Goal: Transaction & Acquisition: Book appointment/travel/reservation

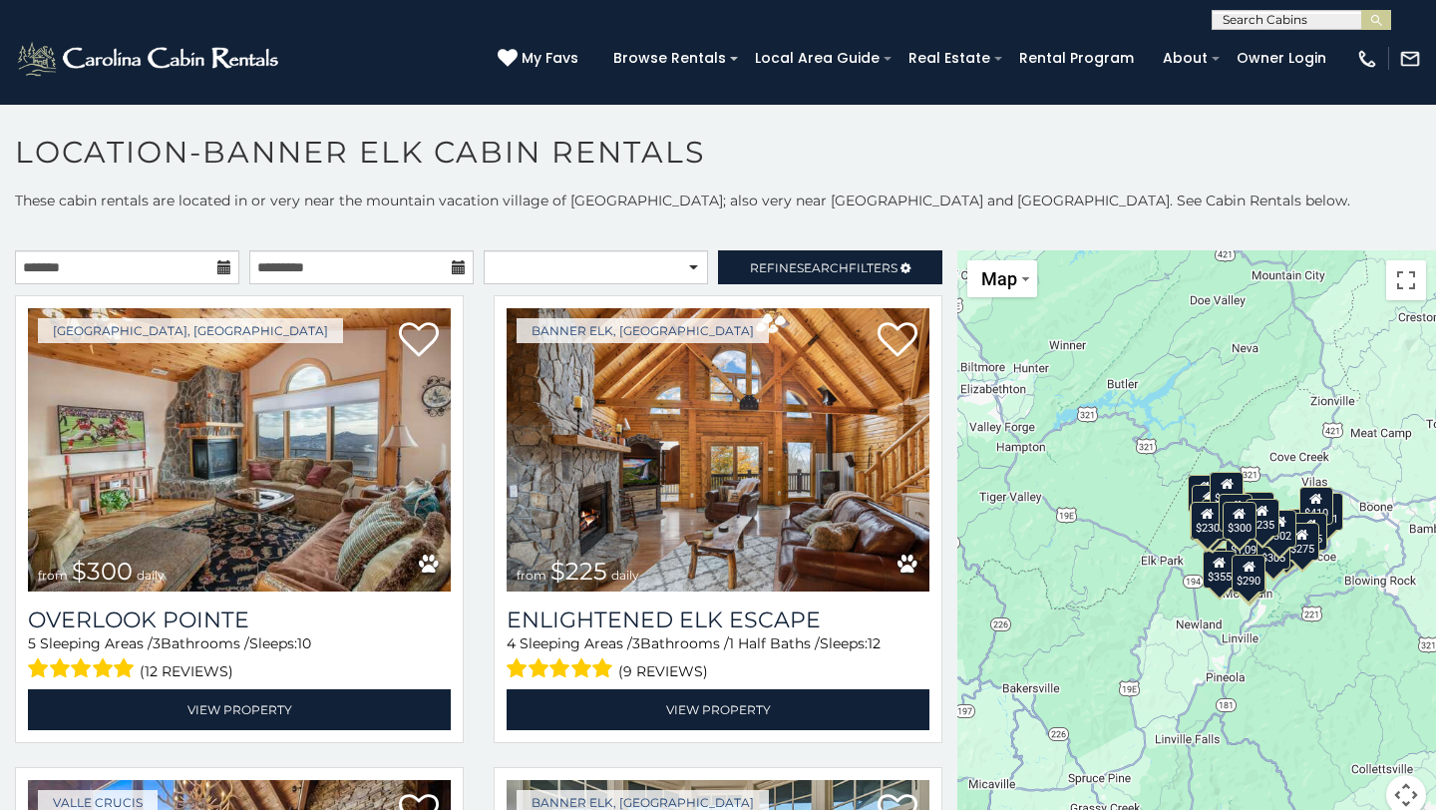
click at [220, 264] on icon at bounding box center [224, 267] width 14 height 14
click at [184, 279] on input "text" at bounding box center [127, 267] width 224 height 34
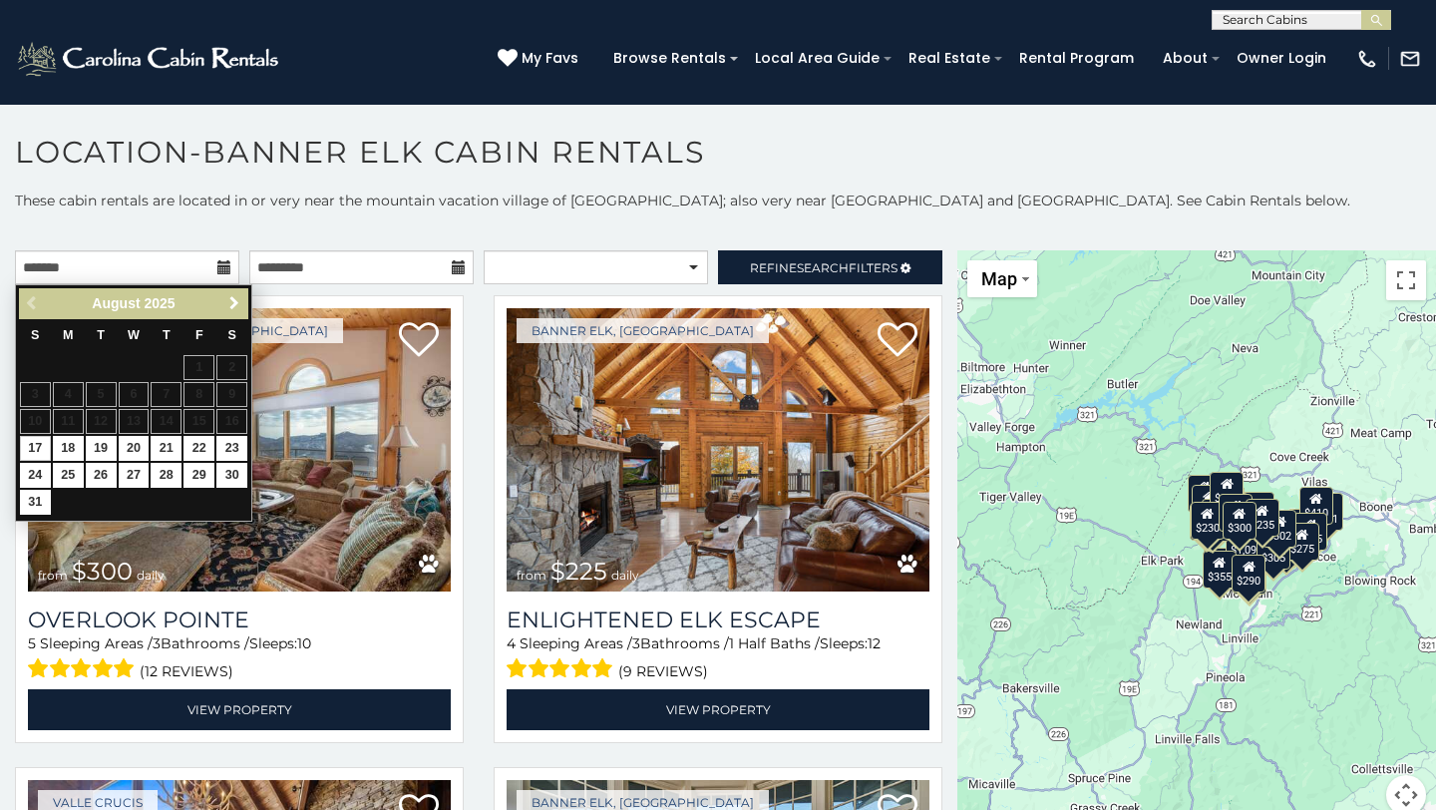
click at [234, 305] on span "Next" at bounding box center [234, 303] width 16 height 16
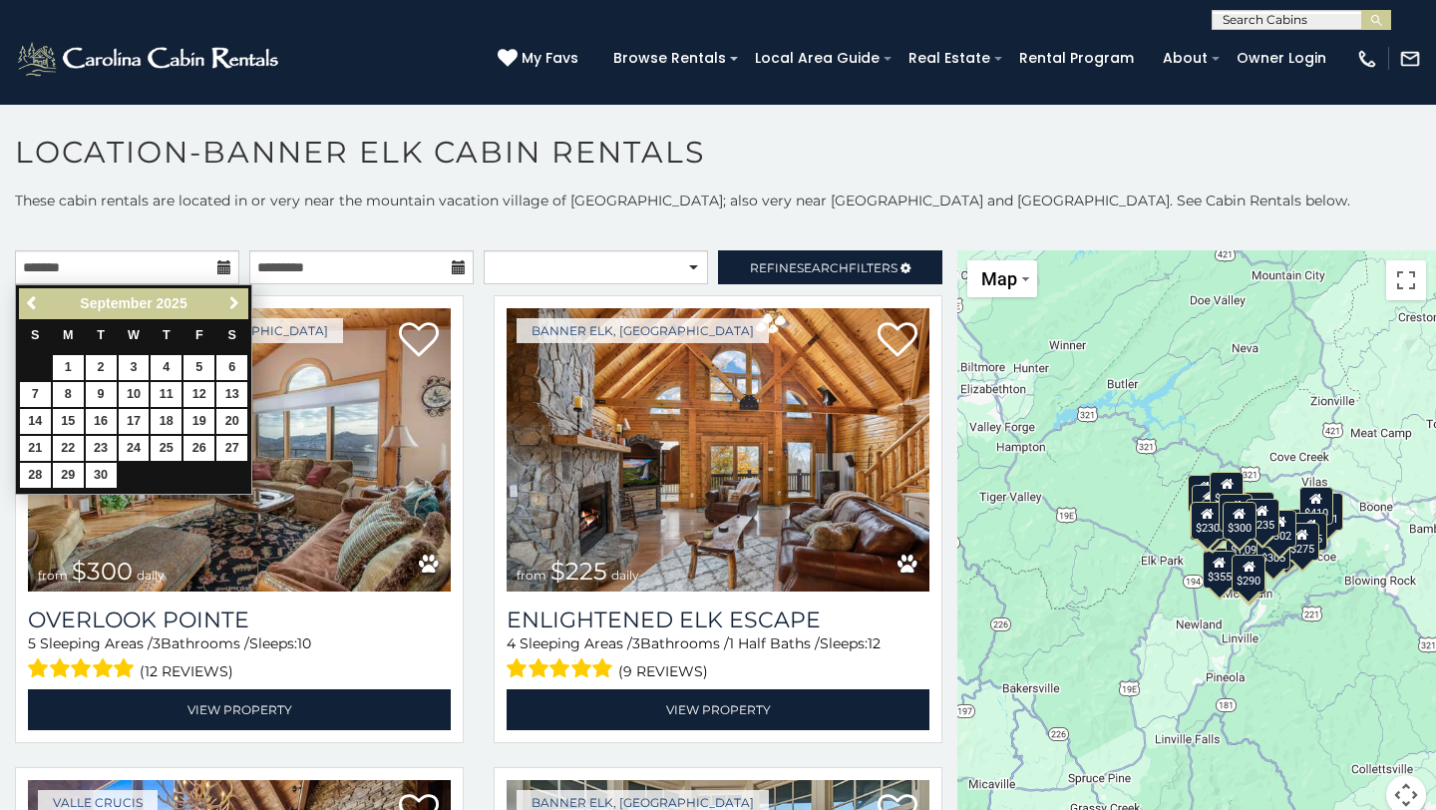
click at [234, 305] on span "Next" at bounding box center [234, 303] width 16 height 16
click at [164, 420] on link "16" at bounding box center [166, 421] width 31 height 25
type input "**********"
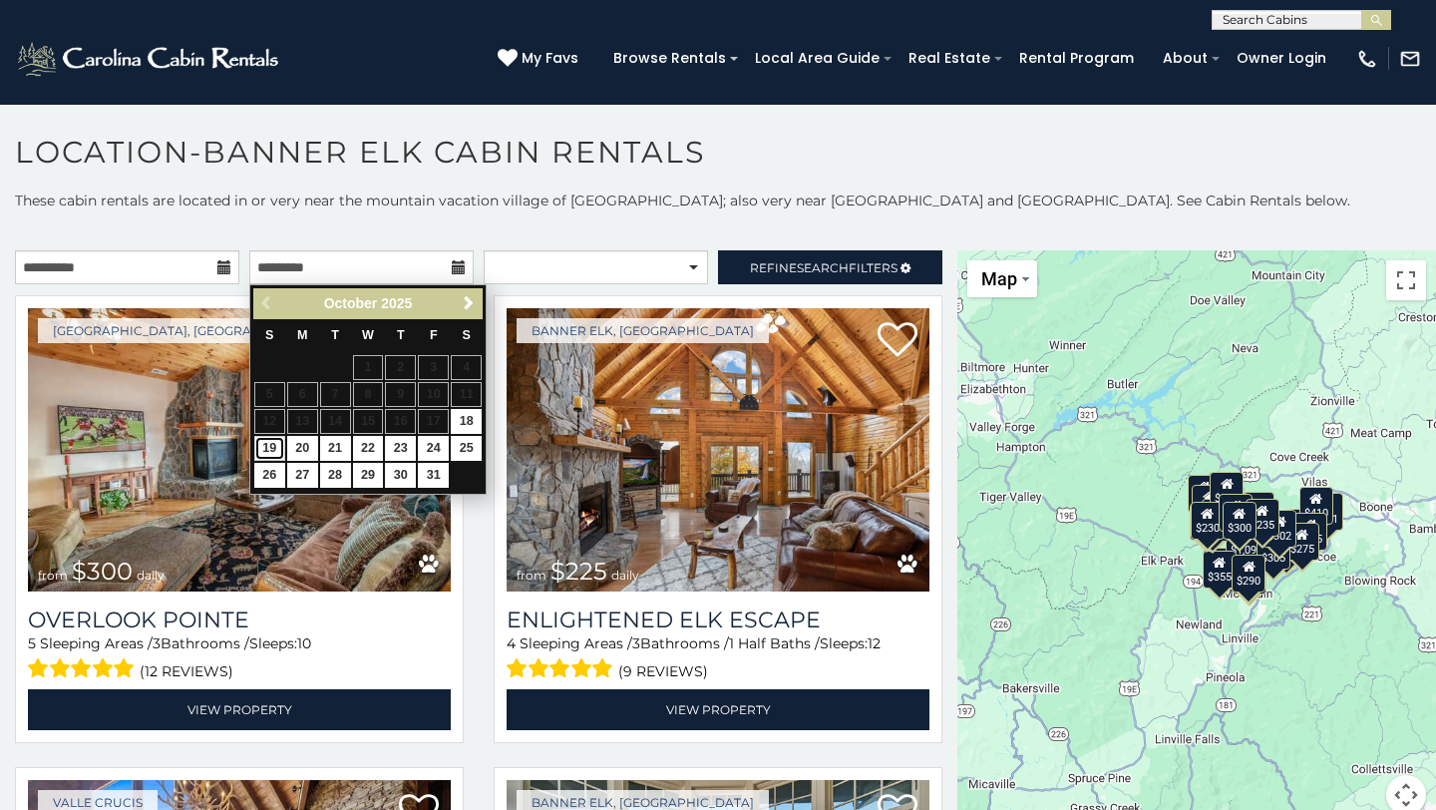
click at [273, 449] on link "19" at bounding box center [269, 448] width 31 height 25
type input "**********"
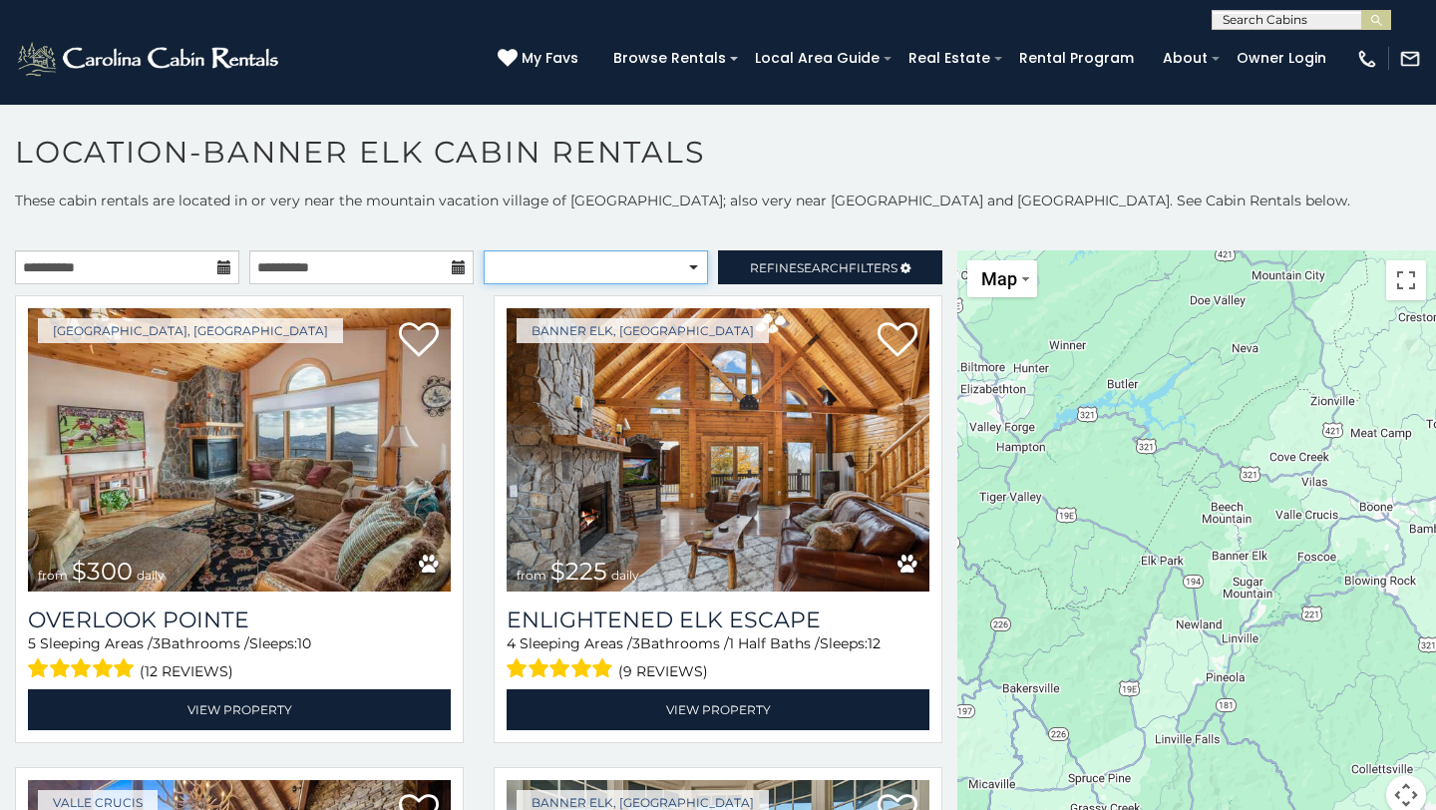
click at [689, 264] on select "**********" at bounding box center [596, 267] width 224 height 34
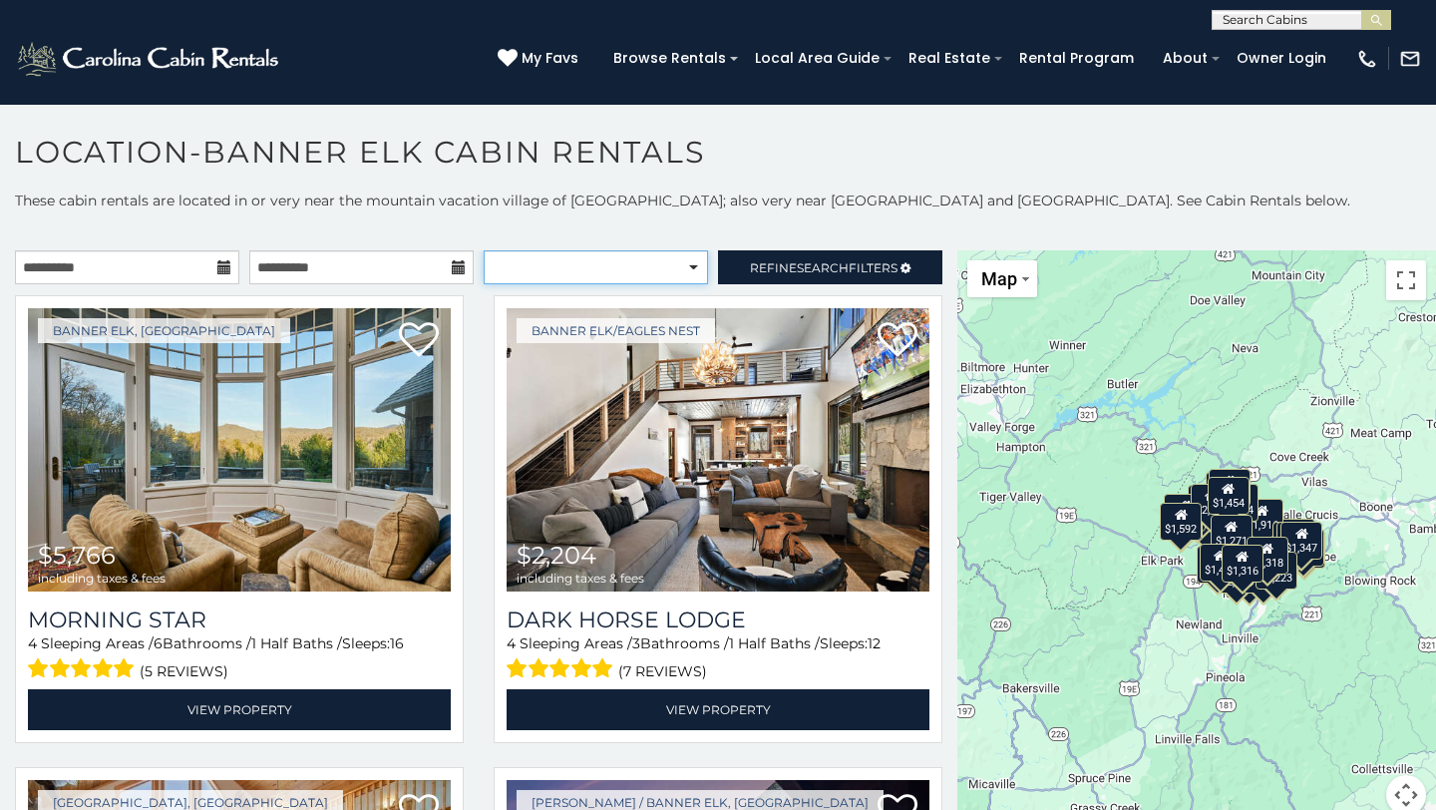
select select "**********"
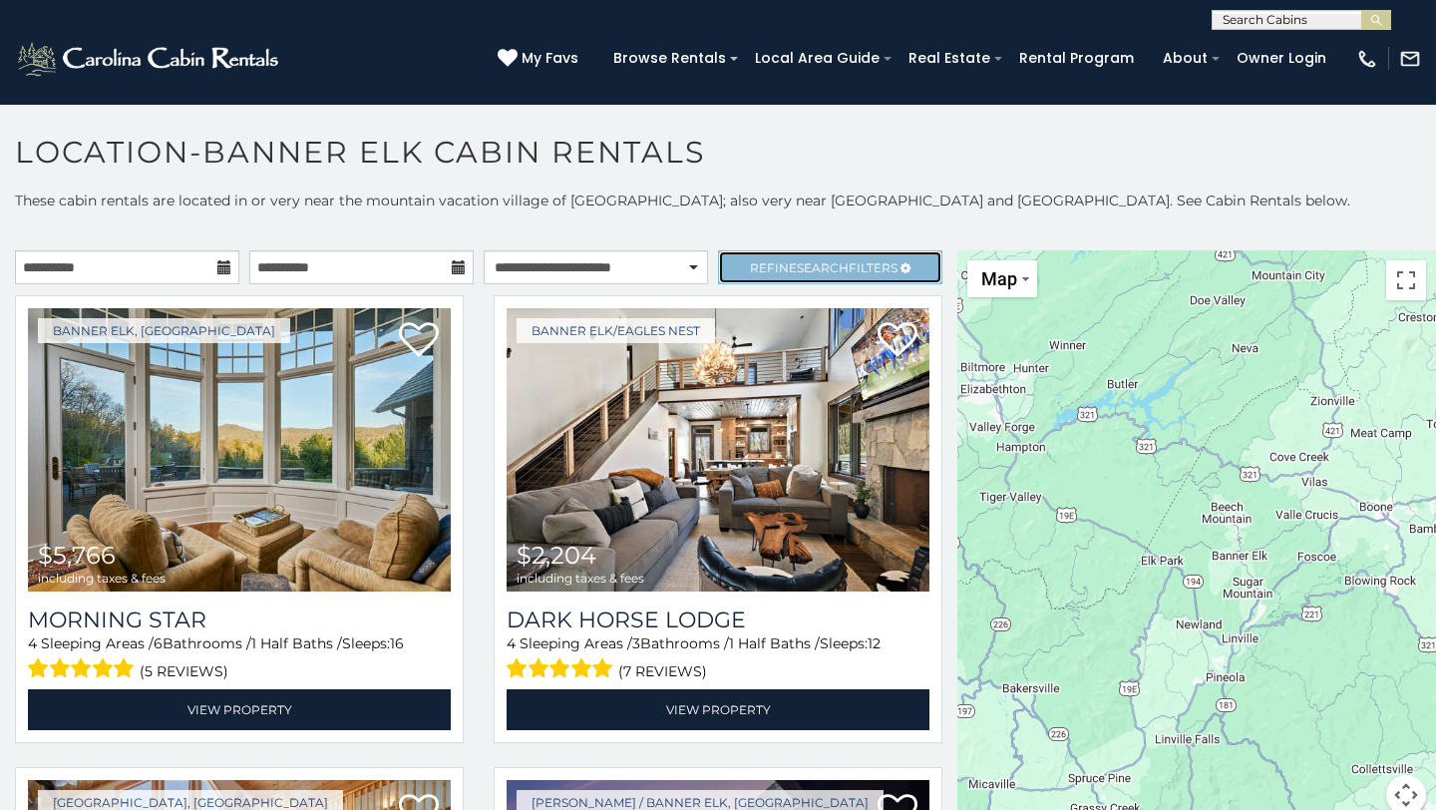
click at [804, 264] on span "Search" at bounding box center [823, 267] width 52 height 15
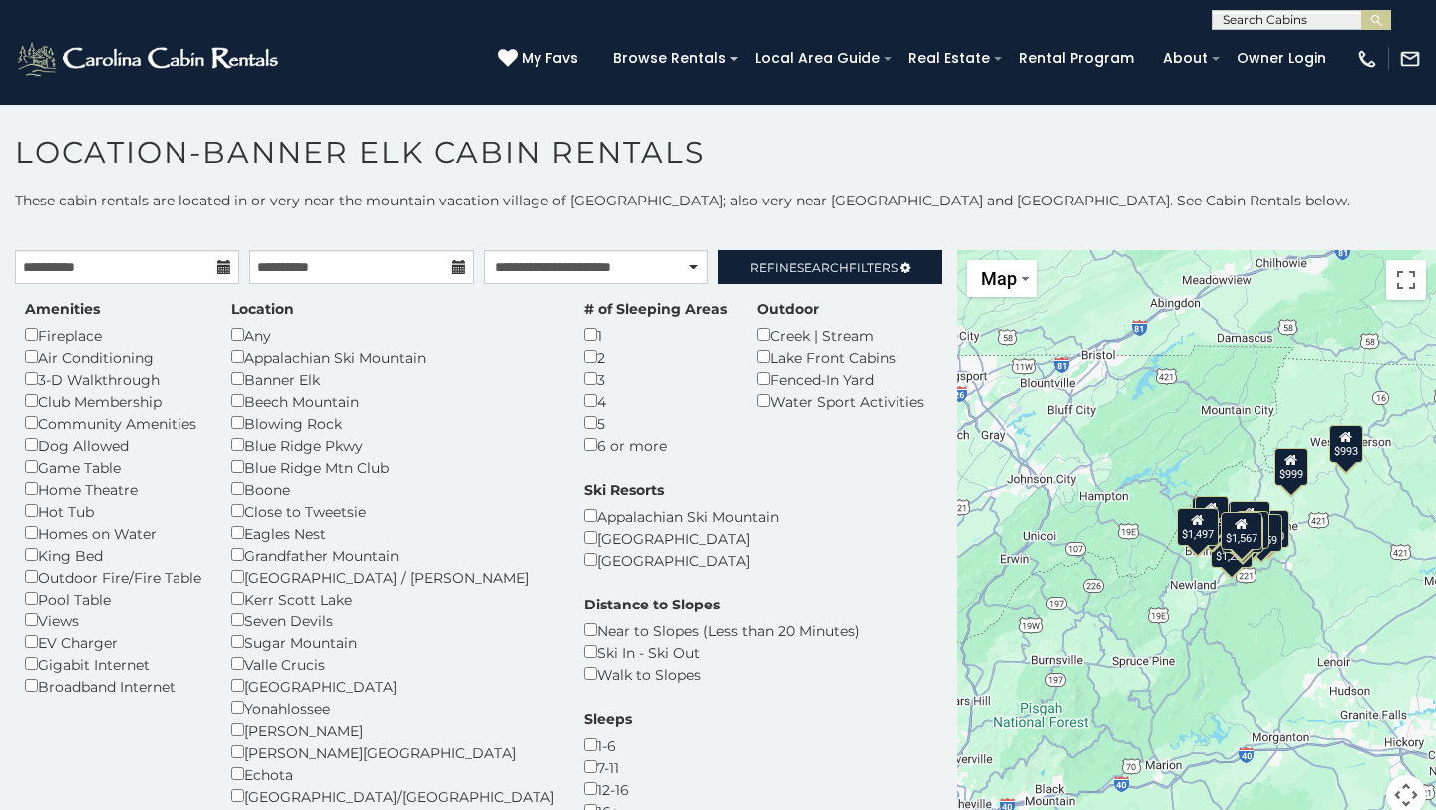
click at [907, 704] on div "Amenities Fireplace Air Conditioning 3-D Walkthrough Club Membership Community …" at bounding box center [479, 572] width 938 height 547
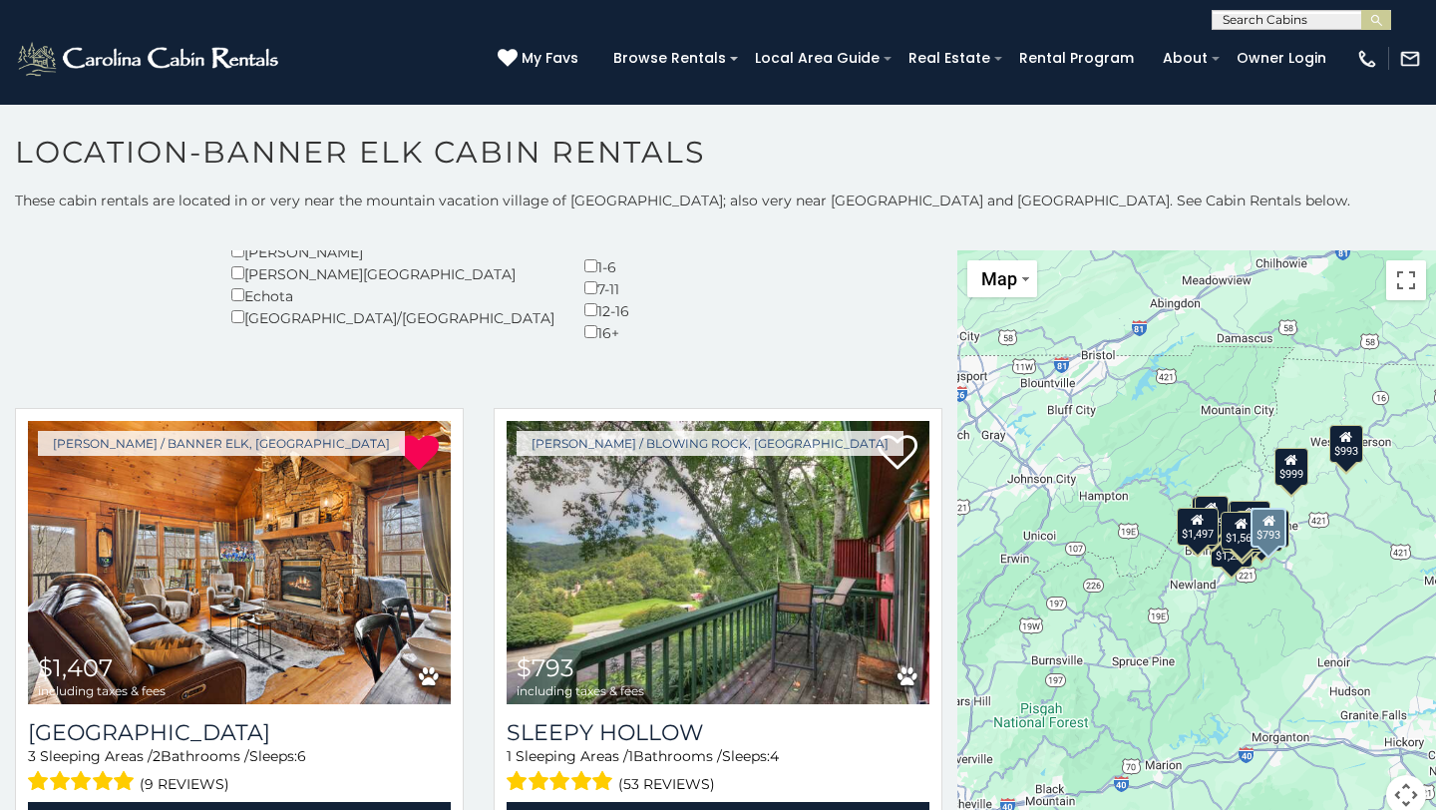
scroll to position [519, 0]
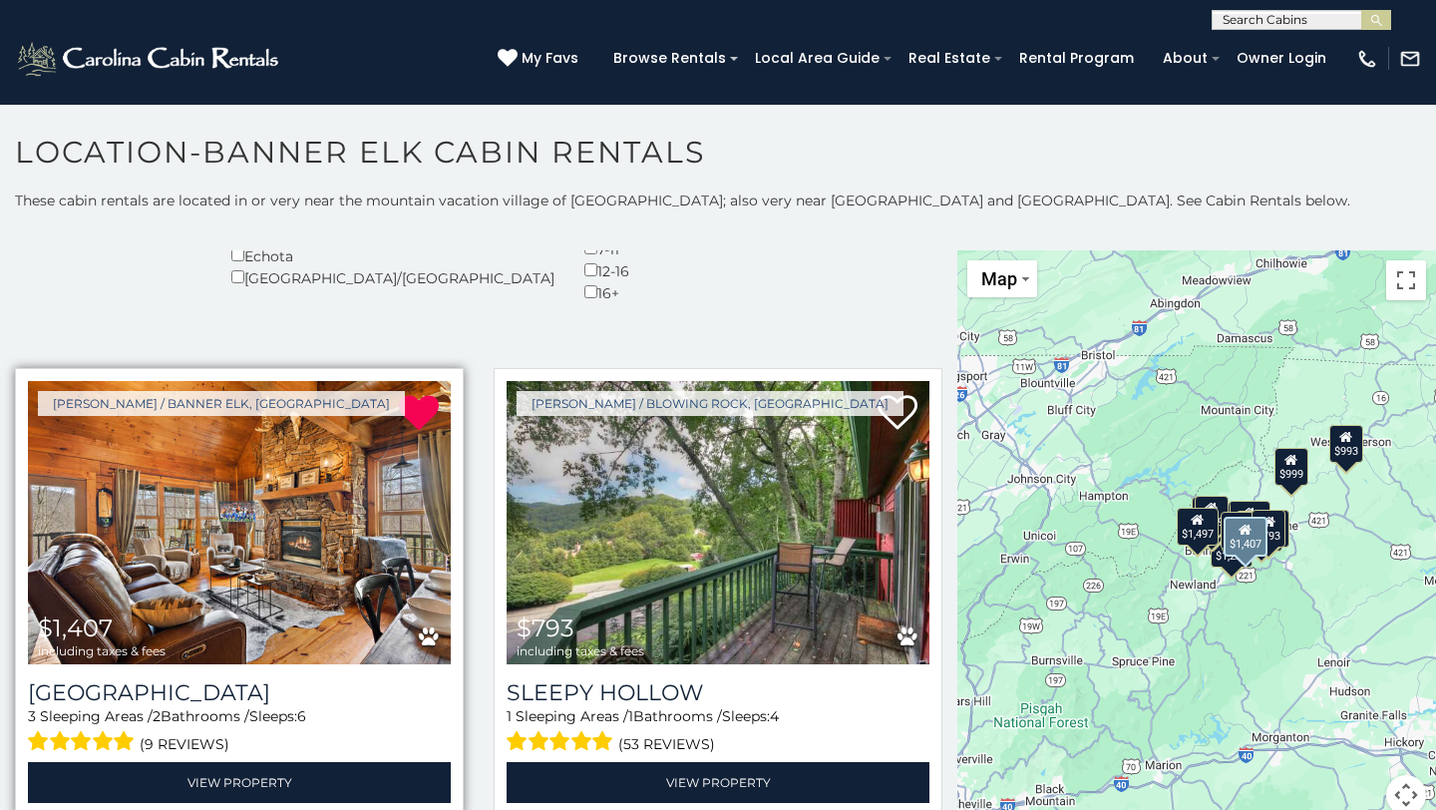
click at [287, 524] on img at bounding box center [239, 522] width 423 height 283
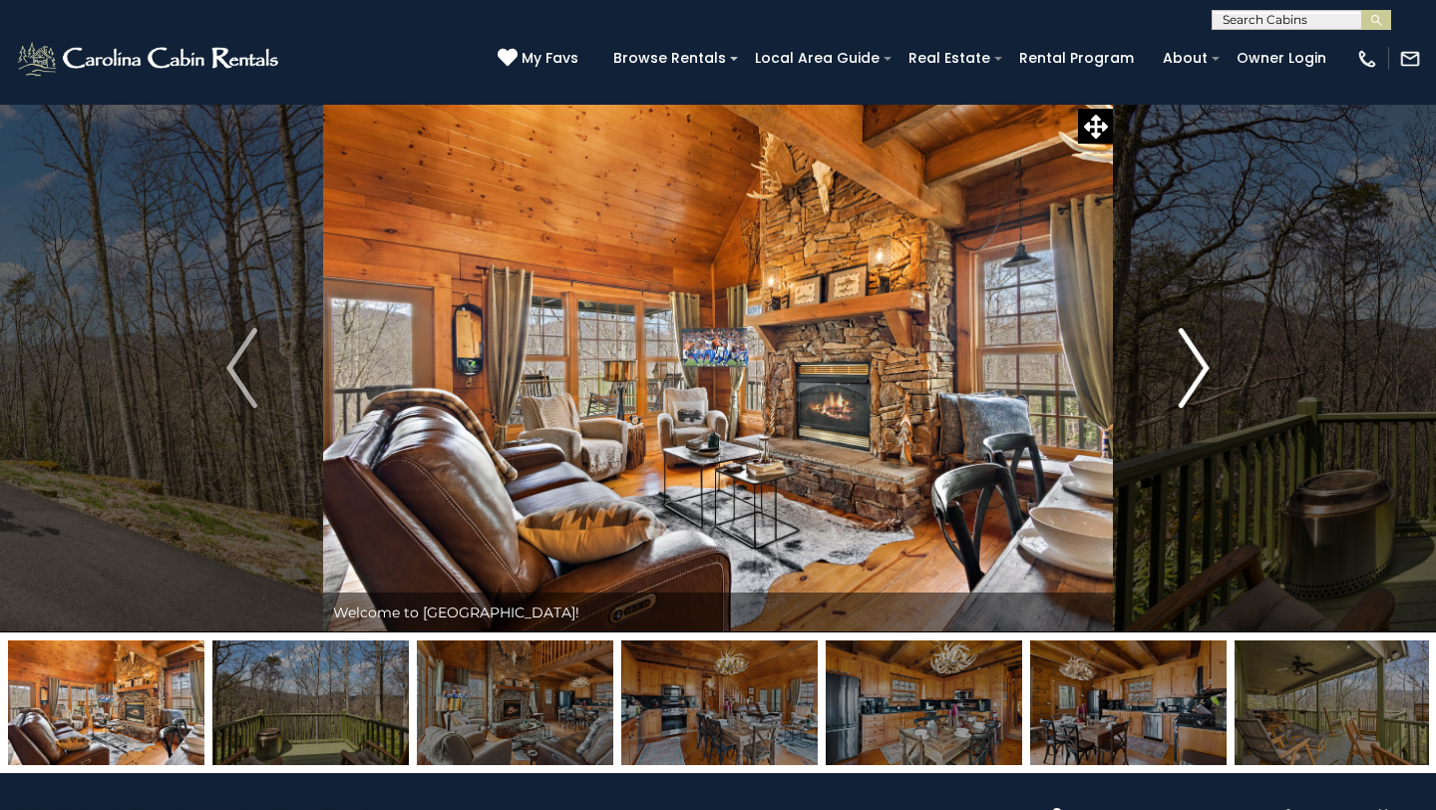
click at [1201, 366] on img "Next" at bounding box center [1194, 368] width 30 height 80
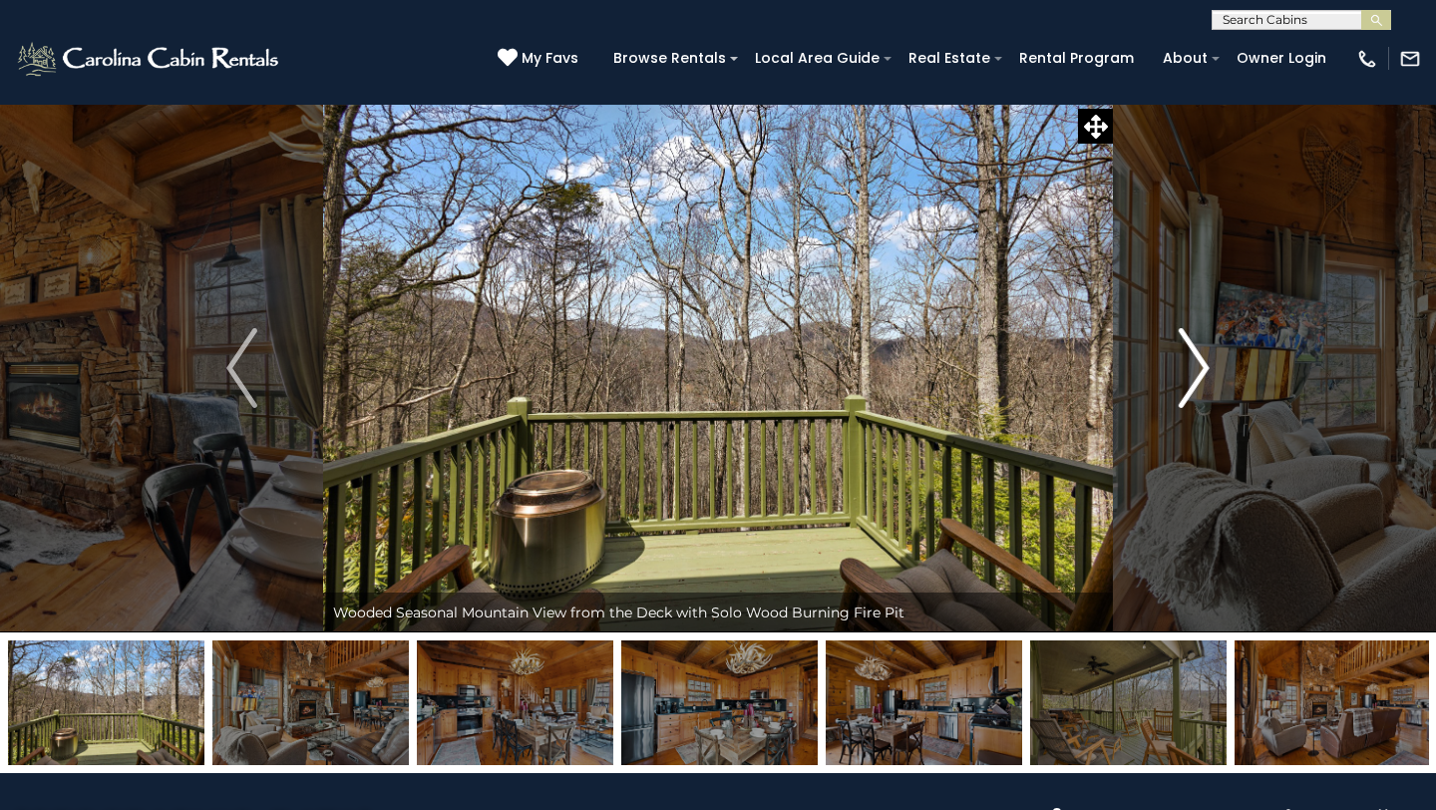
click at [1201, 366] on img "Next" at bounding box center [1194, 368] width 30 height 80
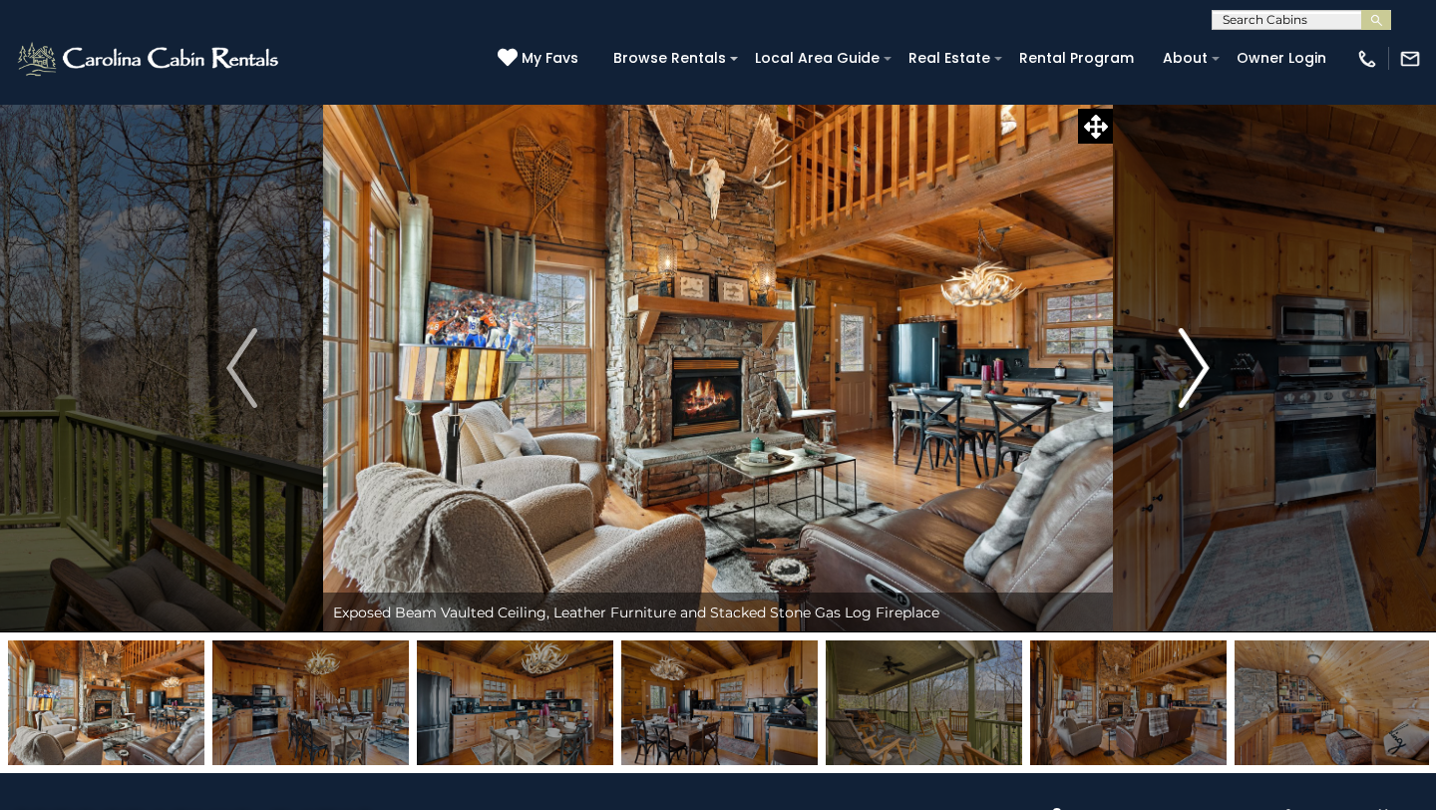
click at [1201, 366] on img "Next" at bounding box center [1194, 368] width 30 height 80
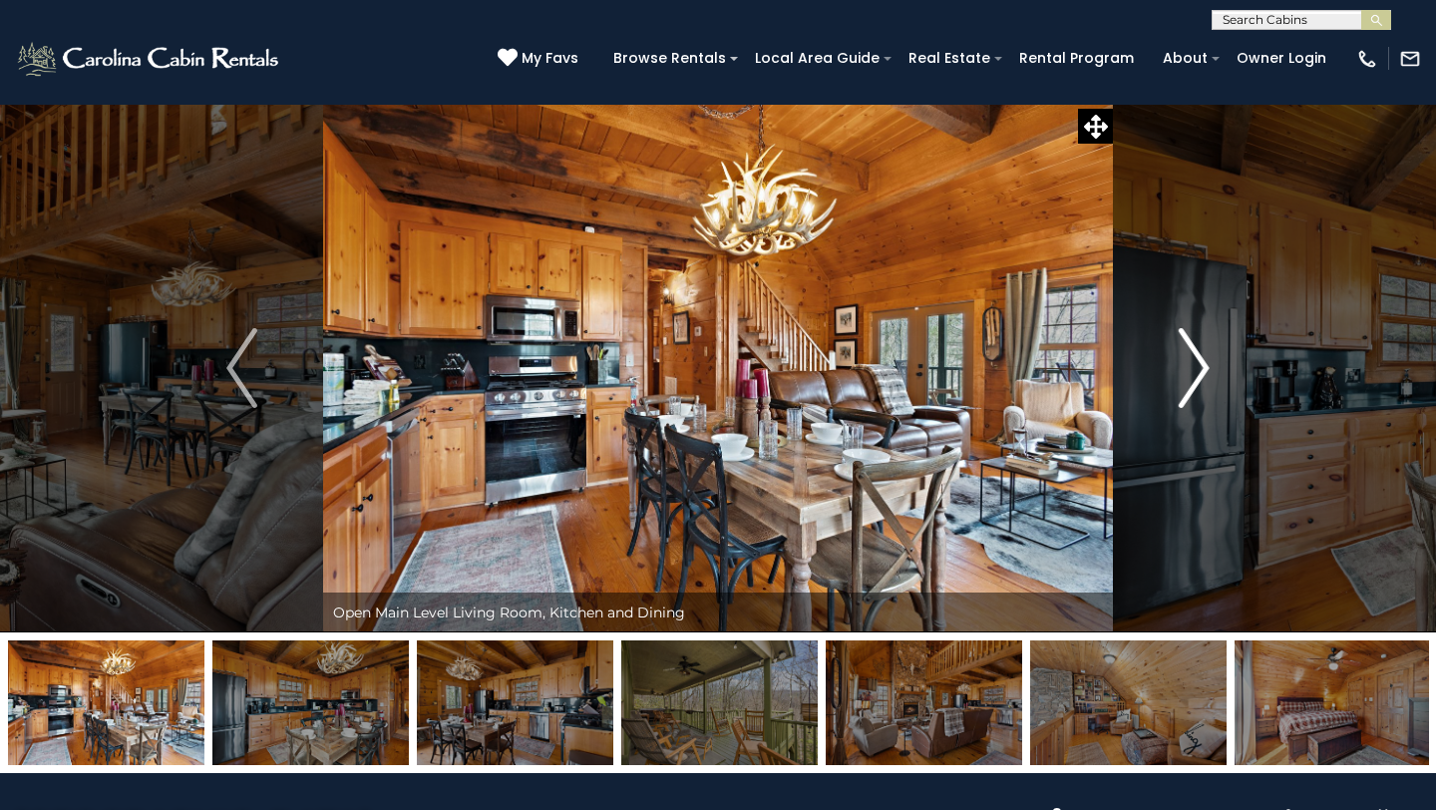
click at [1201, 366] on img "Next" at bounding box center [1194, 368] width 30 height 80
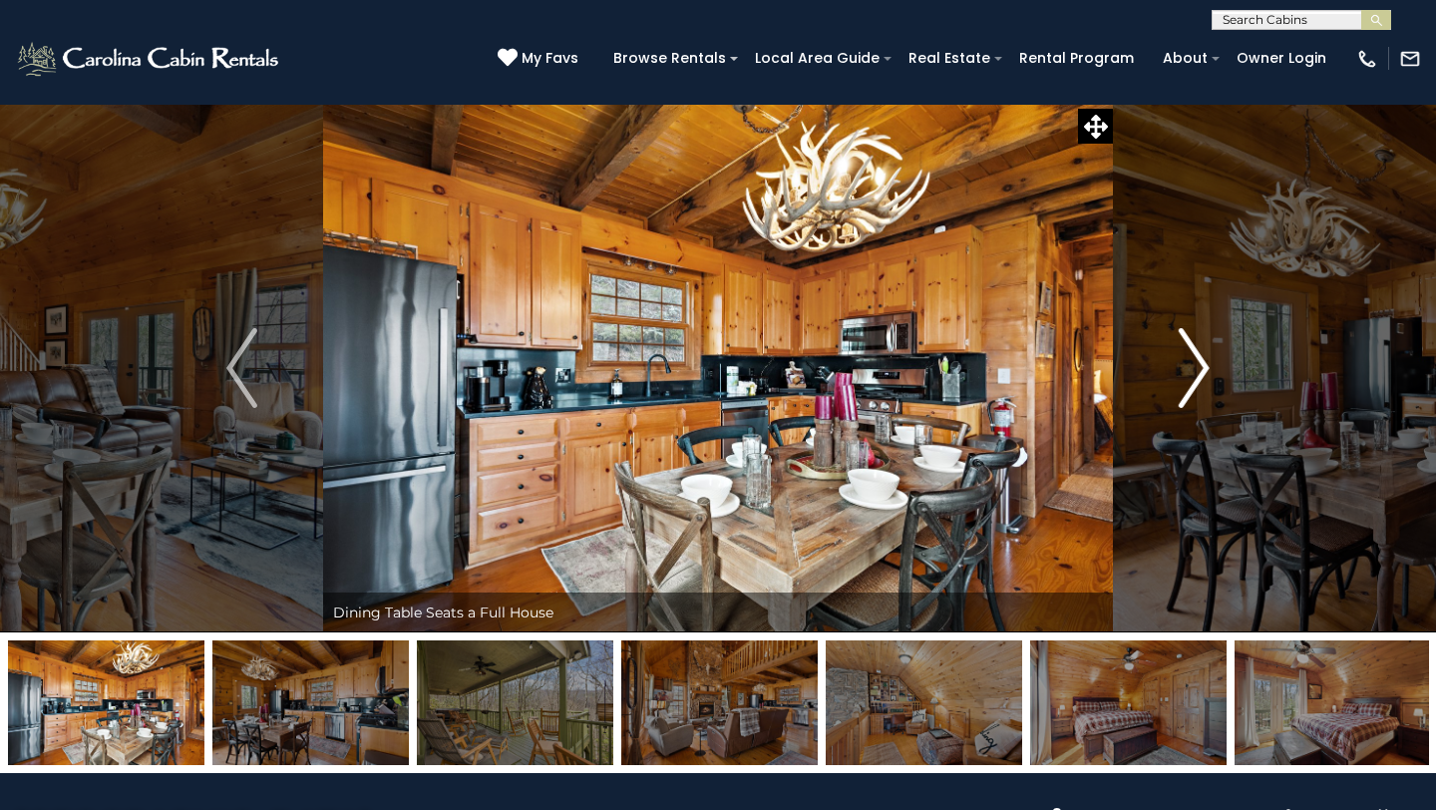
click at [1201, 366] on img "Next" at bounding box center [1194, 368] width 30 height 80
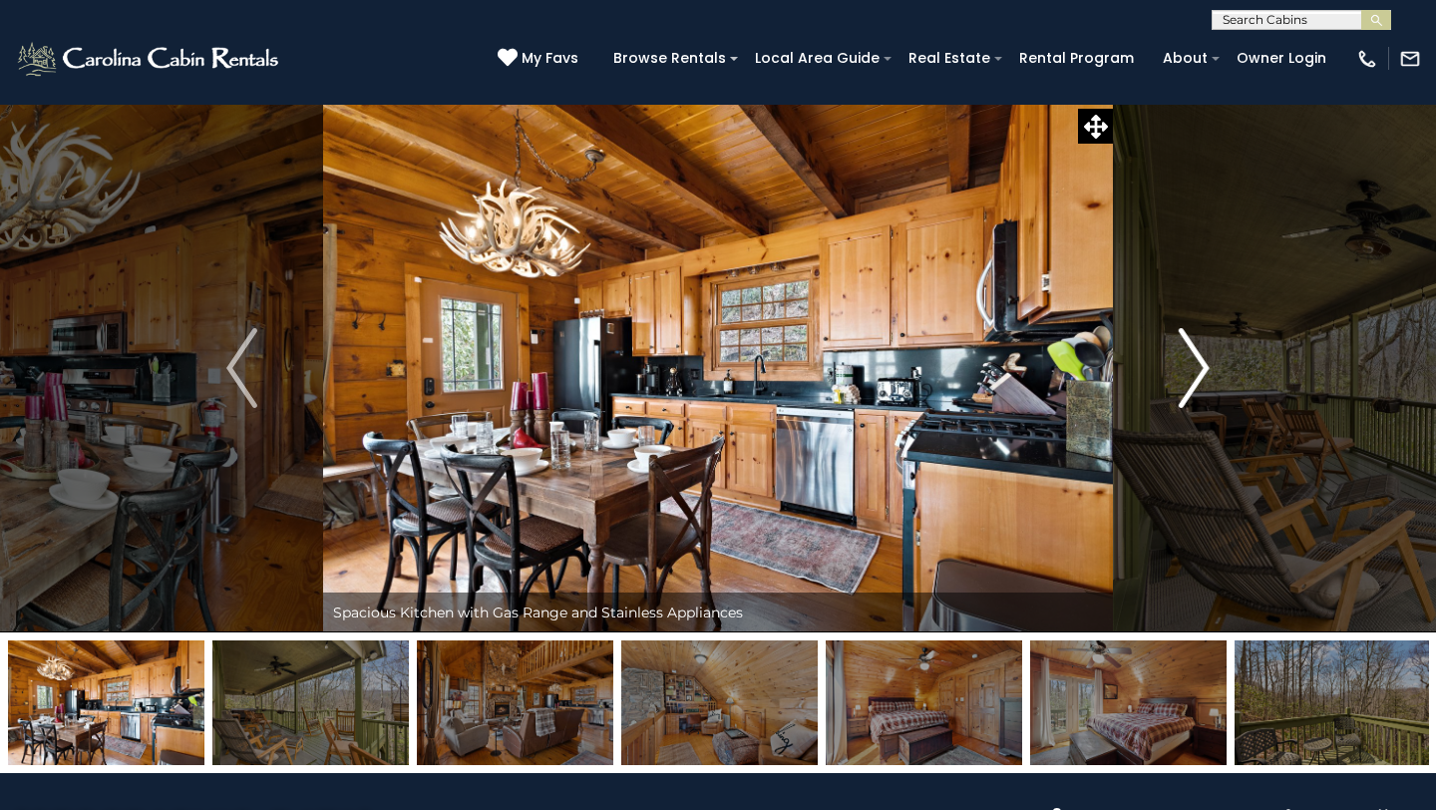
click at [1201, 366] on img "Next" at bounding box center [1194, 368] width 30 height 80
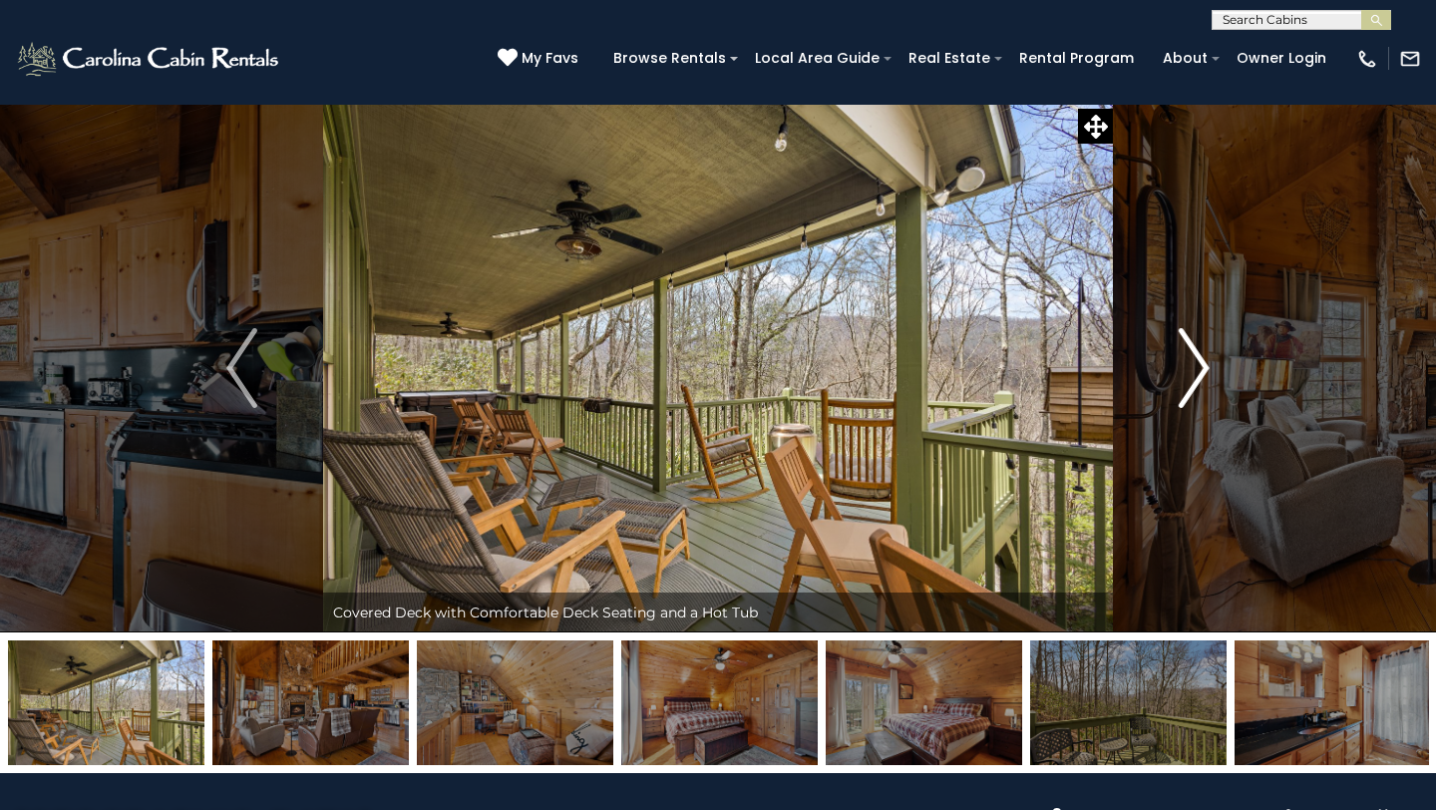
click at [1201, 366] on img "Next" at bounding box center [1194, 368] width 30 height 80
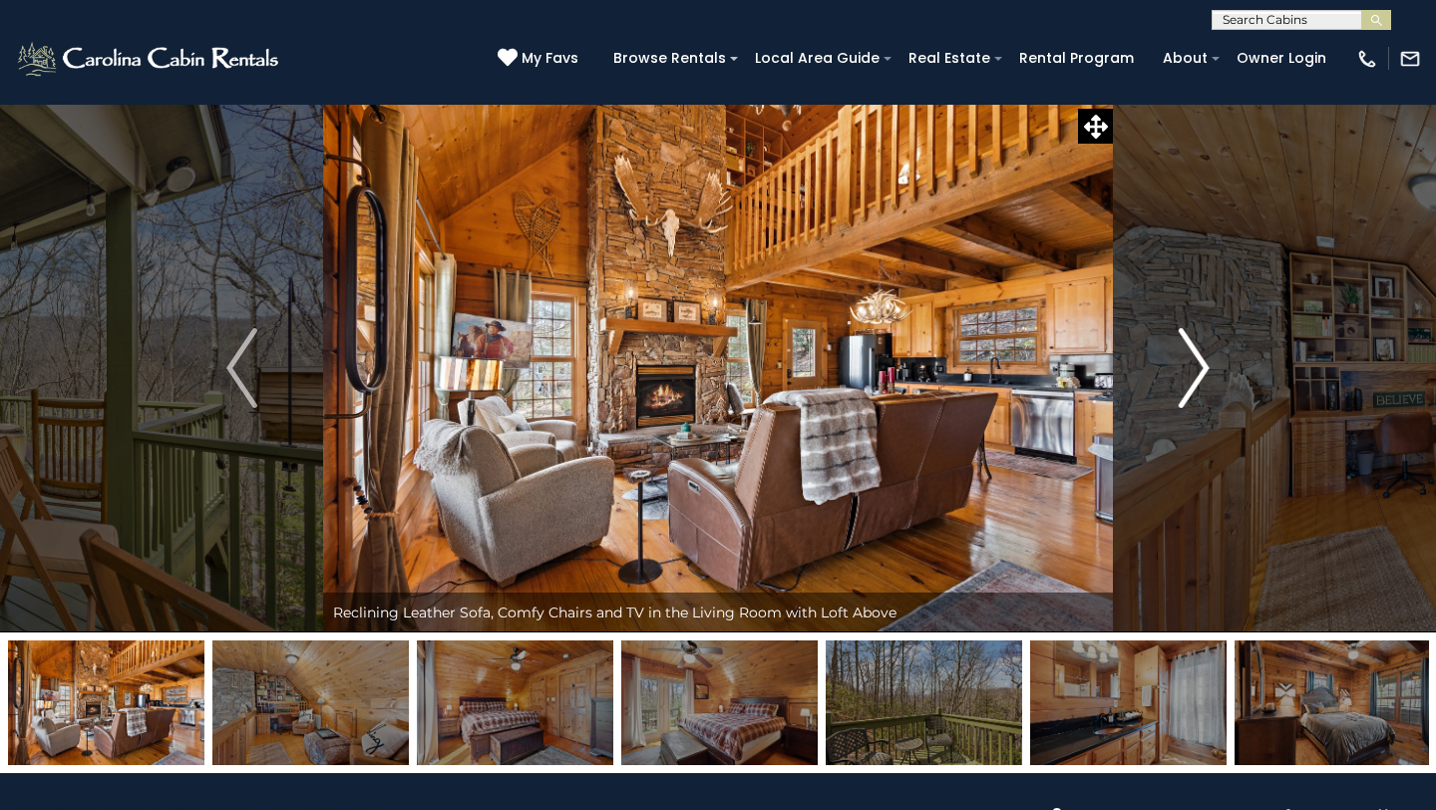
click at [1201, 366] on img "Next" at bounding box center [1194, 368] width 30 height 80
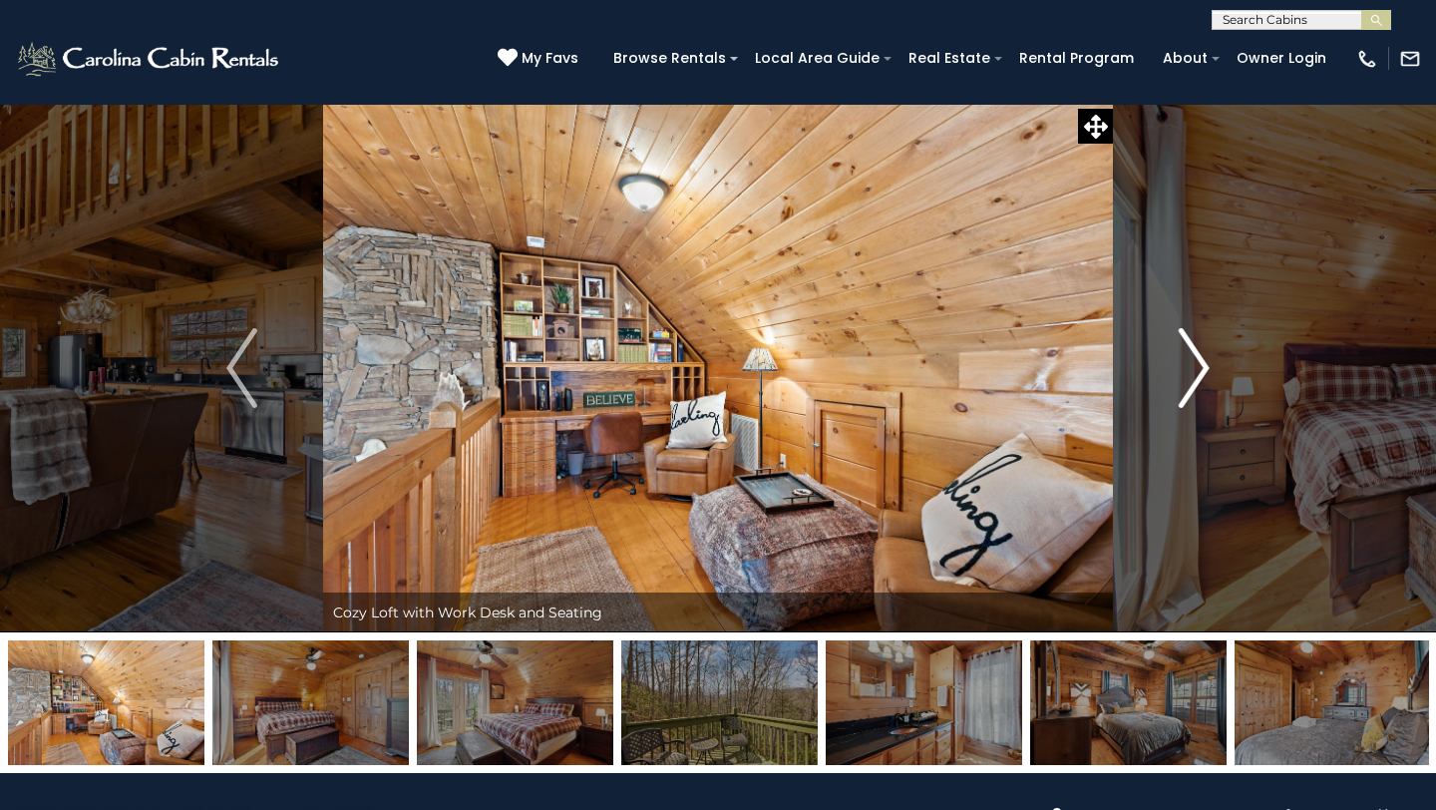
click at [1201, 366] on img "Next" at bounding box center [1194, 368] width 30 height 80
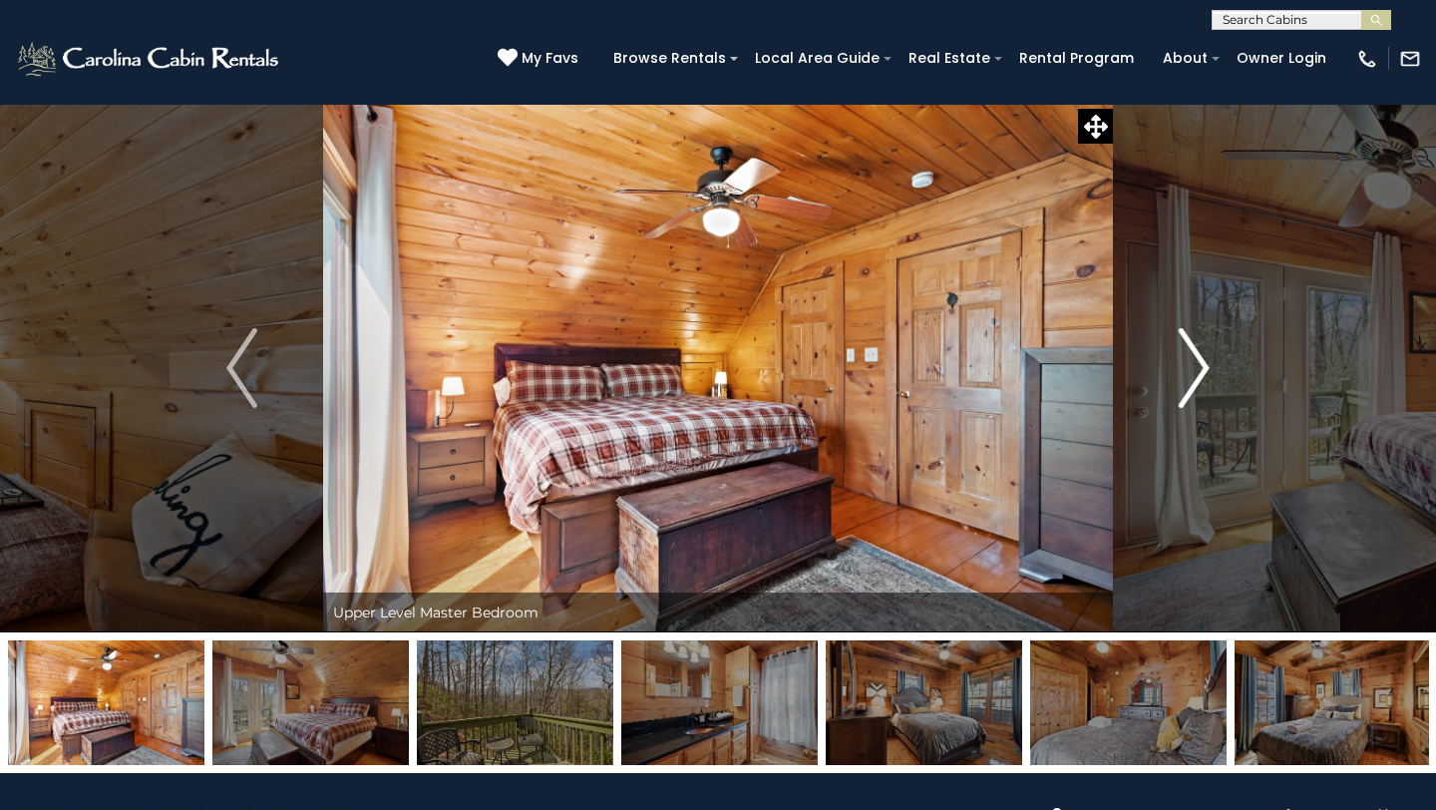
click at [1201, 366] on img "Next" at bounding box center [1194, 368] width 30 height 80
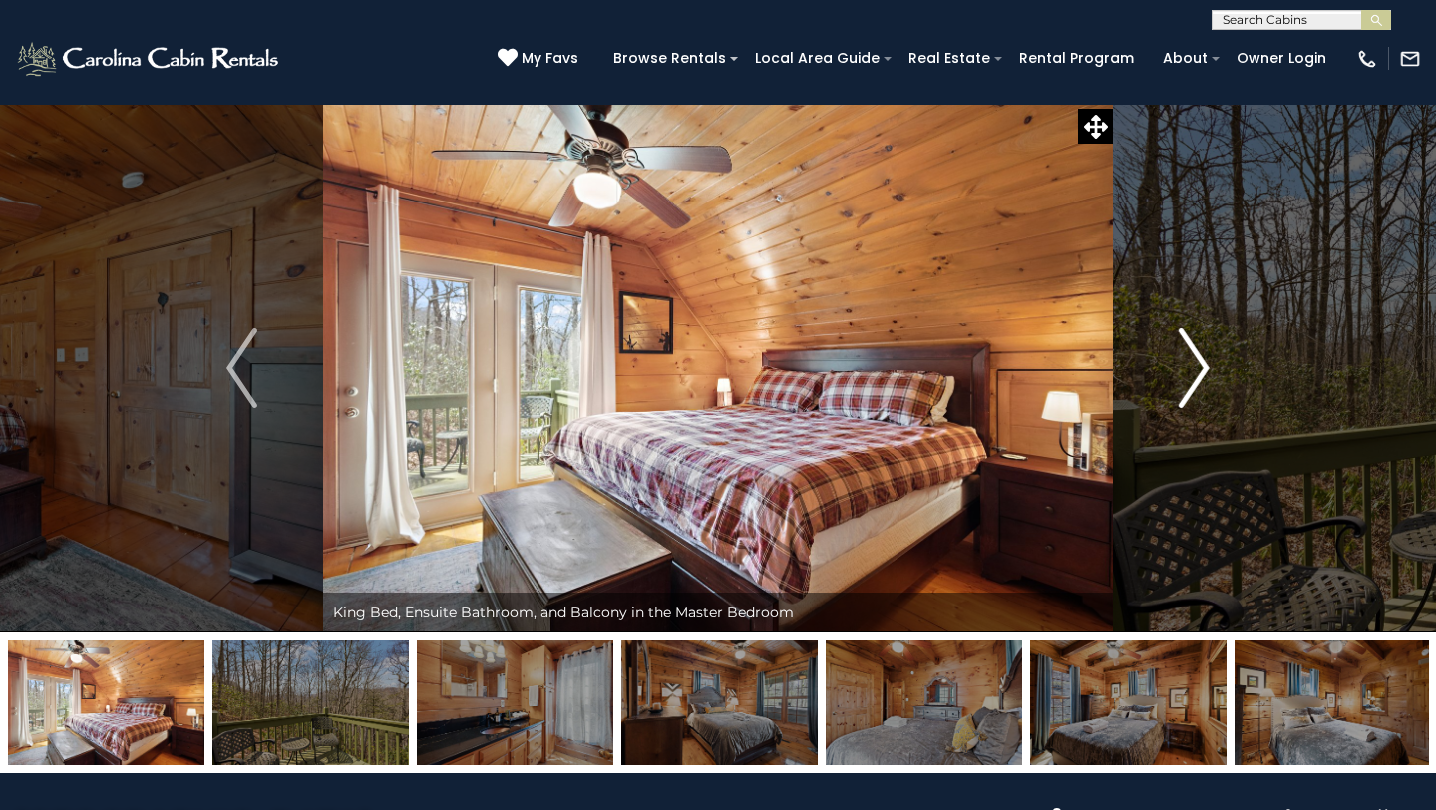
click at [1201, 366] on img "Next" at bounding box center [1194, 368] width 30 height 80
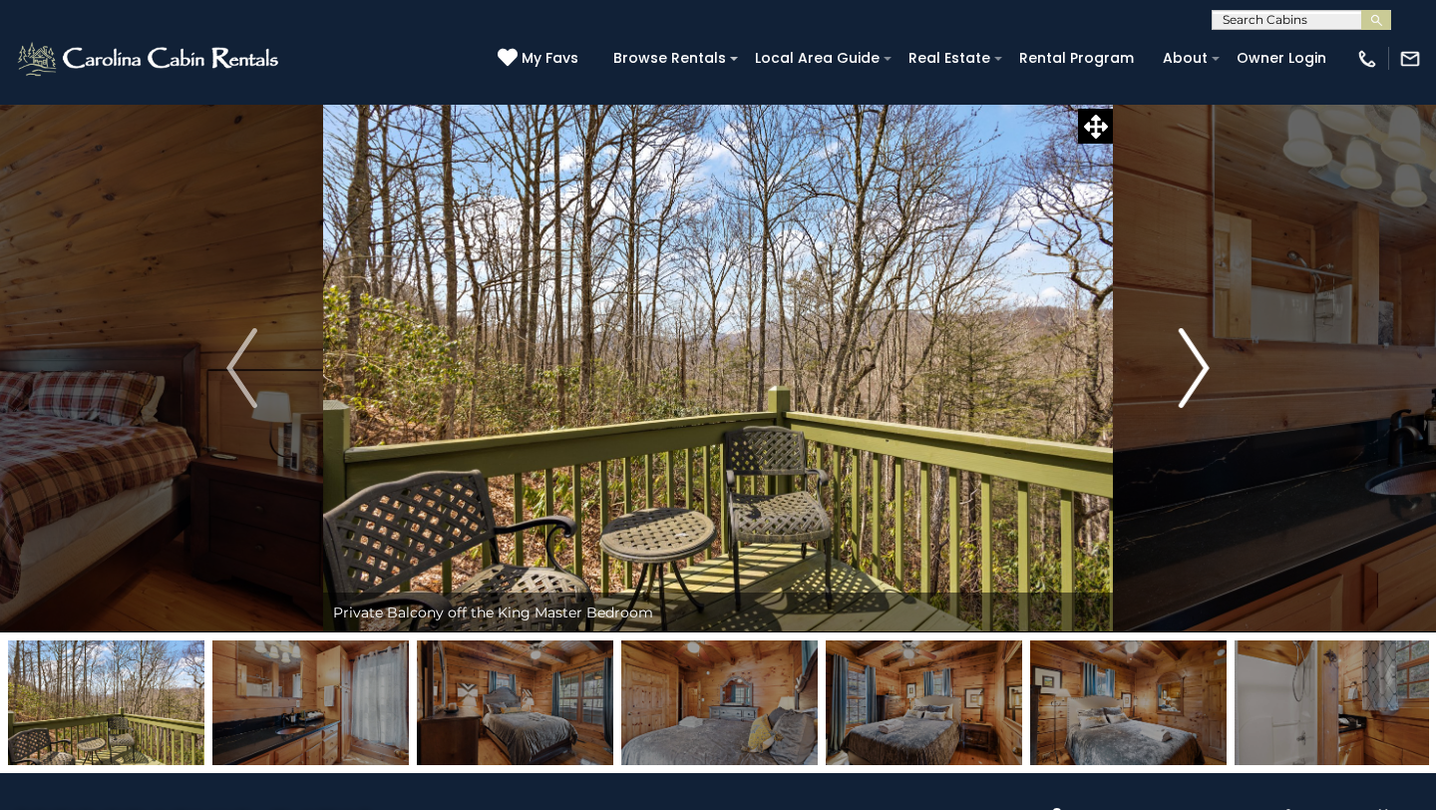
click at [1201, 366] on img "Next" at bounding box center [1194, 368] width 30 height 80
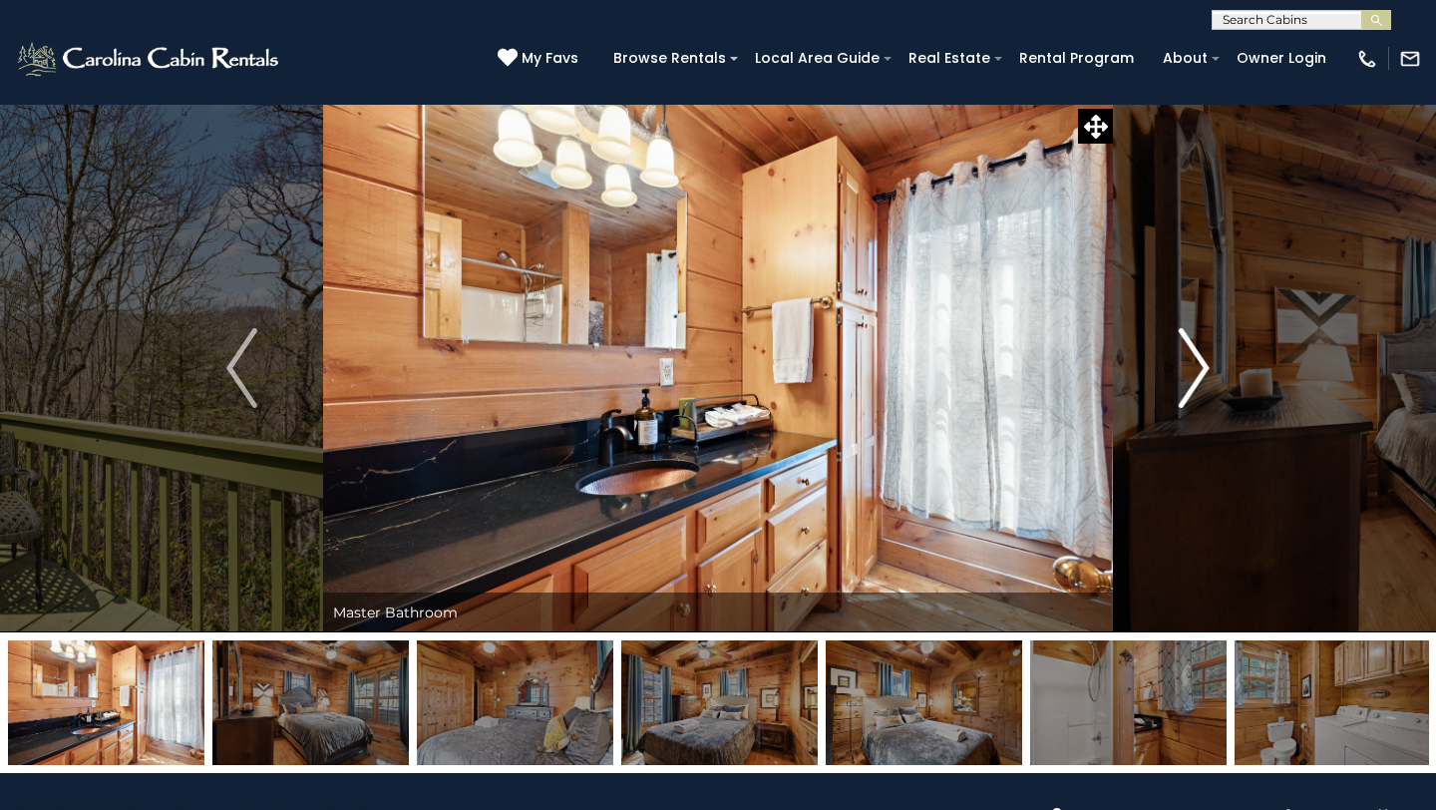
click at [1201, 366] on img "Next" at bounding box center [1194, 368] width 30 height 80
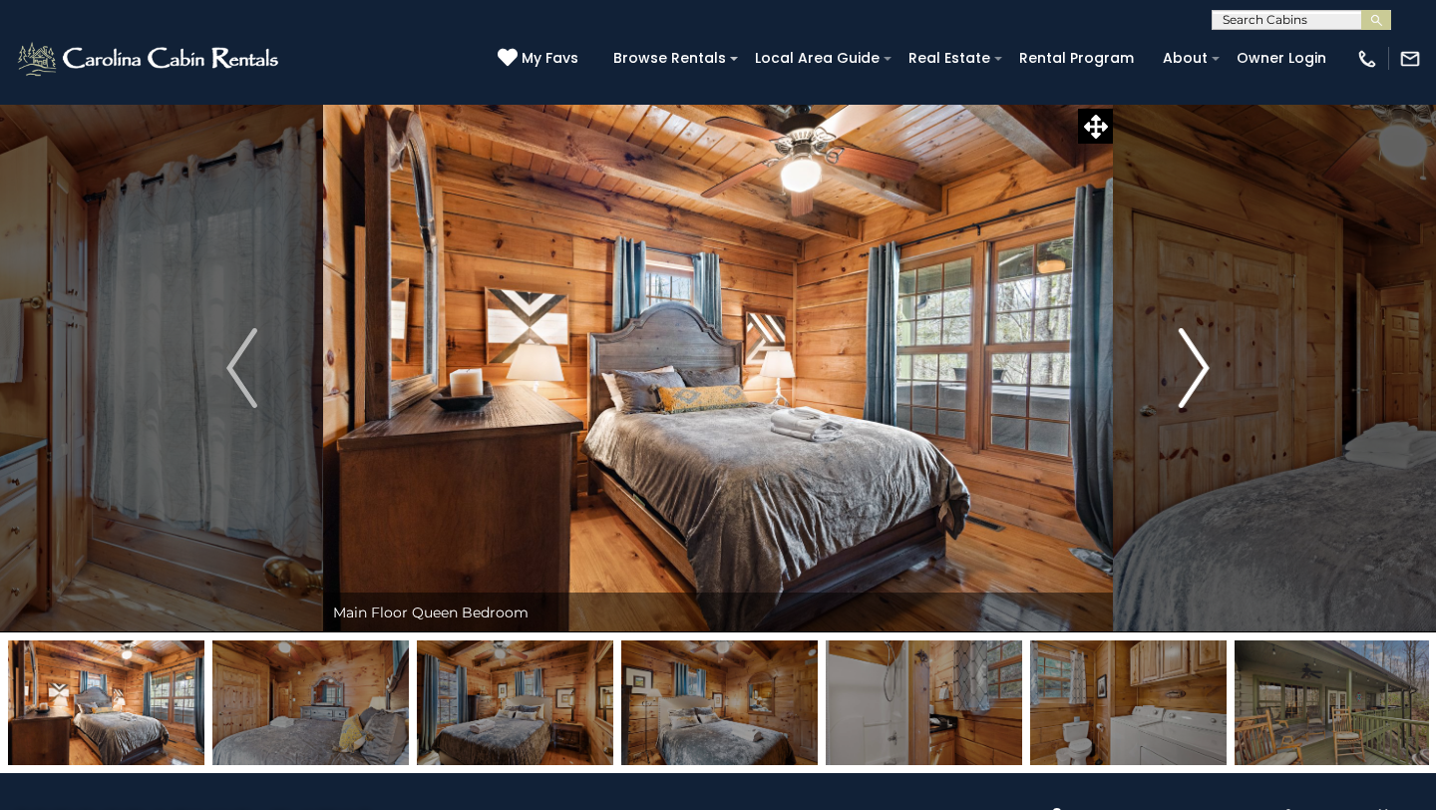
click at [1201, 366] on img "Next" at bounding box center [1194, 368] width 30 height 80
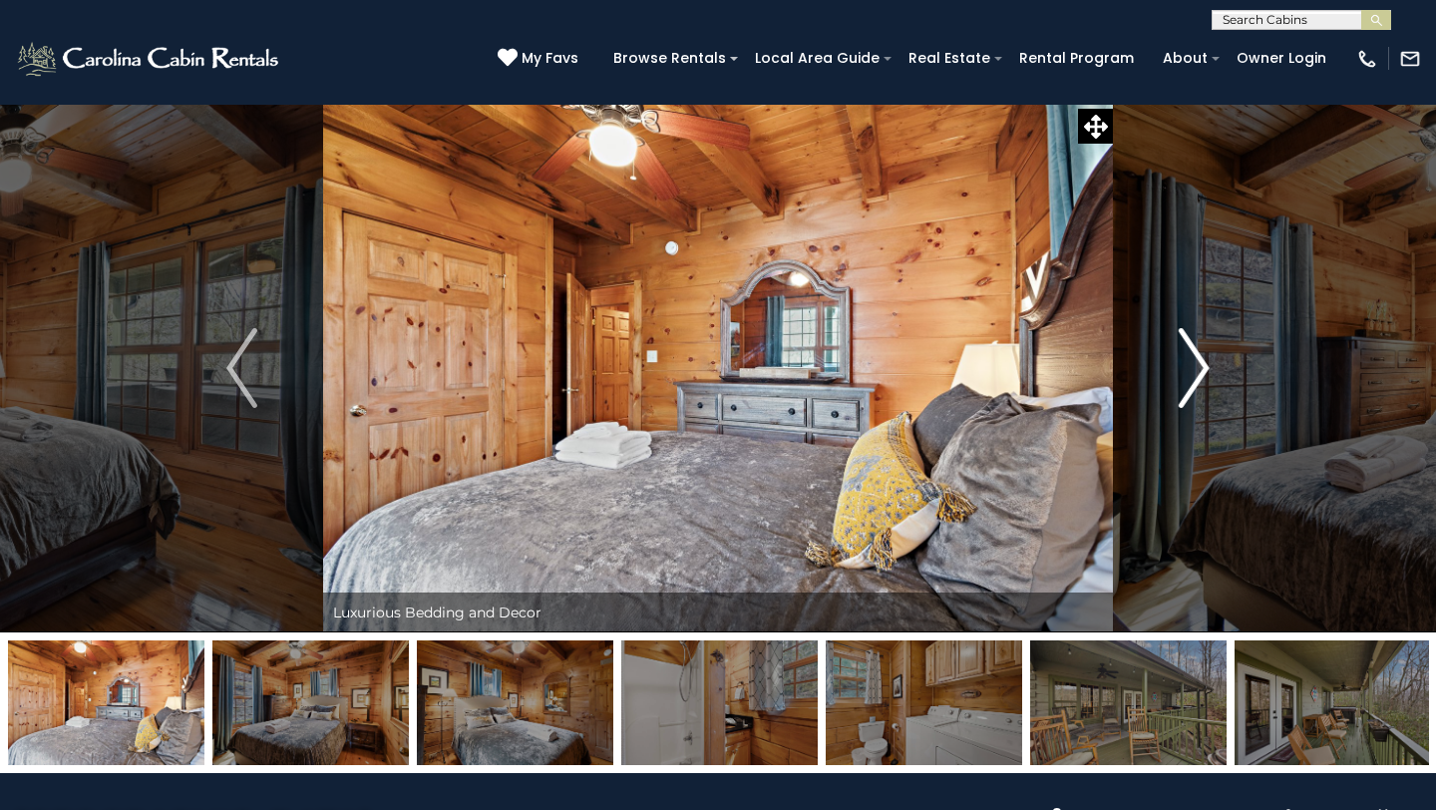
click at [1201, 366] on img "Next" at bounding box center [1194, 368] width 30 height 80
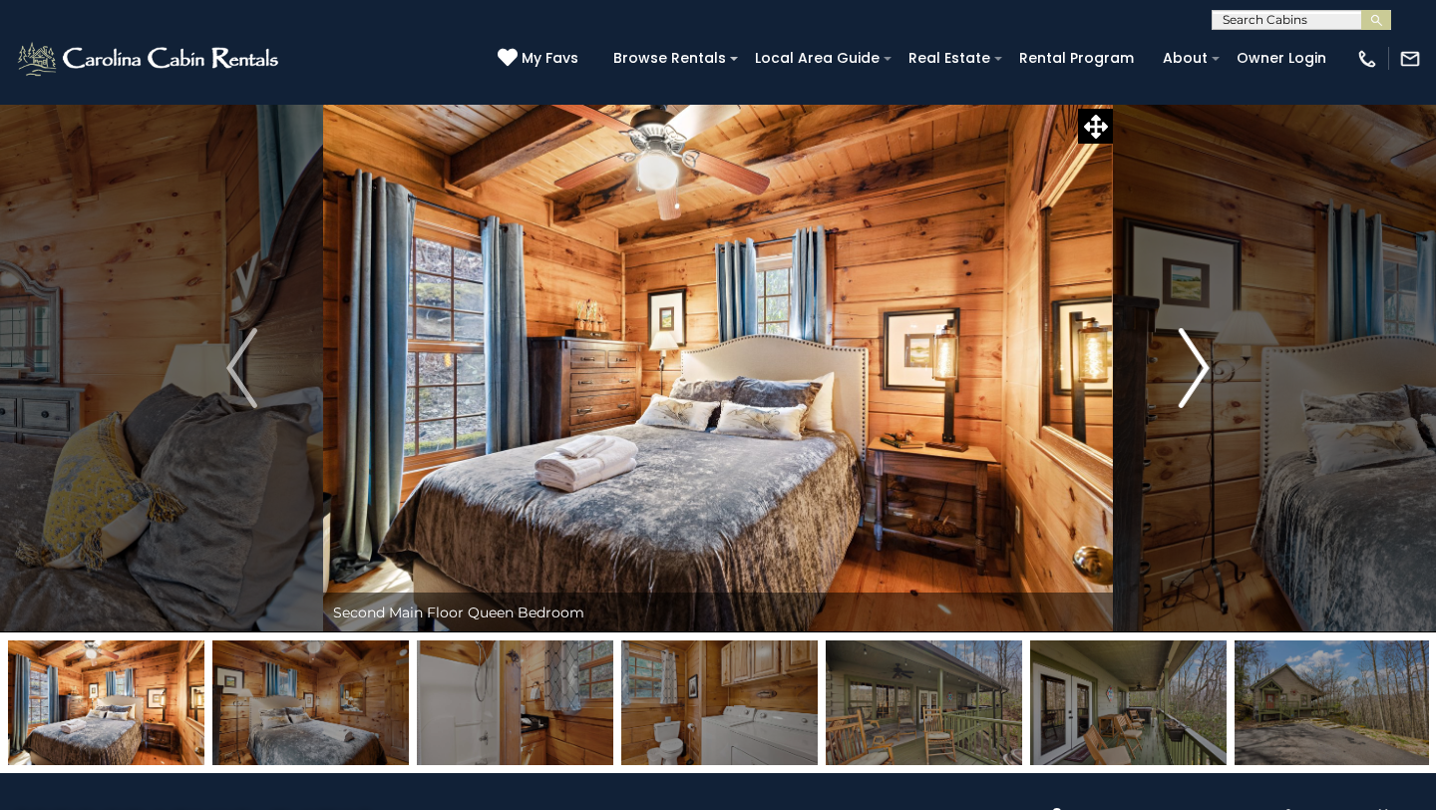
click at [1201, 366] on img "Next" at bounding box center [1194, 368] width 30 height 80
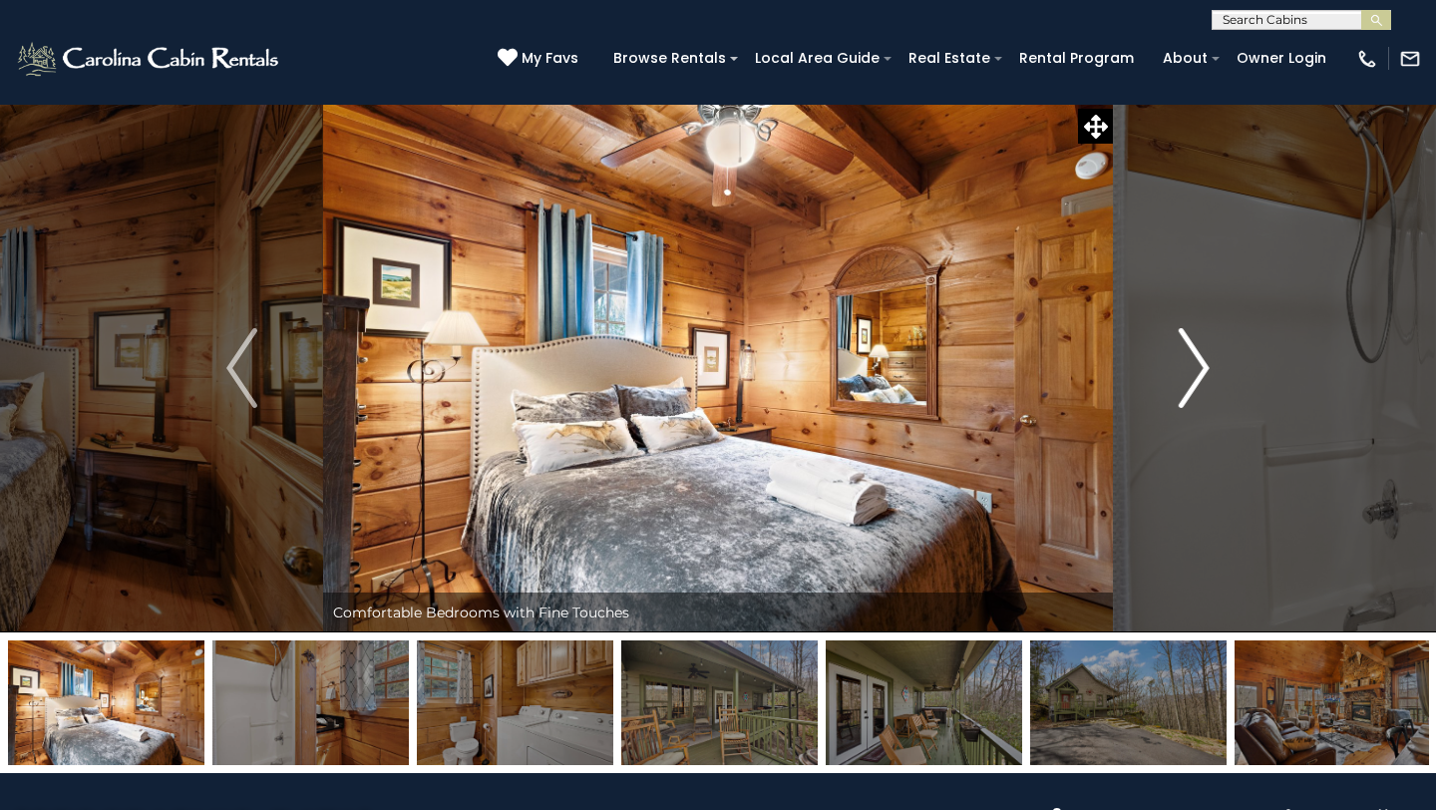
click at [1201, 366] on img "Next" at bounding box center [1194, 368] width 30 height 80
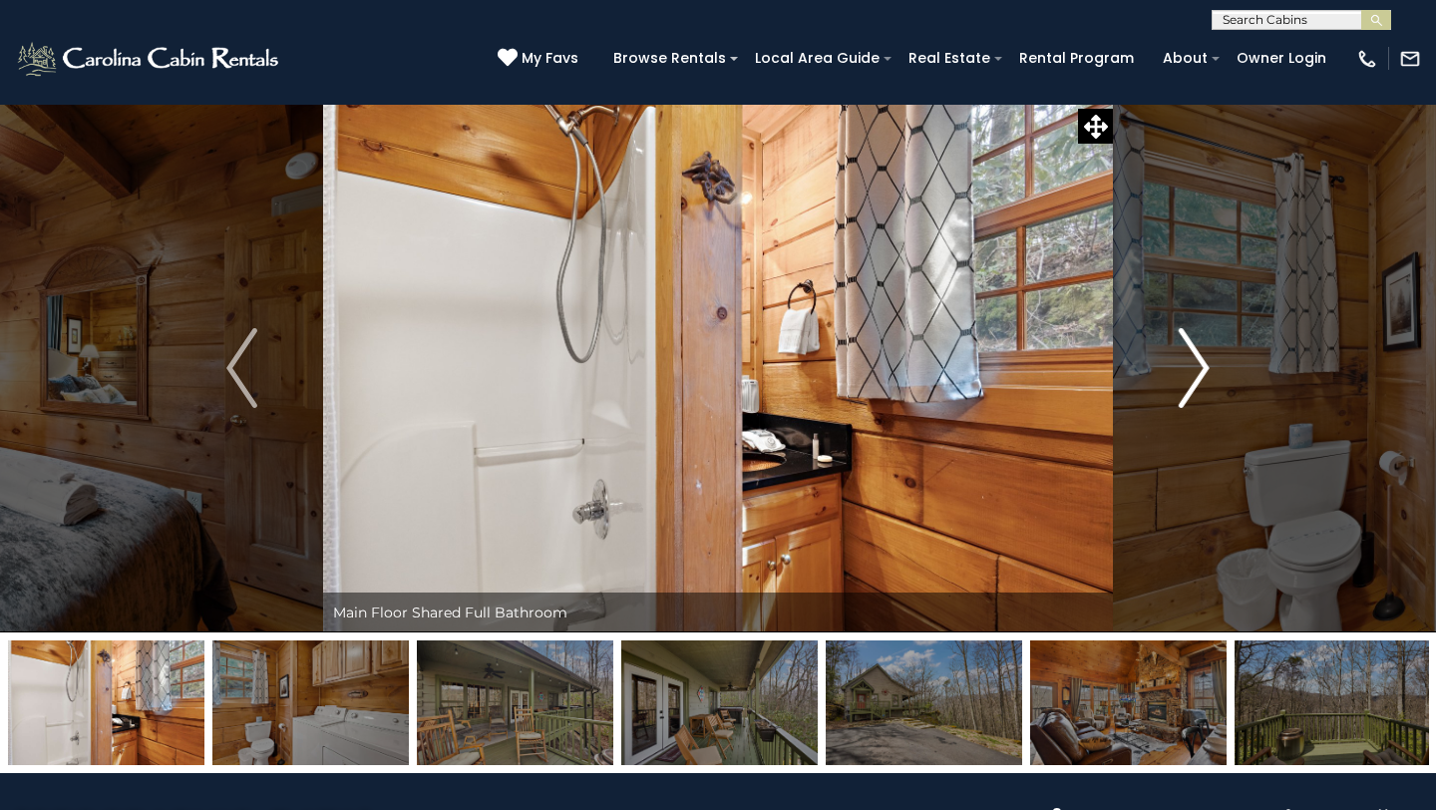
click at [1201, 366] on img "Next" at bounding box center [1194, 368] width 30 height 80
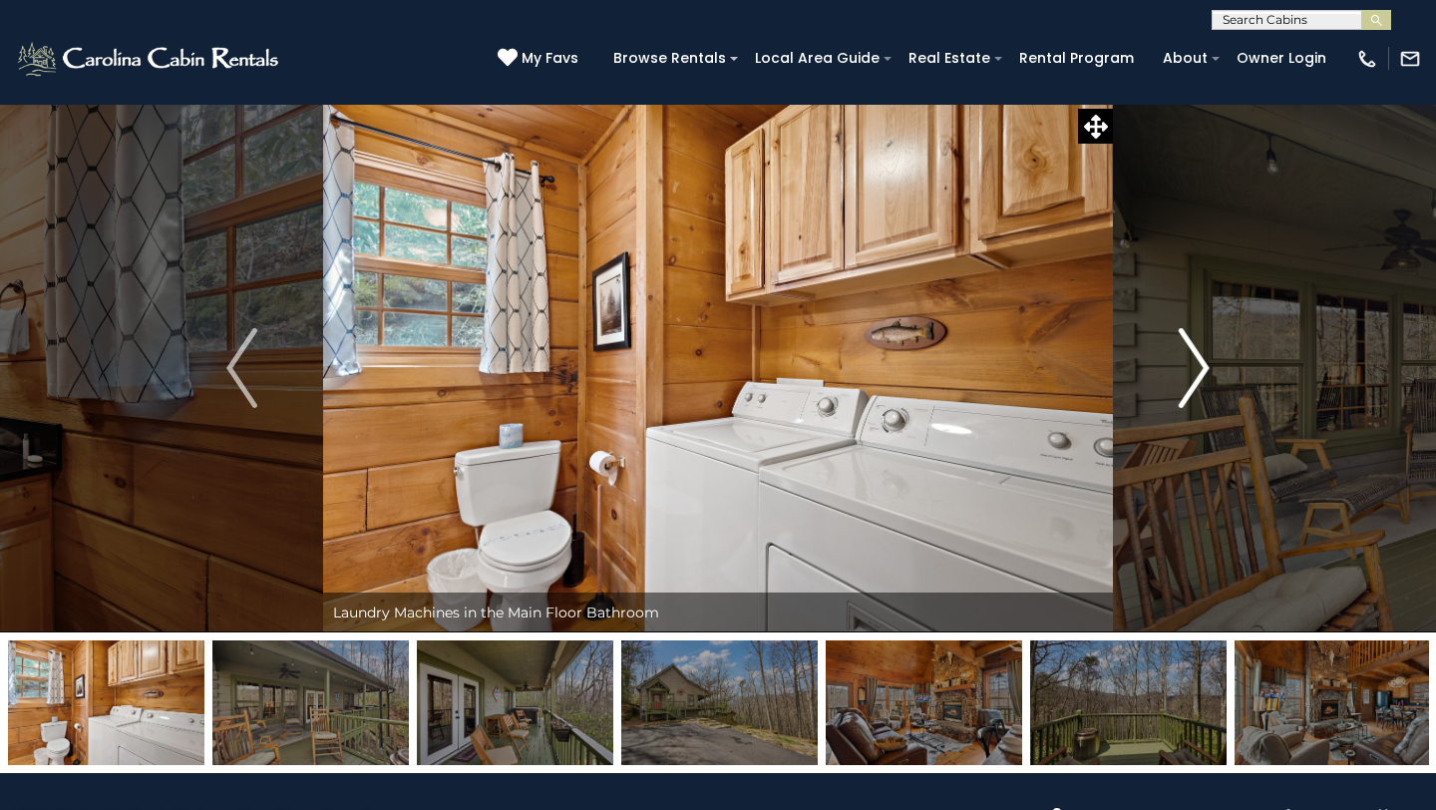
click at [1201, 366] on img "Next" at bounding box center [1194, 368] width 30 height 80
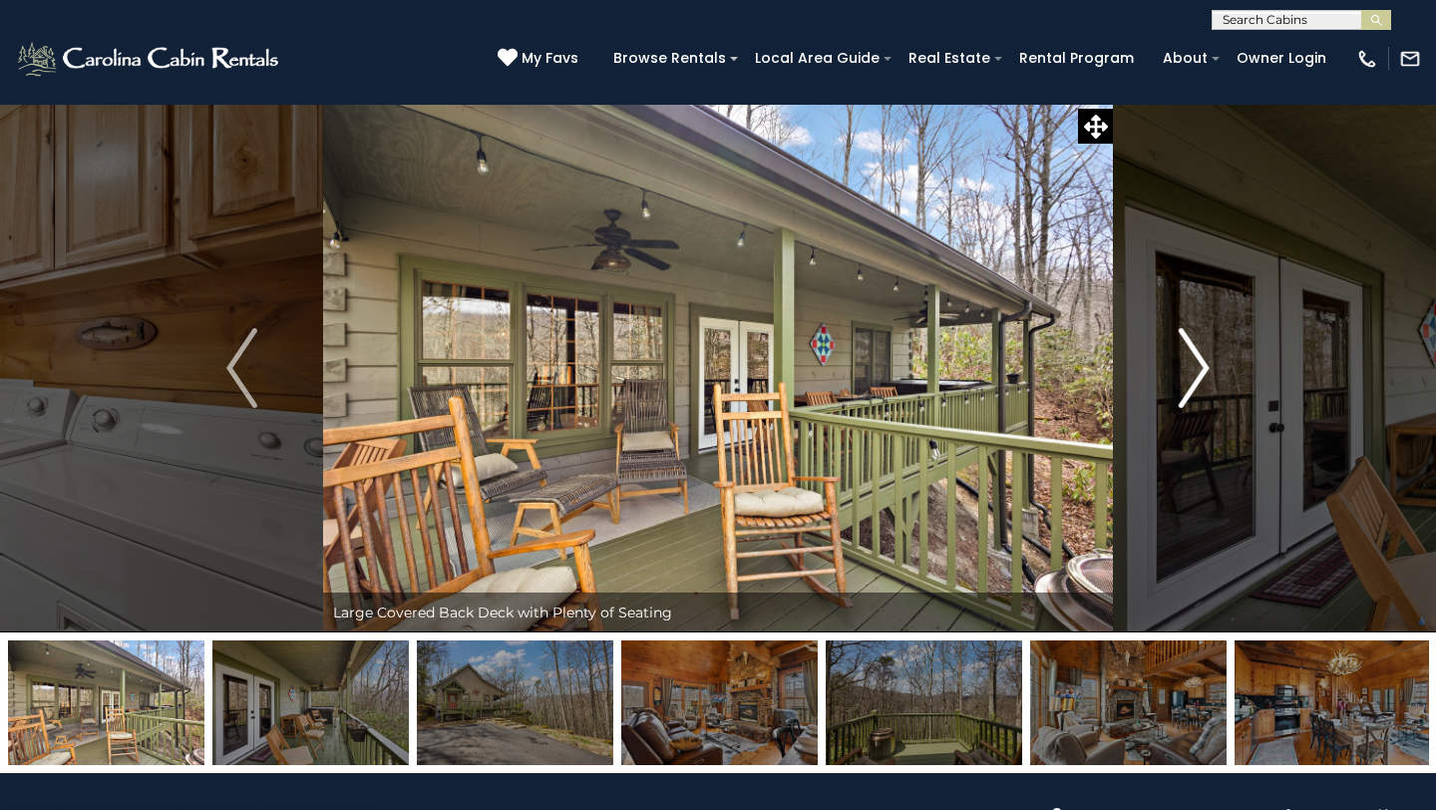
click at [1201, 366] on img "Next" at bounding box center [1194, 368] width 30 height 80
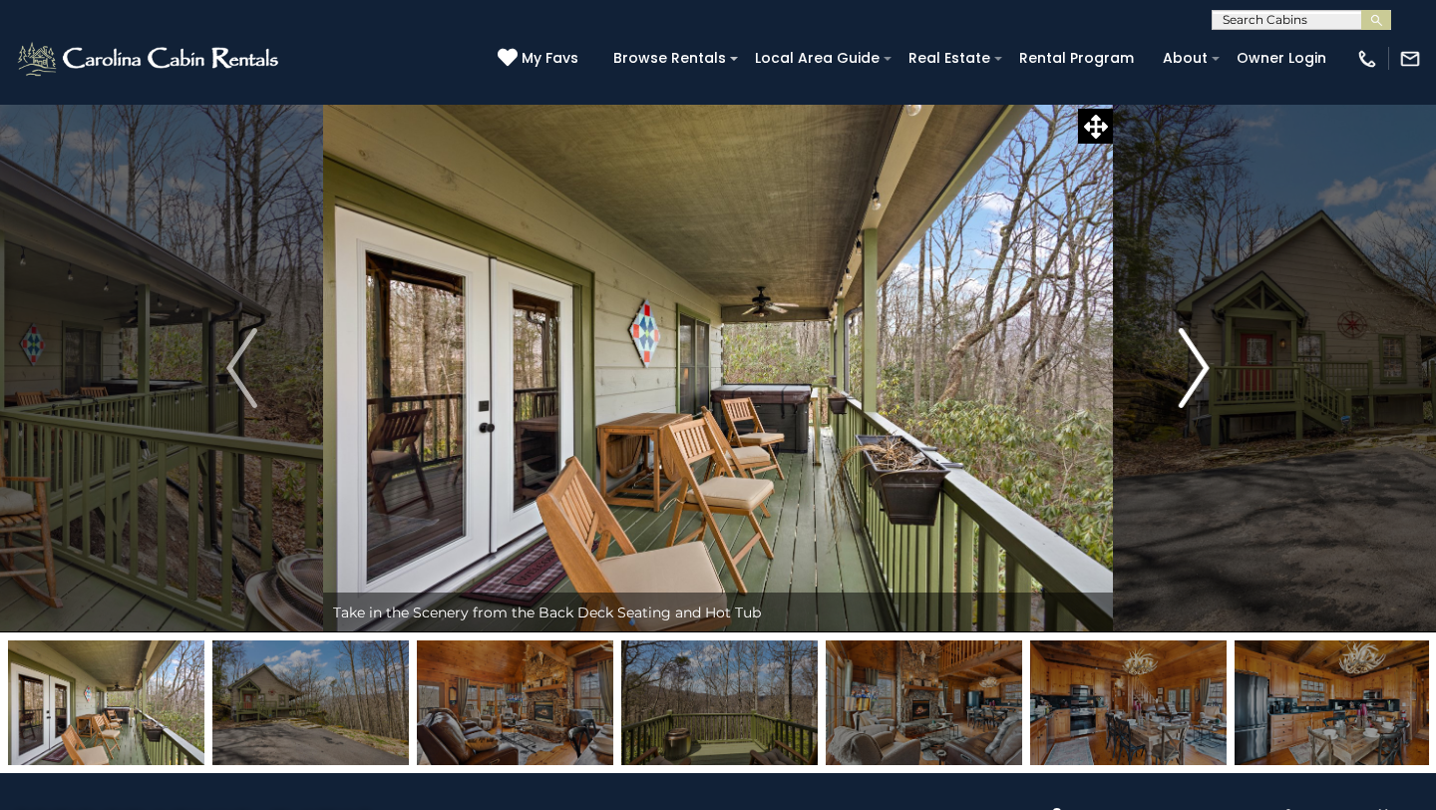
click at [1201, 366] on img "Next" at bounding box center [1194, 368] width 30 height 80
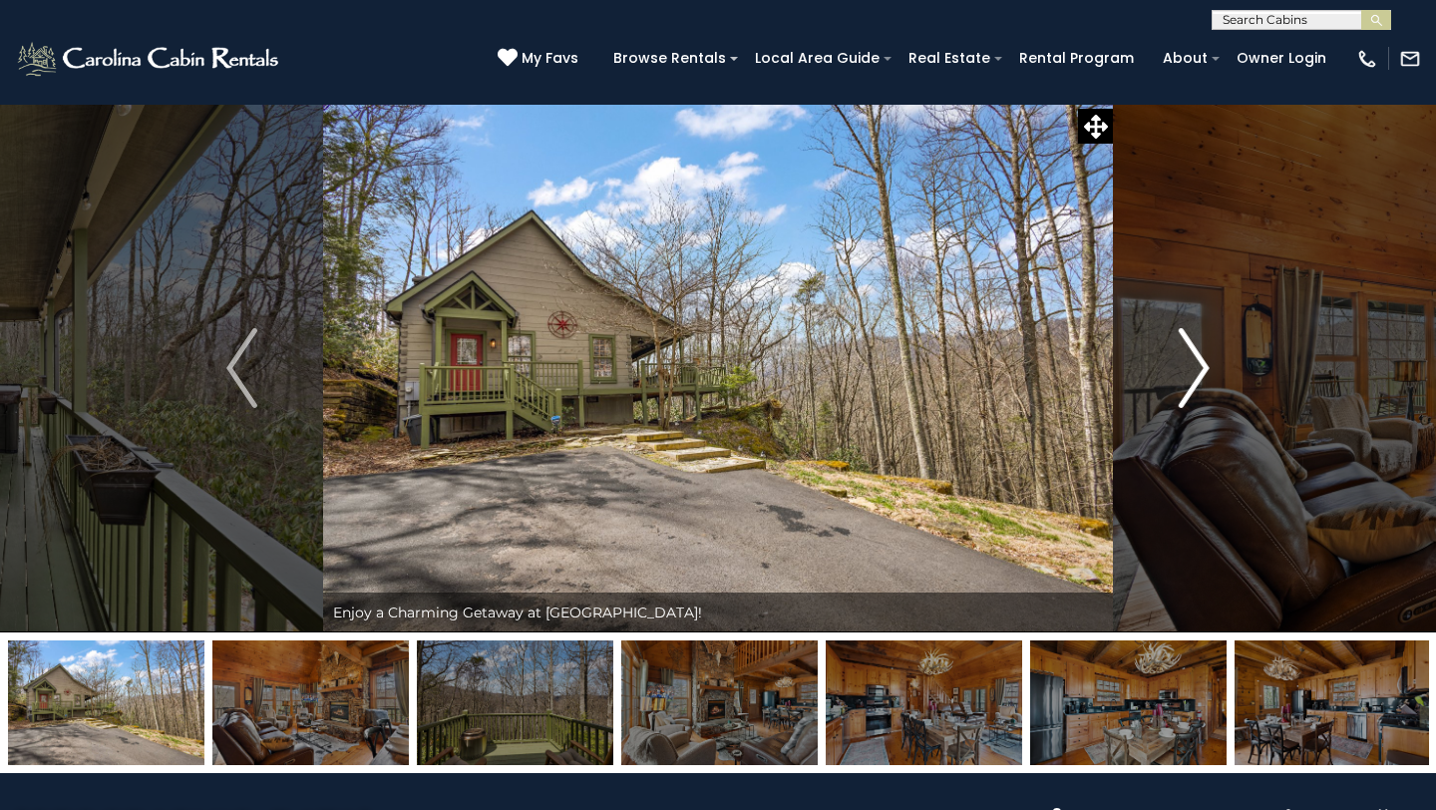
click at [1201, 366] on img "Next" at bounding box center [1194, 368] width 30 height 80
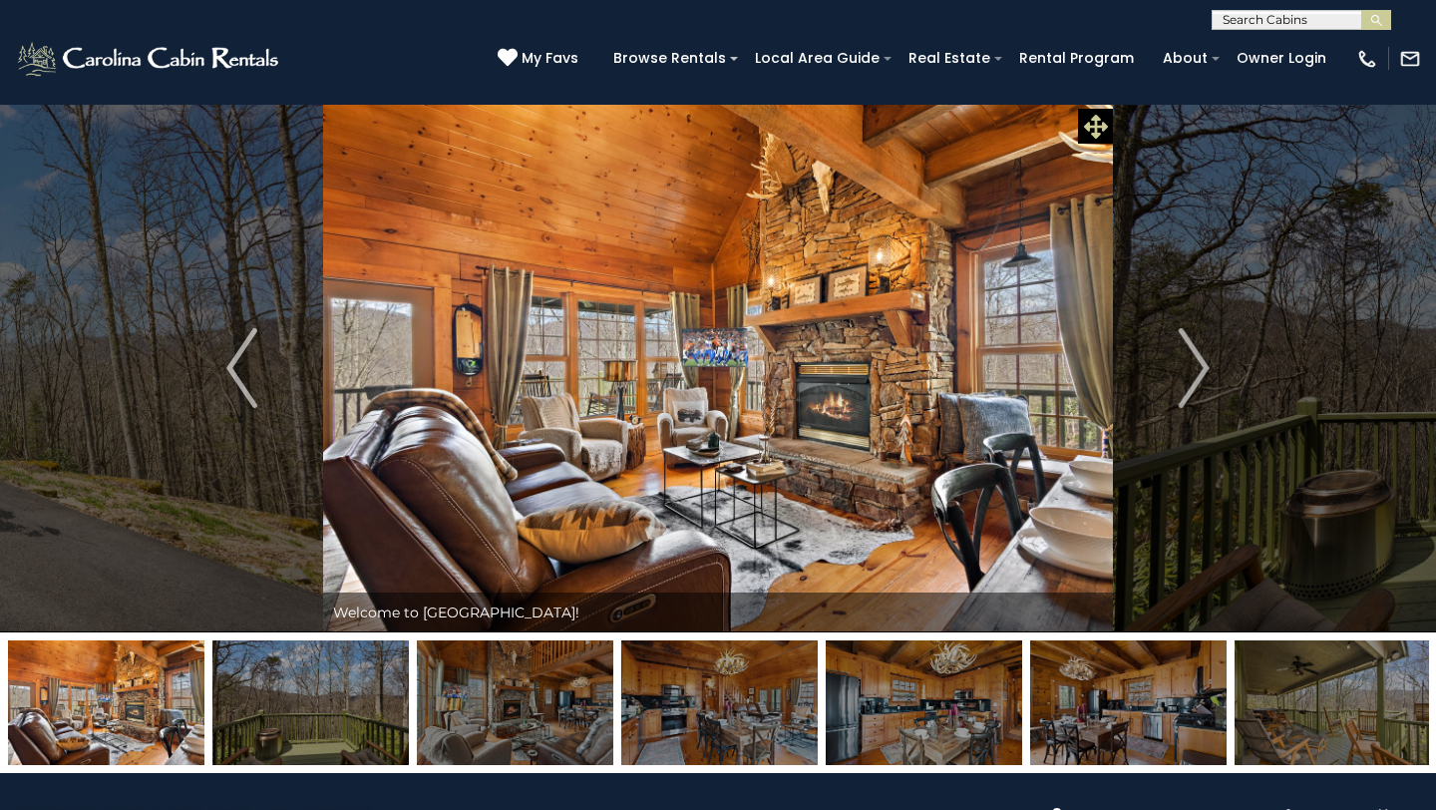
click at [1097, 130] on icon at bounding box center [1096, 127] width 24 height 24
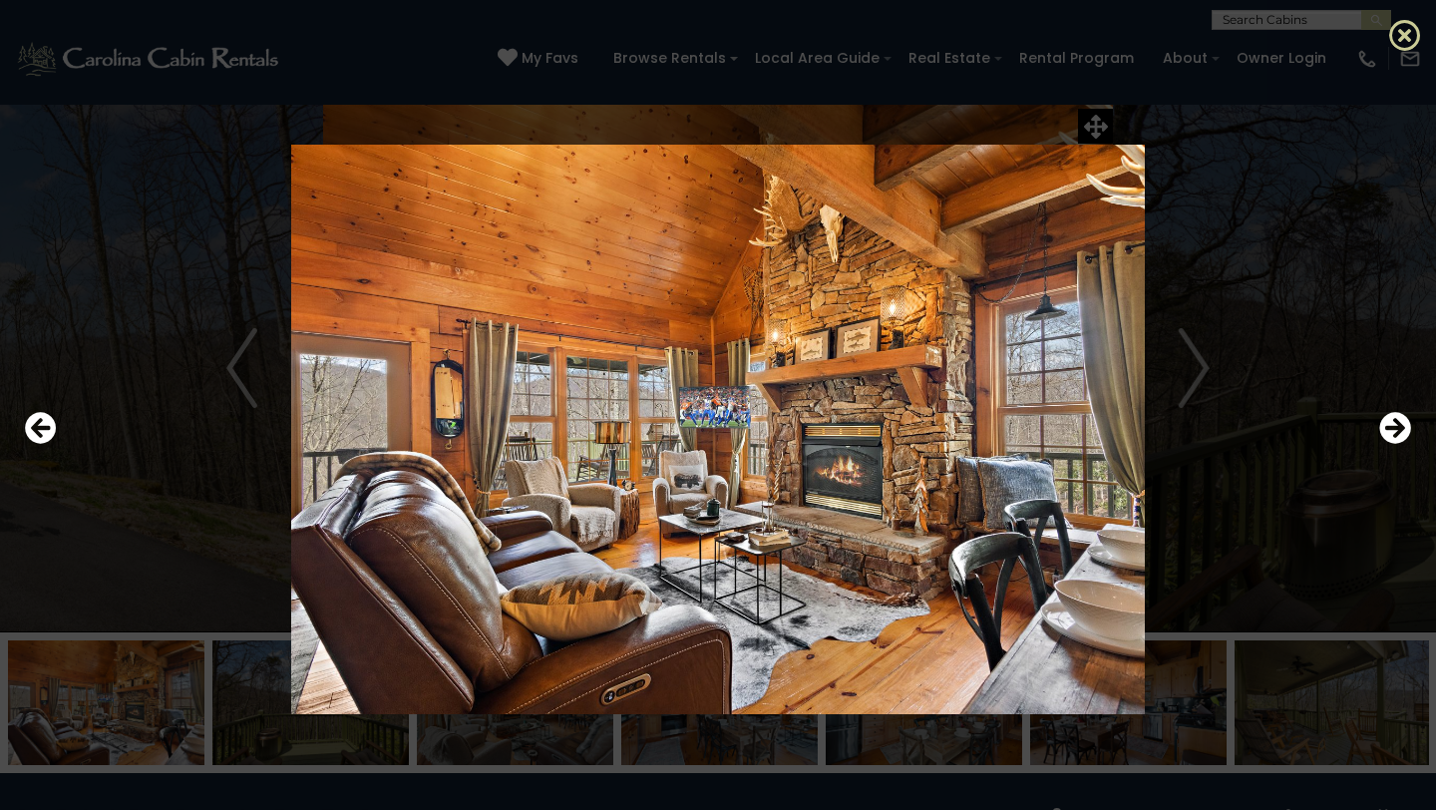
click at [1407, 38] on icon at bounding box center [1405, 35] width 32 height 32
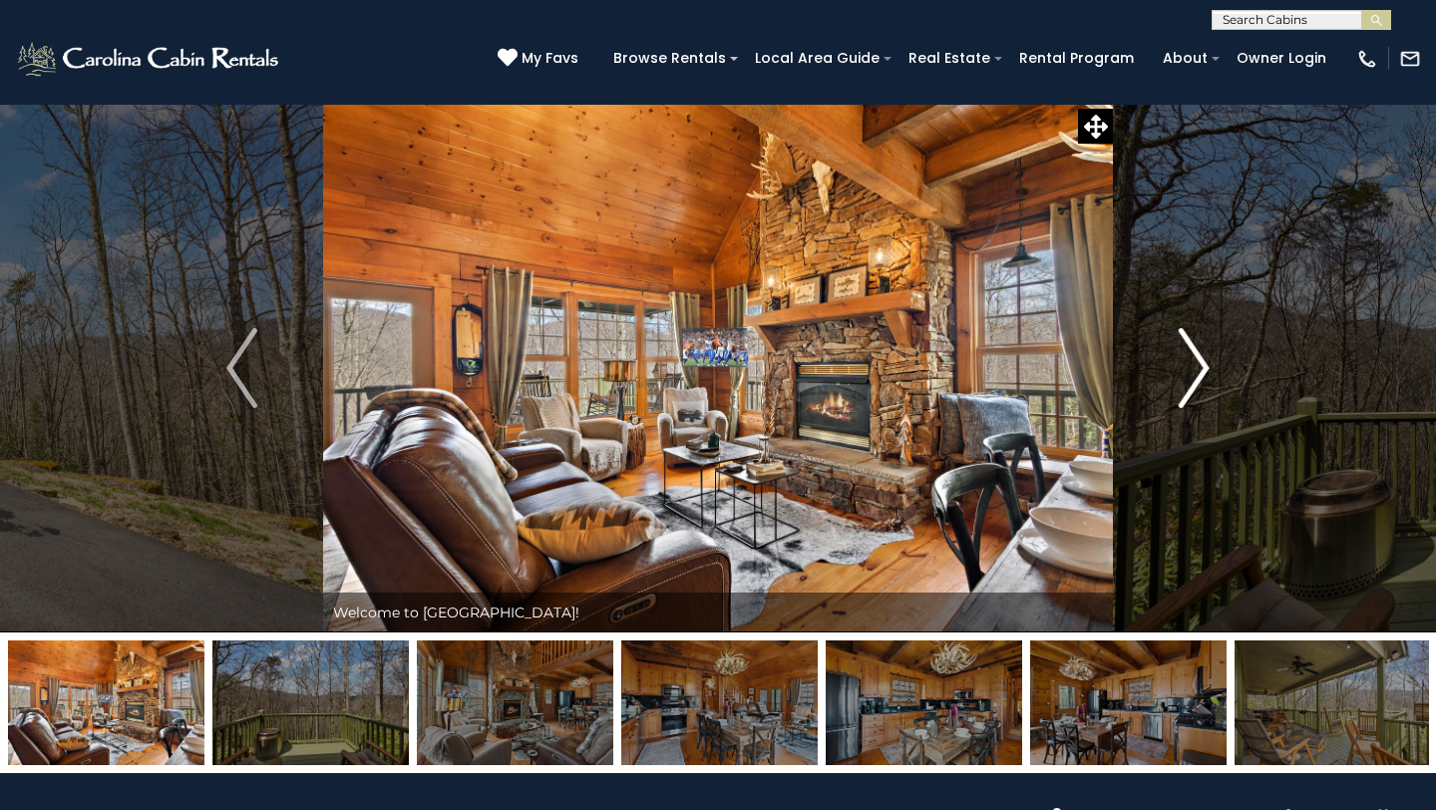
click at [1268, 498] on button "Next" at bounding box center [1194, 368] width 163 height 529
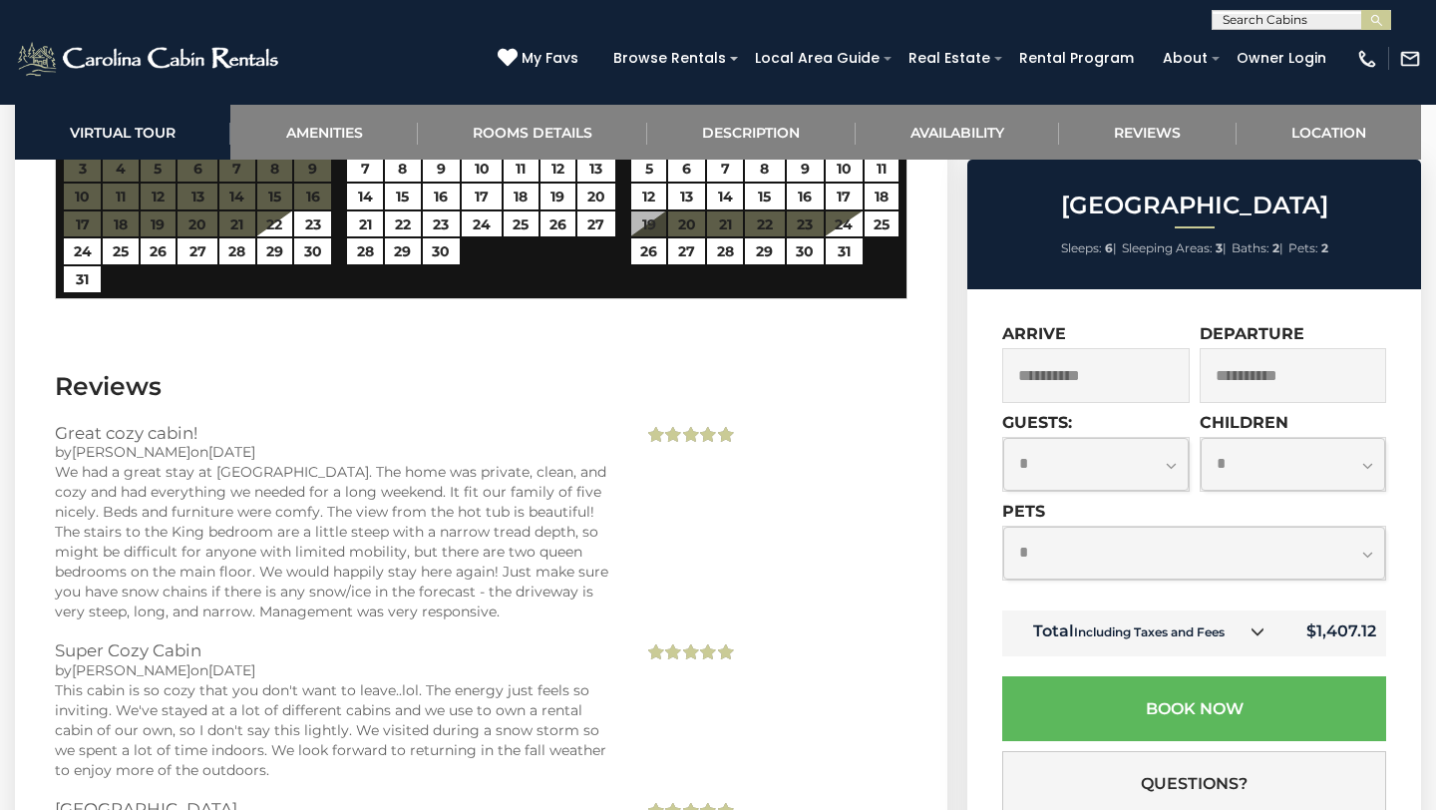
scroll to position [3591, 0]
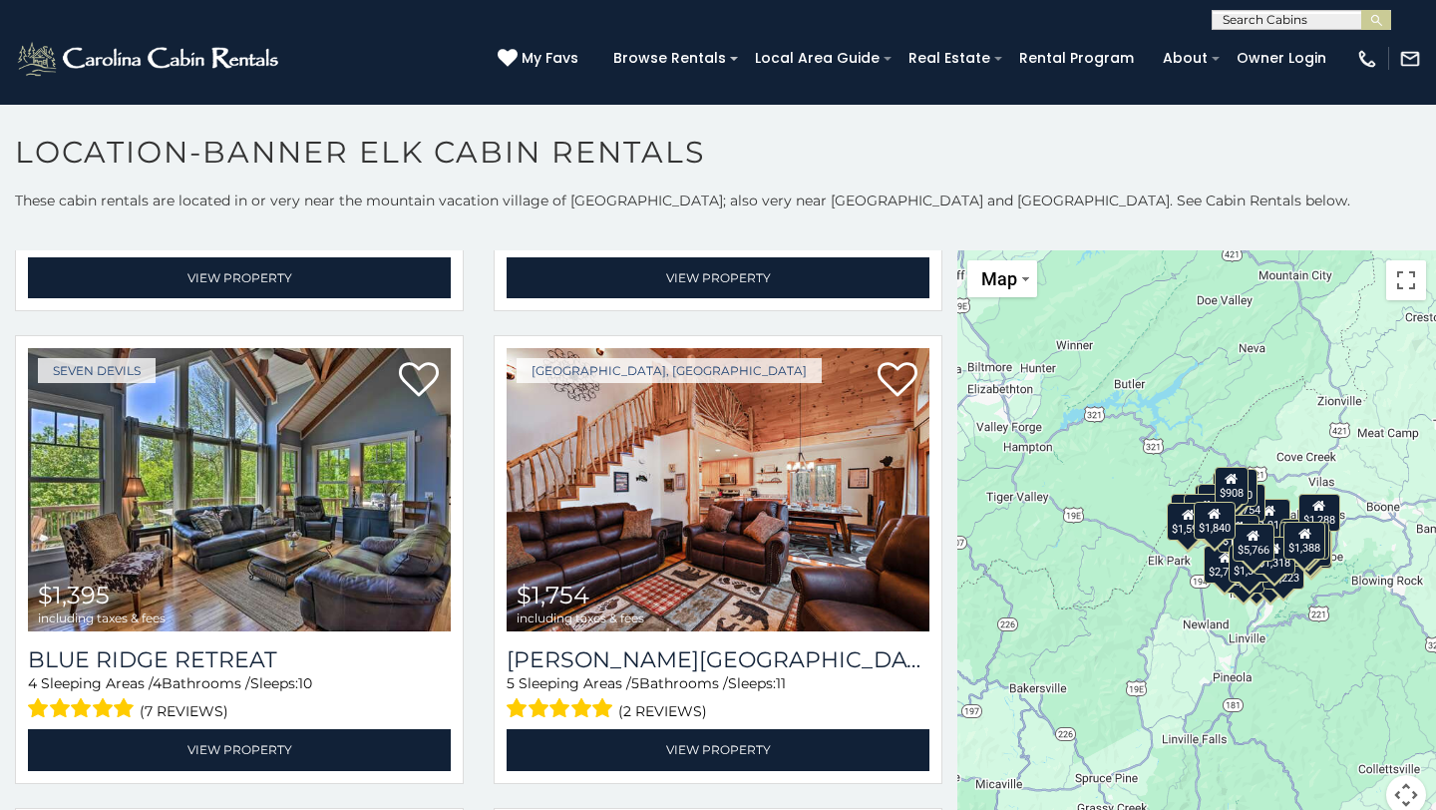
scroll to position [2793, 0]
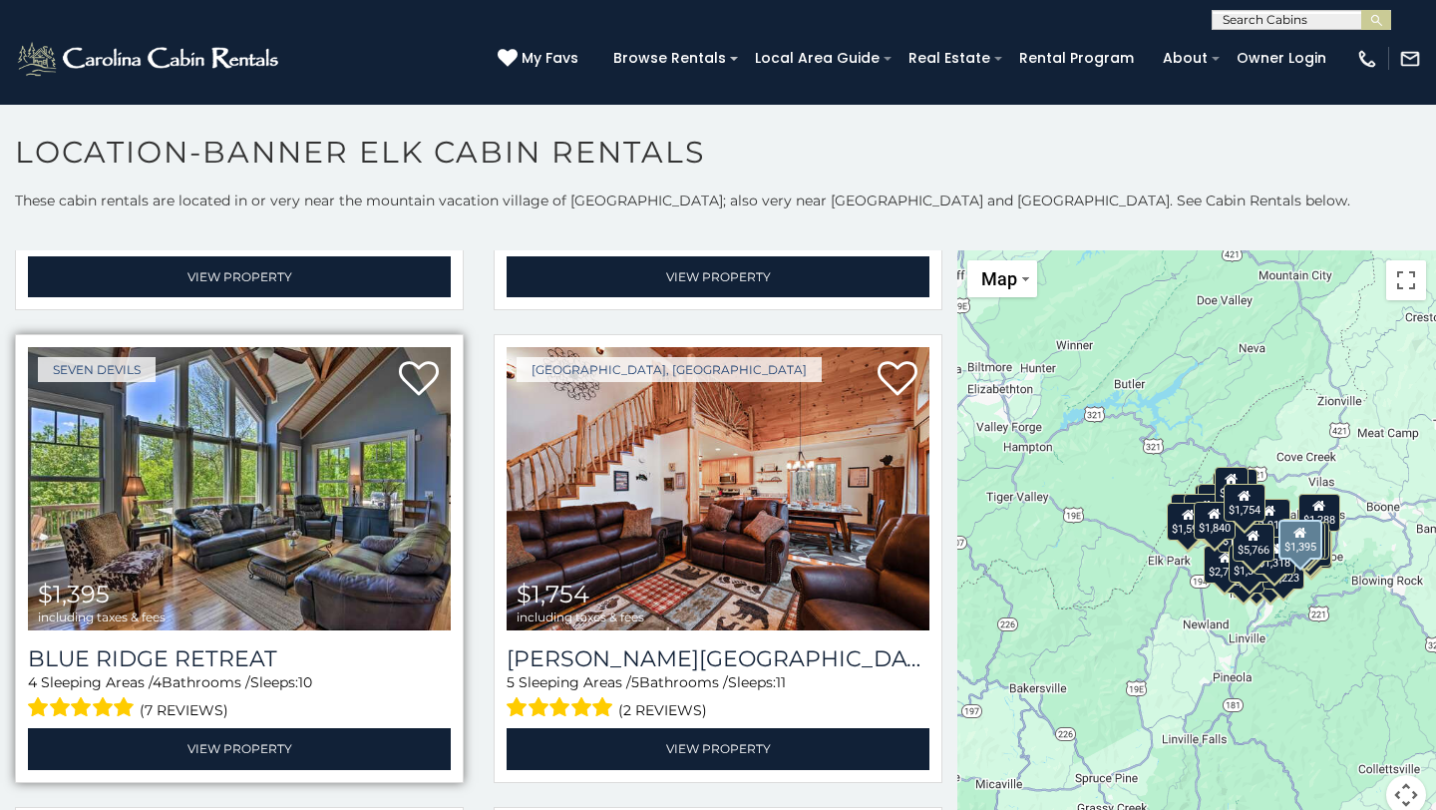
click at [239, 513] on img at bounding box center [239, 488] width 423 height 283
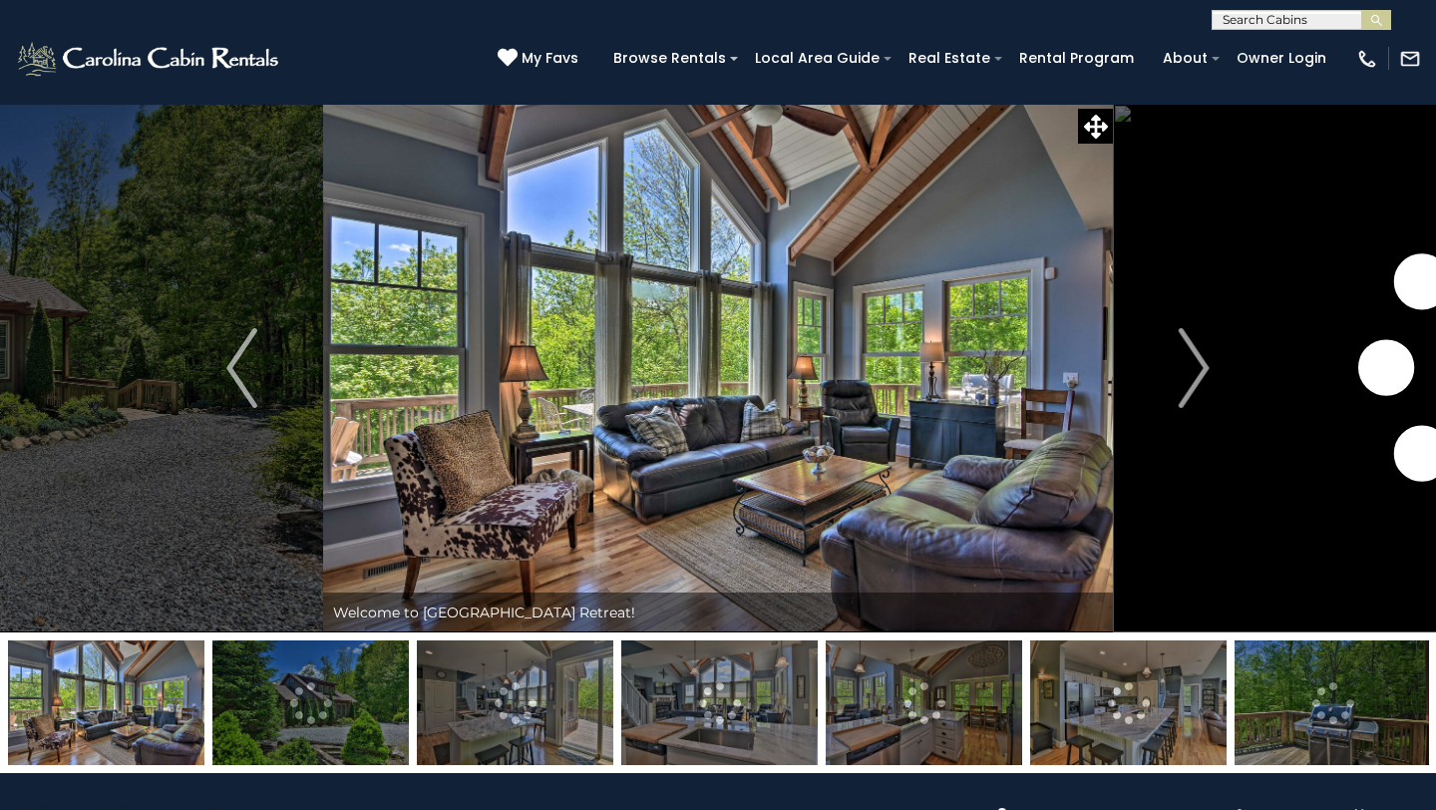
click at [1202, 361] on img "Next" at bounding box center [1194, 368] width 30 height 80
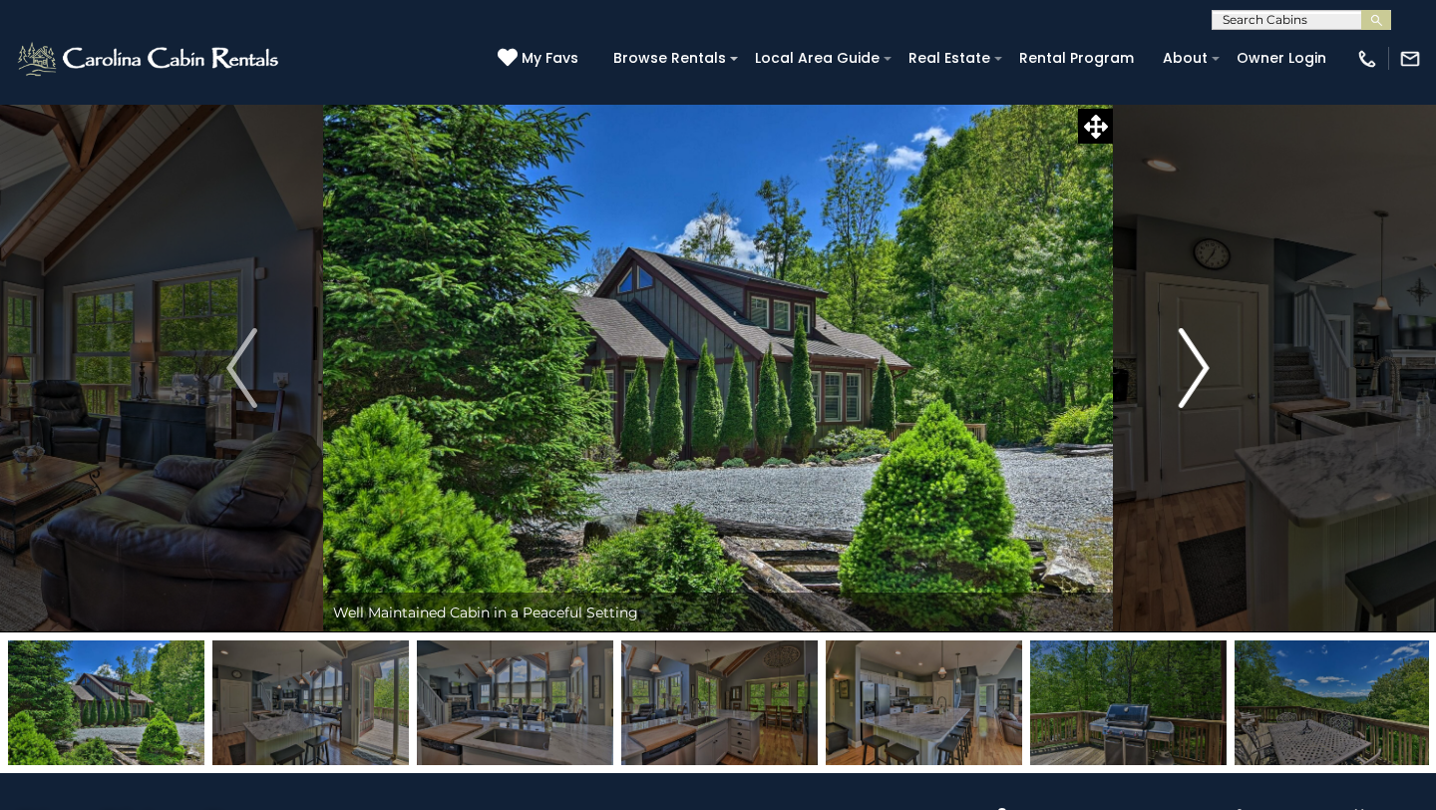
click at [1201, 362] on img "Next" at bounding box center [1194, 368] width 30 height 80
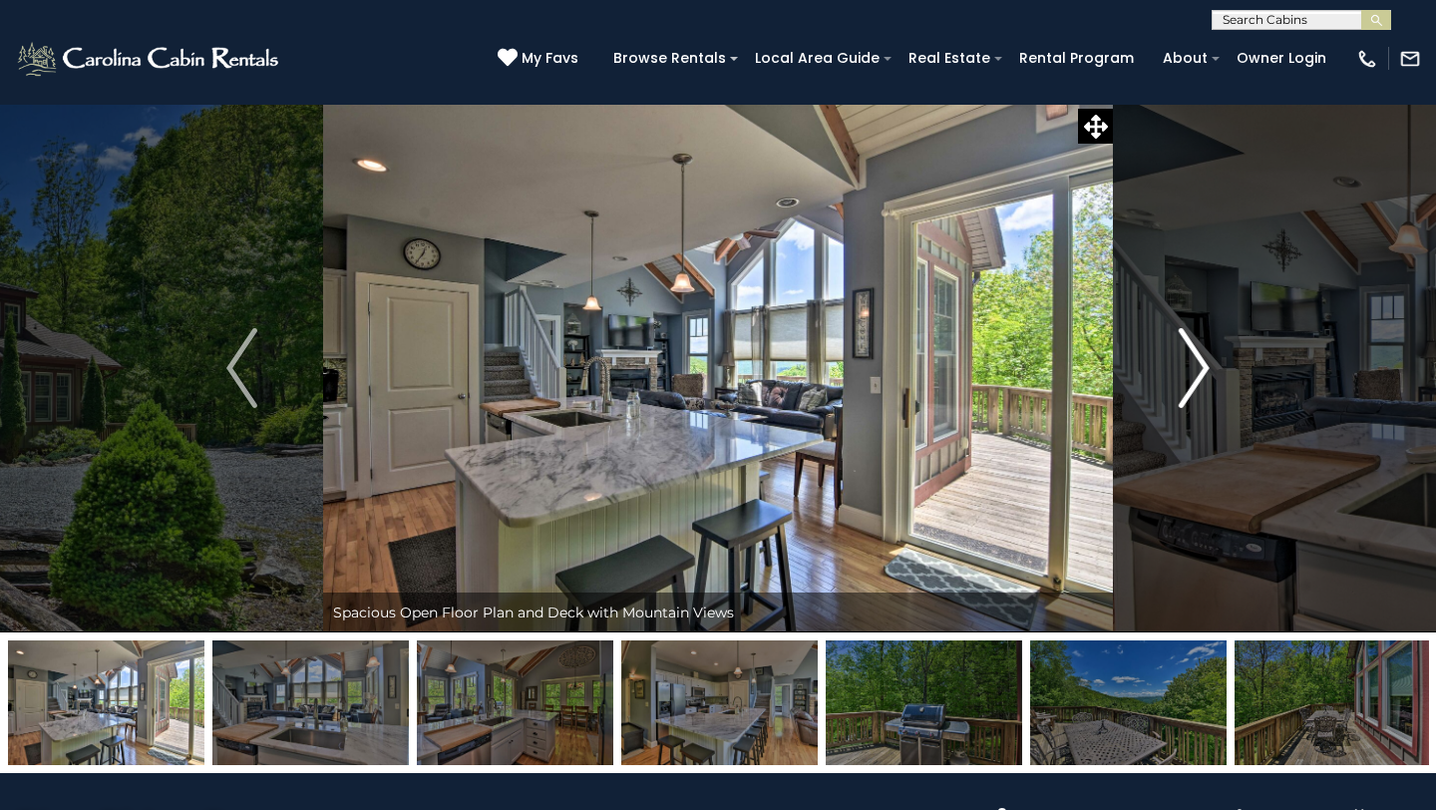
click at [1201, 362] on img "Next" at bounding box center [1194, 368] width 30 height 80
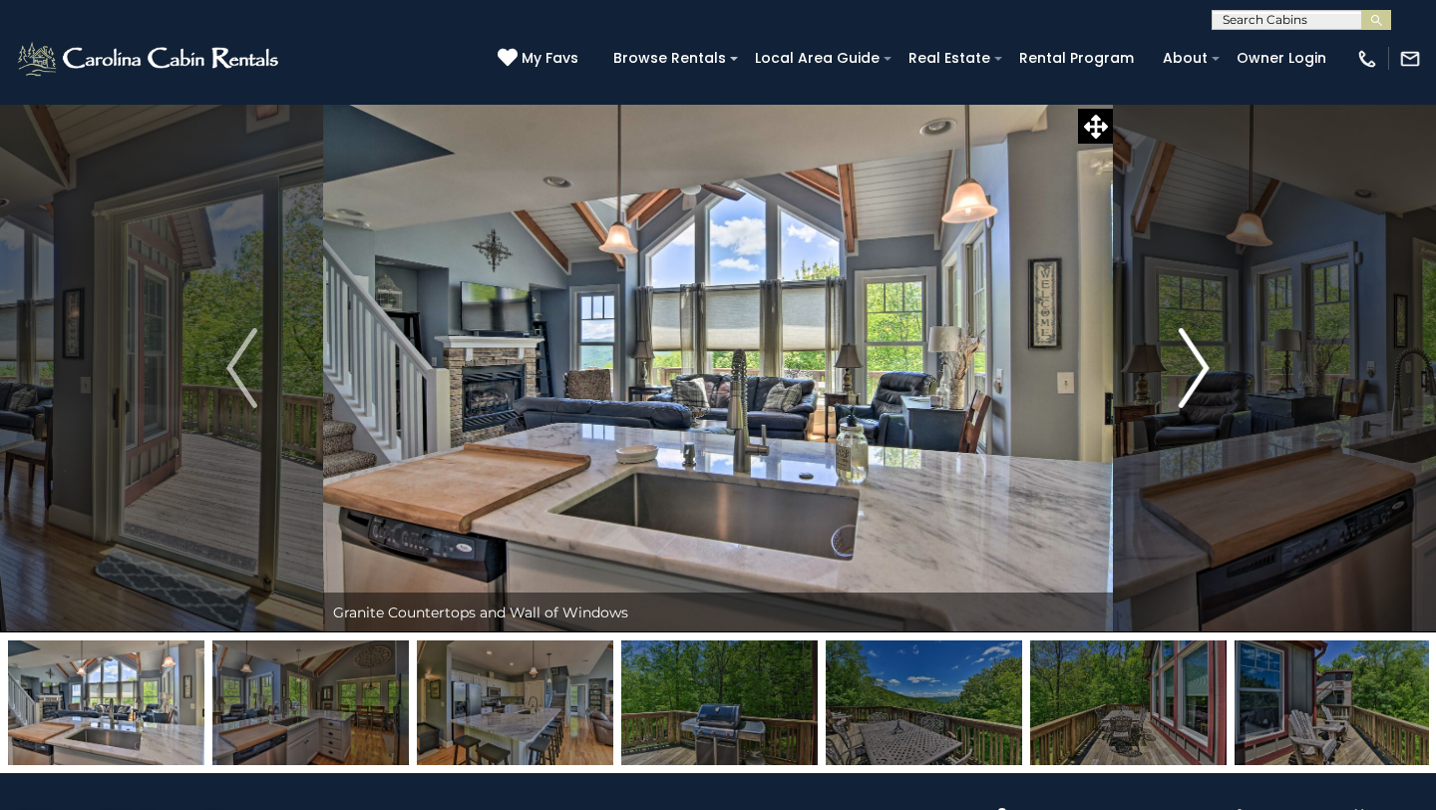
click at [1201, 362] on img "Next" at bounding box center [1194, 368] width 30 height 80
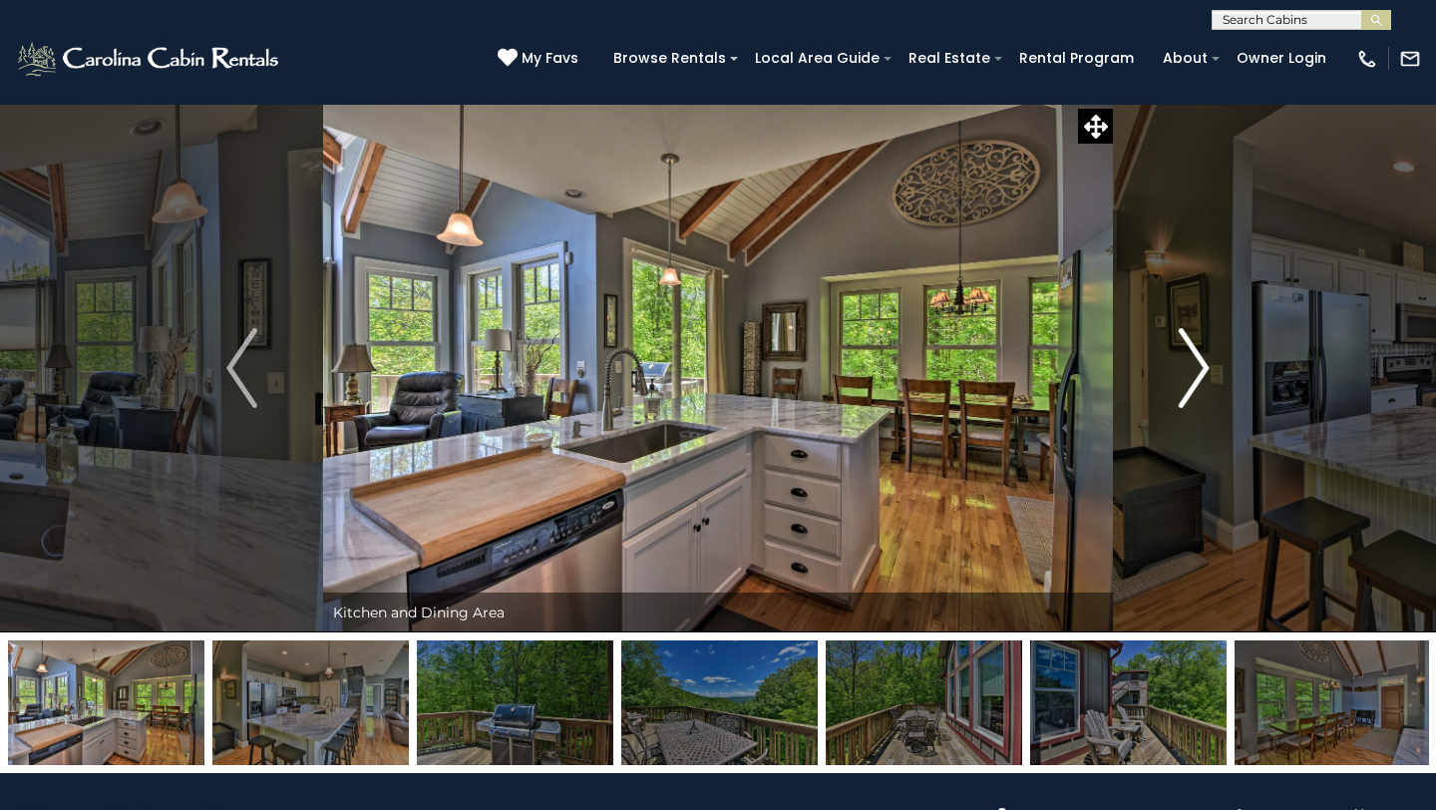
click at [1201, 362] on img "Next" at bounding box center [1194, 368] width 30 height 80
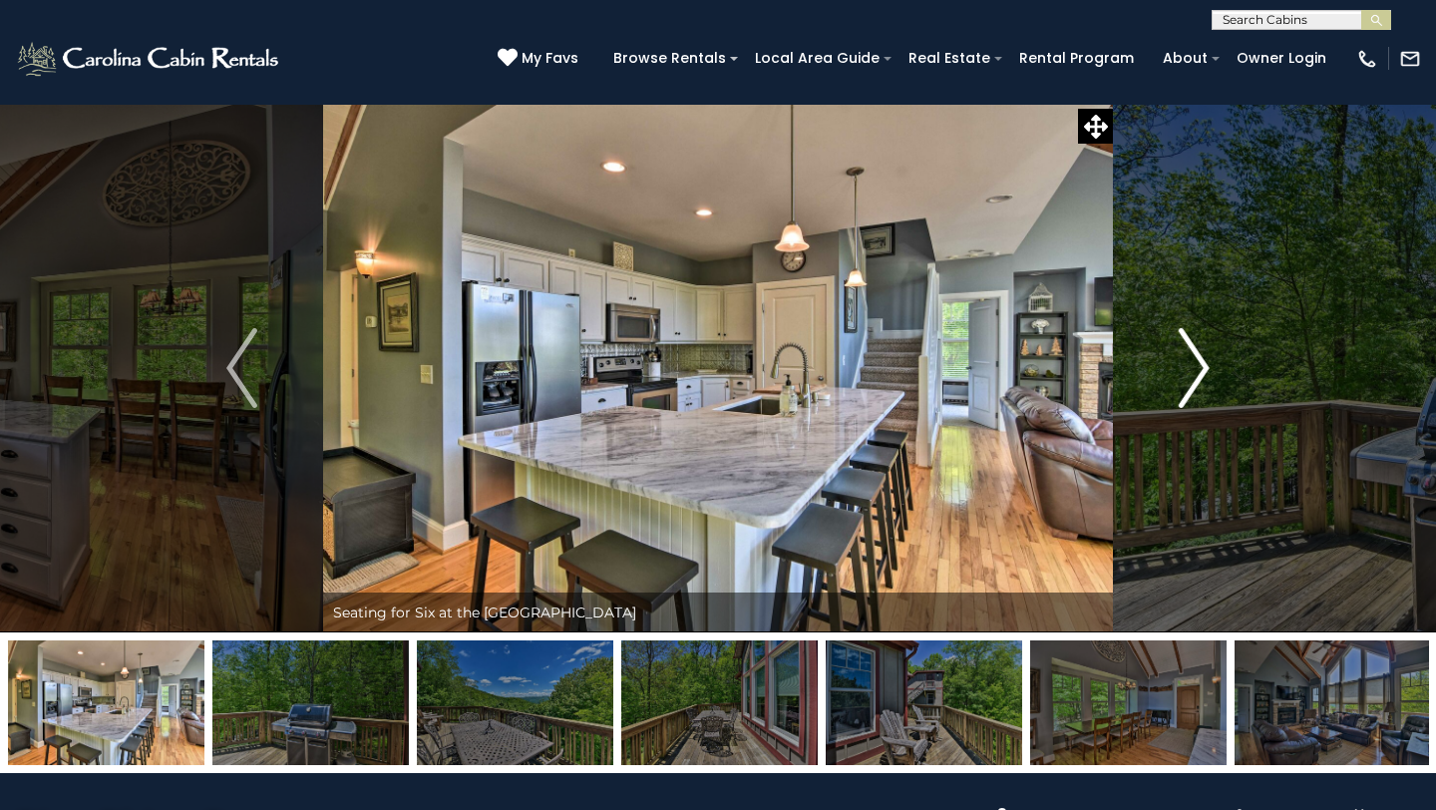
click at [1201, 362] on img "Next" at bounding box center [1194, 368] width 30 height 80
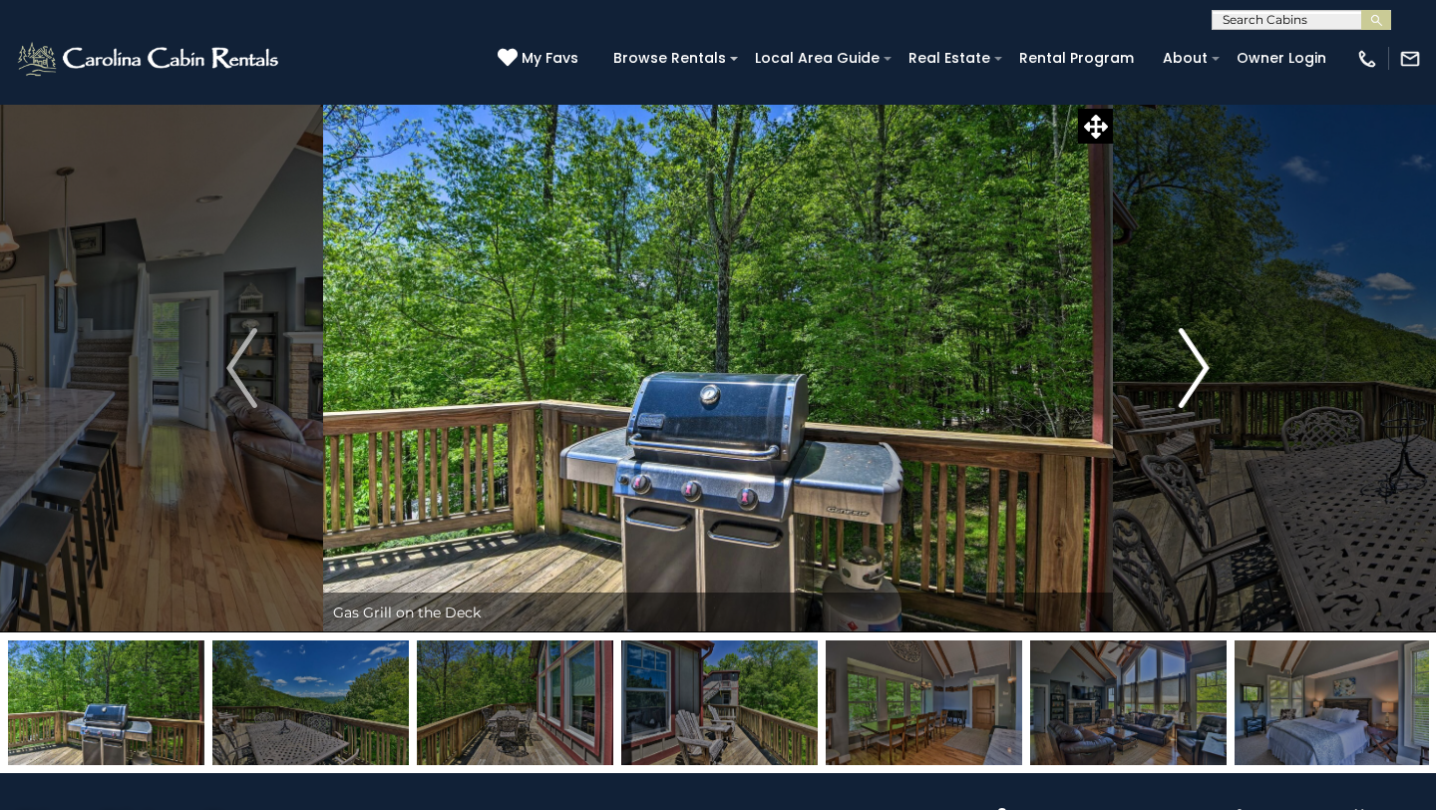
click at [1201, 362] on img "Next" at bounding box center [1194, 368] width 30 height 80
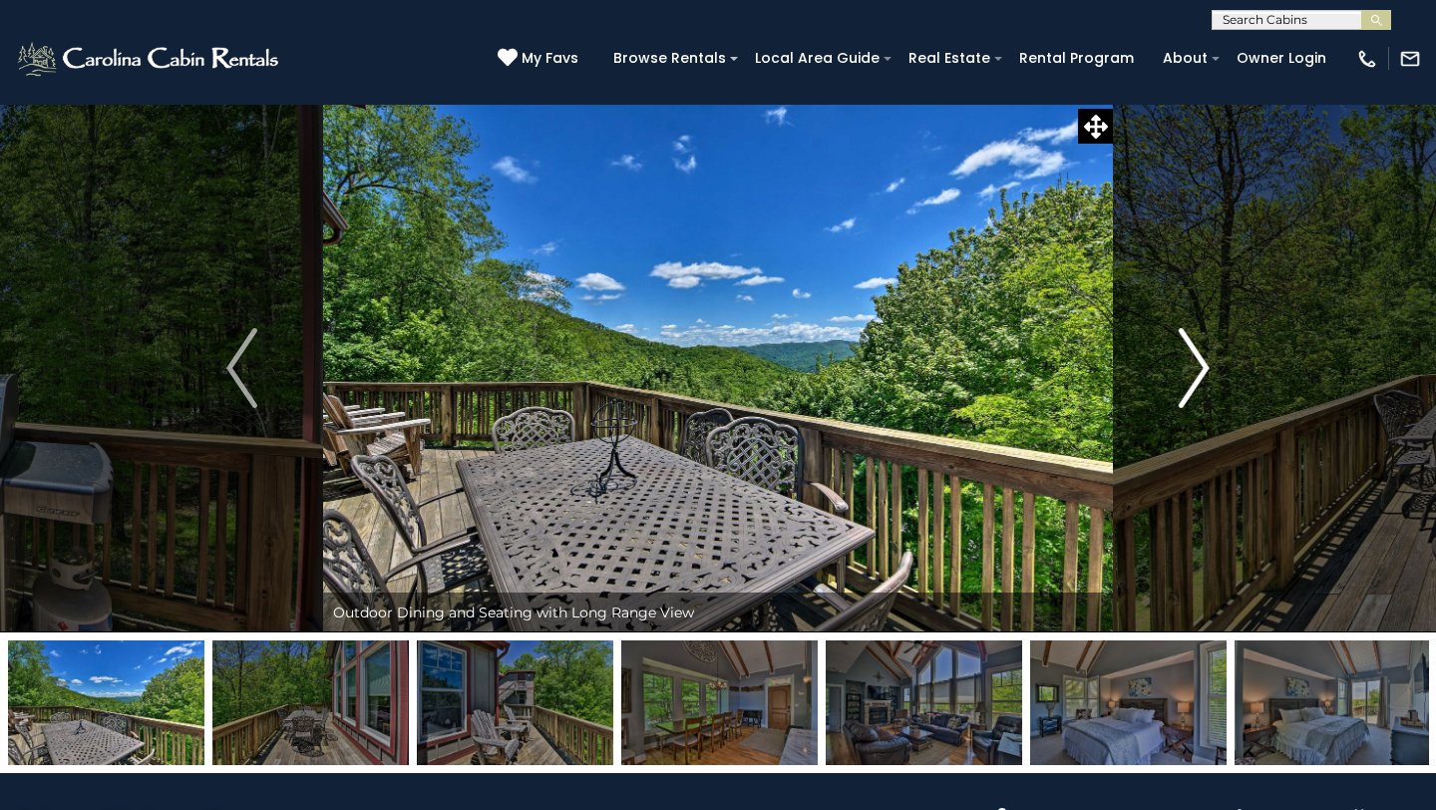
click at [1201, 362] on img "Next" at bounding box center [1194, 368] width 30 height 80
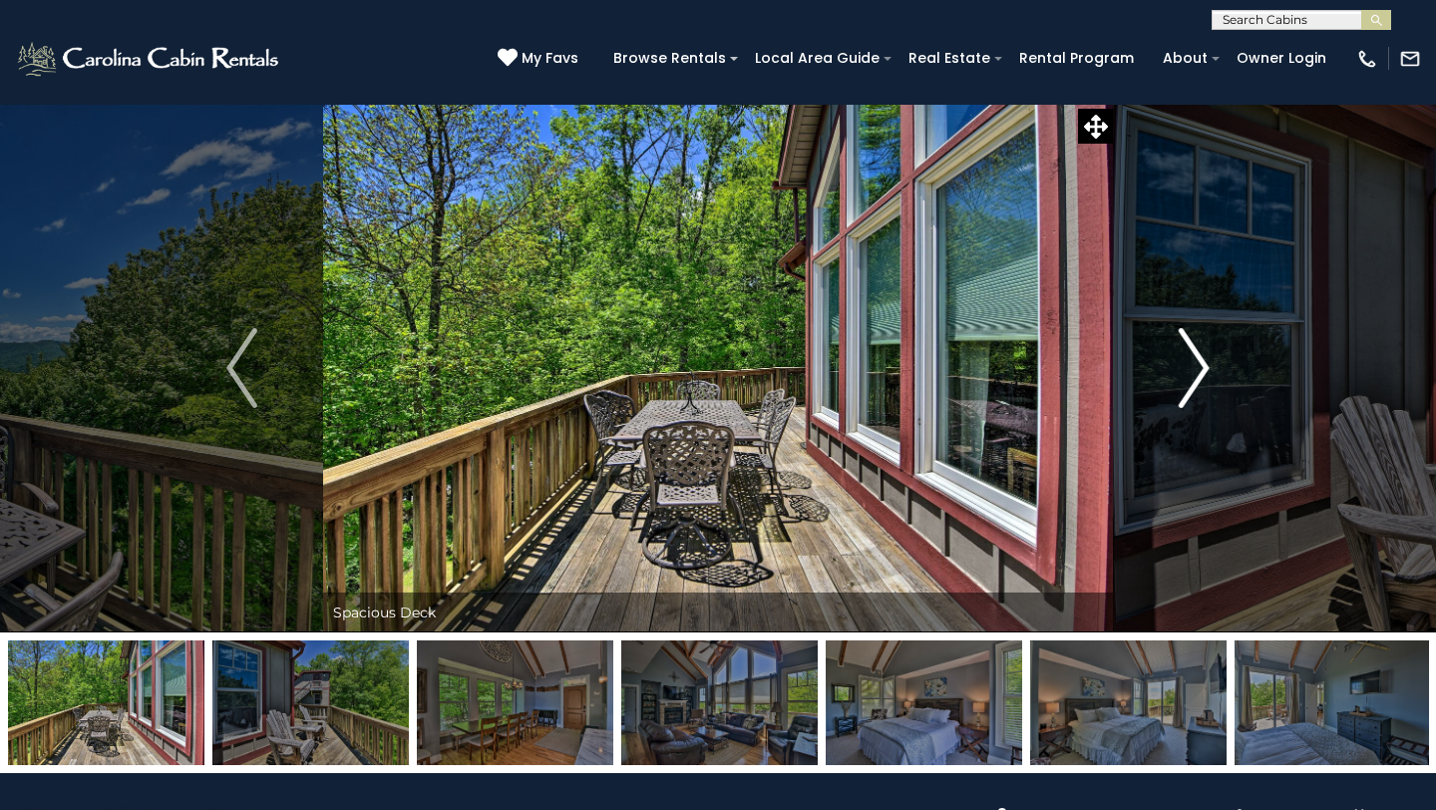
click at [1201, 362] on img "Next" at bounding box center [1194, 368] width 30 height 80
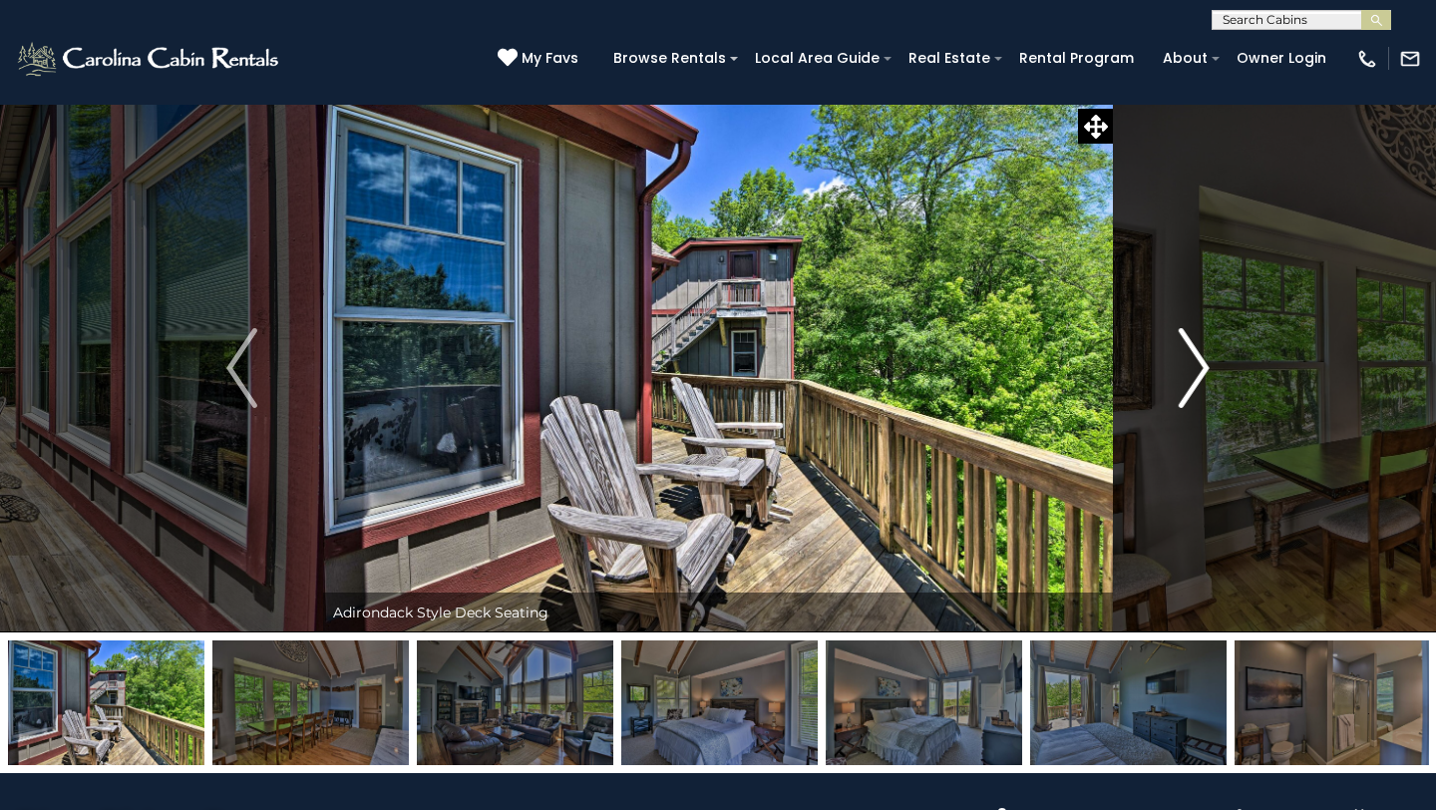
click at [1201, 362] on img "Next" at bounding box center [1194, 368] width 30 height 80
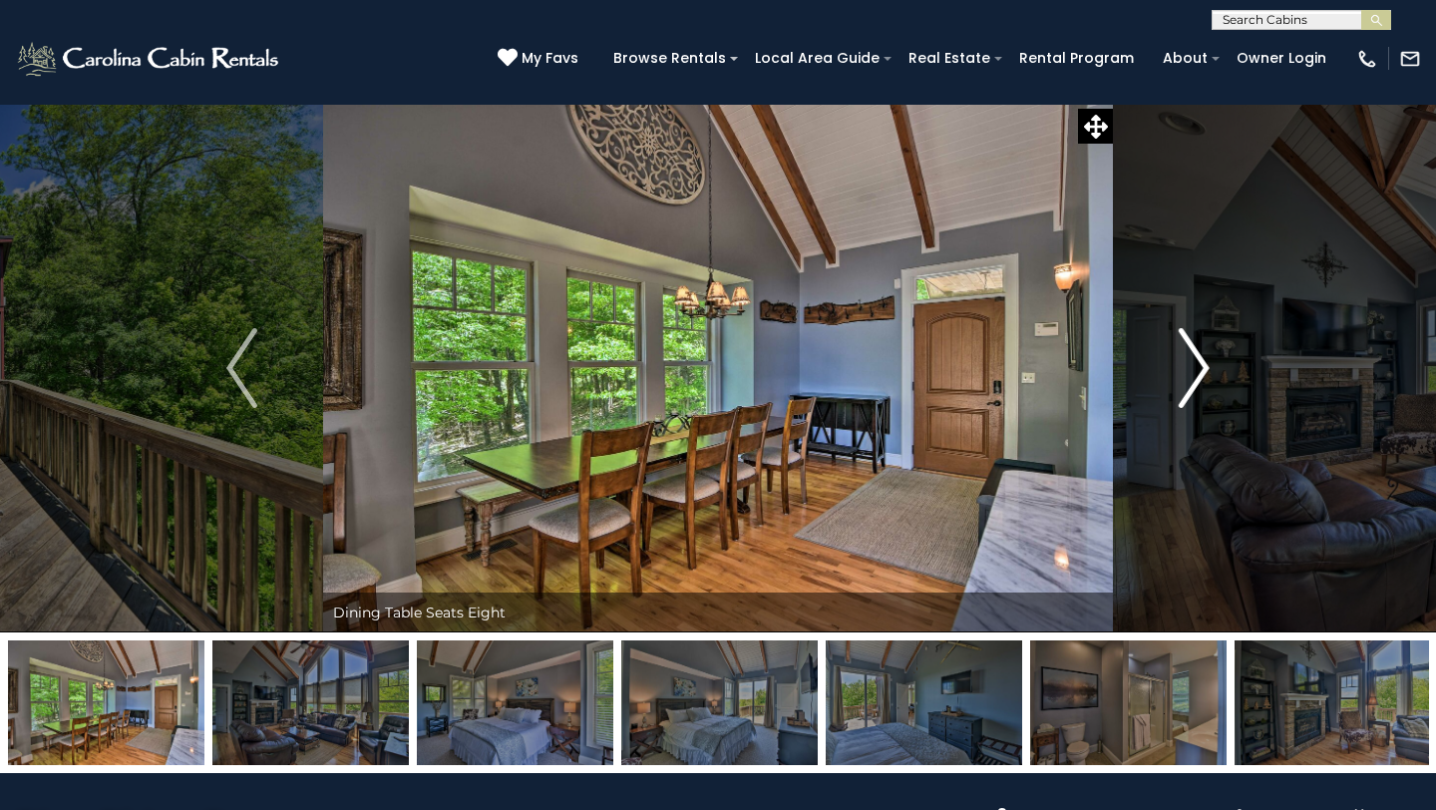
click at [1201, 362] on img "Next" at bounding box center [1194, 368] width 30 height 80
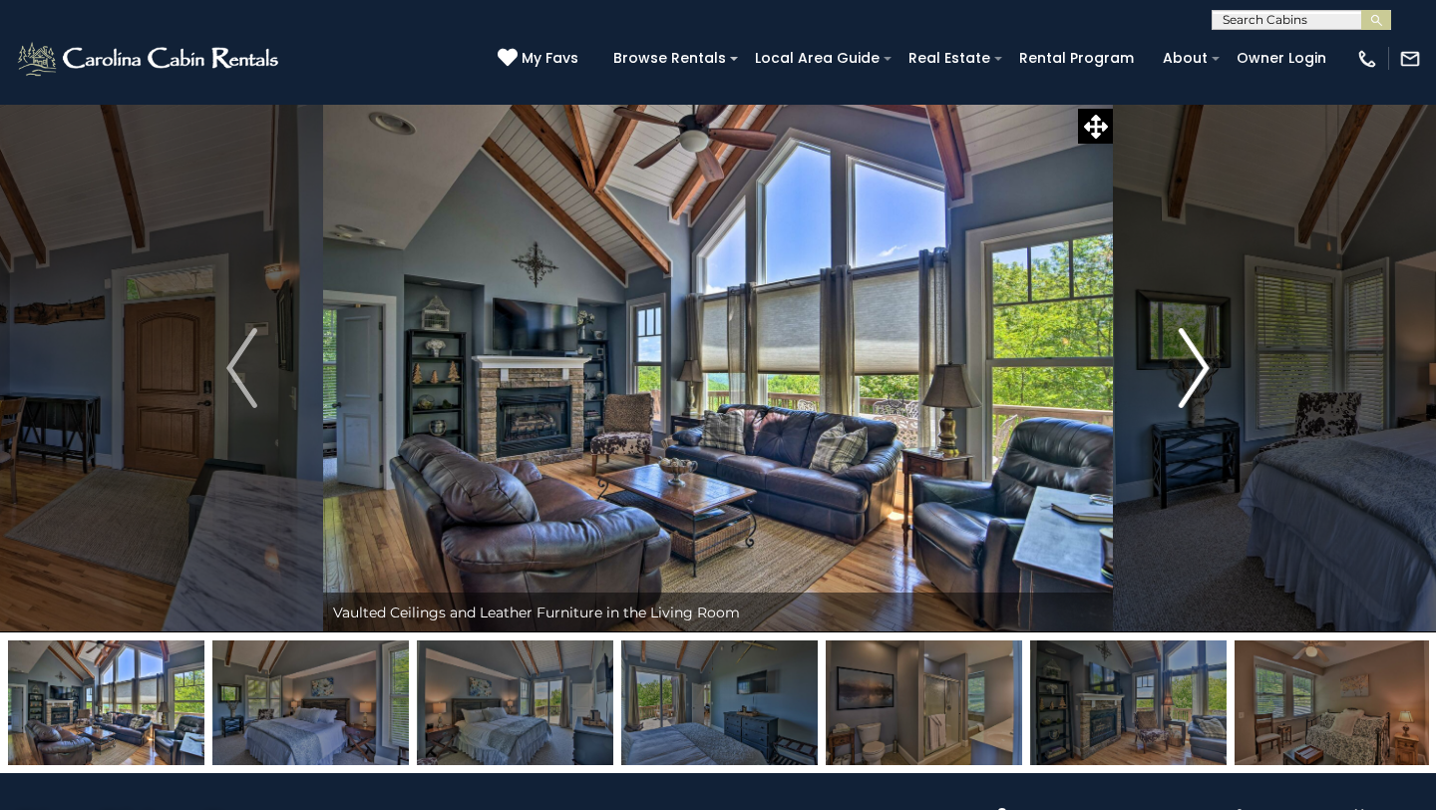
click at [1201, 362] on img "Next" at bounding box center [1194, 368] width 30 height 80
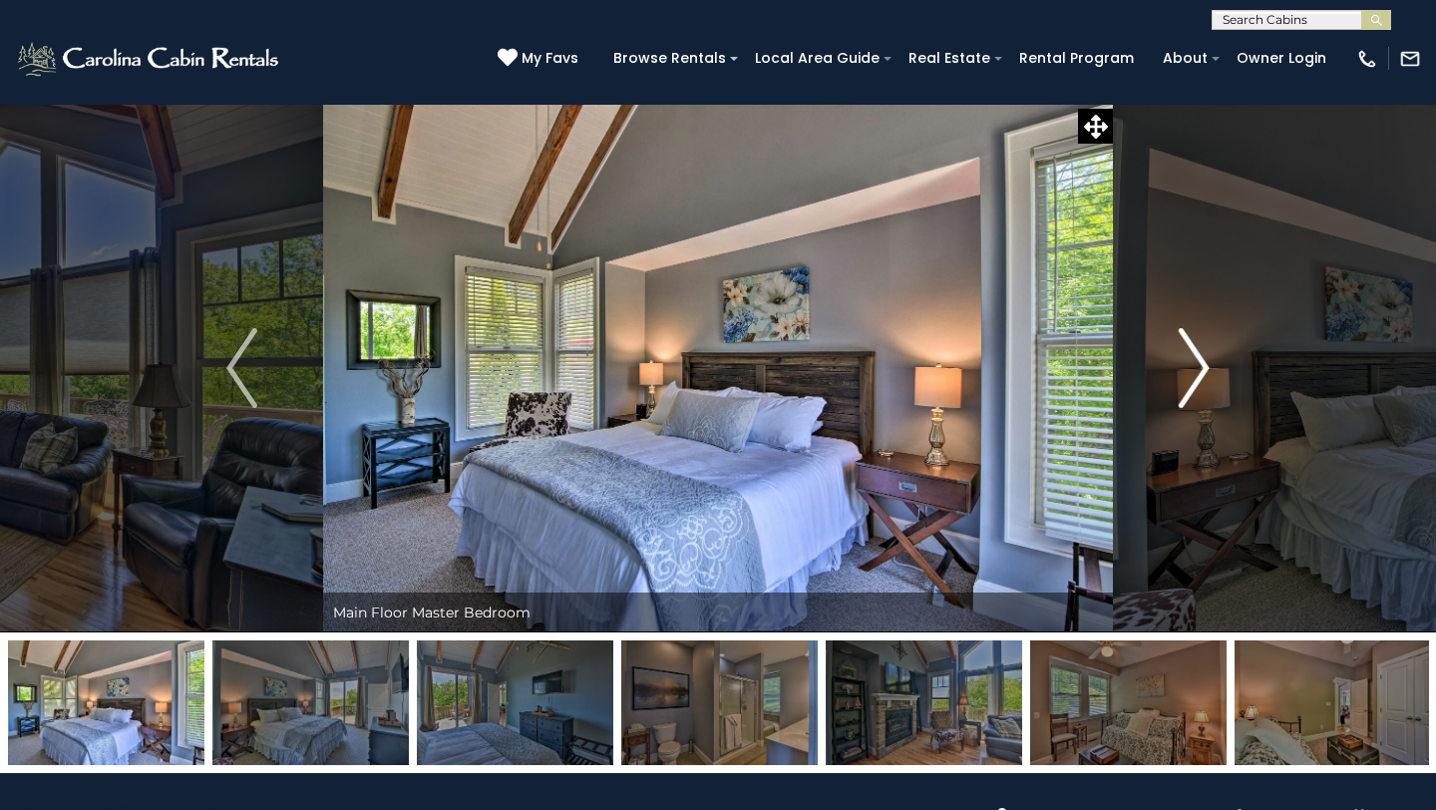
click at [1201, 362] on img "Next" at bounding box center [1194, 368] width 30 height 80
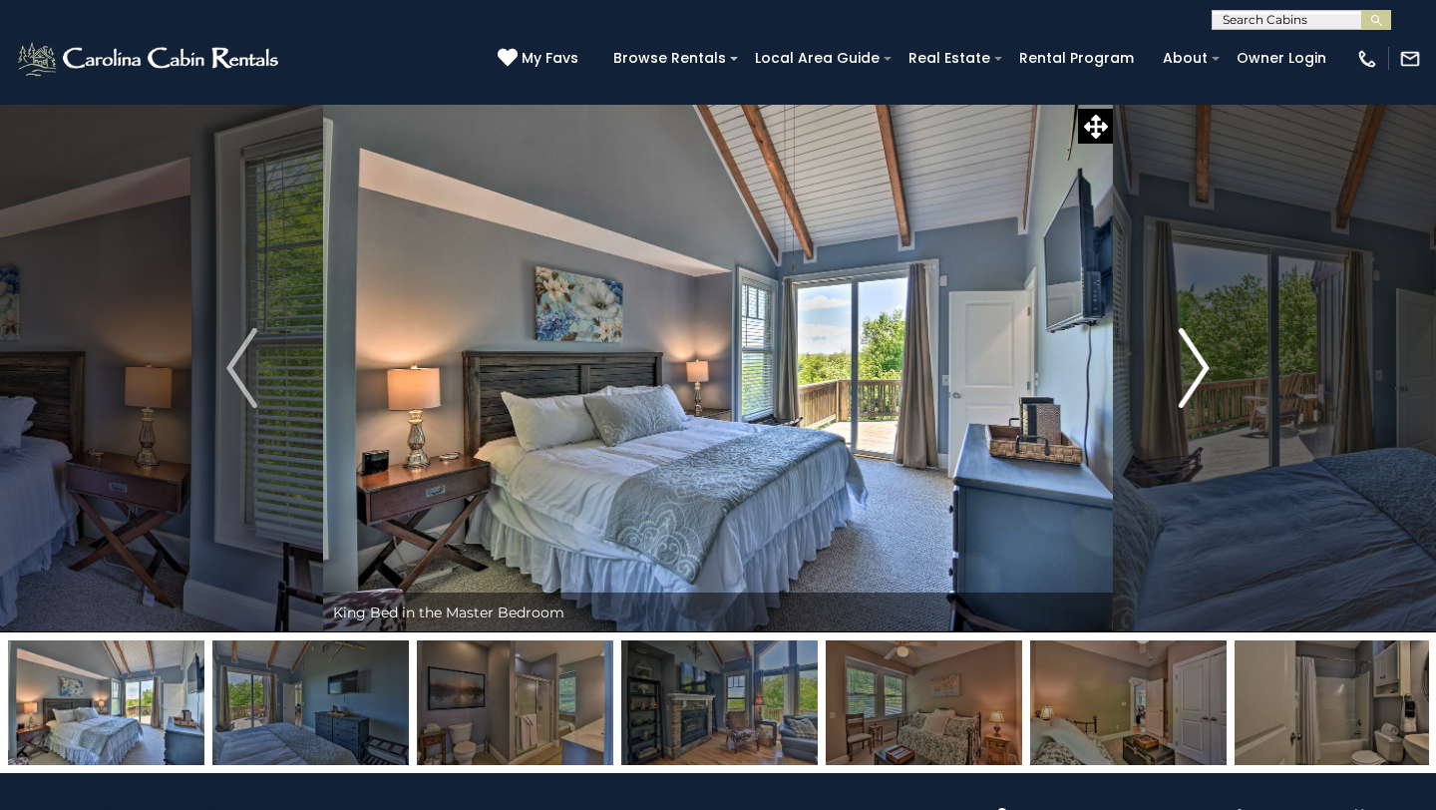
click at [1201, 362] on img "Next" at bounding box center [1194, 368] width 30 height 80
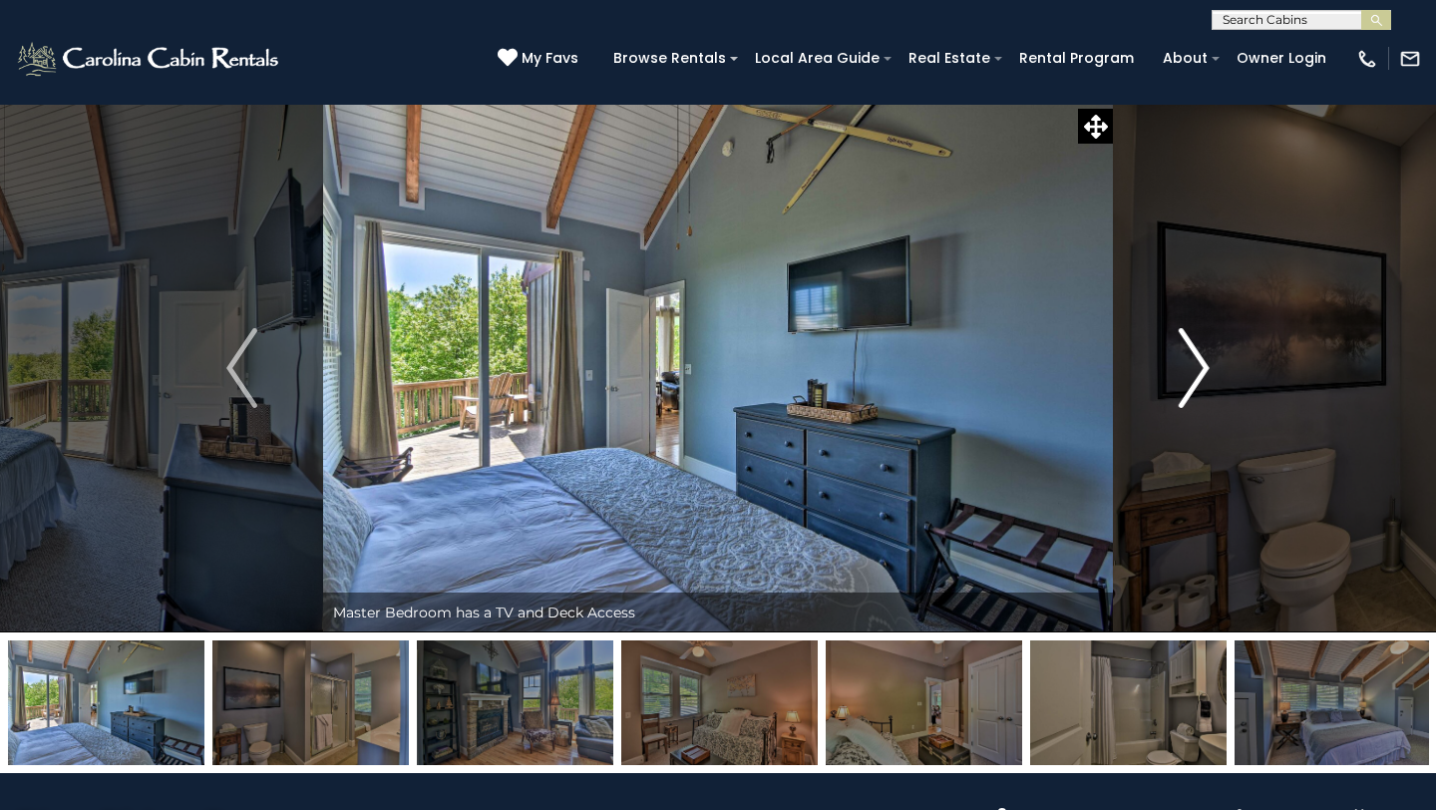
click at [1201, 362] on img "Next" at bounding box center [1194, 368] width 30 height 80
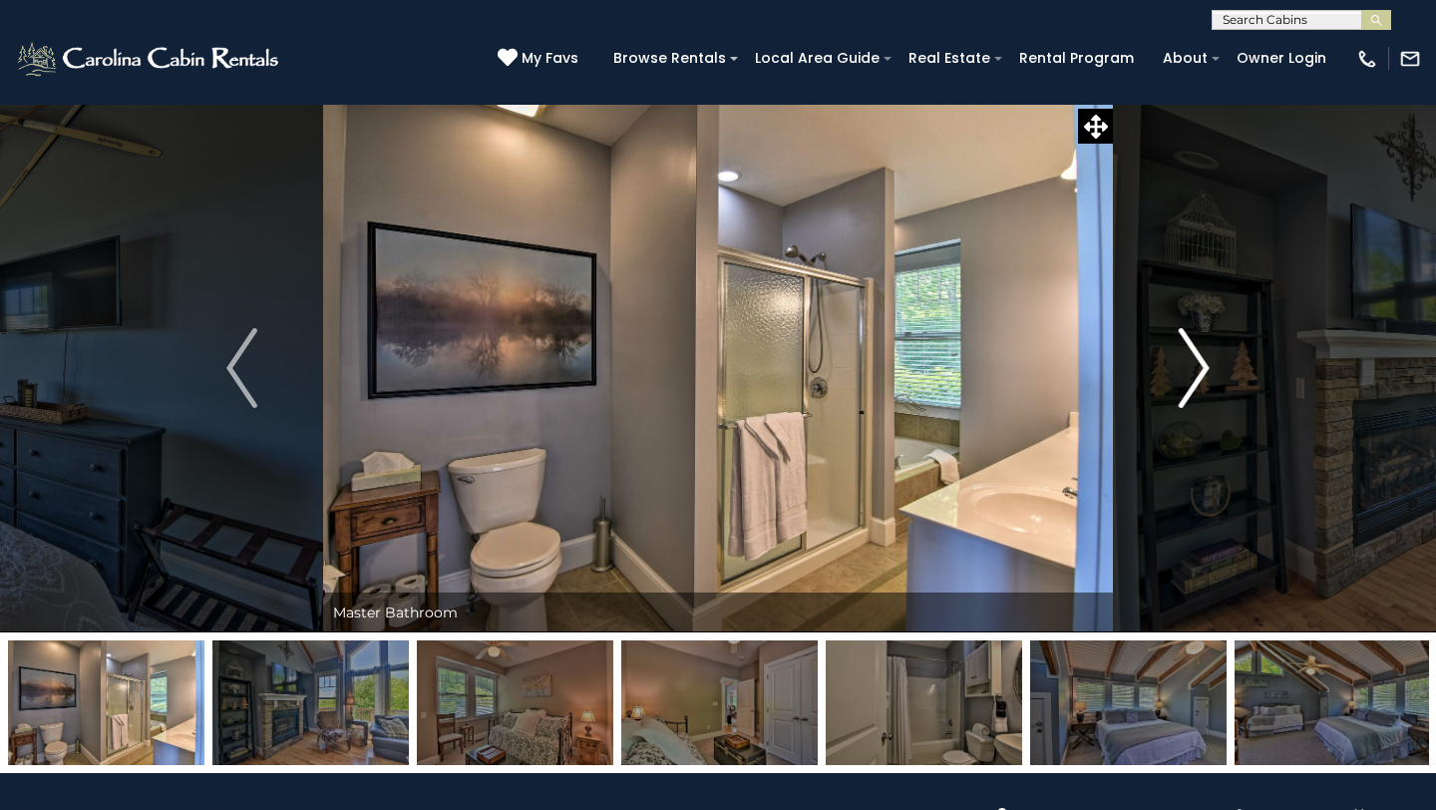
click at [1201, 362] on img "Next" at bounding box center [1194, 368] width 30 height 80
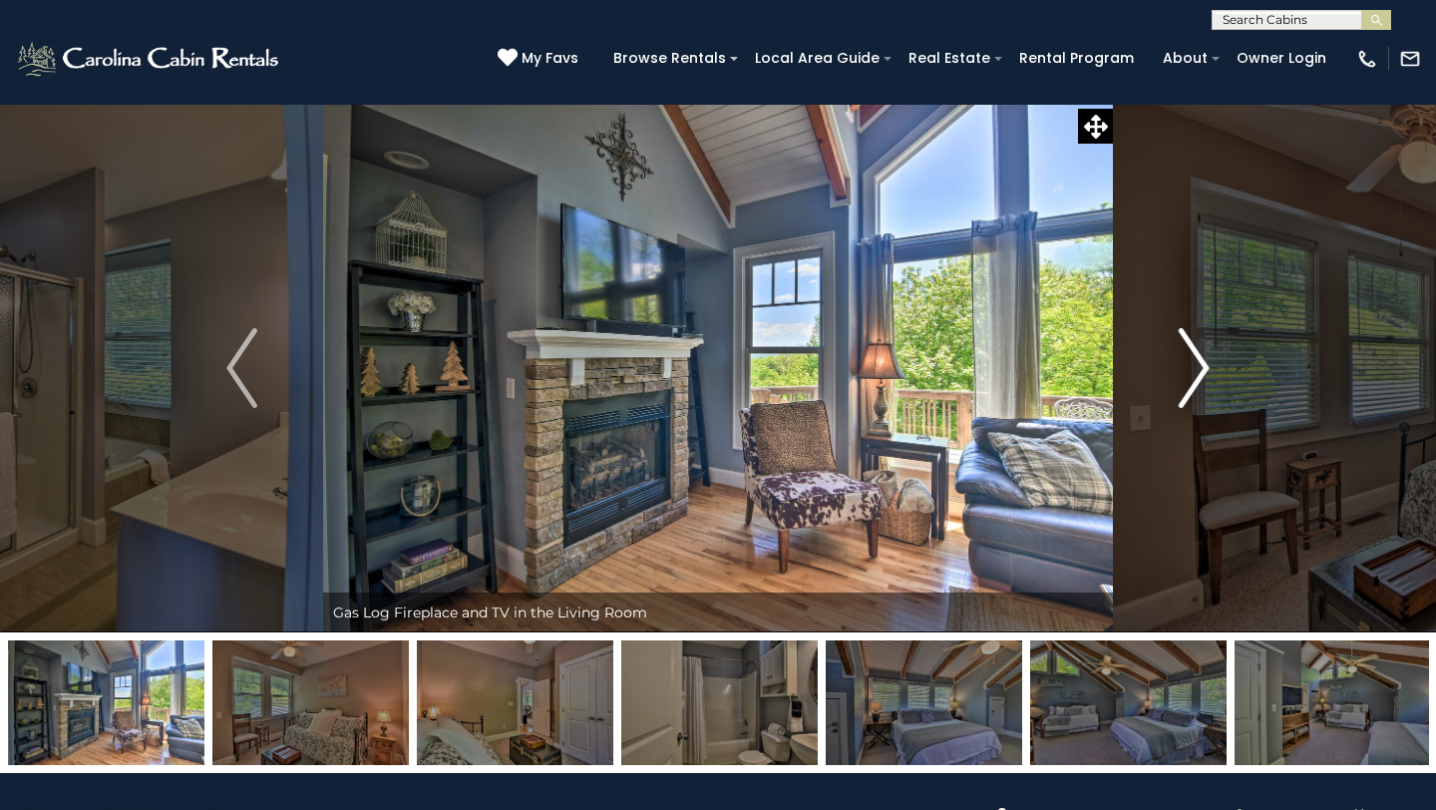
click at [1201, 362] on img "Next" at bounding box center [1194, 368] width 30 height 80
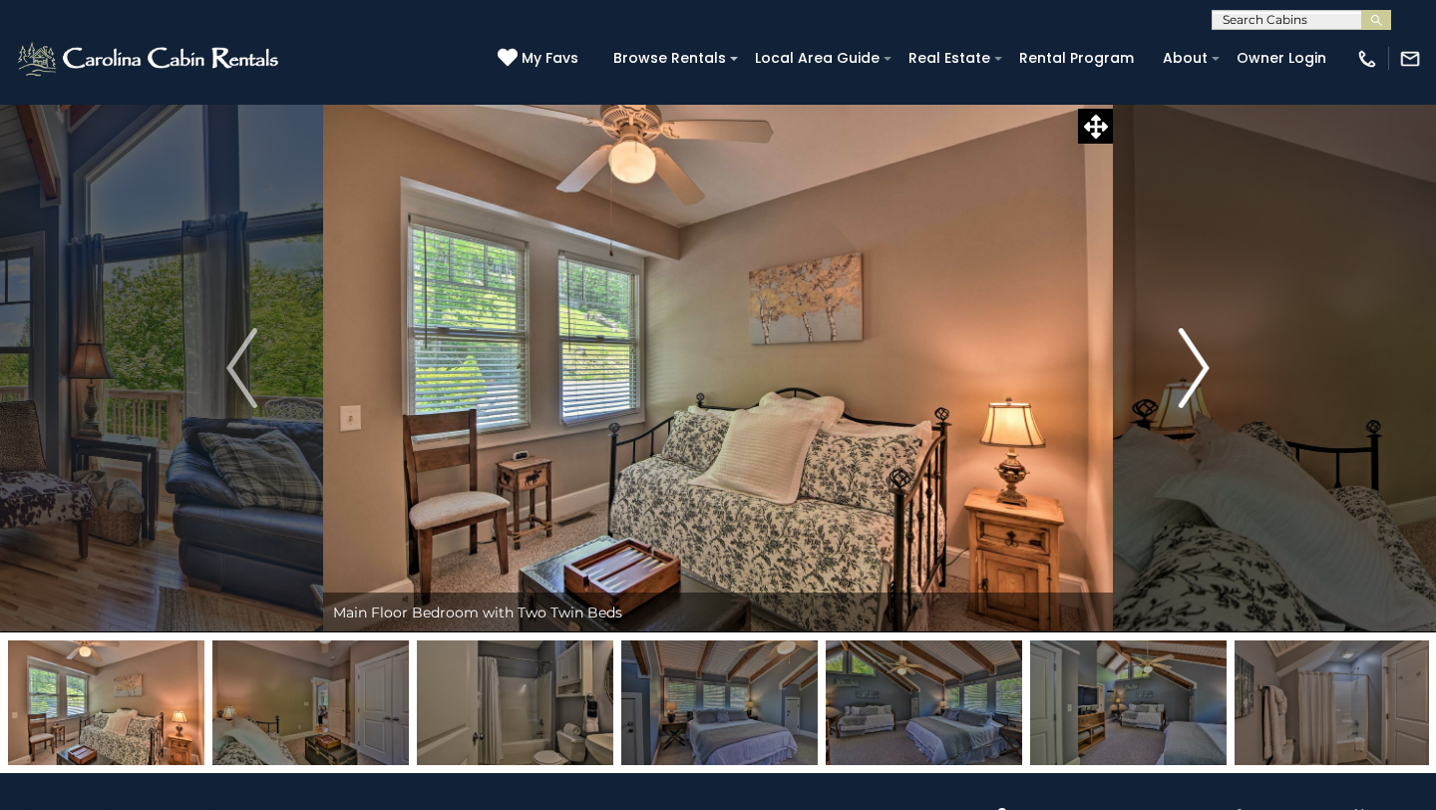
click at [1201, 362] on img "Next" at bounding box center [1194, 368] width 30 height 80
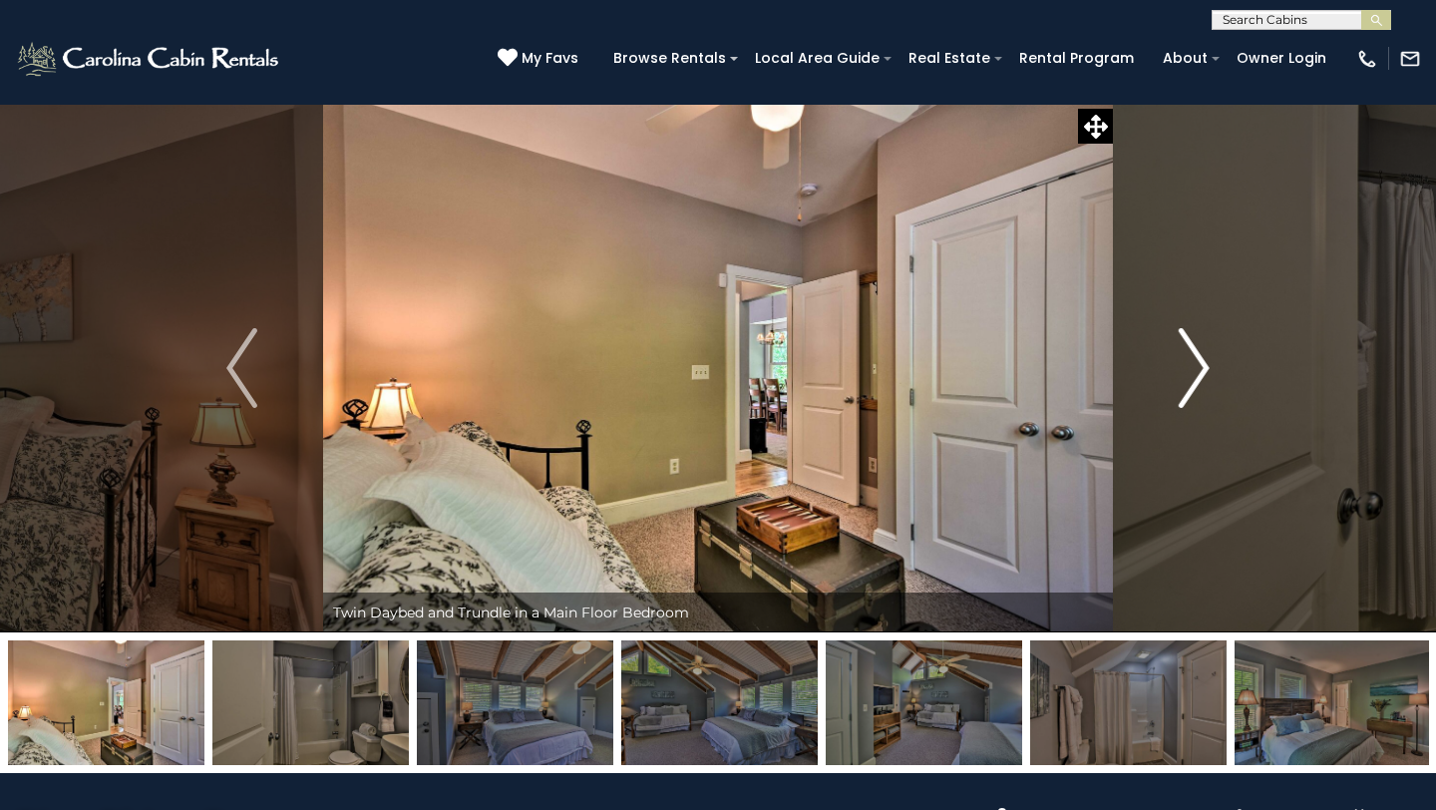
click at [1201, 362] on img "Next" at bounding box center [1194, 368] width 30 height 80
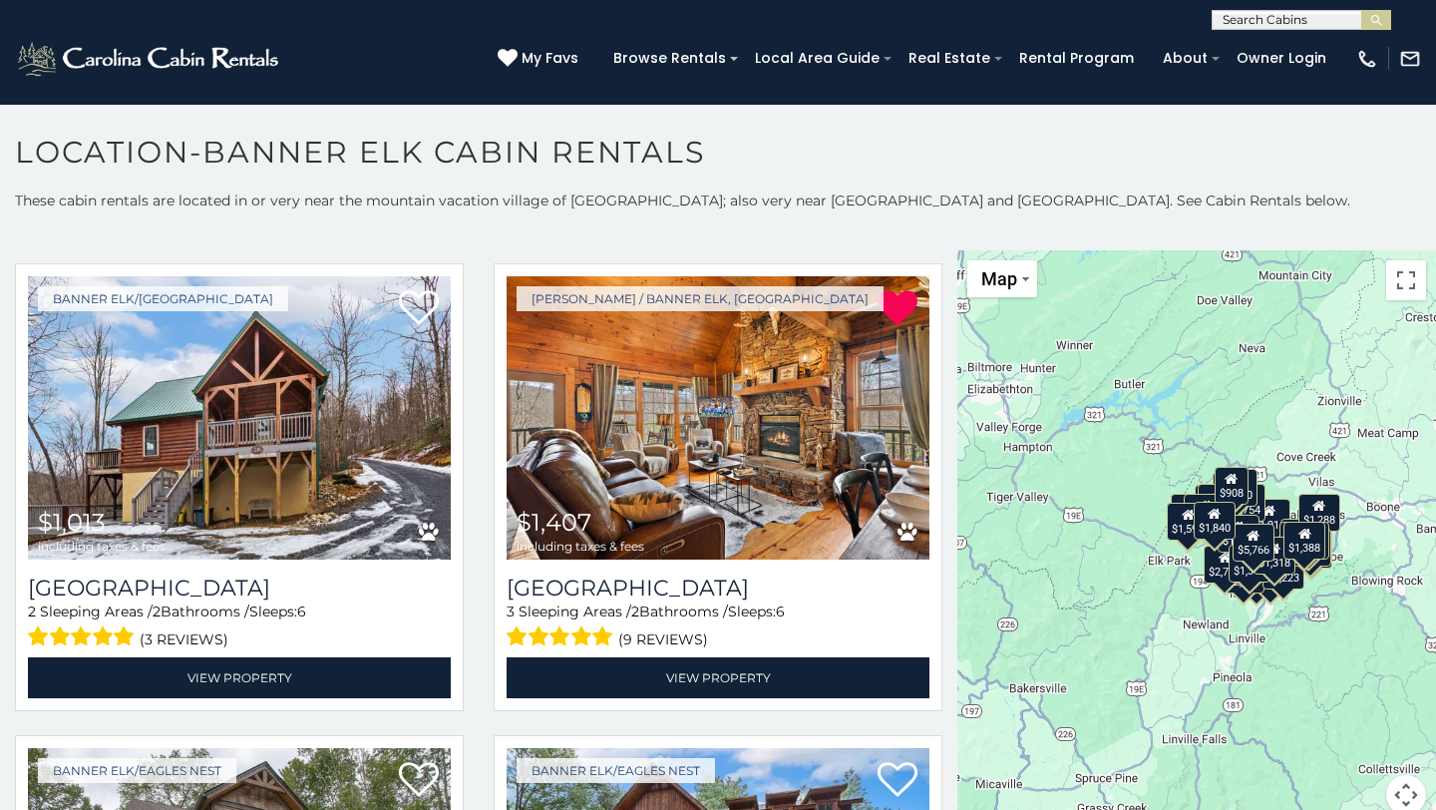
scroll to position [1915, 0]
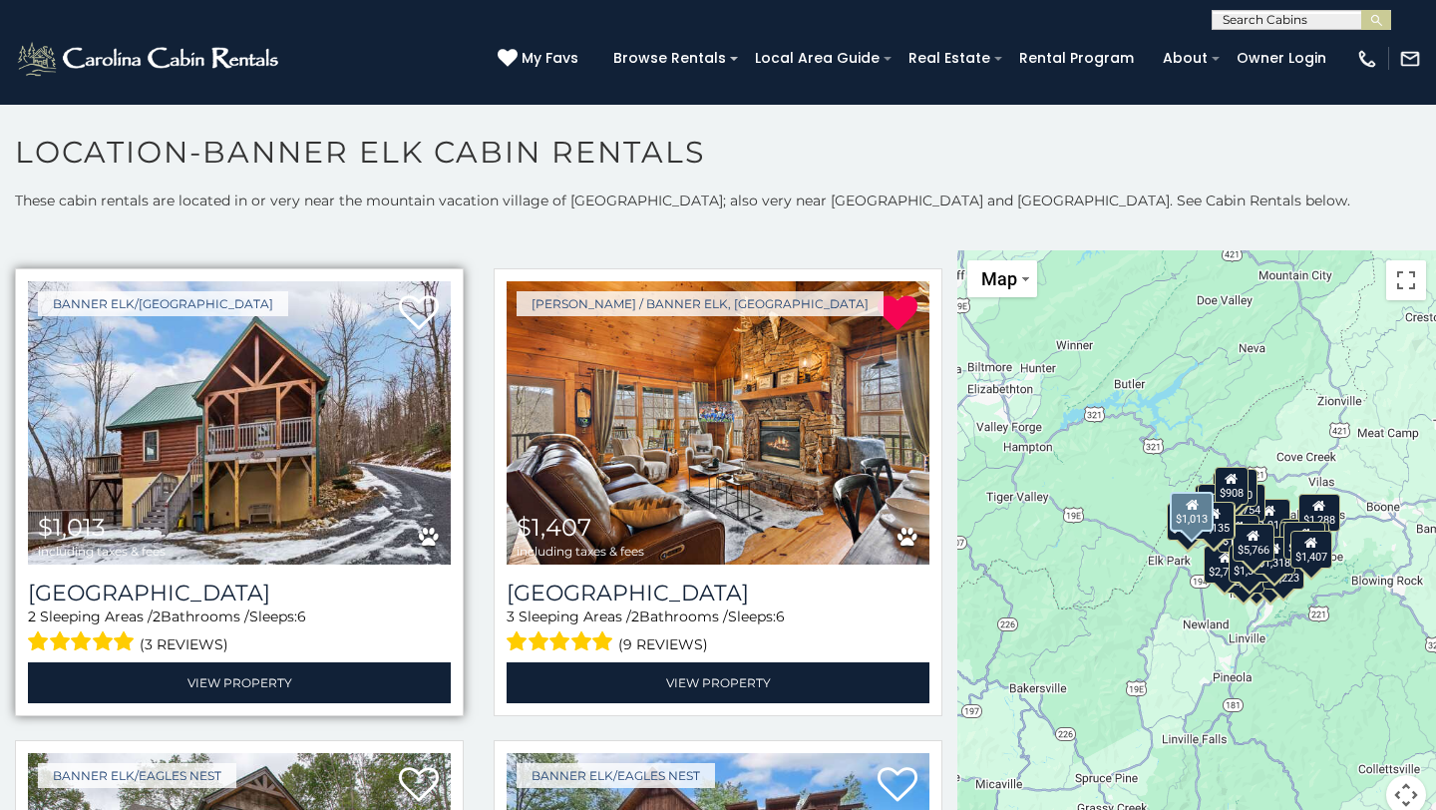
click at [263, 451] on img at bounding box center [239, 422] width 423 height 283
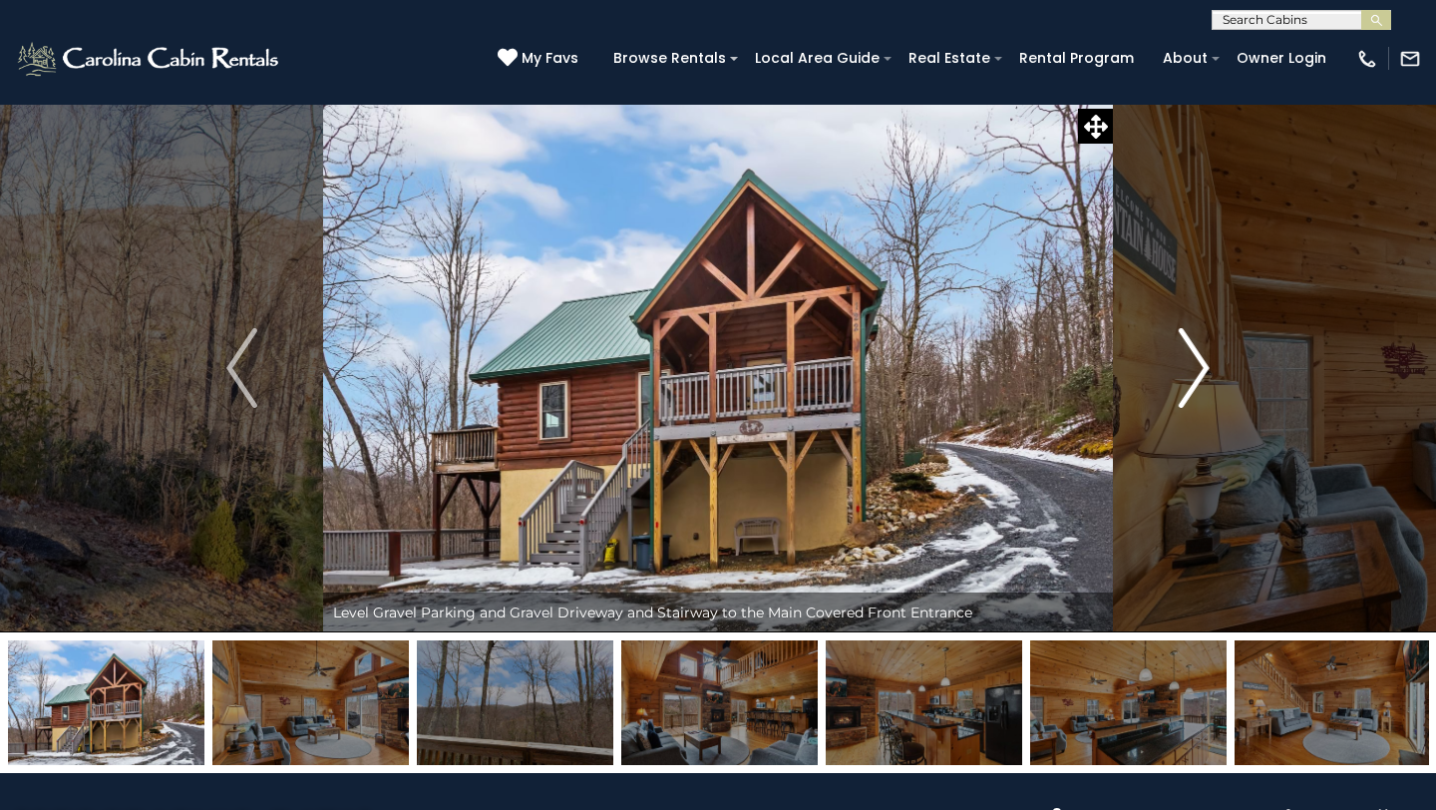
click at [1202, 365] on img "Next" at bounding box center [1194, 368] width 30 height 80
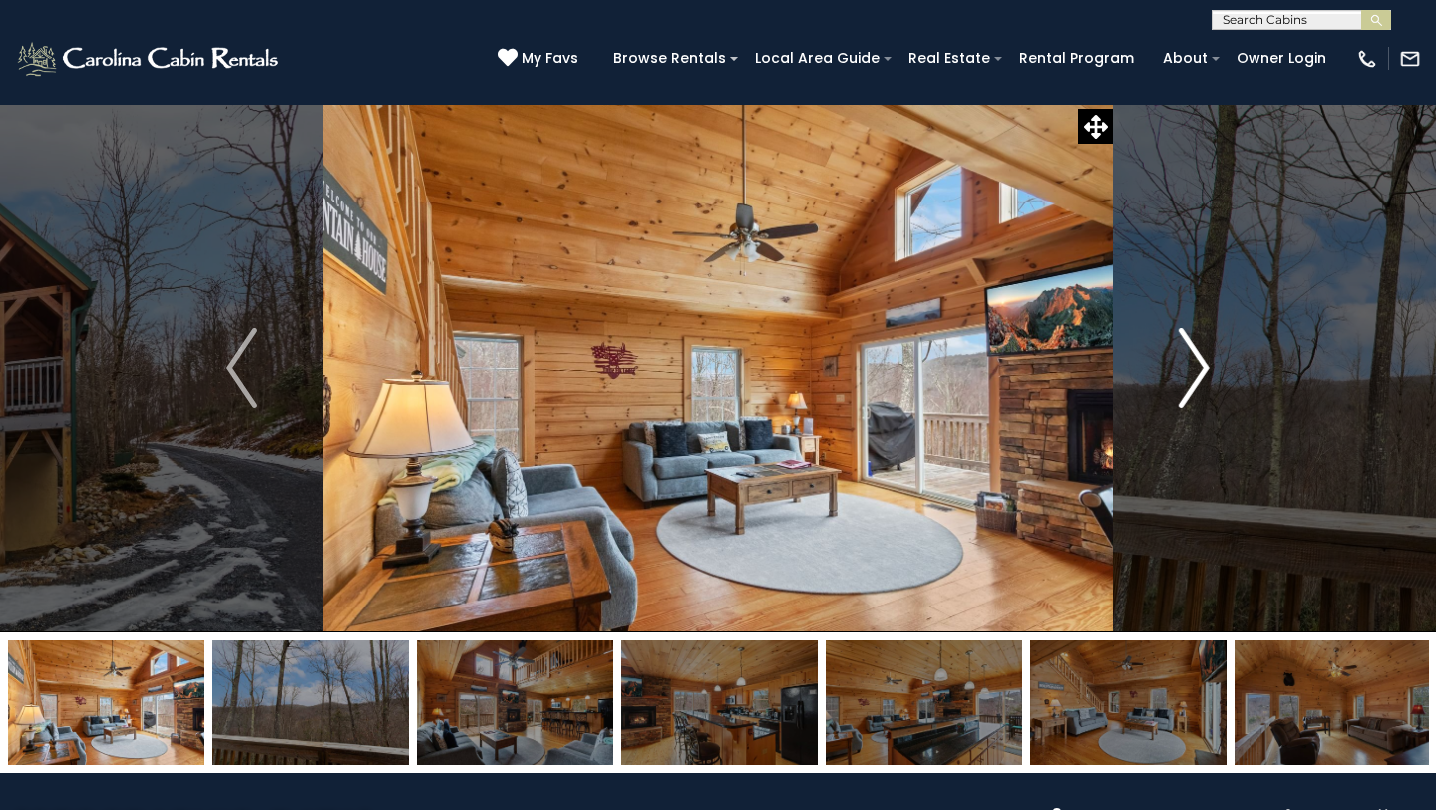
click at [1202, 365] on img "Next" at bounding box center [1194, 368] width 30 height 80
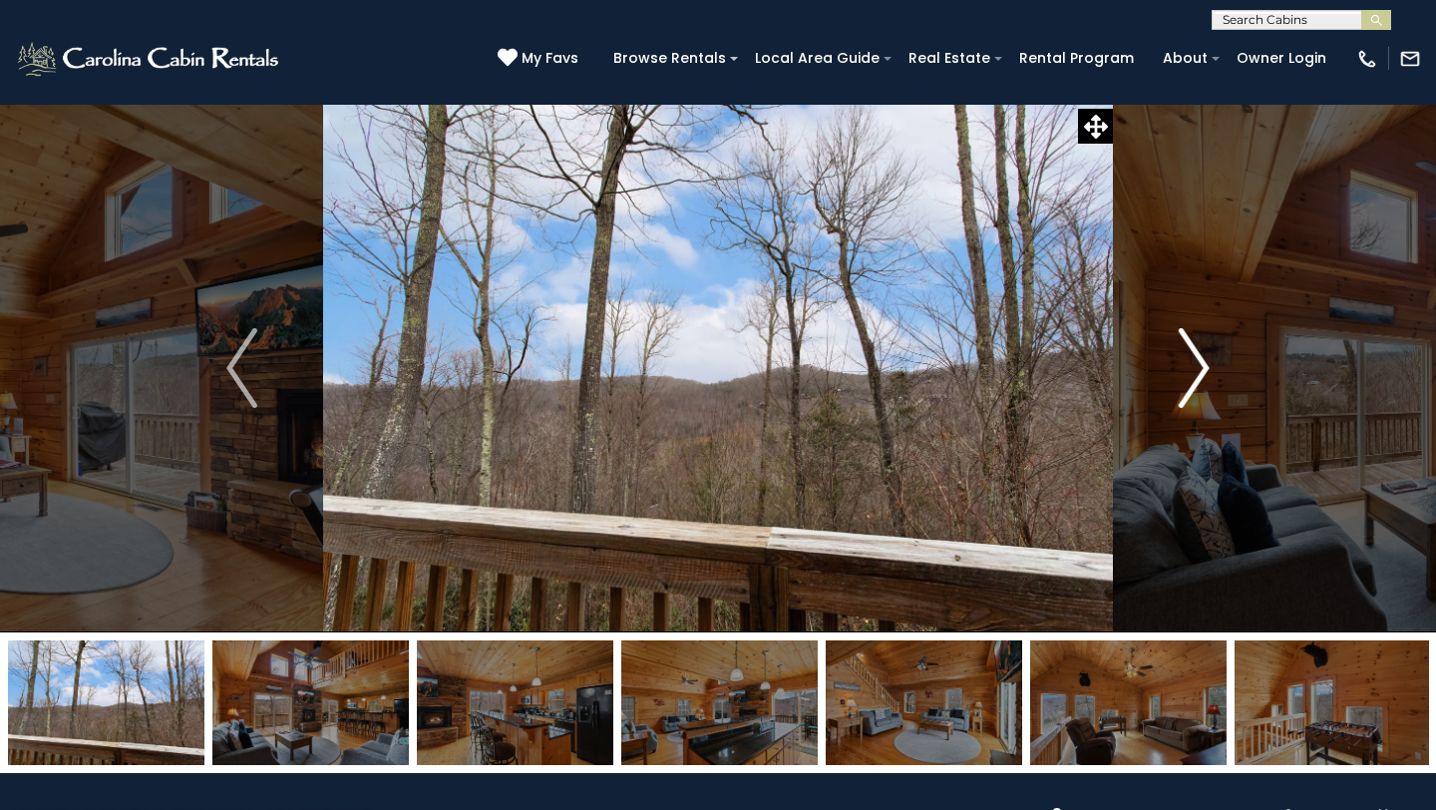
click at [1202, 365] on img "Next" at bounding box center [1194, 368] width 30 height 80
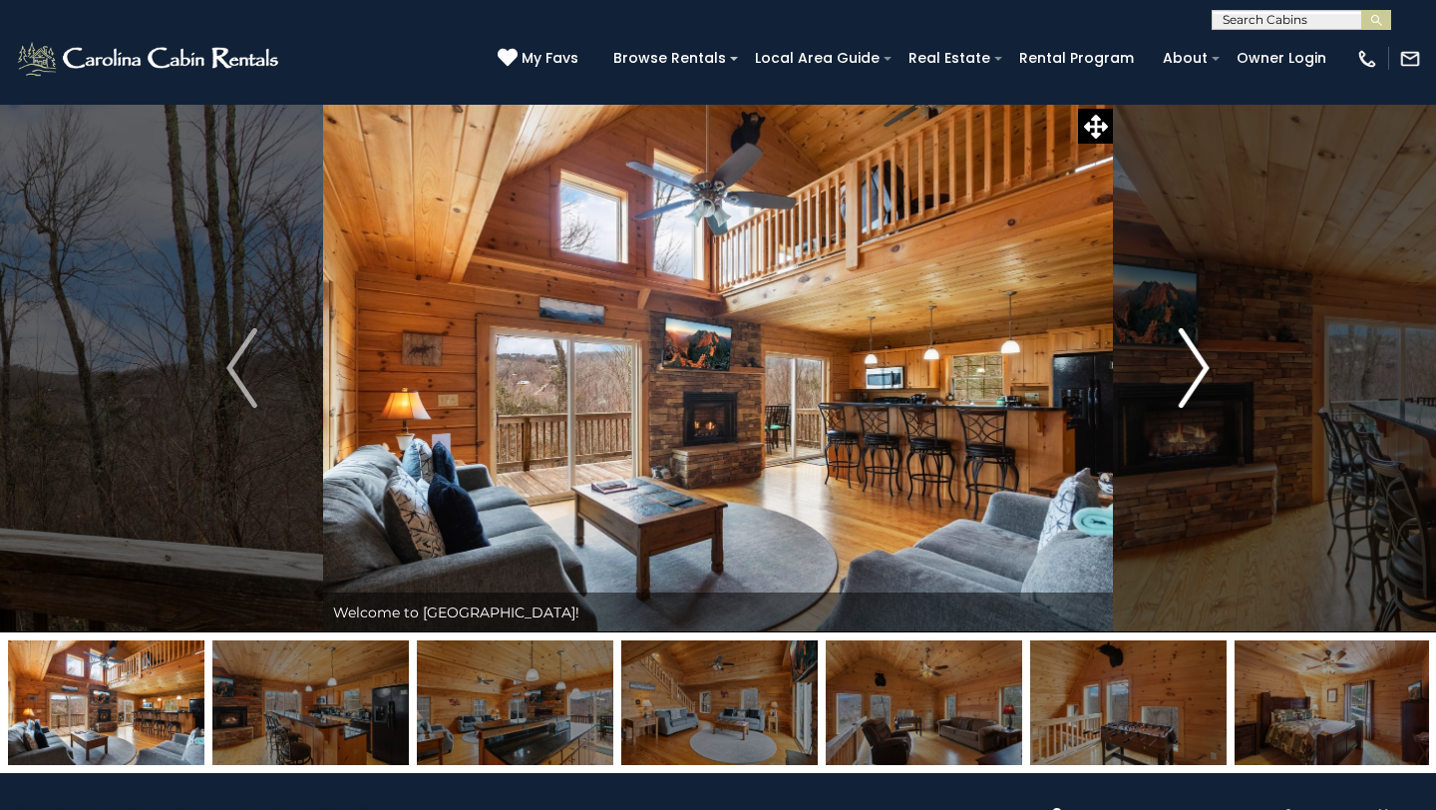
click at [1202, 365] on img "Next" at bounding box center [1194, 368] width 30 height 80
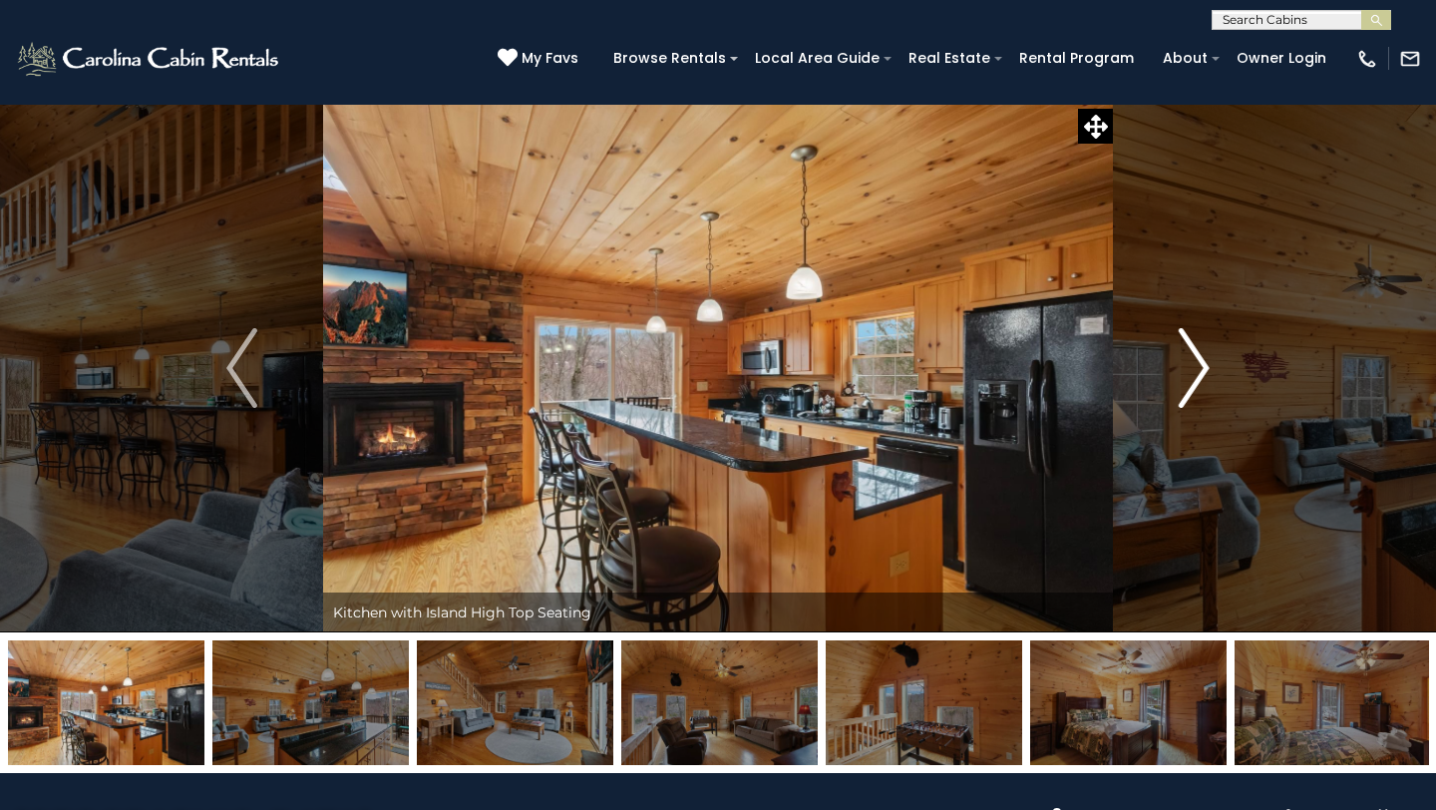
click at [1202, 365] on img "Next" at bounding box center [1194, 368] width 30 height 80
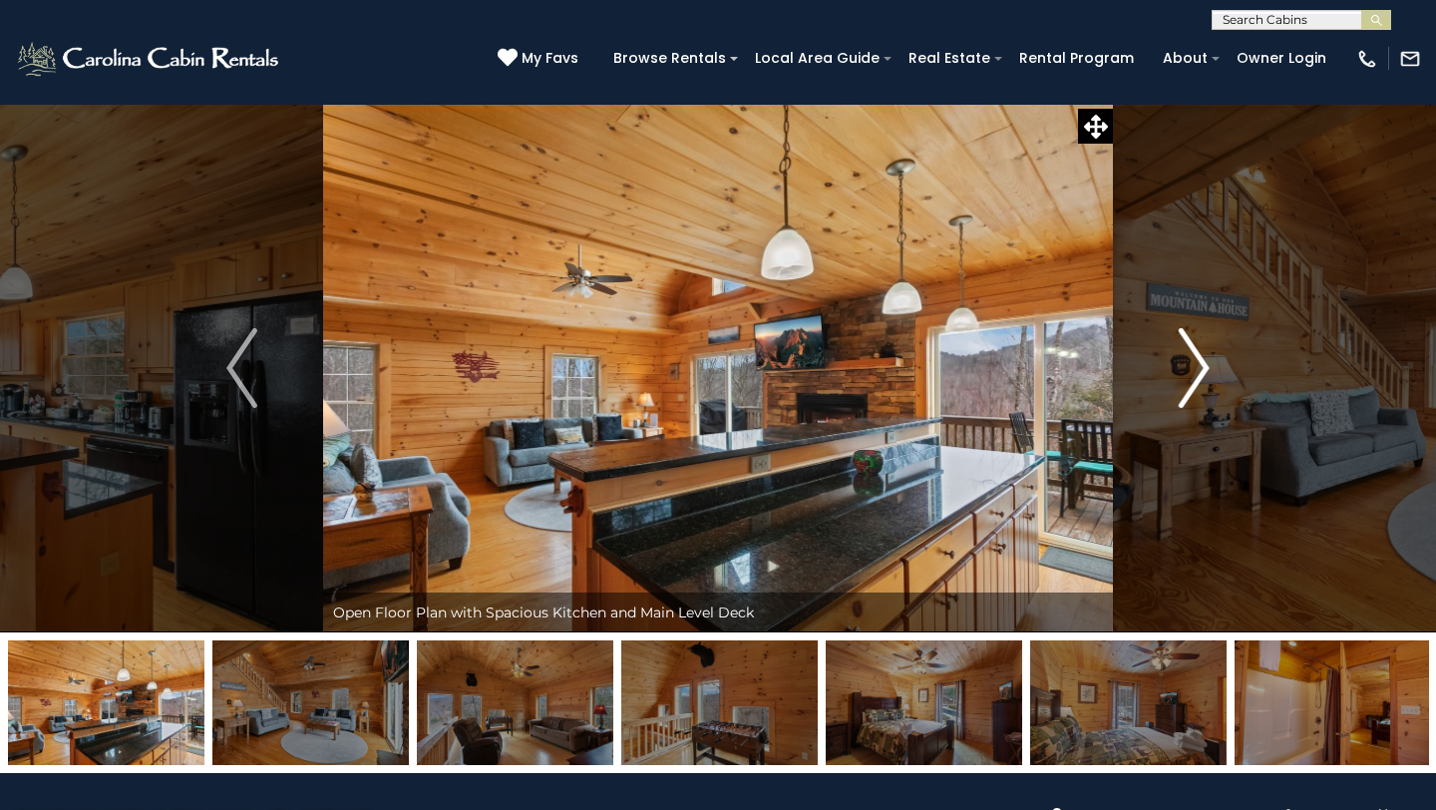
click at [1202, 365] on img "Next" at bounding box center [1194, 368] width 30 height 80
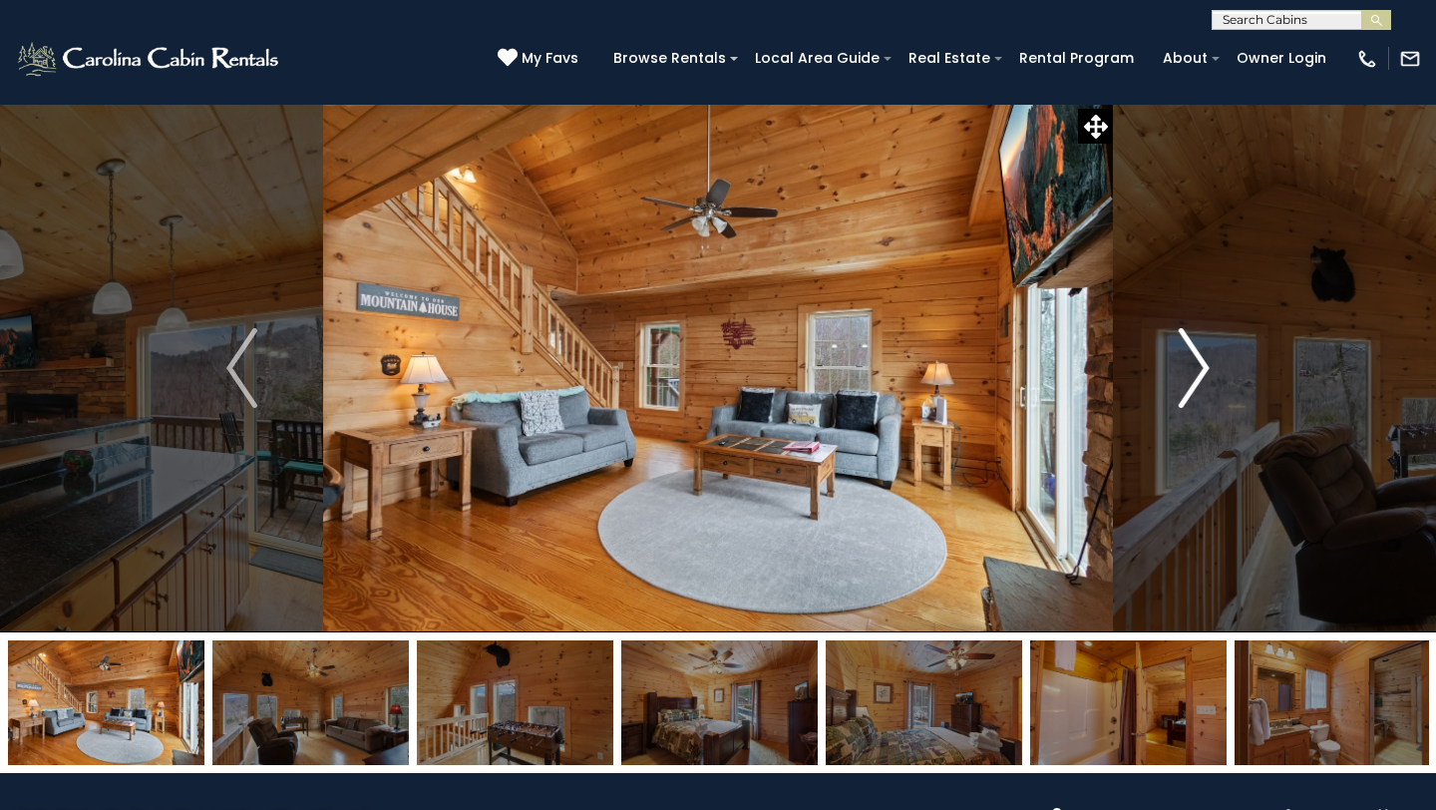
click at [1202, 365] on img "Next" at bounding box center [1194, 368] width 30 height 80
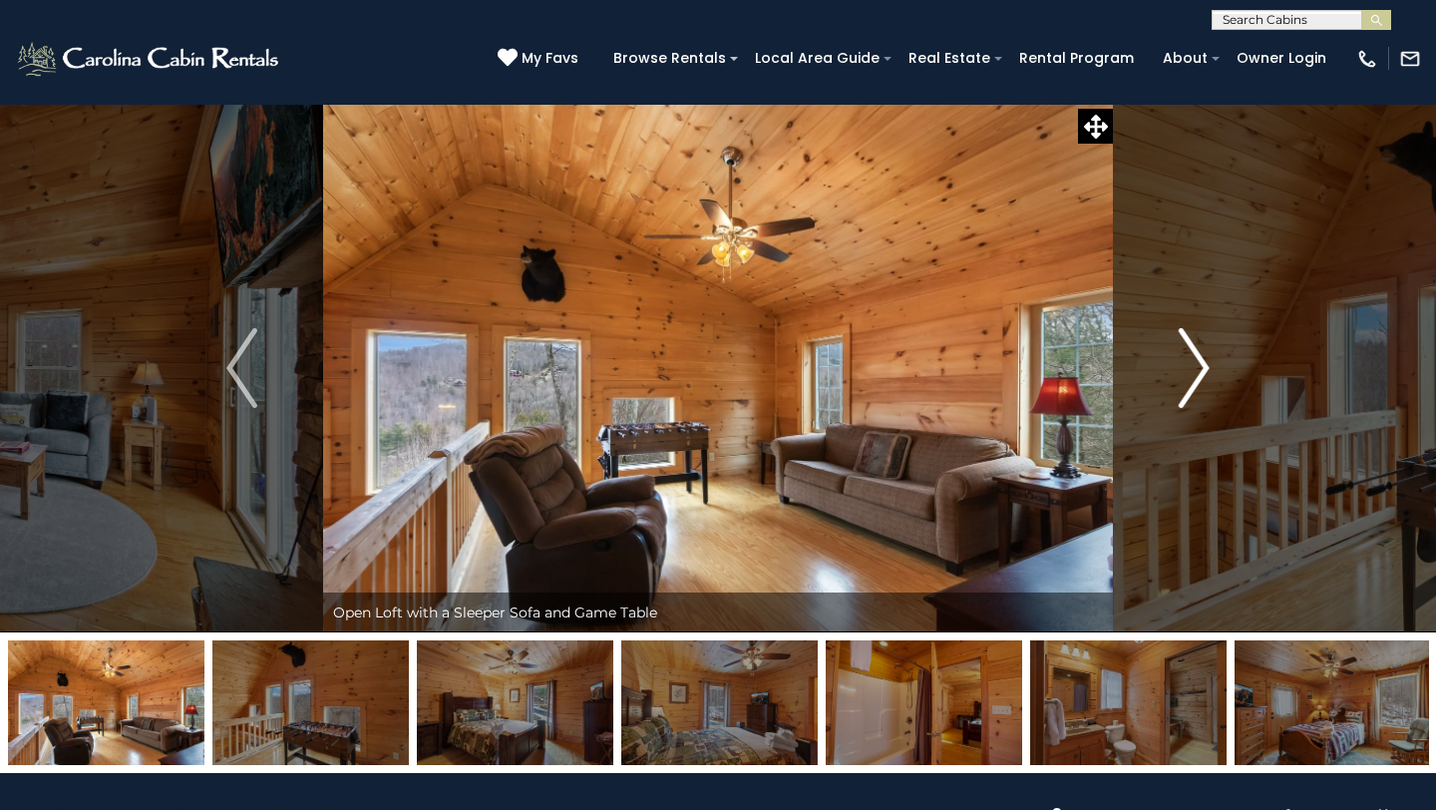
click at [1202, 365] on img "Next" at bounding box center [1194, 368] width 30 height 80
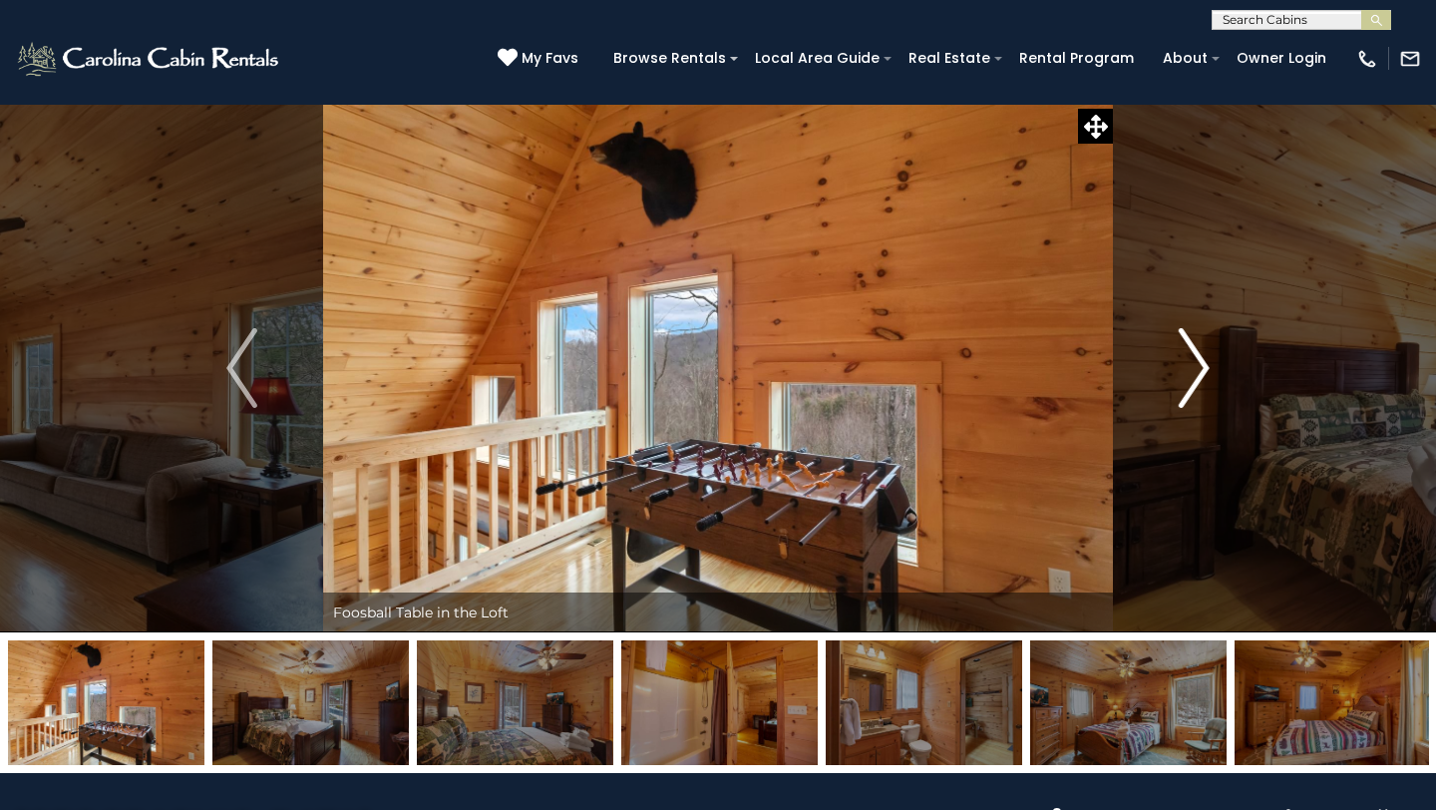
click at [1202, 365] on img "Next" at bounding box center [1194, 368] width 30 height 80
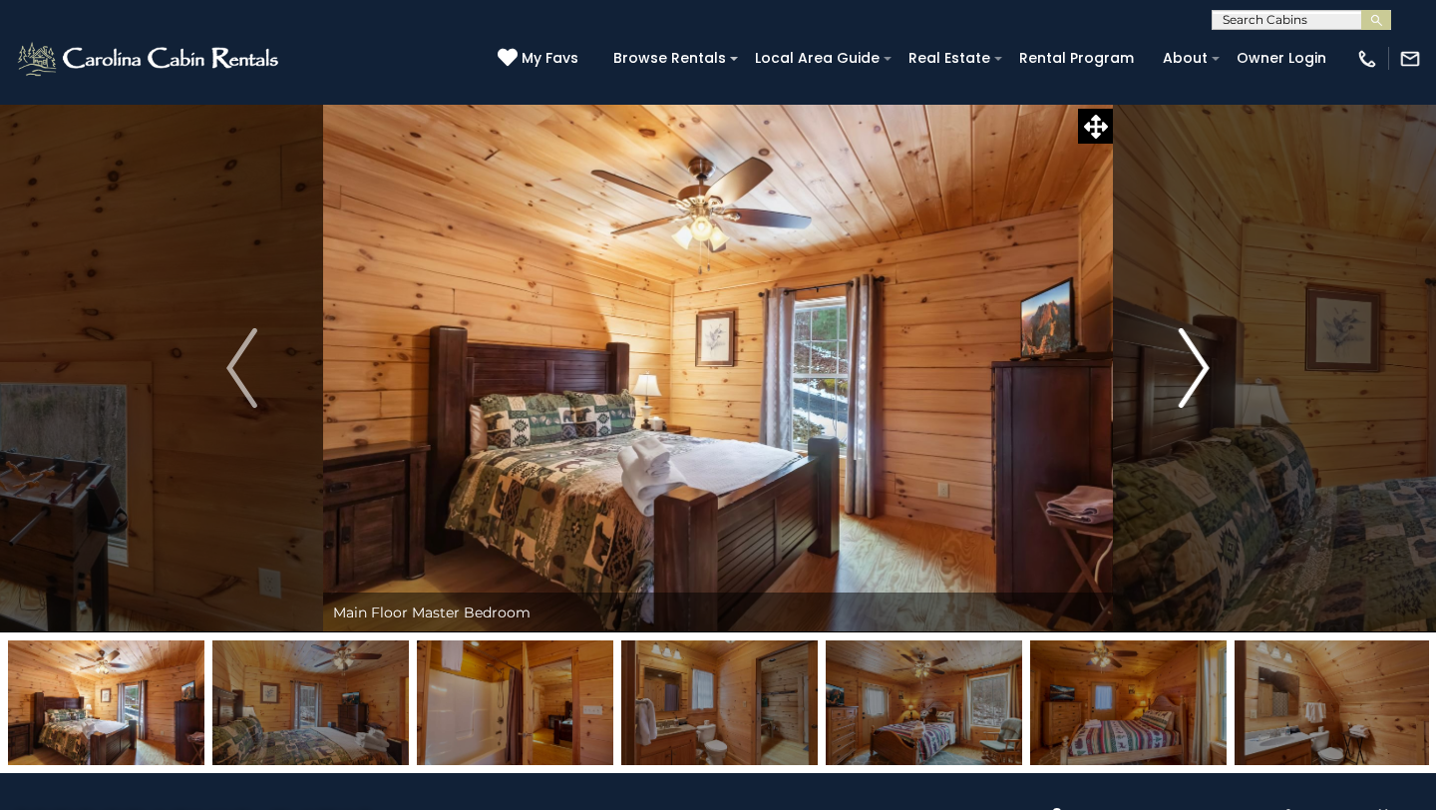
click at [1202, 364] on img "Next" at bounding box center [1194, 368] width 30 height 80
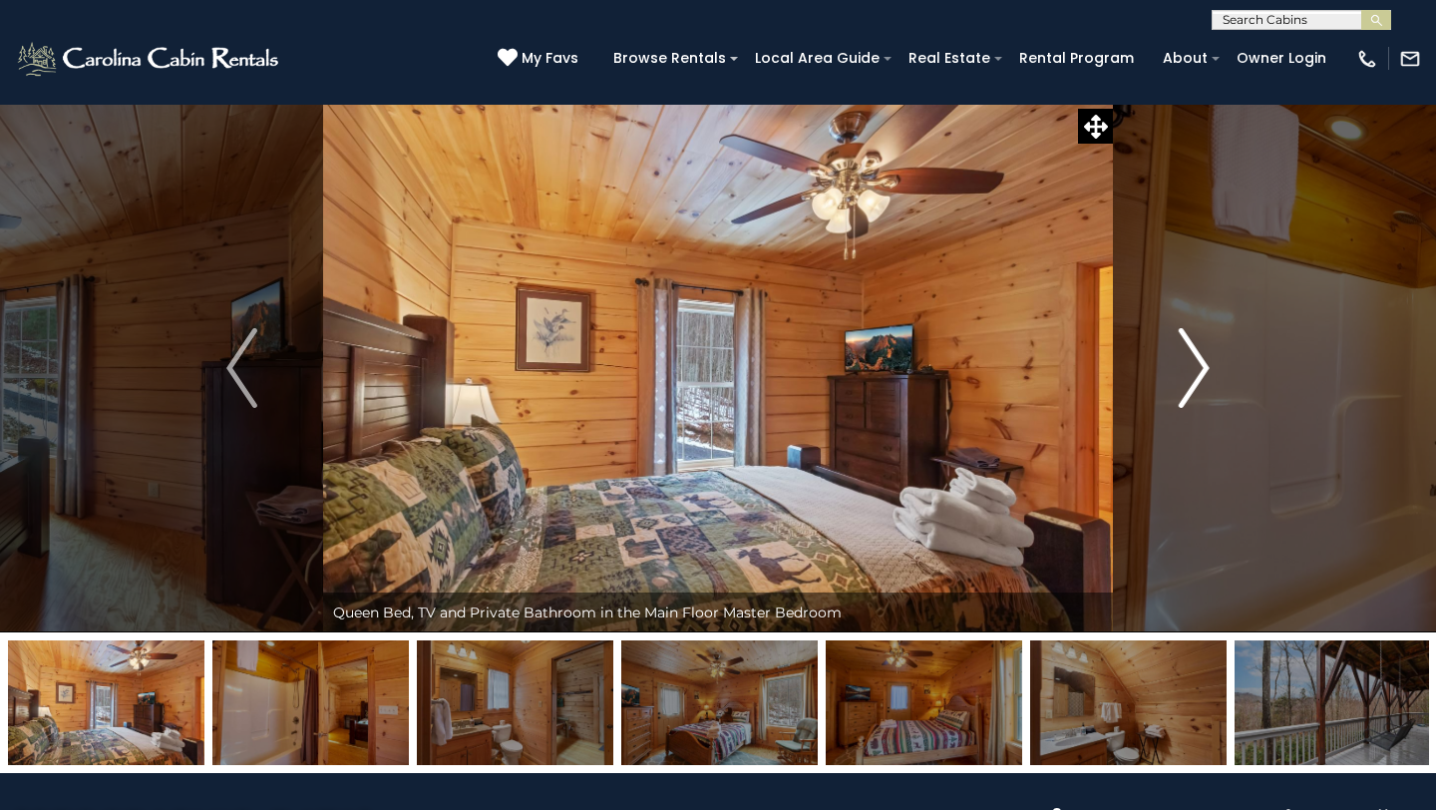
click at [1202, 364] on img "Next" at bounding box center [1194, 368] width 30 height 80
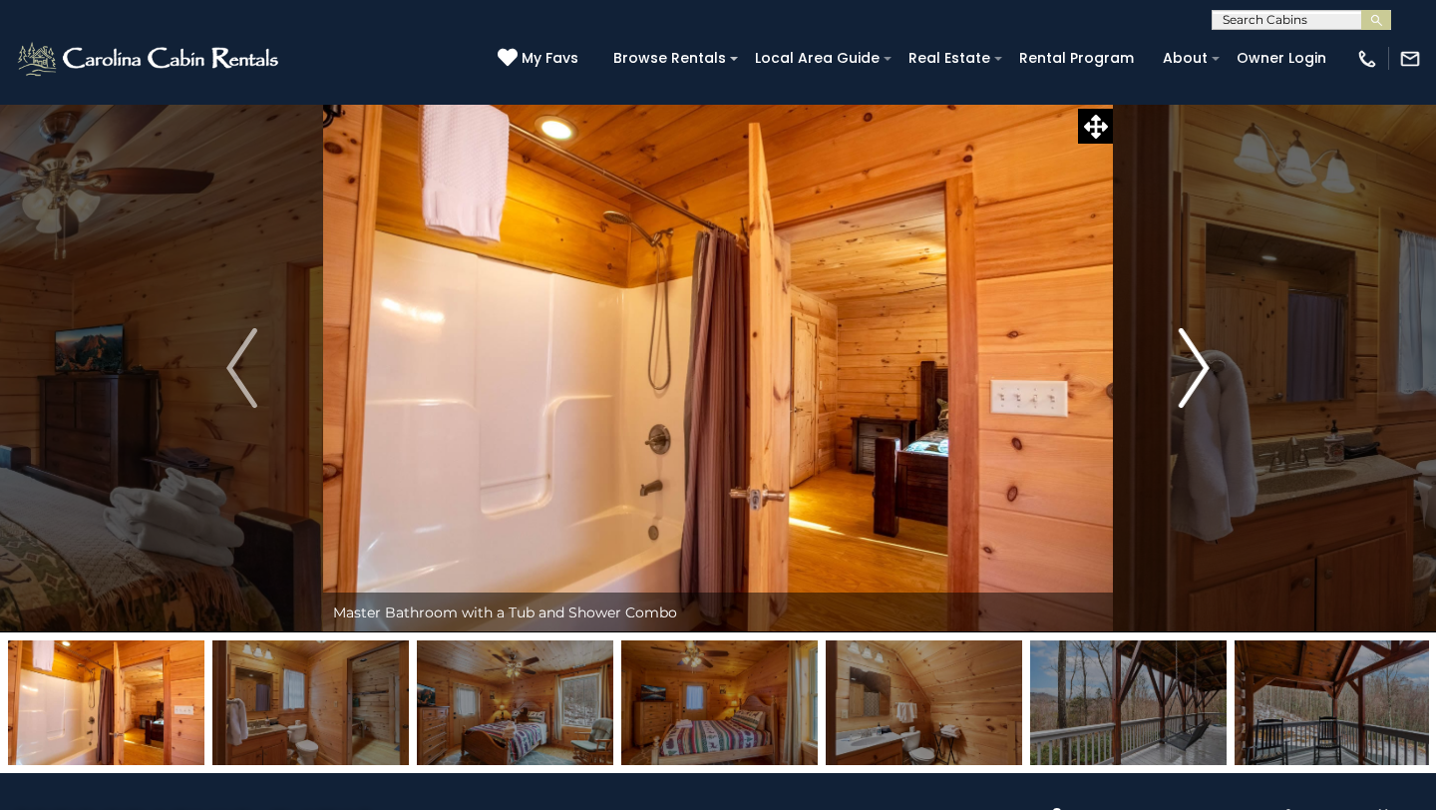
click at [1202, 364] on img "Next" at bounding box center [1194, 368] width 30 height 80
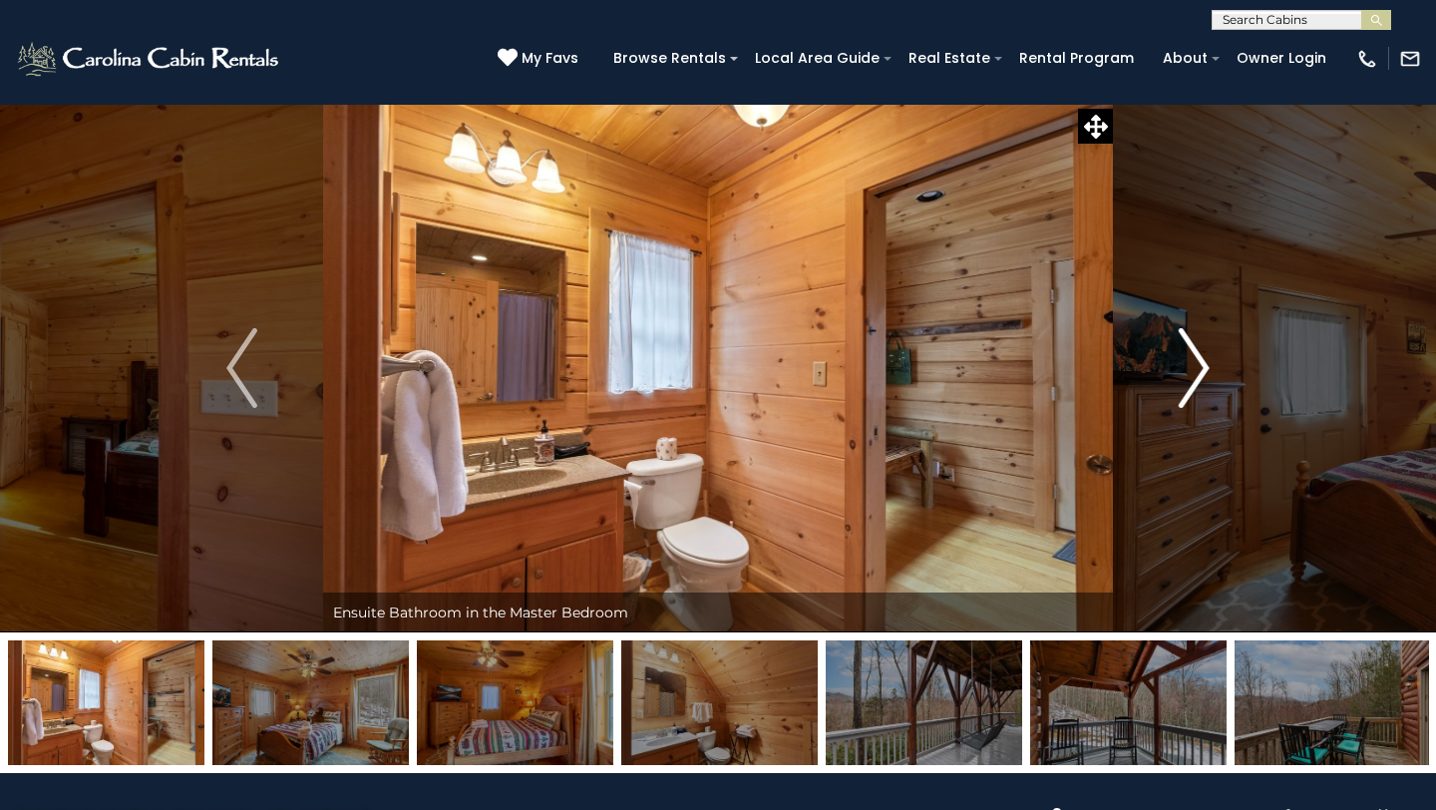
click at [1202, 364] on img "Next" at bounding box center [1194, 368] width 30 height 80
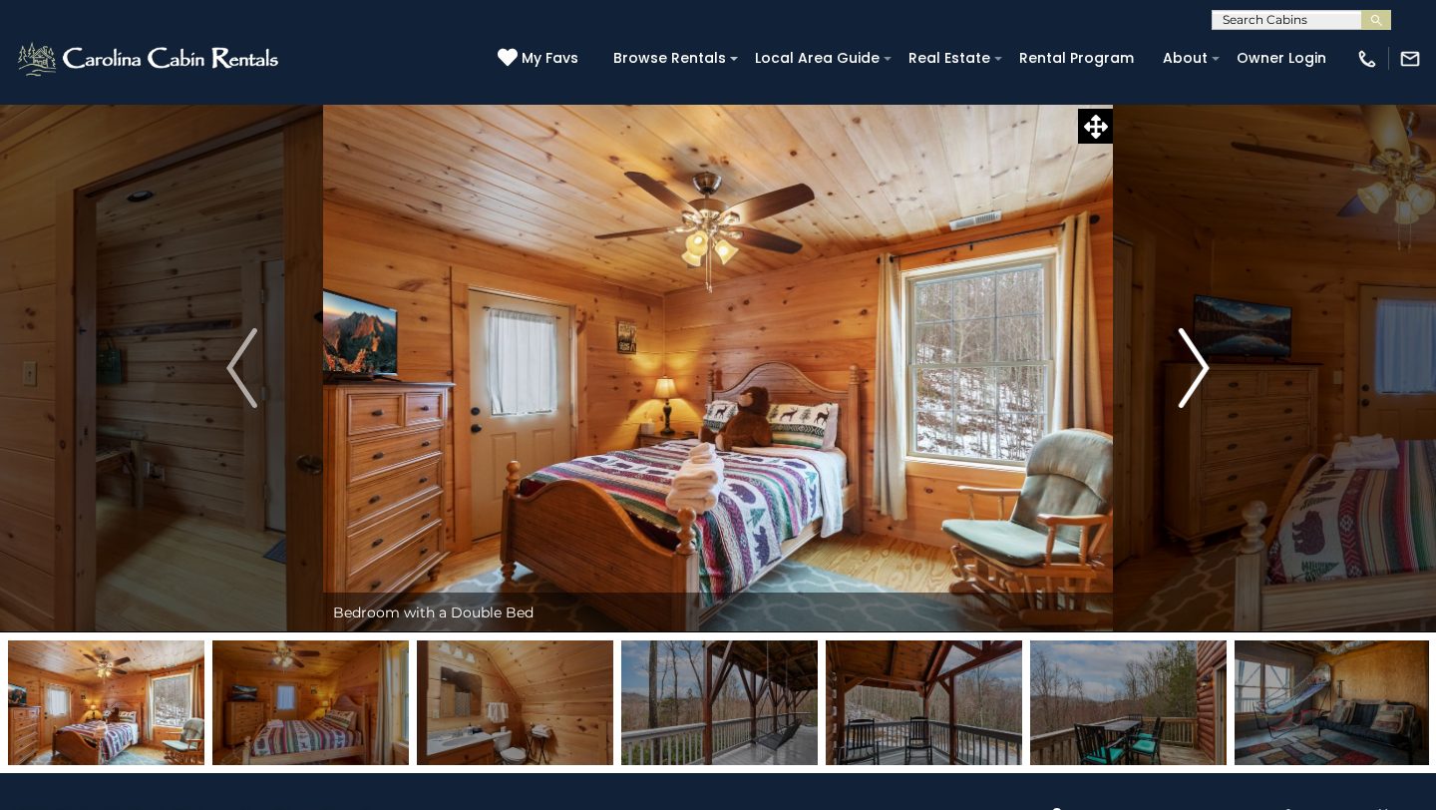
click at [1202, 364] on img "Next" at bounding box center [1194, 368] width 30 height 80
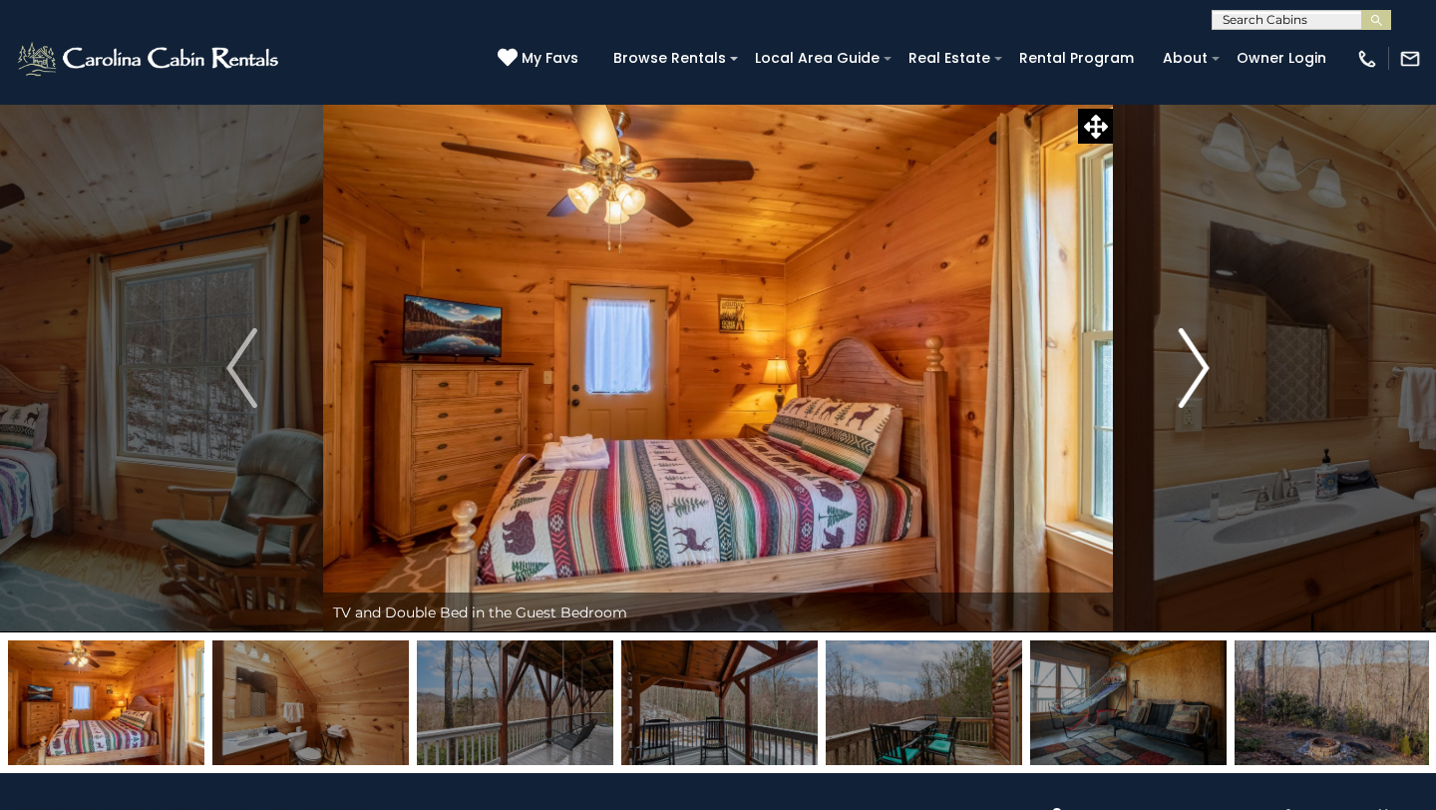
click at [1201, 364] on img "Next" at bounding box center [1194, 368] width 30 height 80
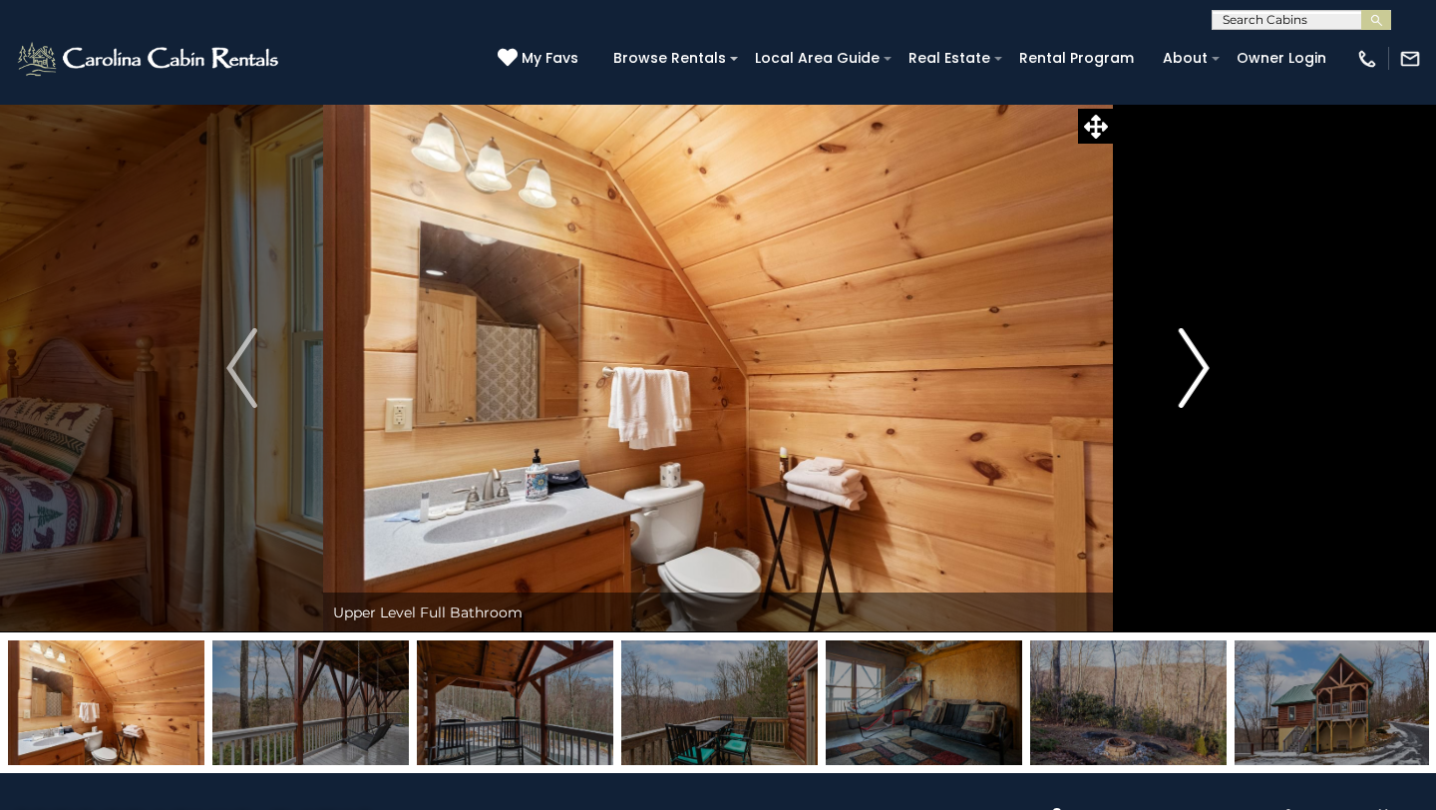
click at [1201, 364] on img "Next" at bounding box center [1194, 368] width 30 height 80
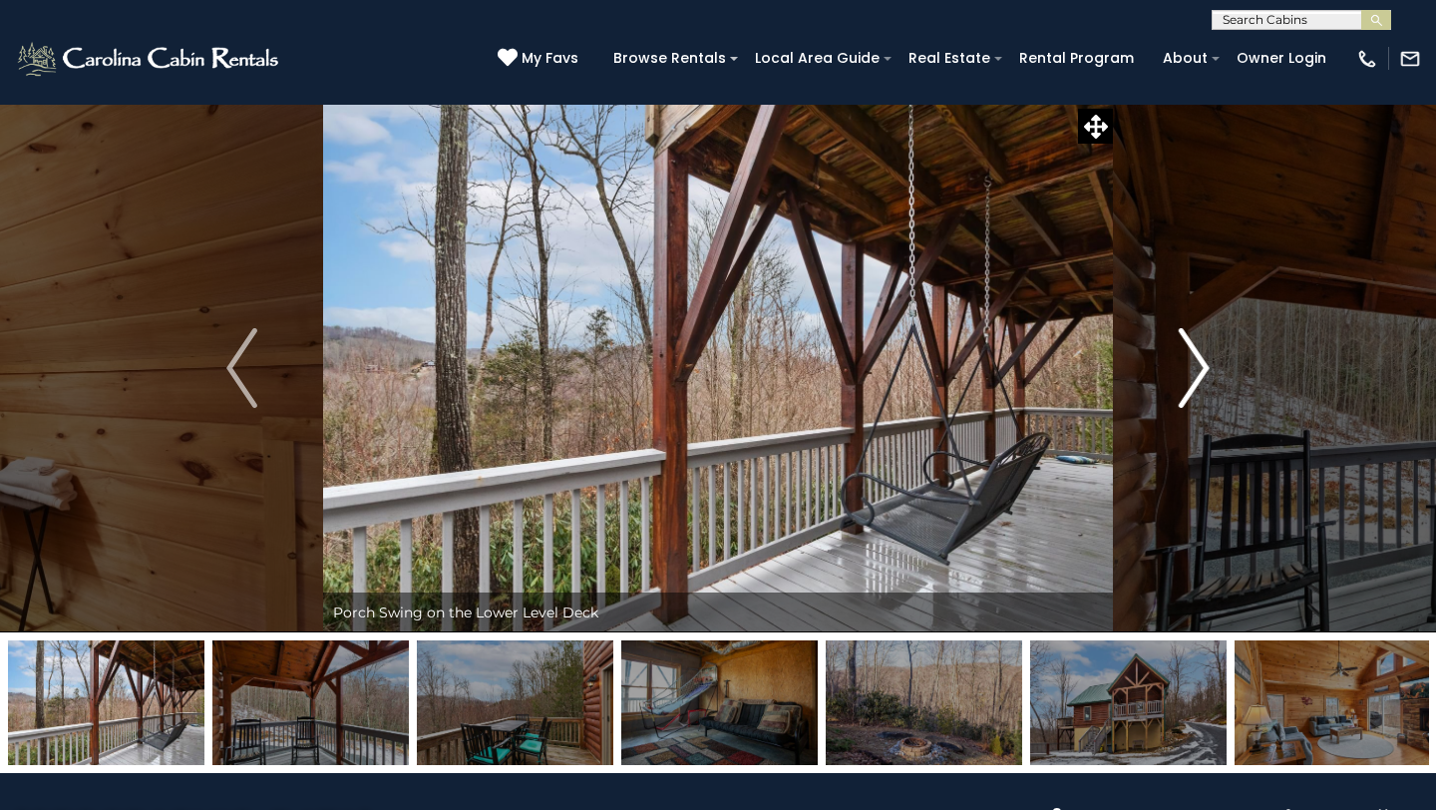
click at [1201, 363] on img "Next" at bounding box center [1194, 368] width 30 height 80
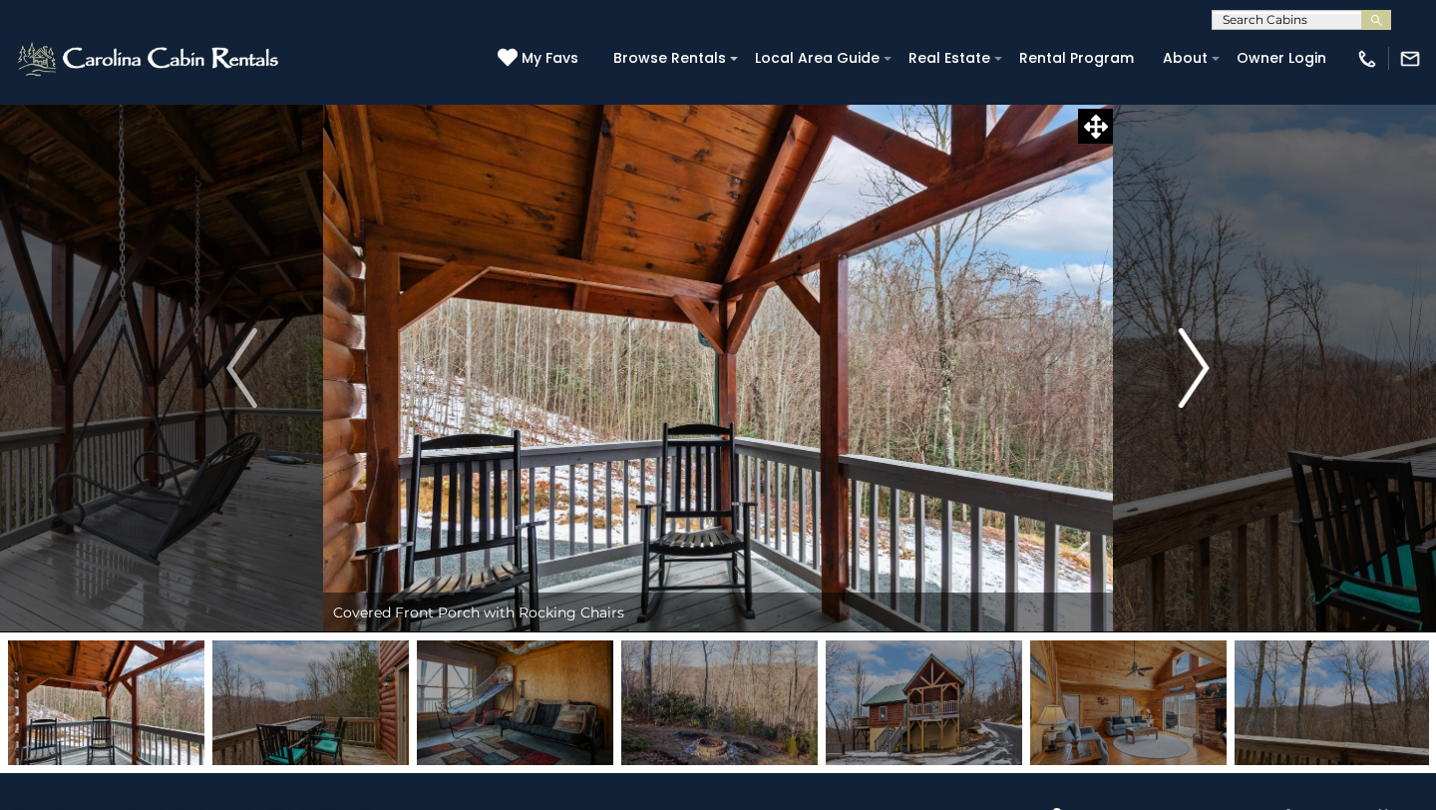
click at [1201, 363] on img "Next" at bounding box center [1194, 368] width 30 height 80
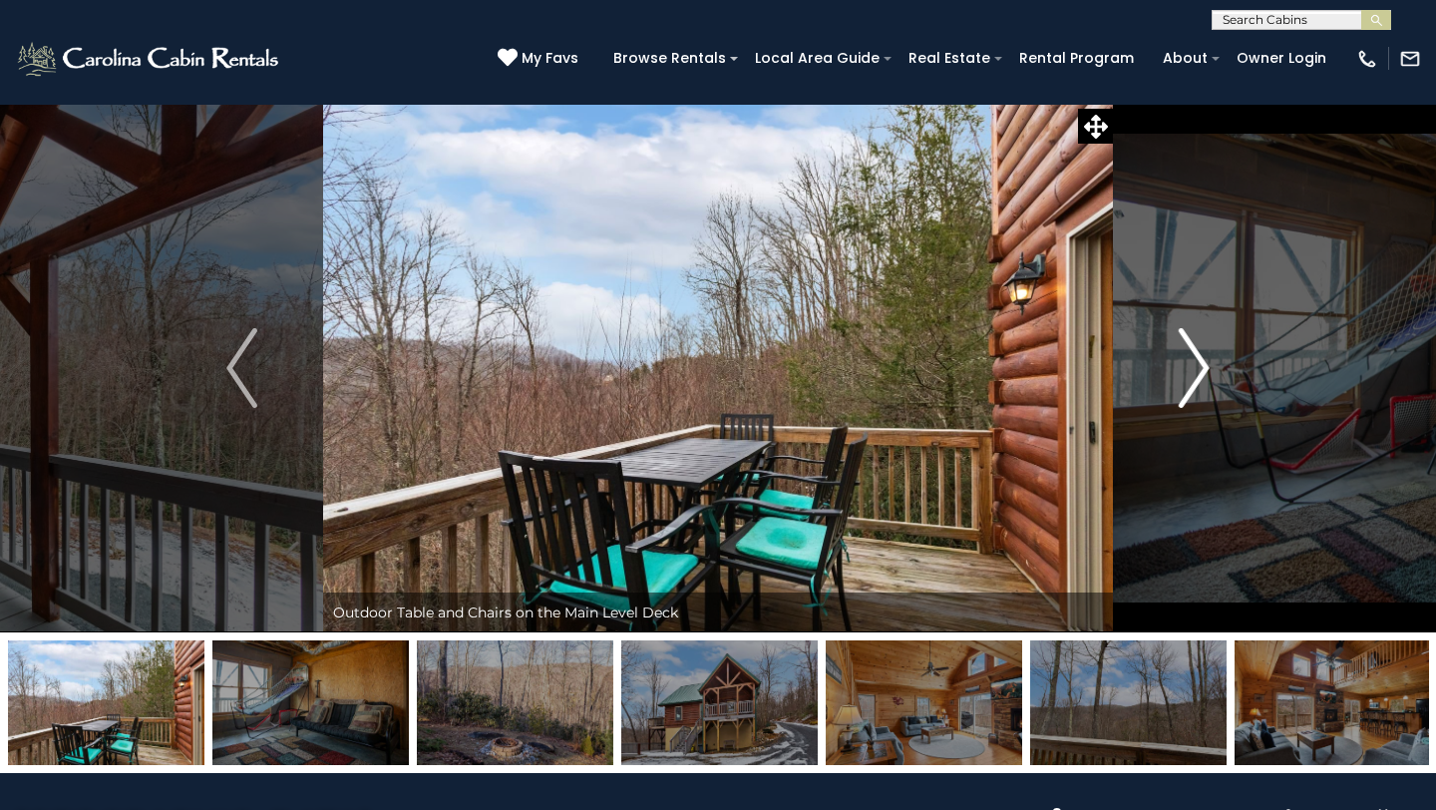
click at [1201, 363] on img "Next" at bounding box center [1194, 368] width 30 height 80
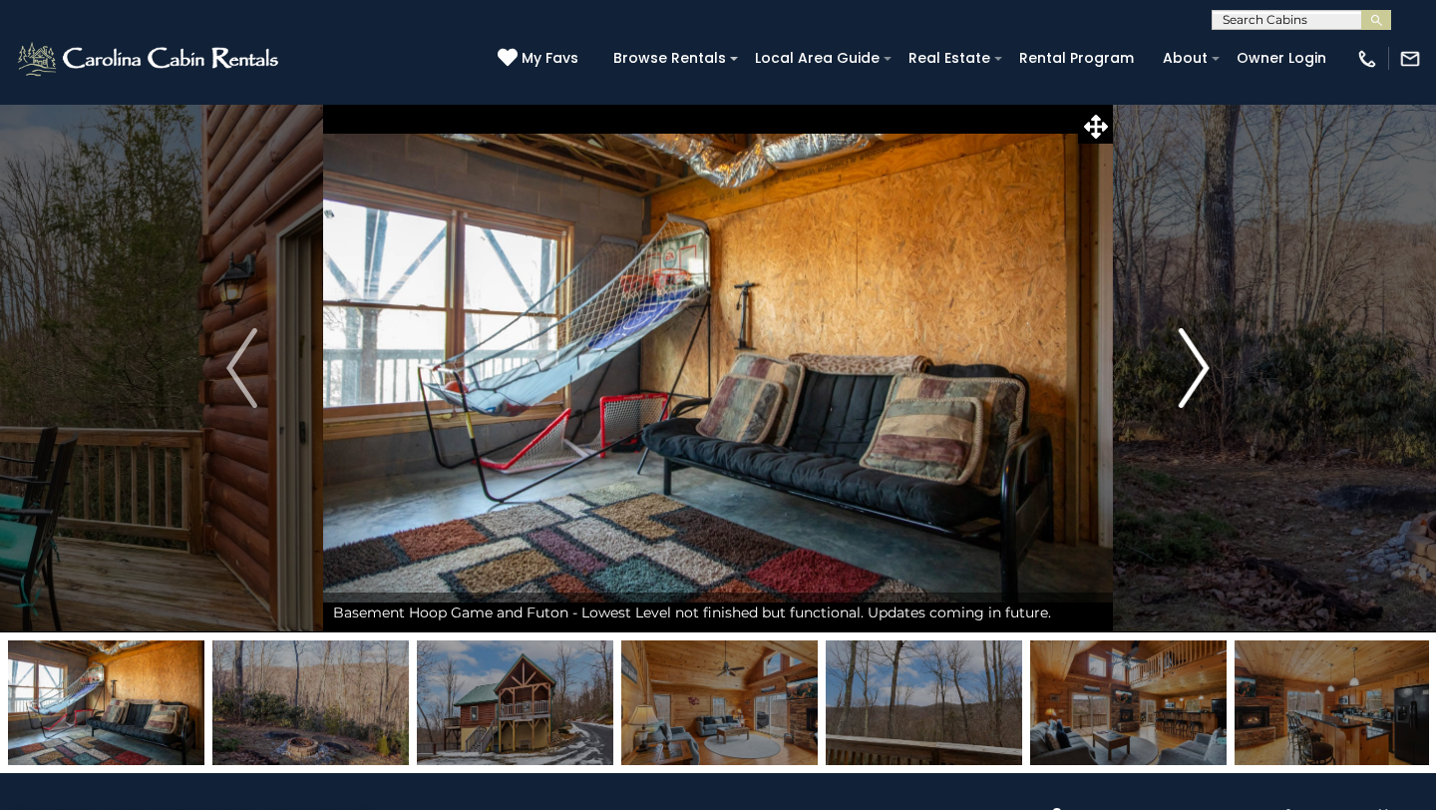
click at [1201, 363] on img "Next" at bounding box center [1194, 368] width 30 height 80
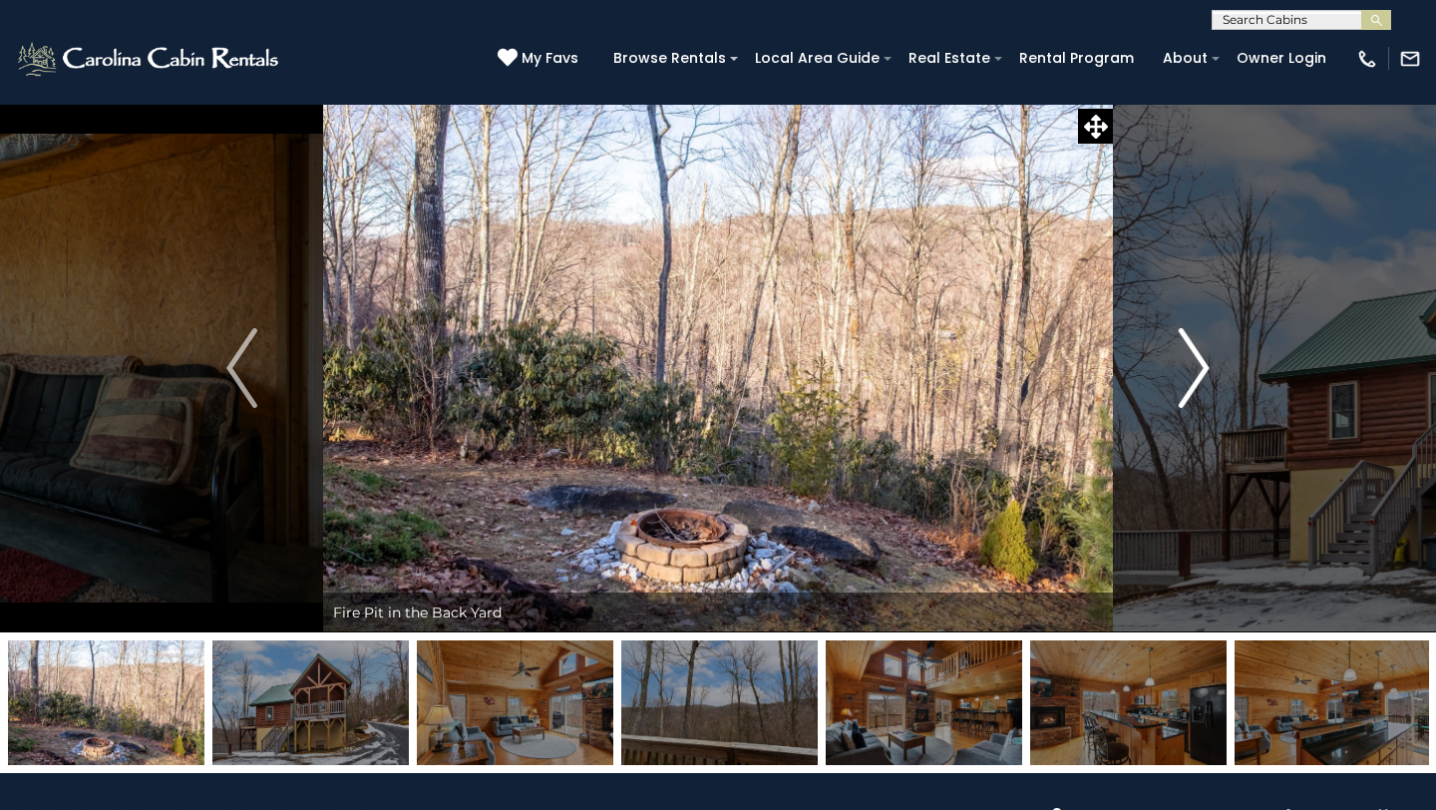
click at [1201, 363] on img "Next" at bounding box center [1194, 368] width 30 height 80
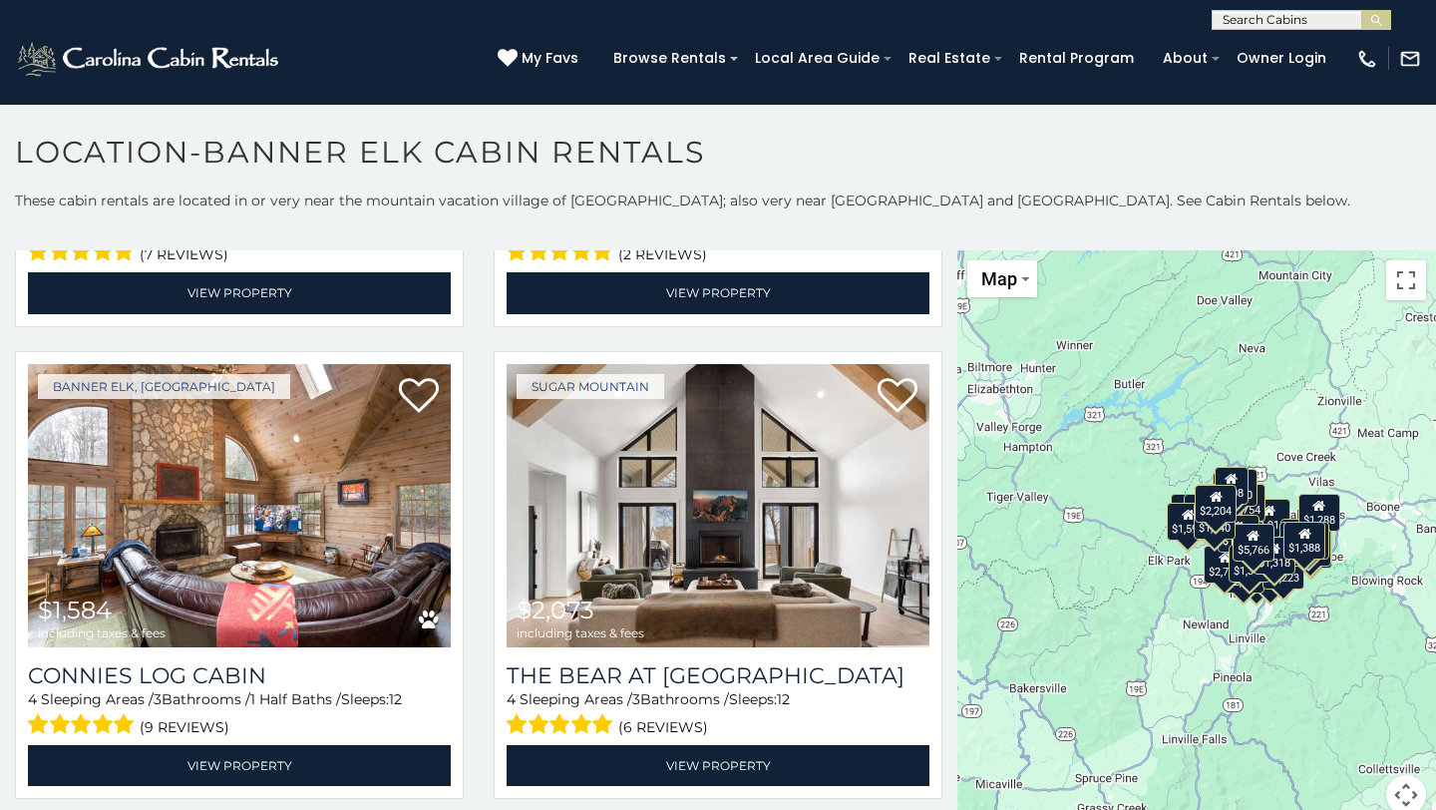
scroll to position [3312, 0]
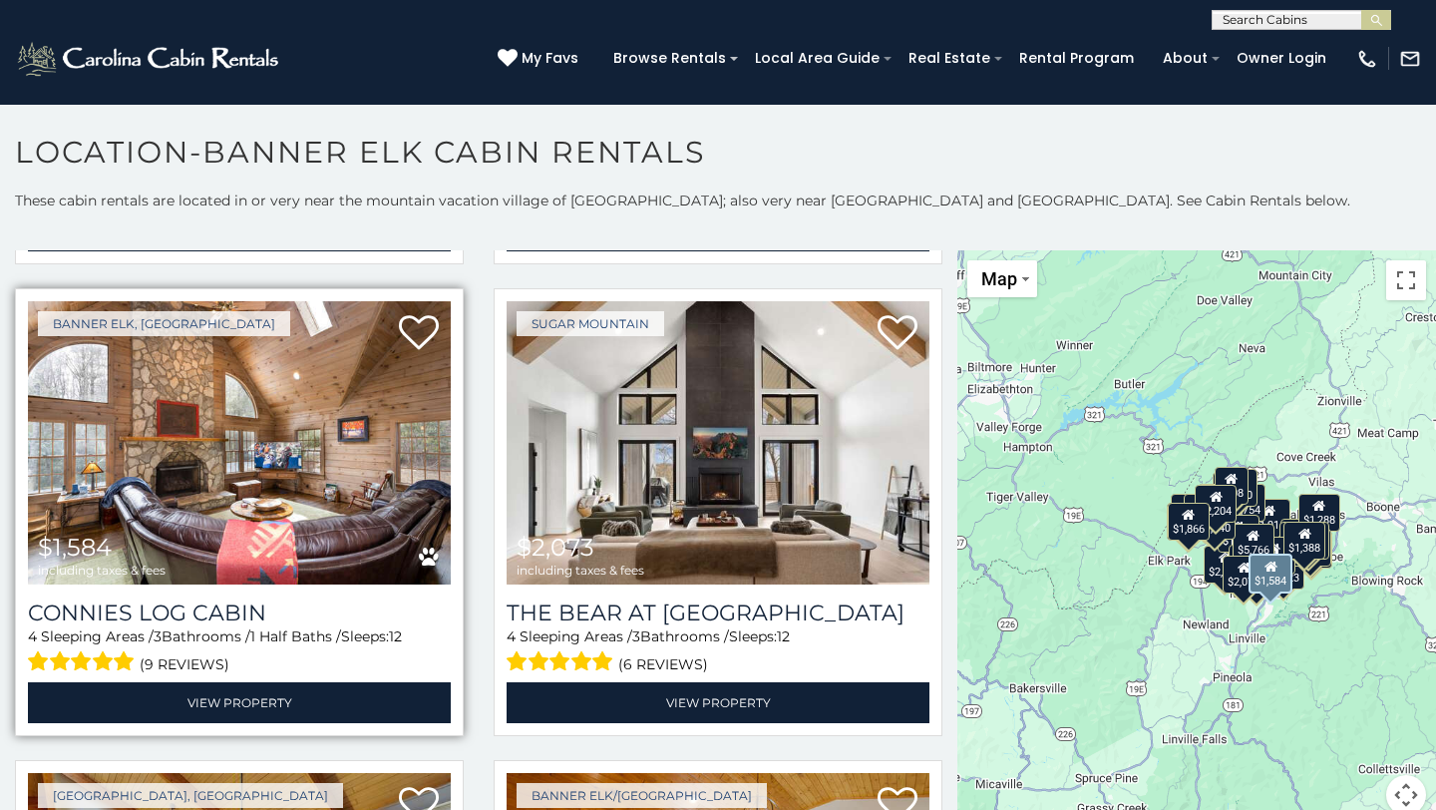
click at [280, 483] on img at bounding box center [239, 442] width 423 height 283
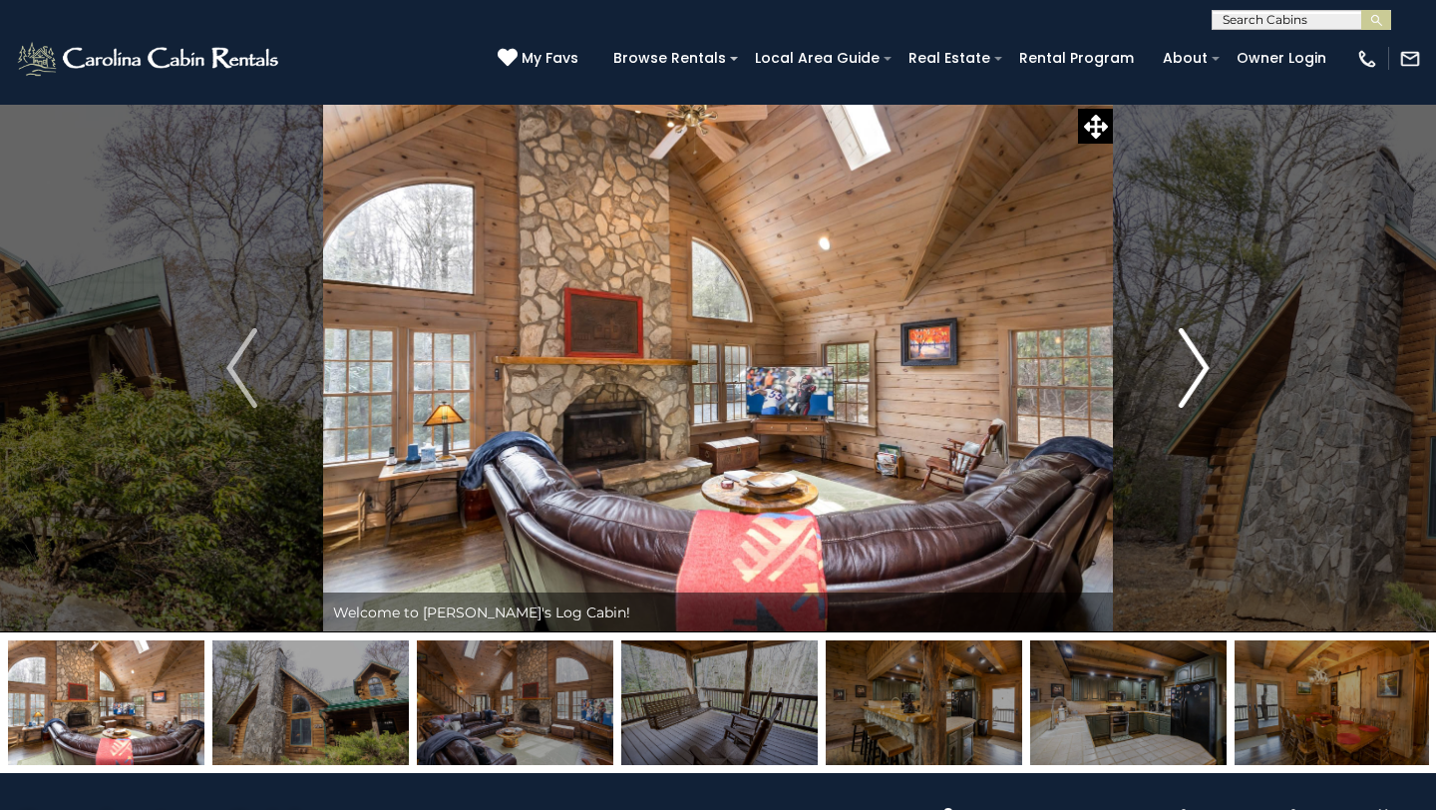
click at [1205, 367] on img "Next" at bounding box center [1194, 368] width 30 height 80
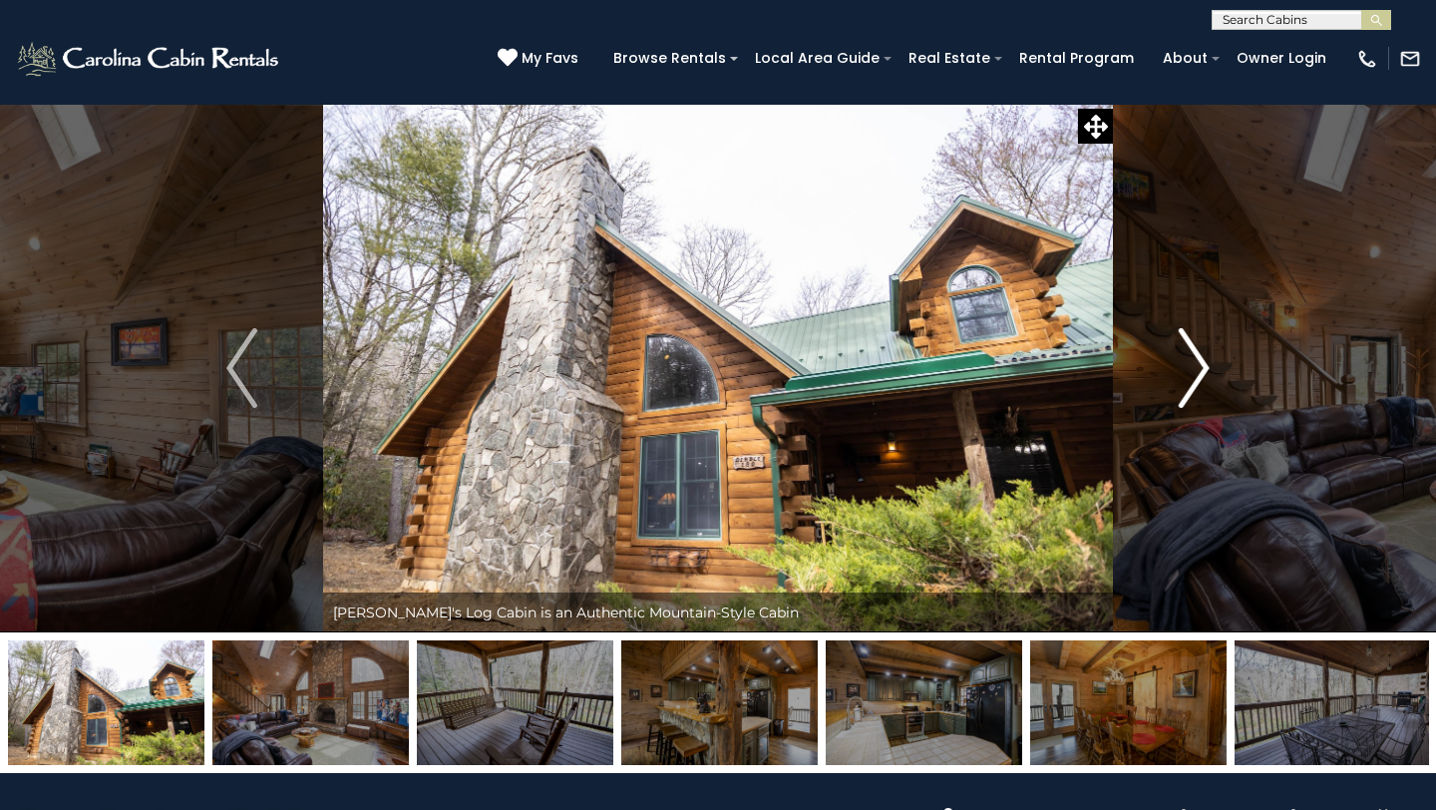
click at [1205, 367] on img "Next" at bounding box center [1194, 368] width 30 height 80
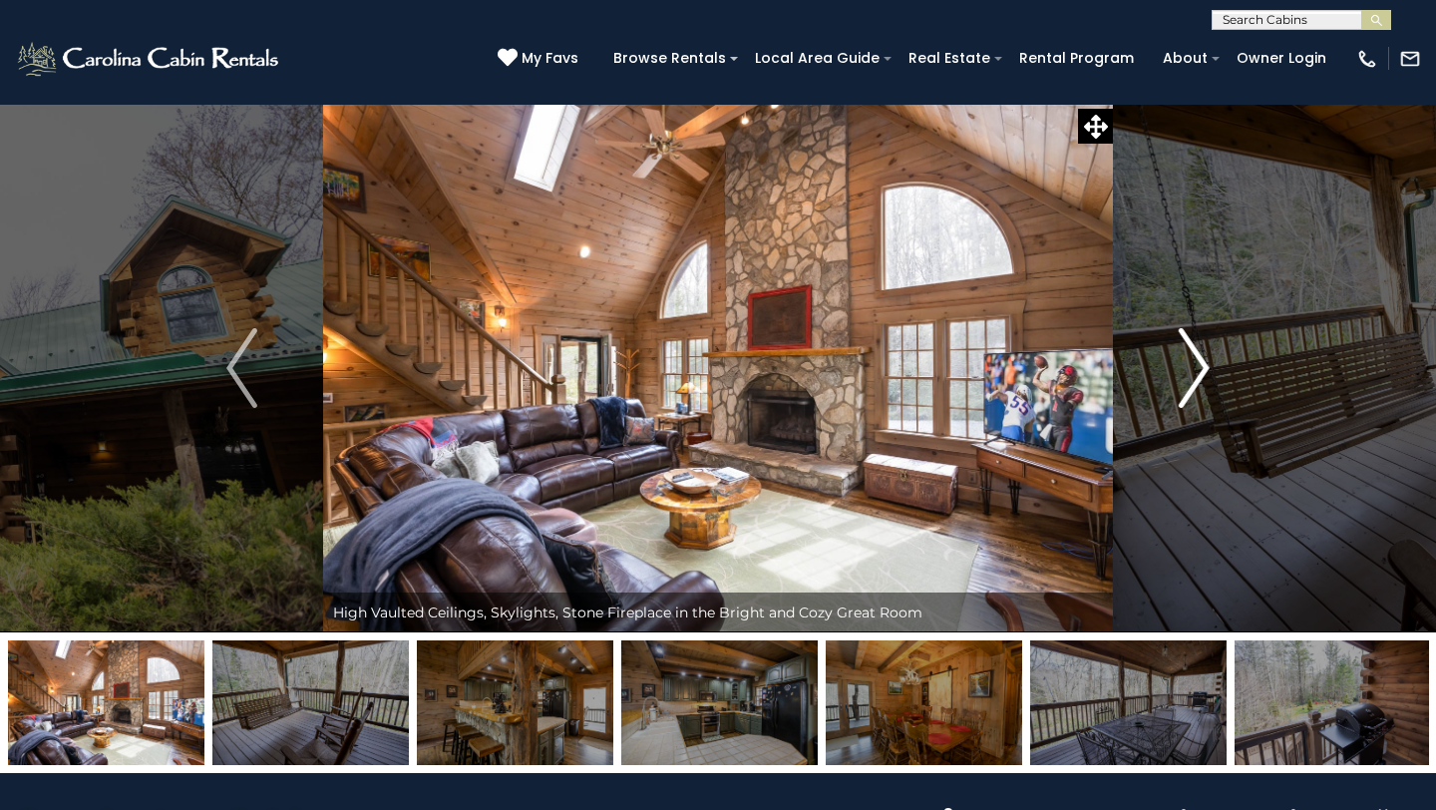
click at [1205, 367] on img "Next" at bounding box center [1194, 368] width 30 height 80
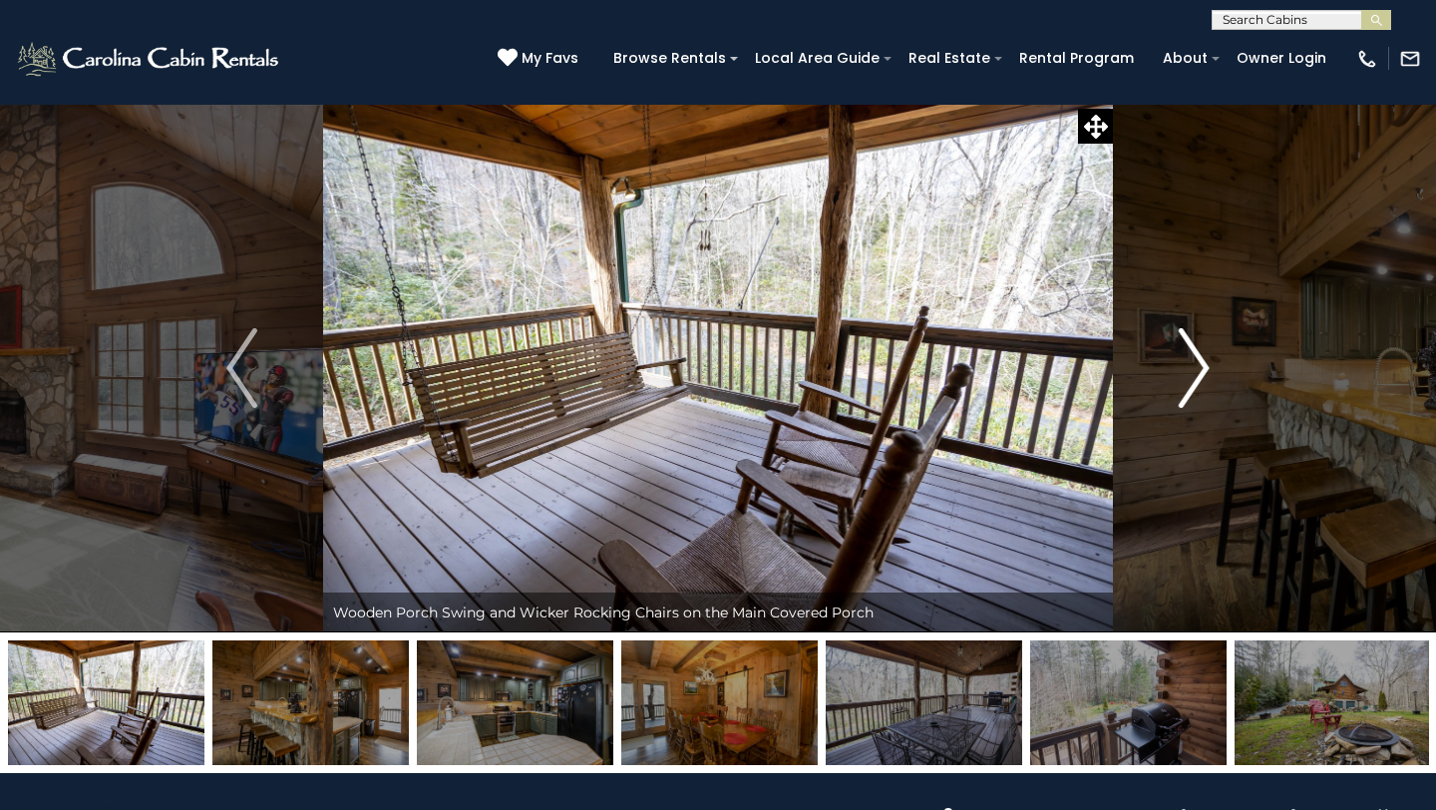
click at [1205, 367] on img "Next" at bounding box center [1194, 368] width 30 height 80
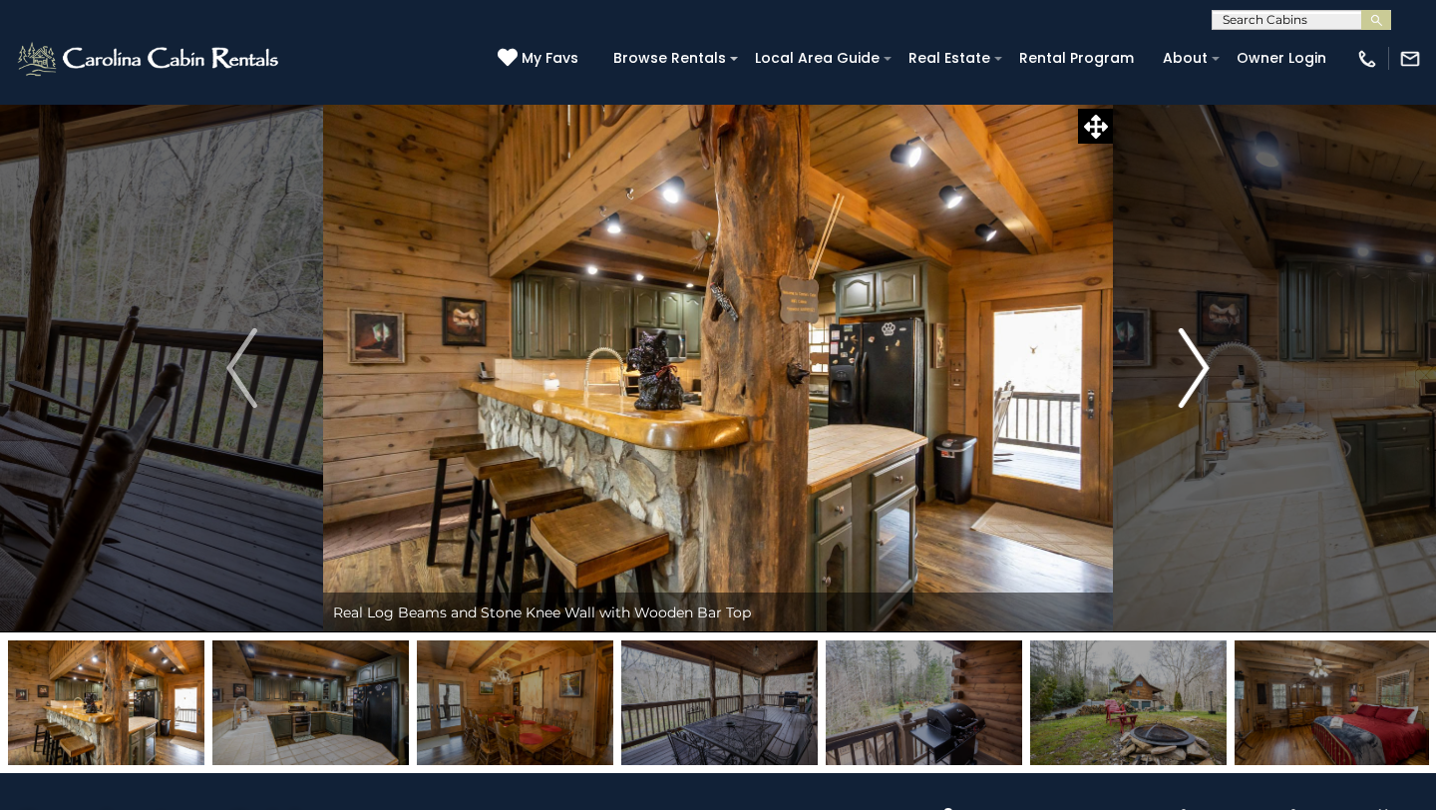
click at [1205, 367] on img "Next" at bounding box center [1194, 368] width 30 height 80
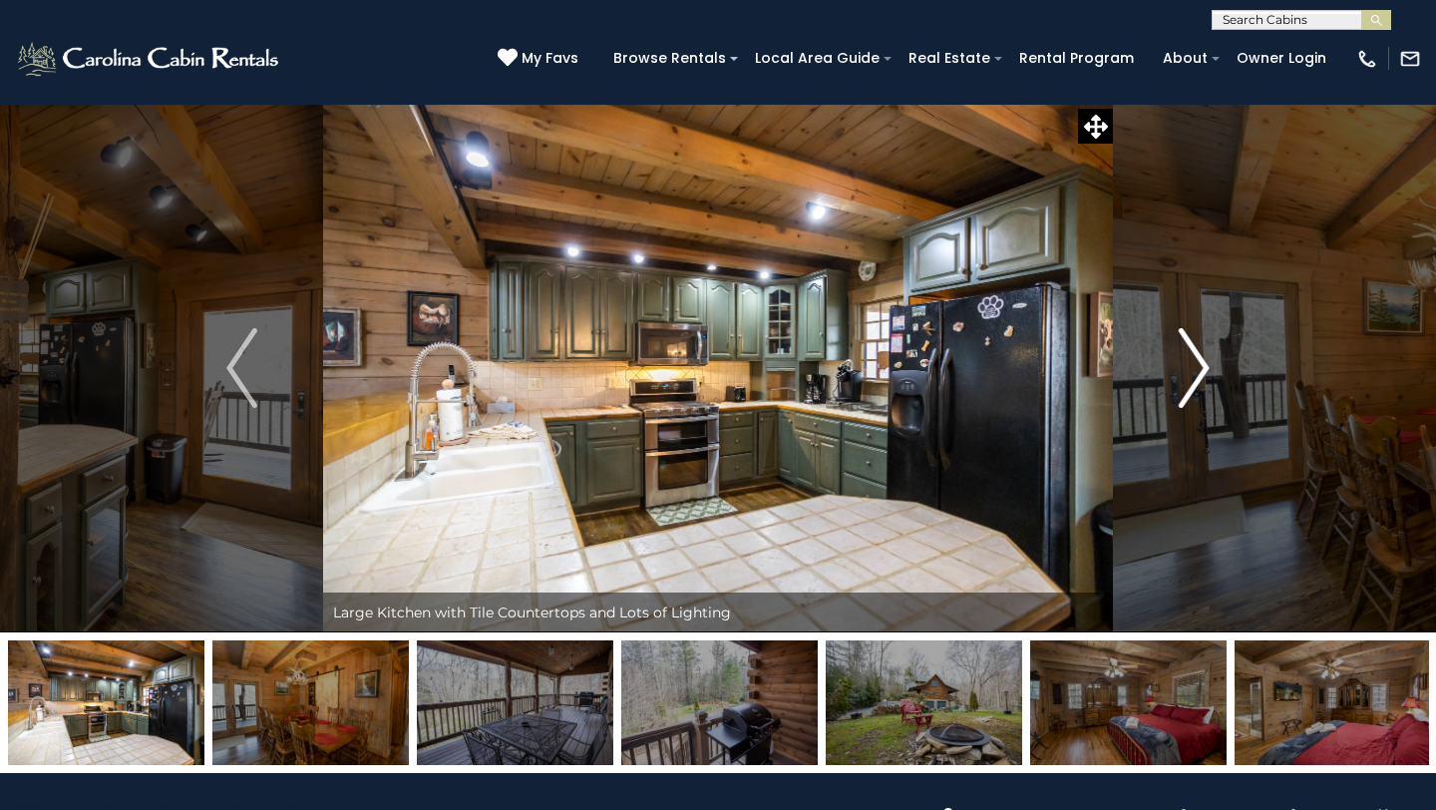
click at [1205, 367] on img "Next" at bounding box center [1194, 368] width 30 height 80
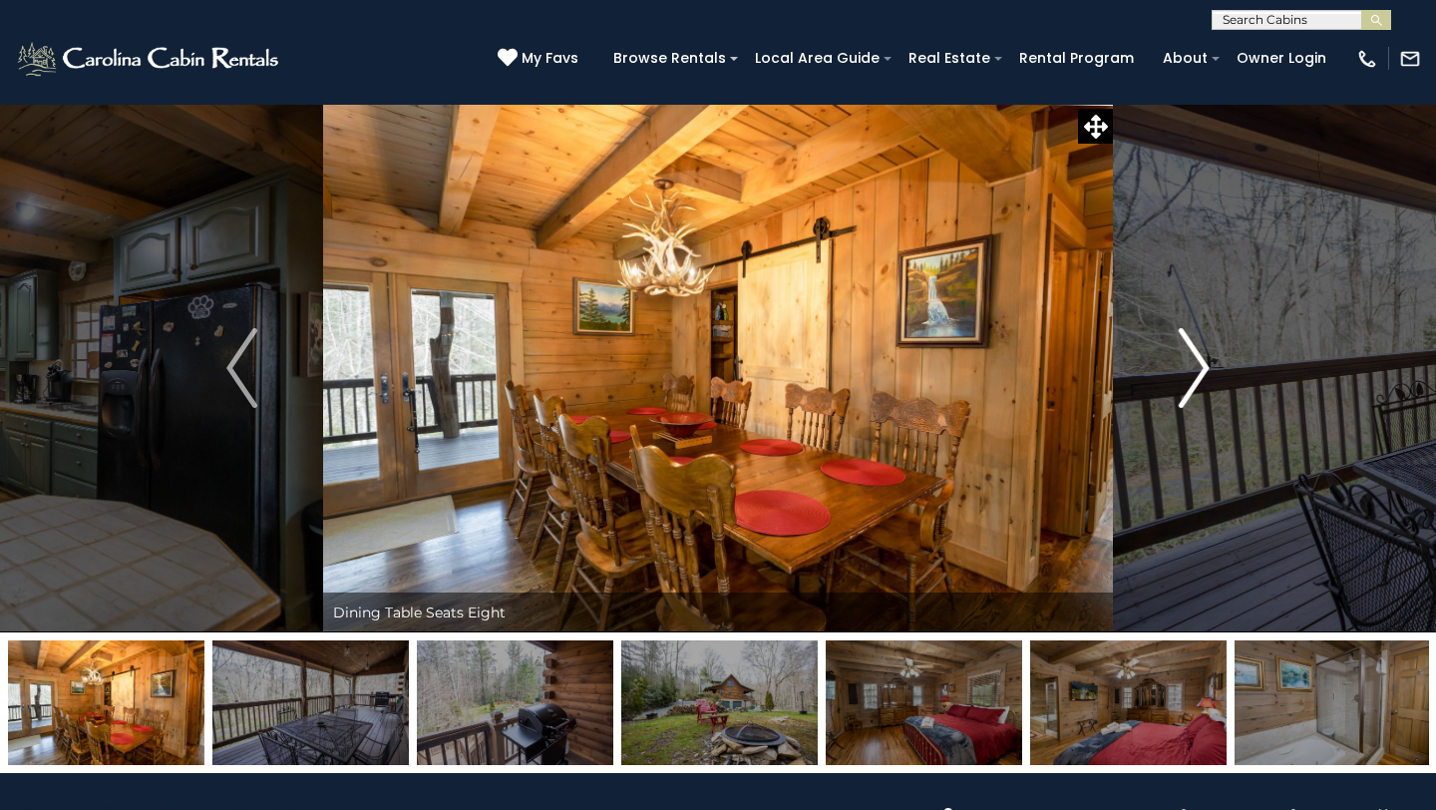
click at [1205, 367] on img "Next" at bounding box center [1194, 368] width 30 height 80
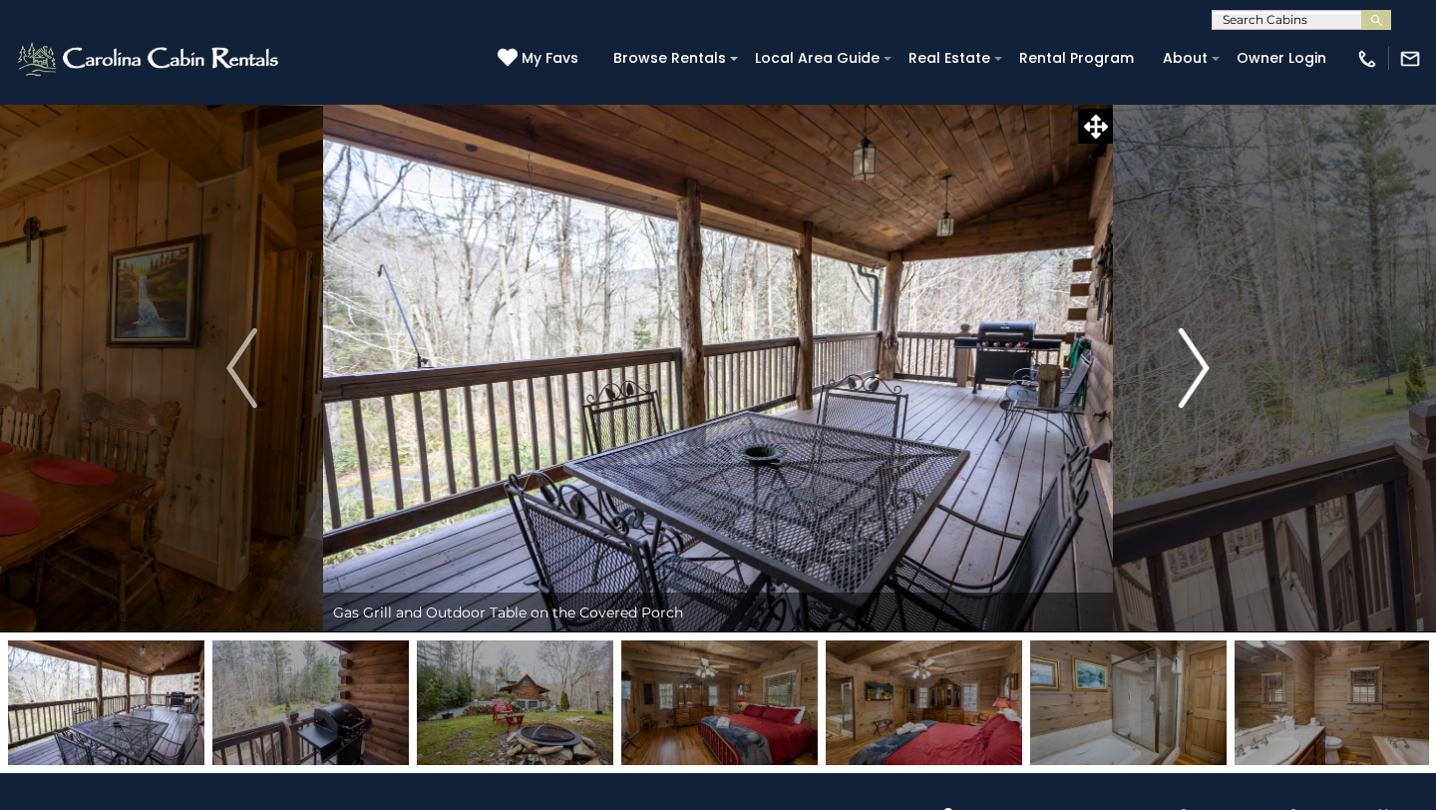
click at [1205, 367] on img "Next" at bounding box center [1194, 368] width 30 height 80
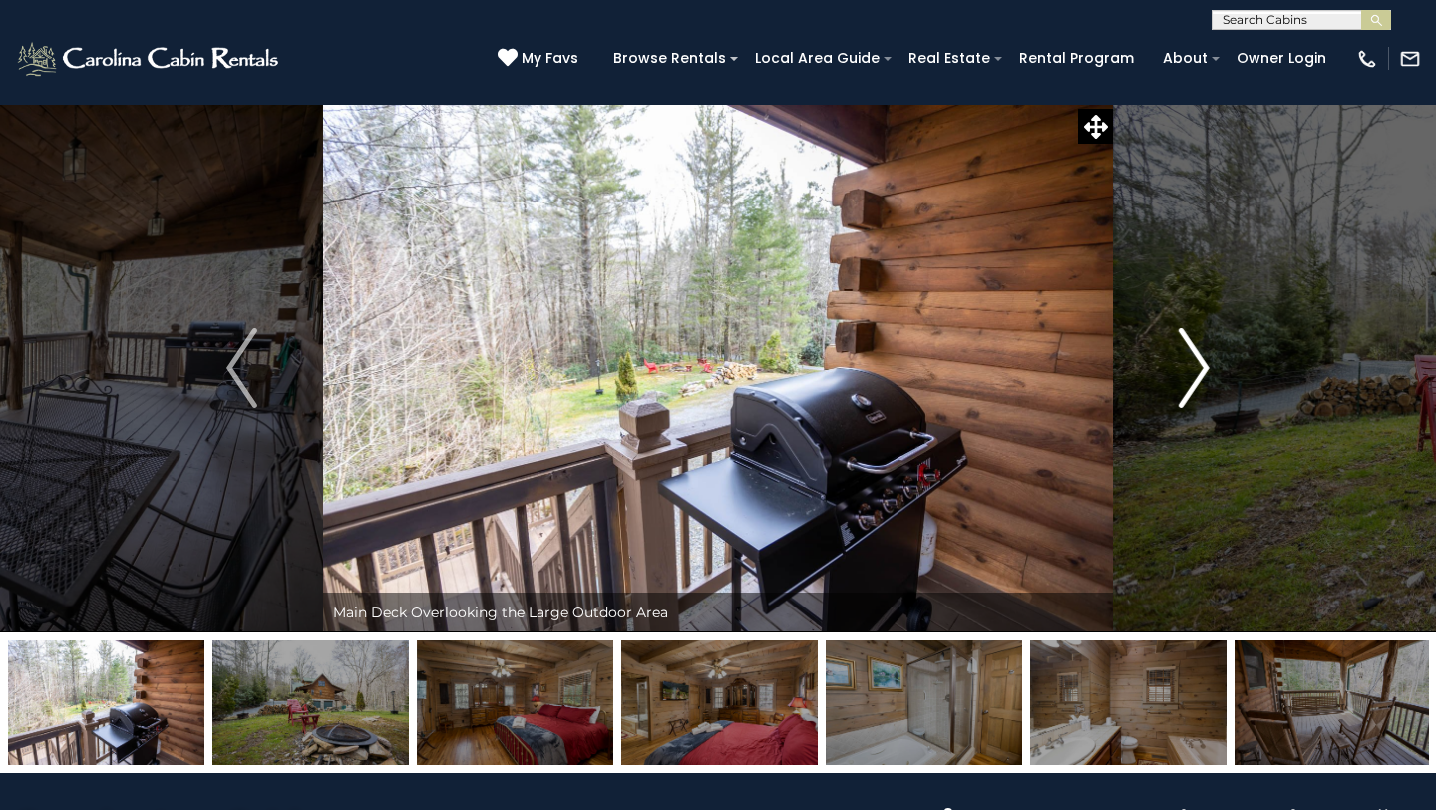
click at [1205, 367] on img "Next" at bounding box center [1194, 368] width 30 height 80
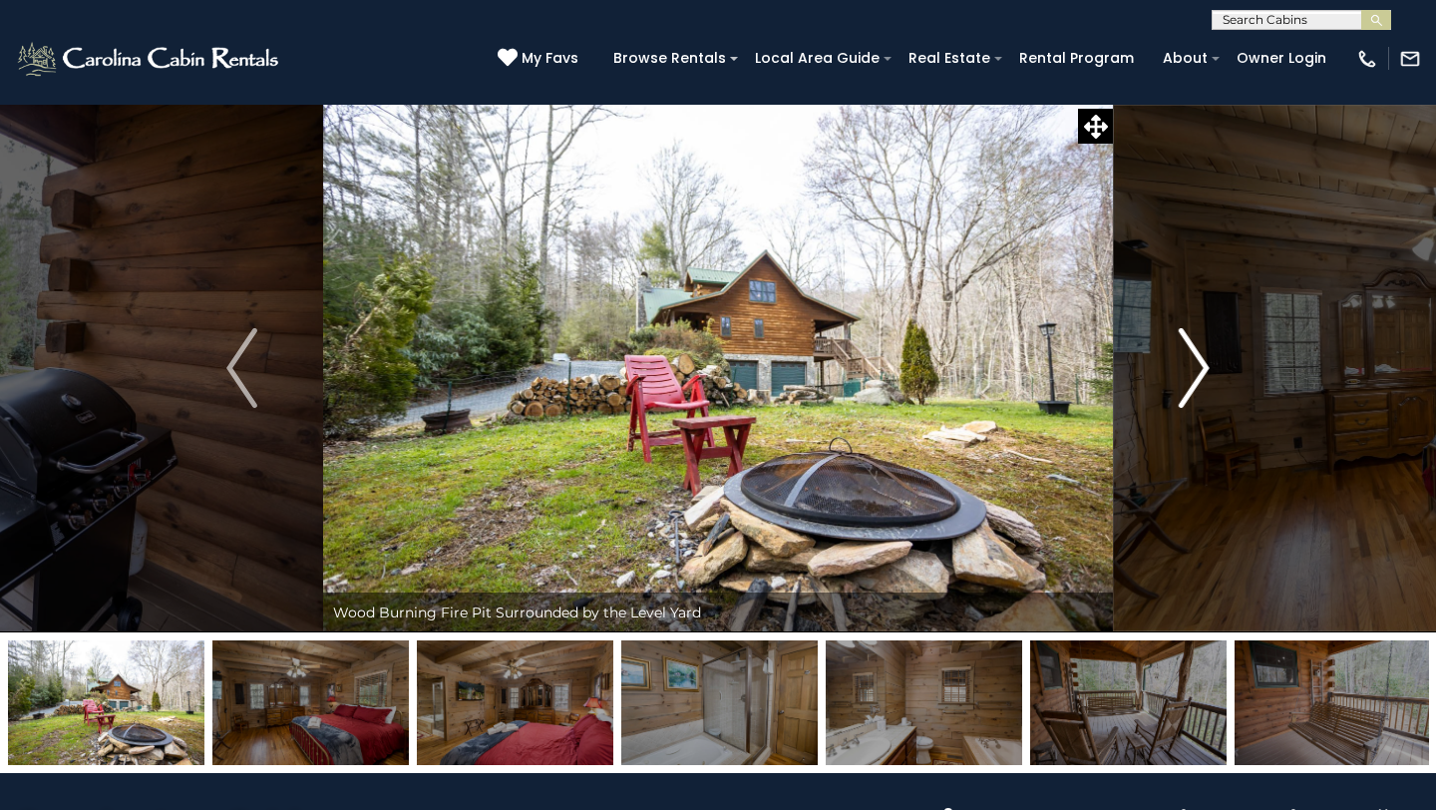
click at [1205, 367] on img "Next" at bounding box center [1194, 368] width 30 height 80
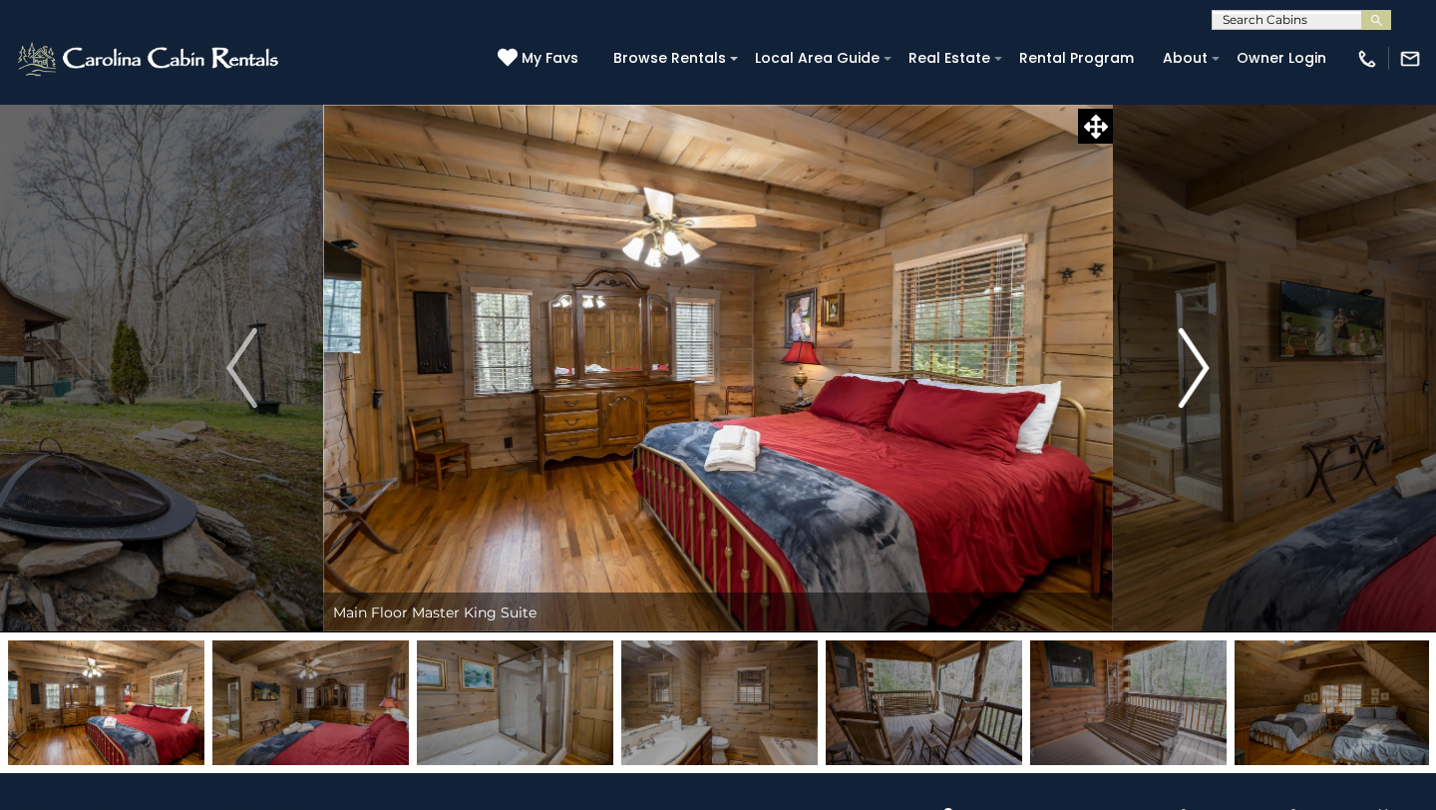
click at [1205, 367] on img "Next" at bounding box center [1194, 368] width 30 height 80
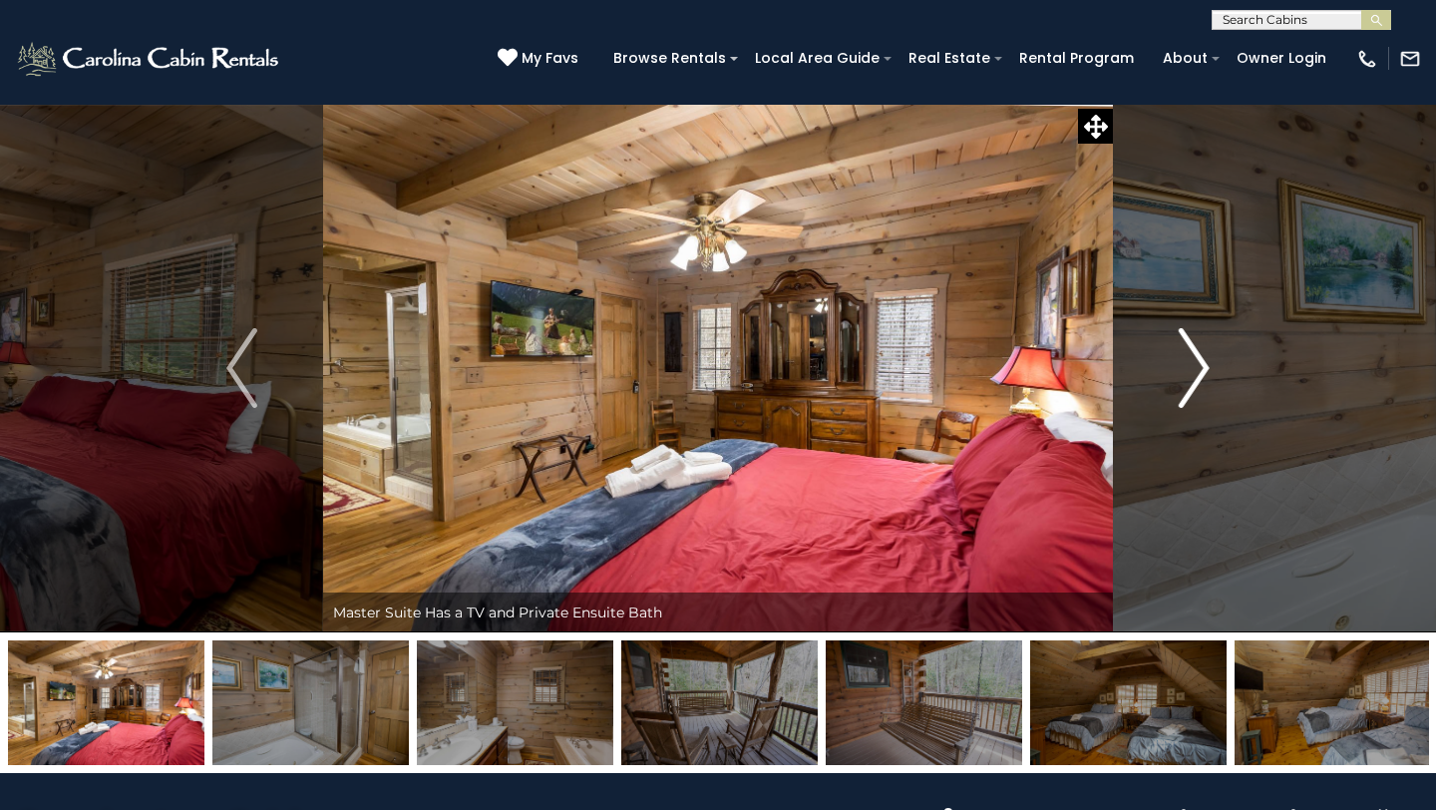
click at [1205, 367] on img "Next" at bounding box center [1194, 368] width 30 height 80
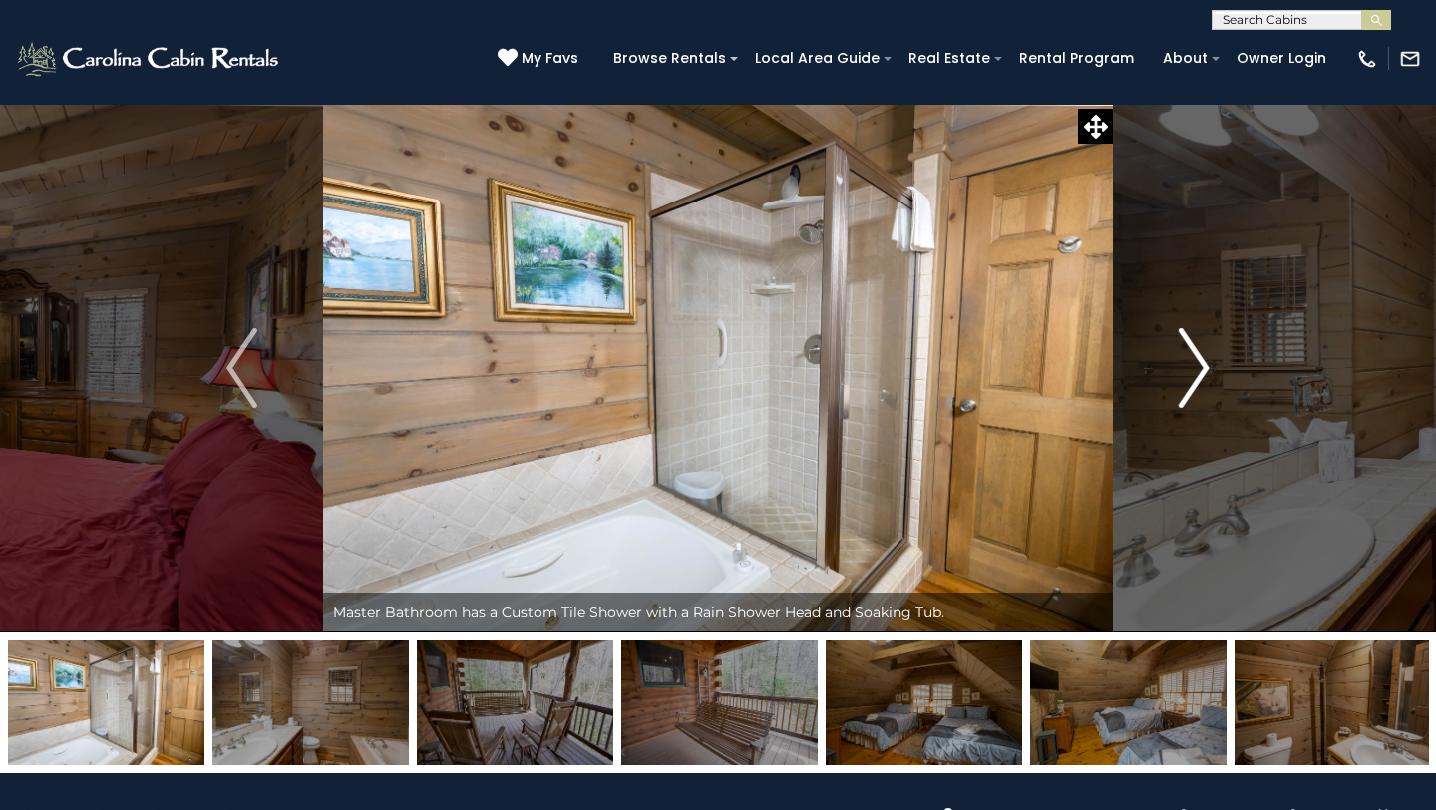
click at [1205, 367] on img "Next" at bounding box center [1194, 368] width 30 height 80
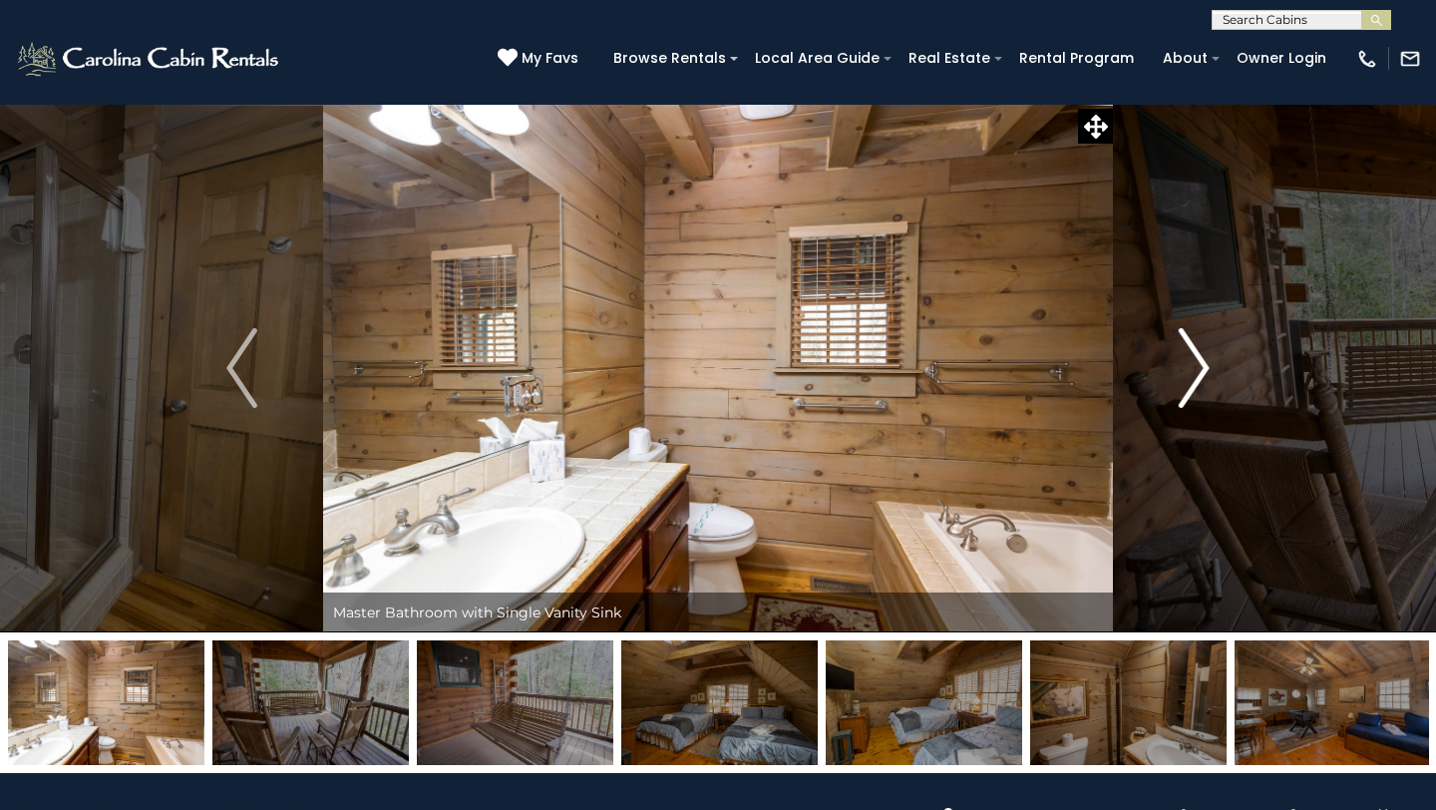
click at [1205, 367] on img "Next" at bounding box center [1194, 368] width 30 height 80
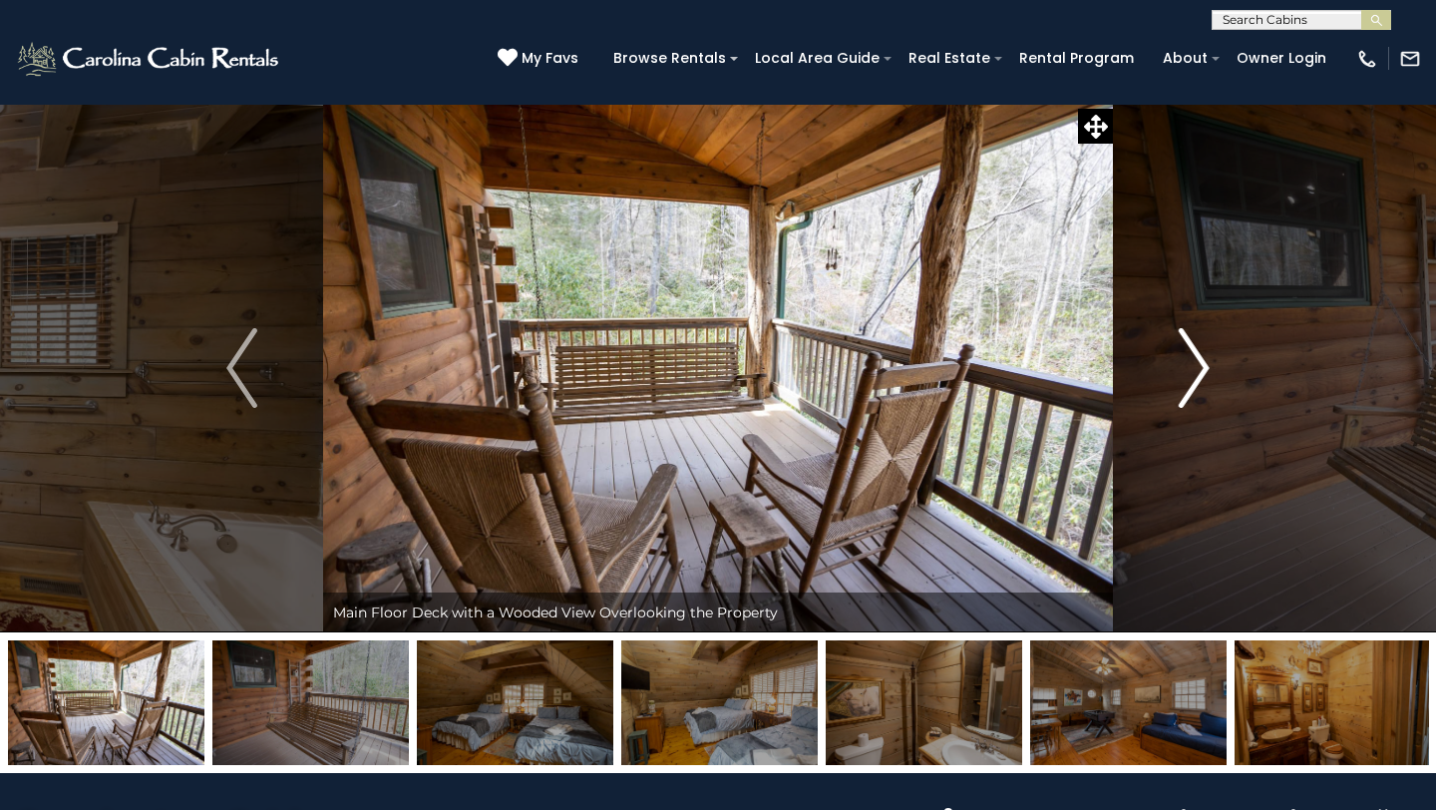
click at [1205, 367] on img "Next" at bounding box center [1194, 368] width 30 height 80
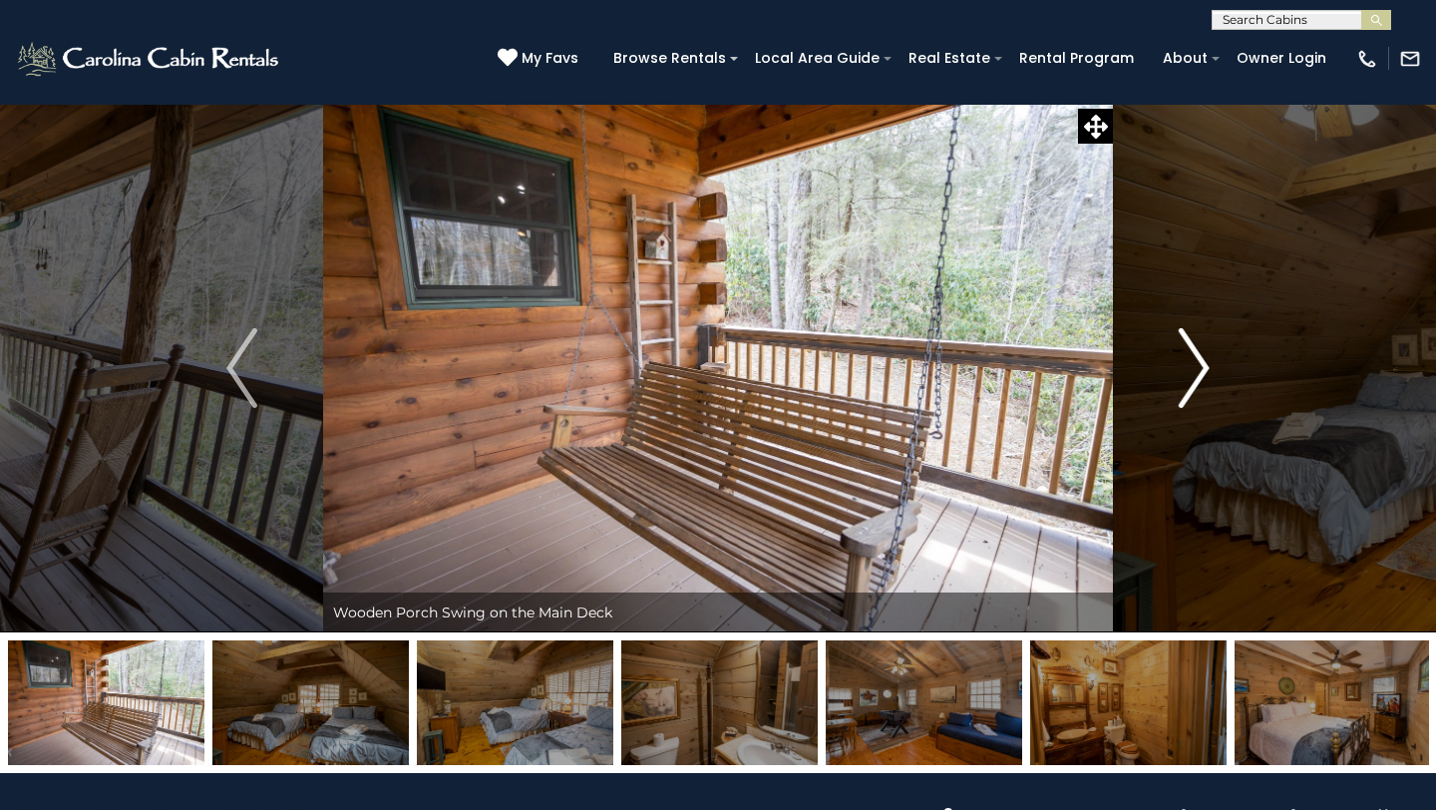
click at [1205, 367] on img "Next" at bounding box center [1194, 368] width 30 height 80
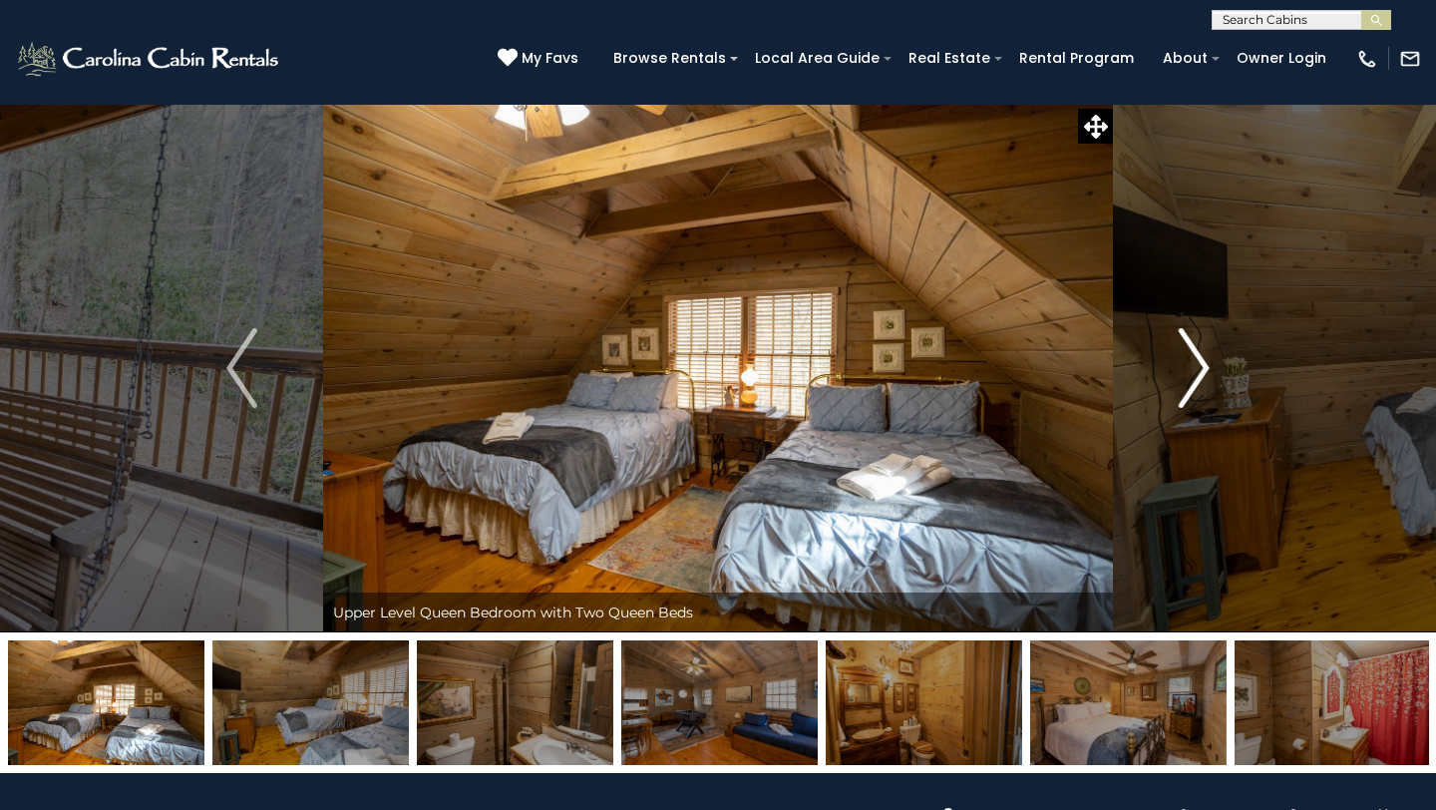
click at [1205, 367] on img "Next" at bounding box center [1194, 368] width 30 height 80
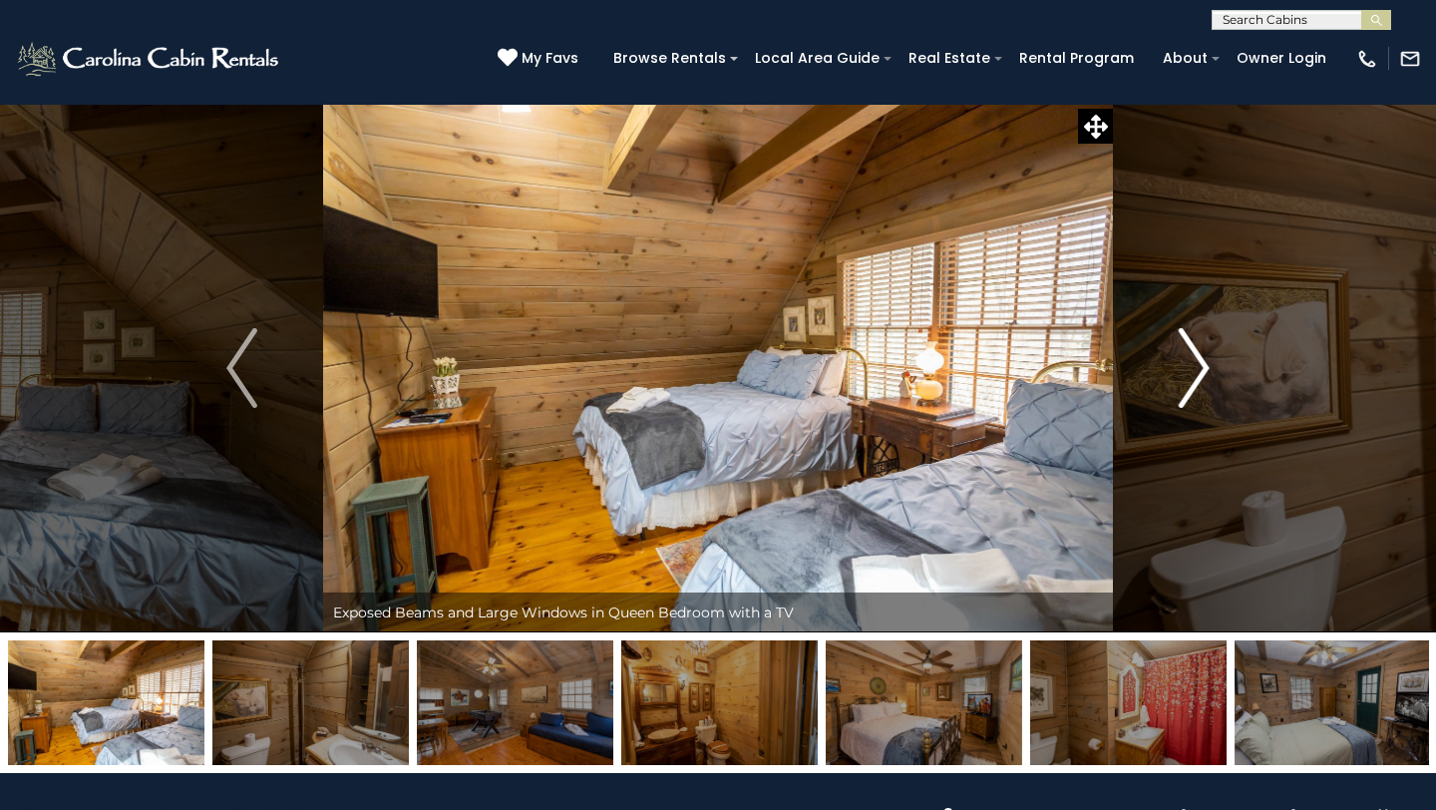
click at [1205, 367] on img "Next" at bounding box center [1194, 368] width 30 height 80
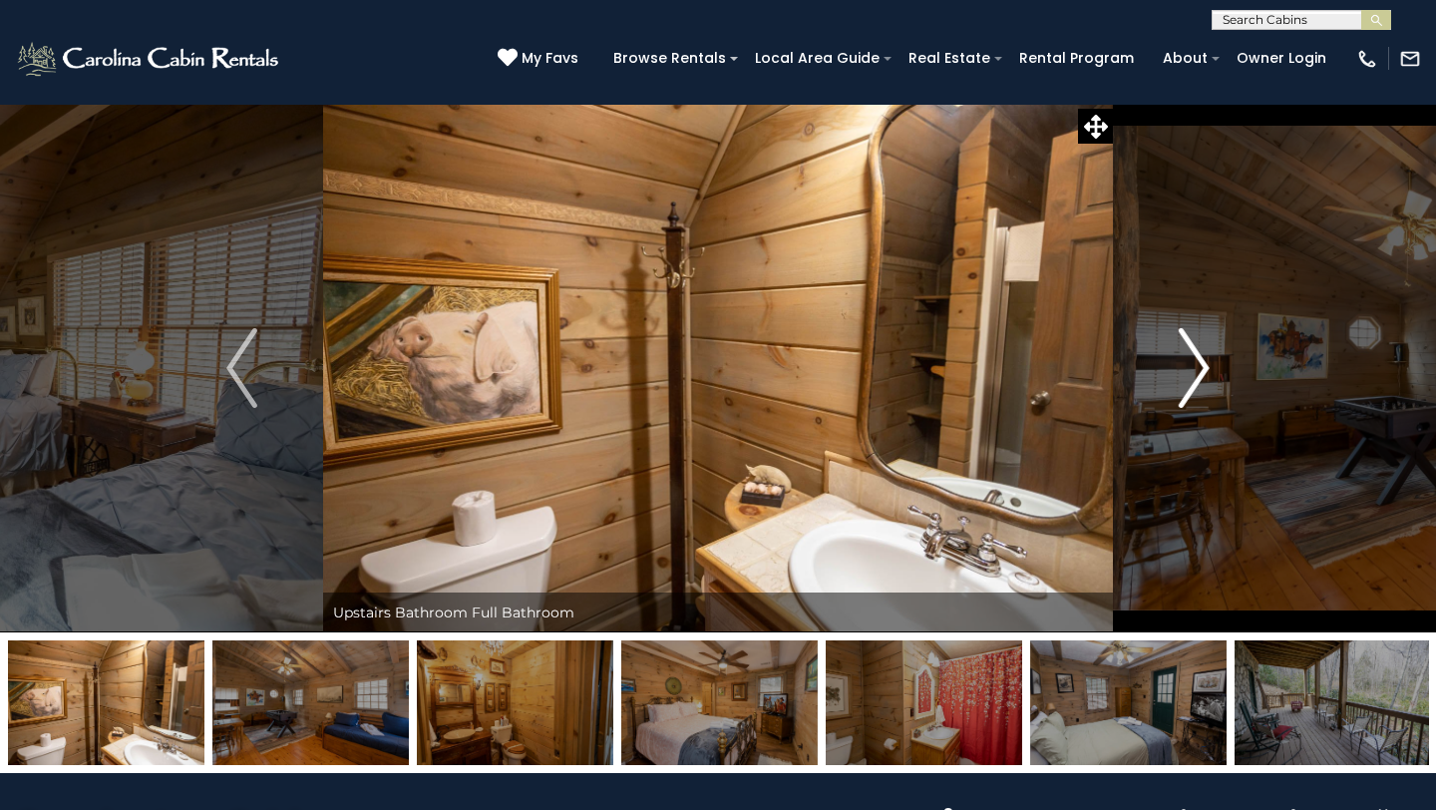
click at [1205, 367] on img "Next" at bounding box center [1194, 368] width 30 height 80
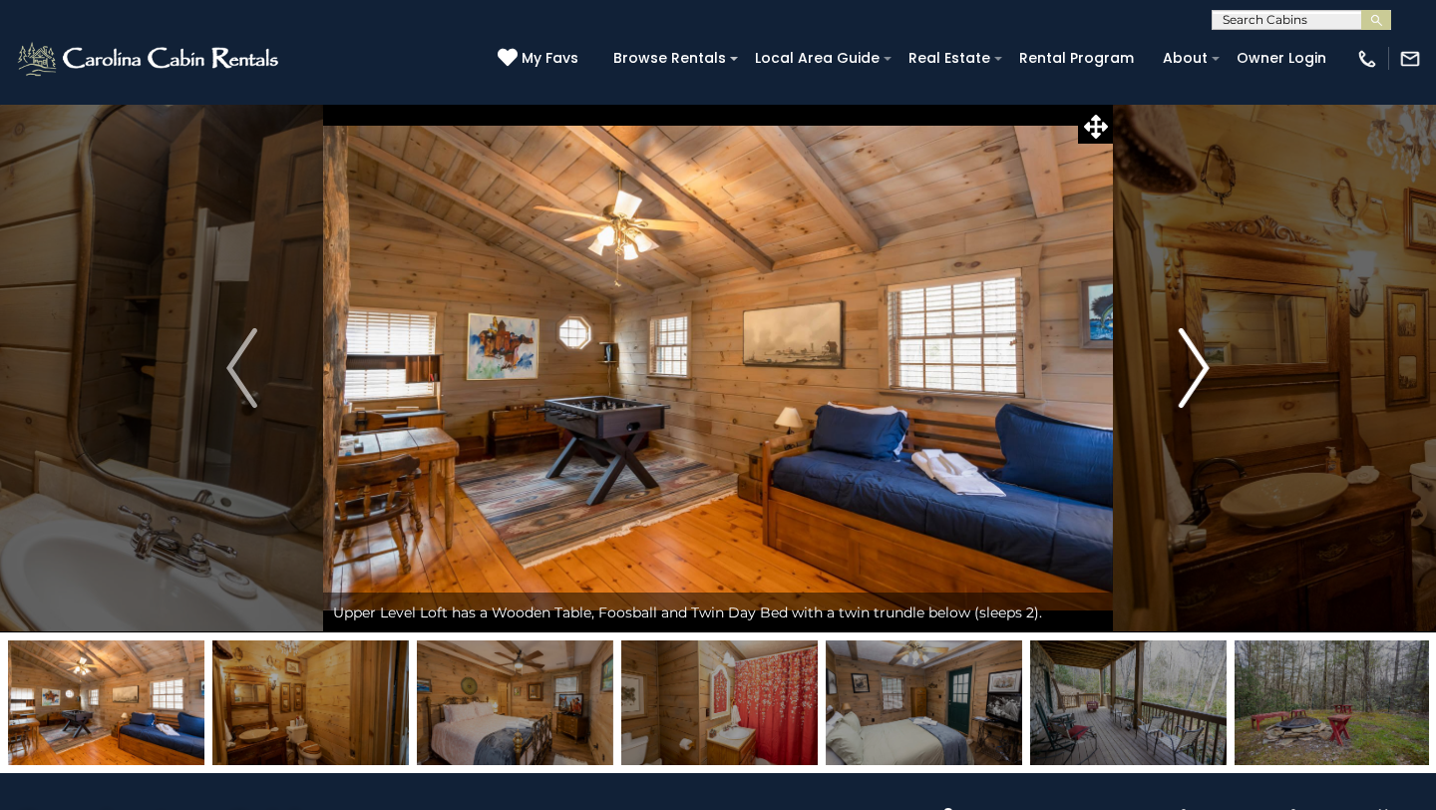
click at [1205, 367] on img "Next" at bounding box center [1194, 368] width 30 height 80
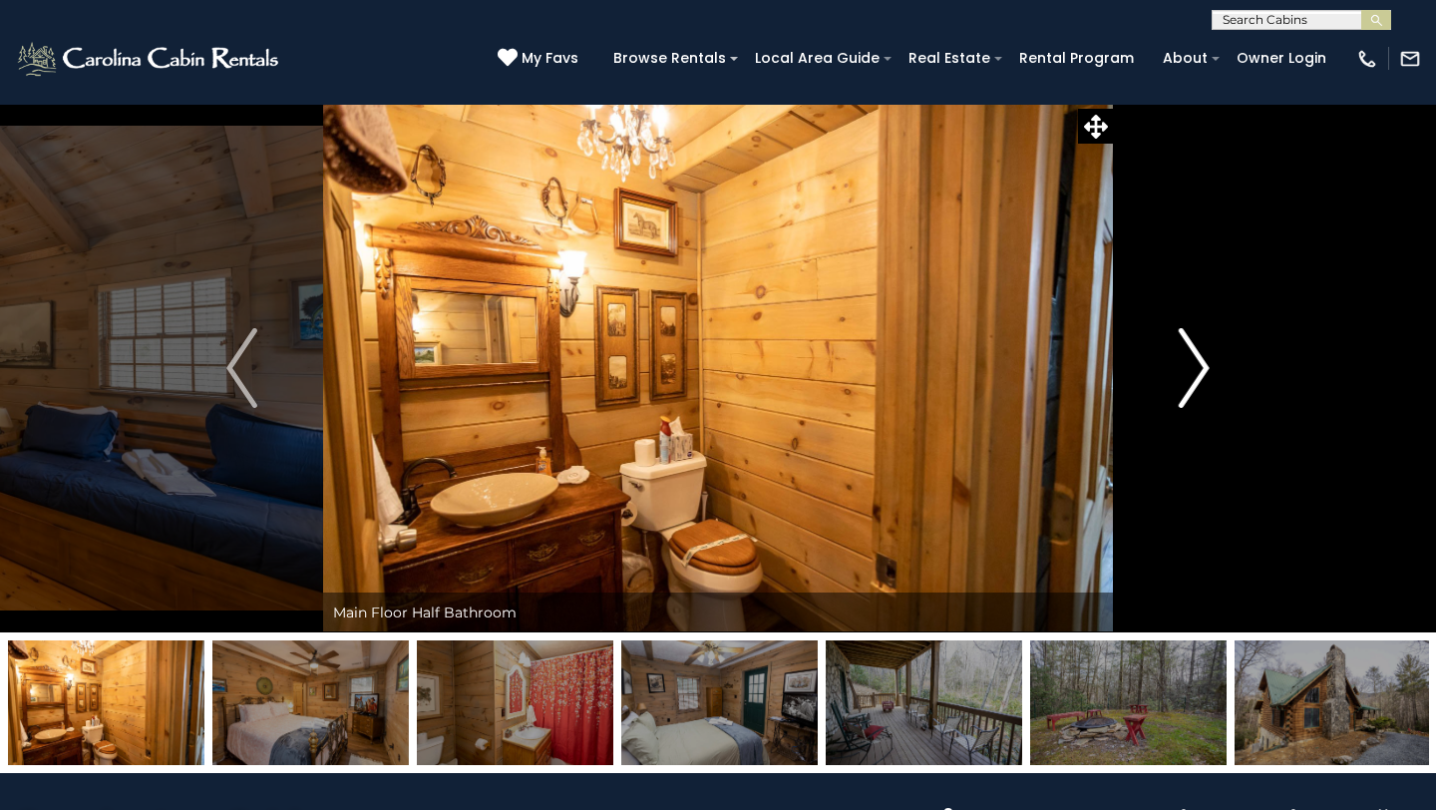
click at [1205, 367] on img "Next" at bounding box center [1194, 368] width 30 height 80
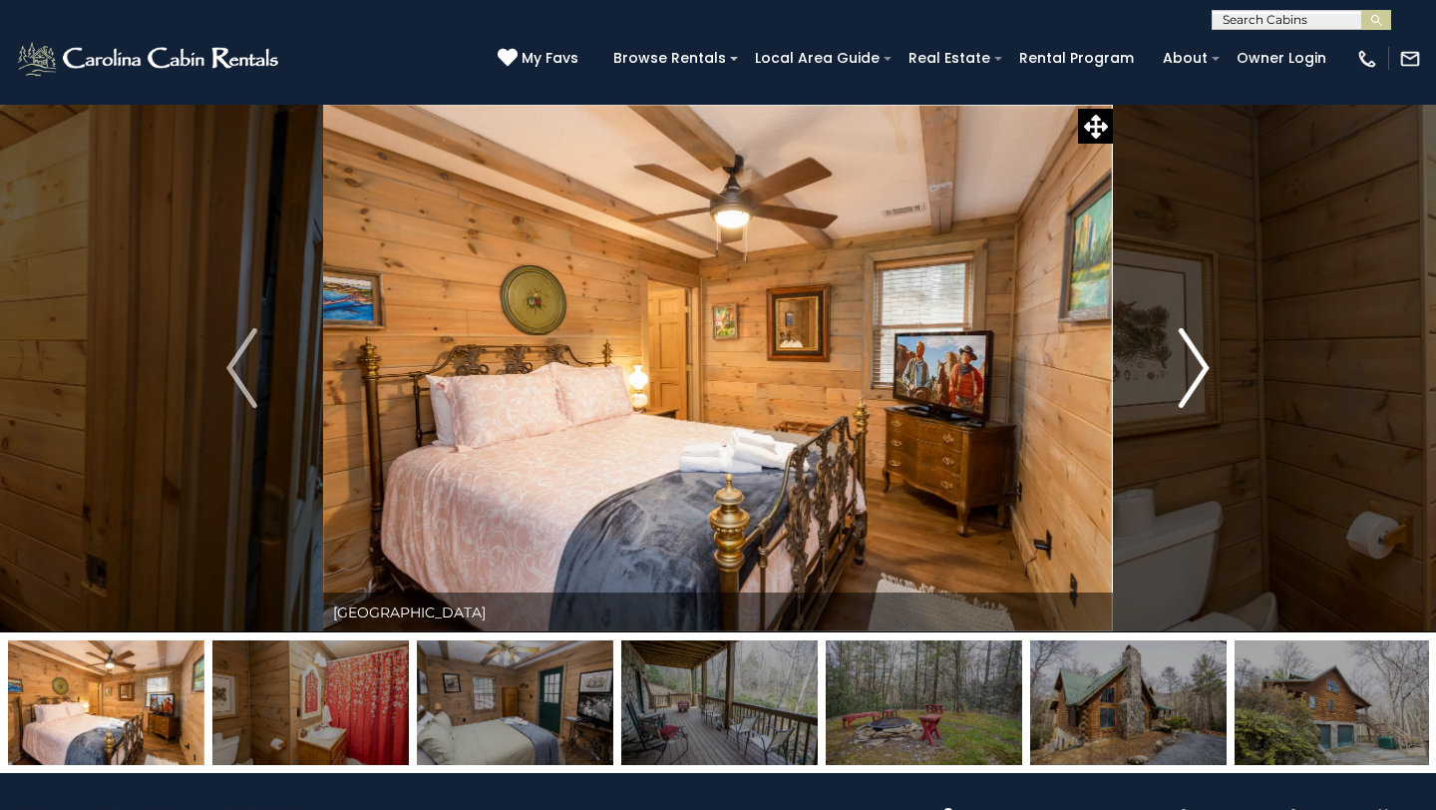
click at [1205, 367] on img "Next" at bounding box center [1194, 368] width 30 height 80
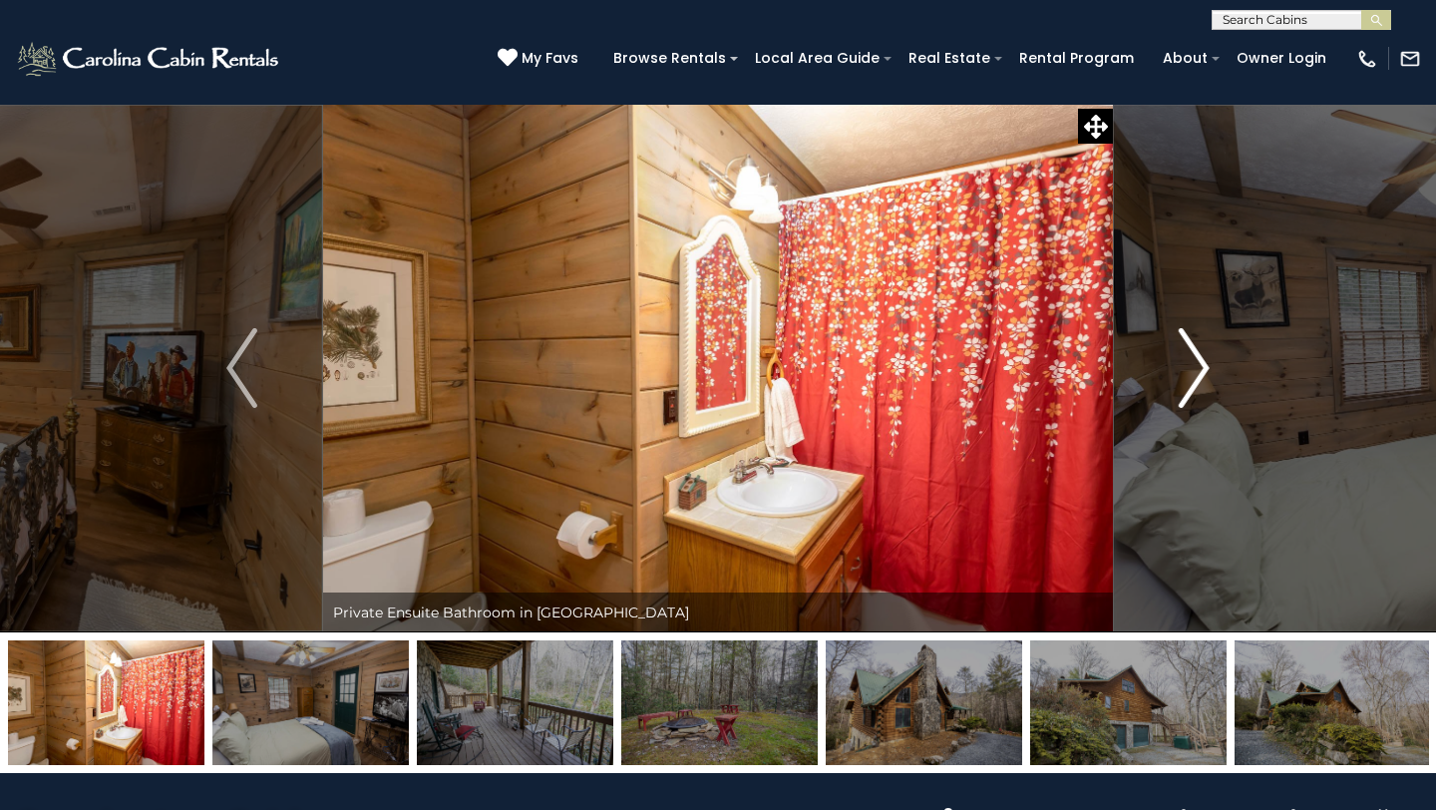
click at [1205, 367] on img "Next" at bounding box center [1194, 368] width 30 height 80
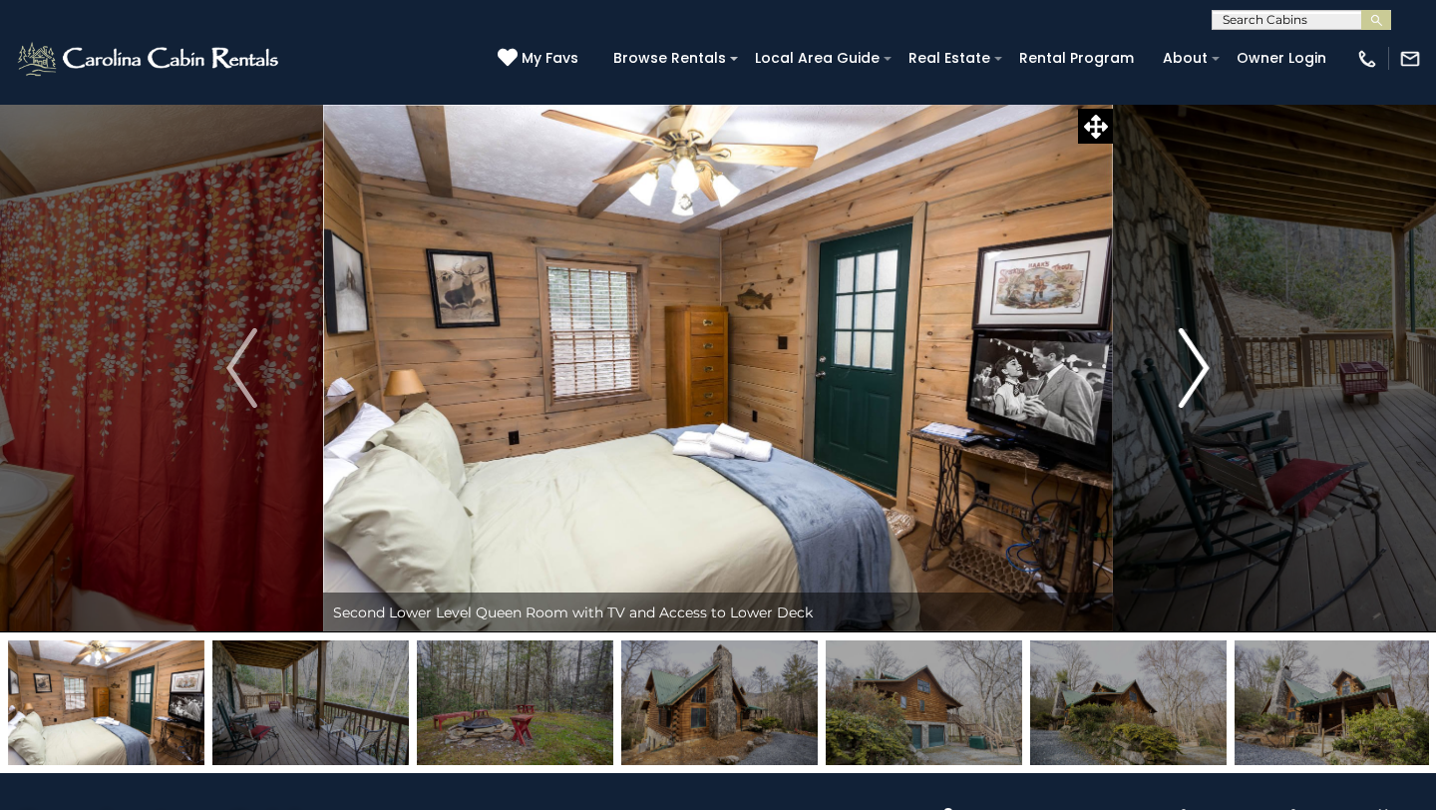
click at [1205, 367] on img "Next" at bounding box center [1194, 368] width 30 height 80
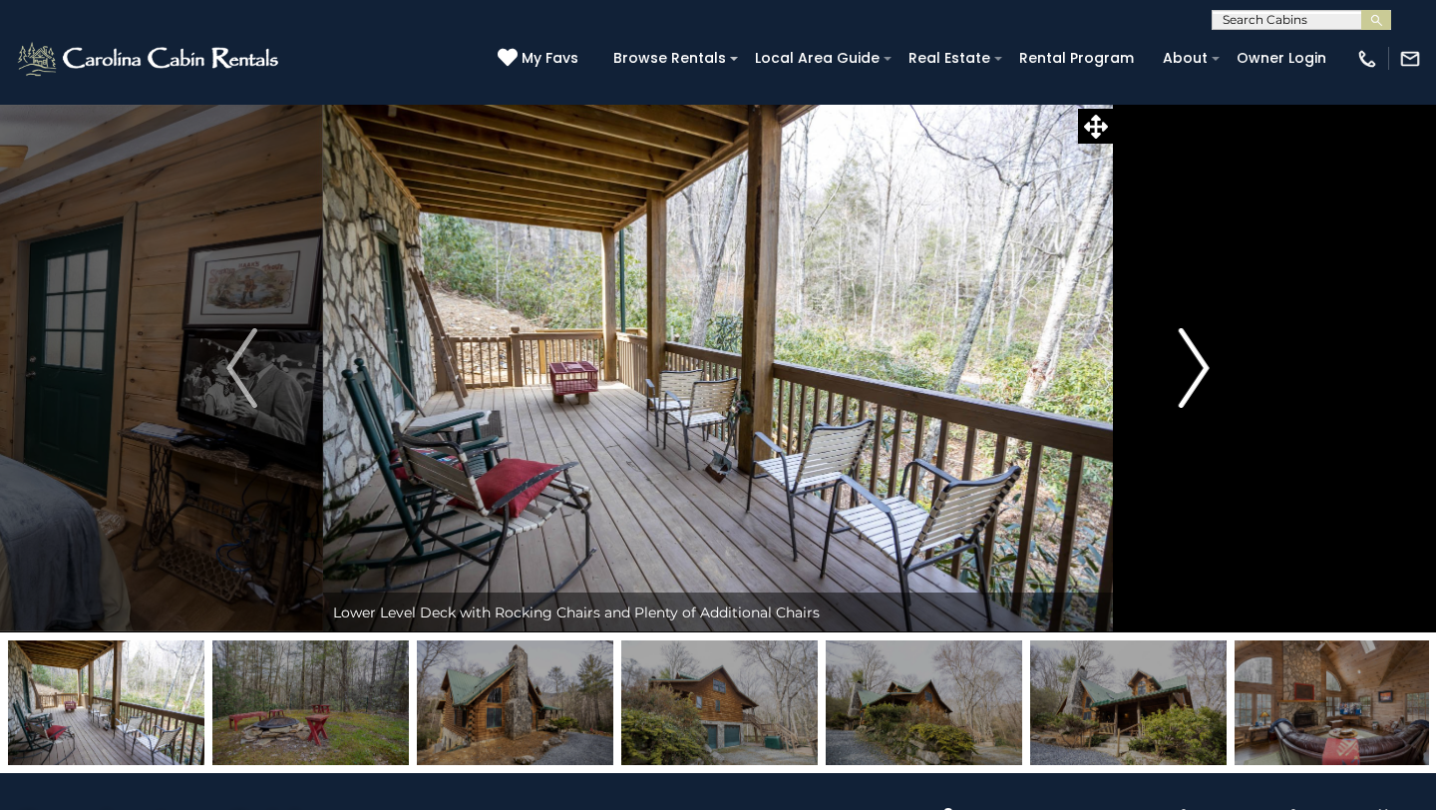
click at [1205, 367] on img "Next" at bounding box center [1194, 368] width 30 height 80
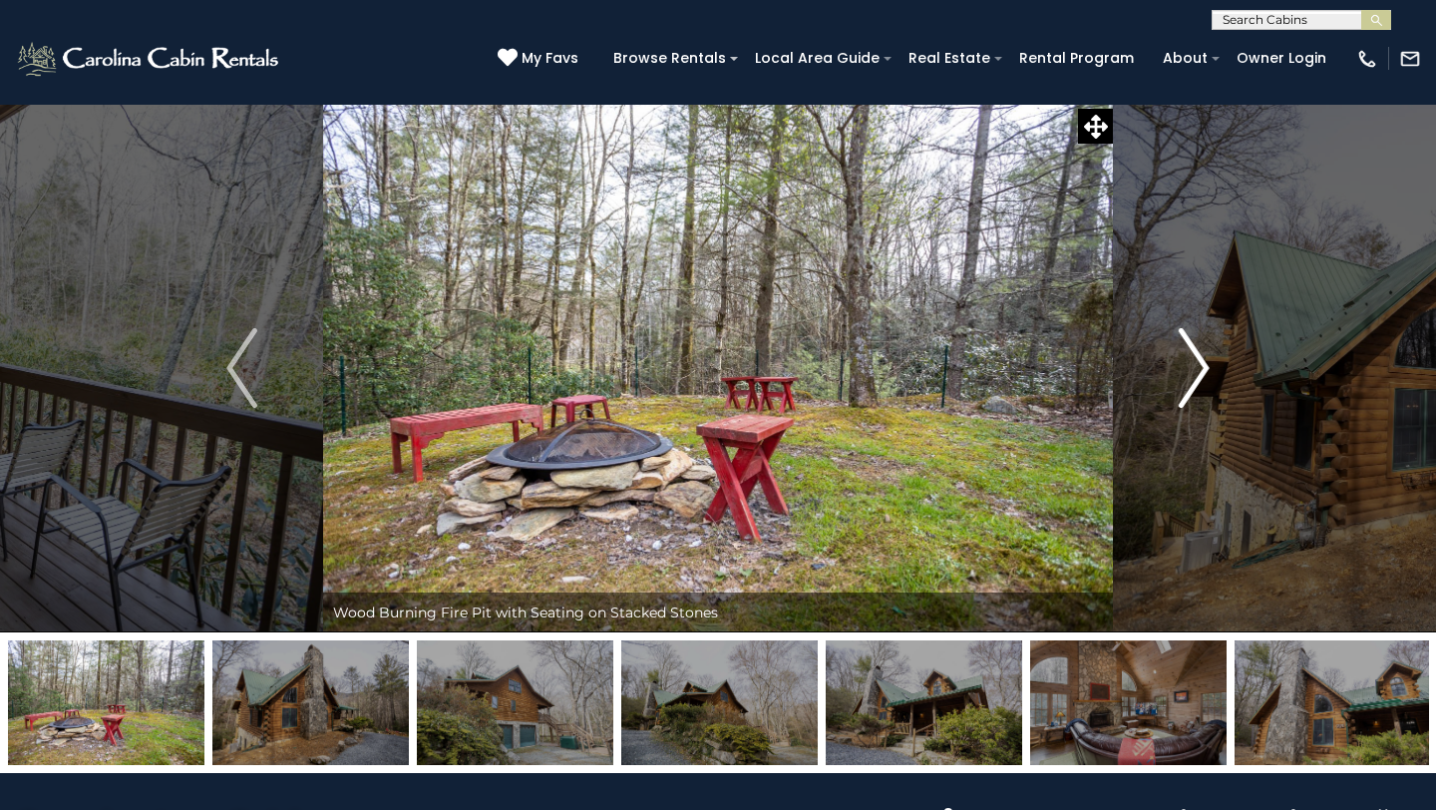
click at [1205, 367] on img "Next" at bounding box center [1194, 368] width 30 height 80
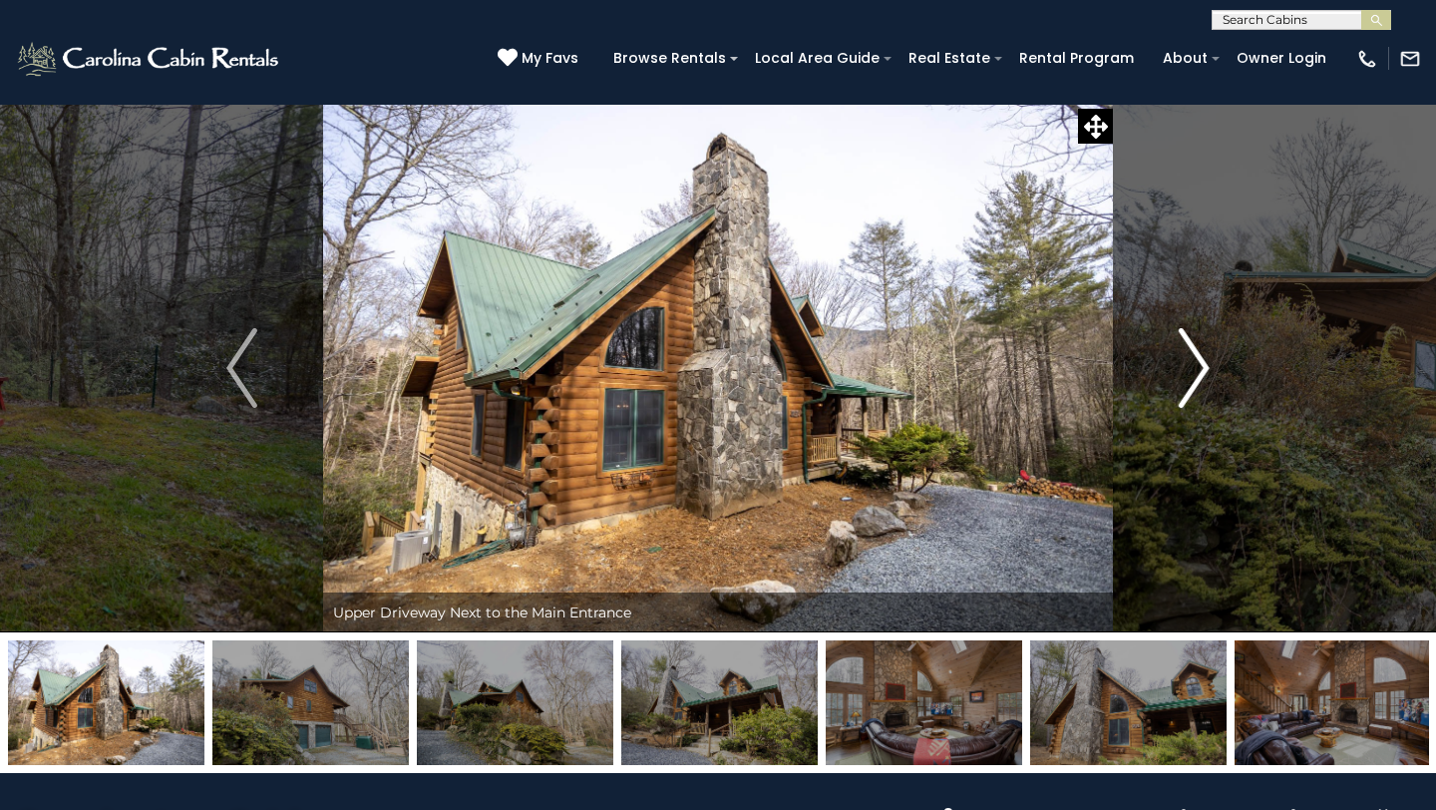
click at [1205, 367] on img "Next" at bounding box center [1194, 368] width 30 height 80
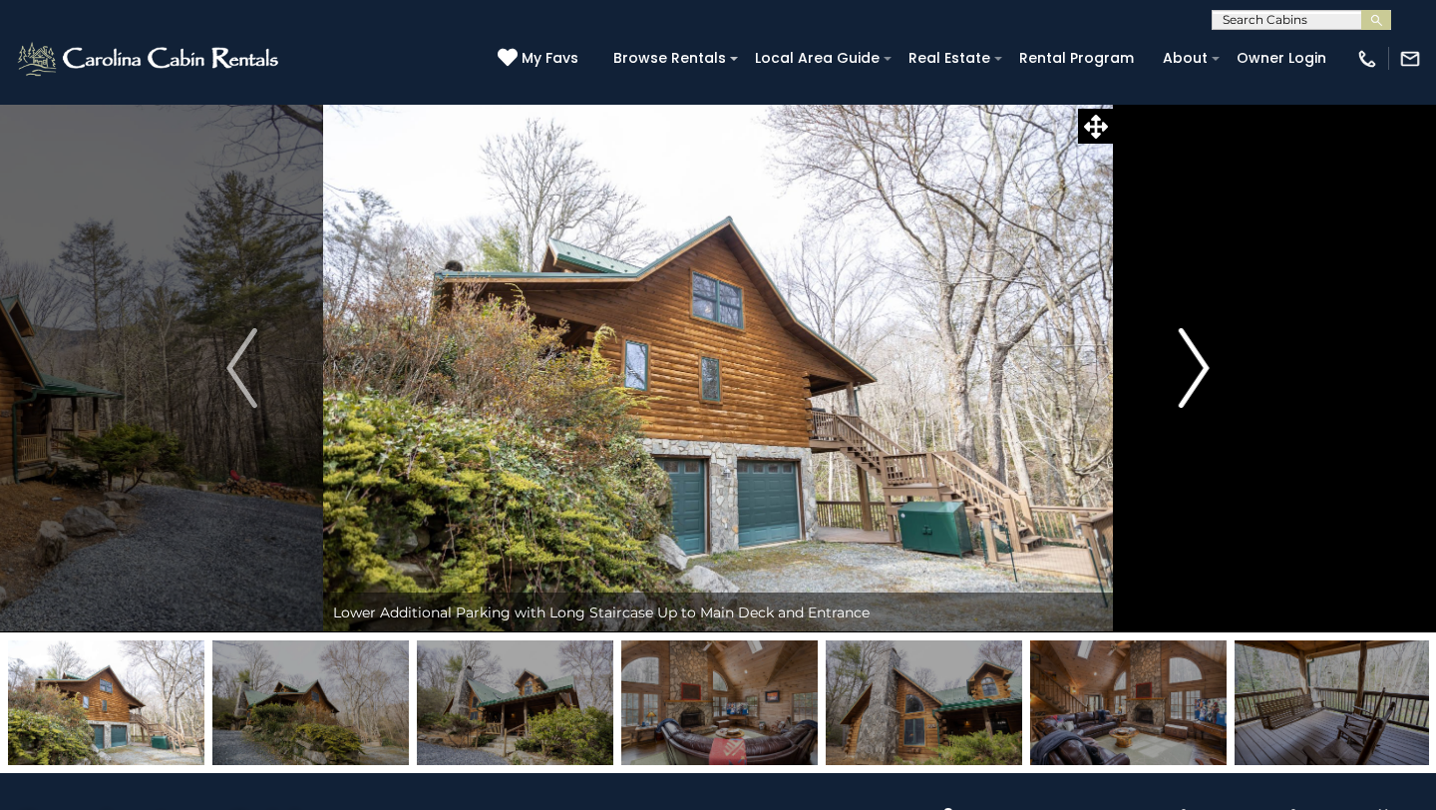
click at [1205, 367] on img "Next" at bounding box center [1194, 368] width 30 height 80
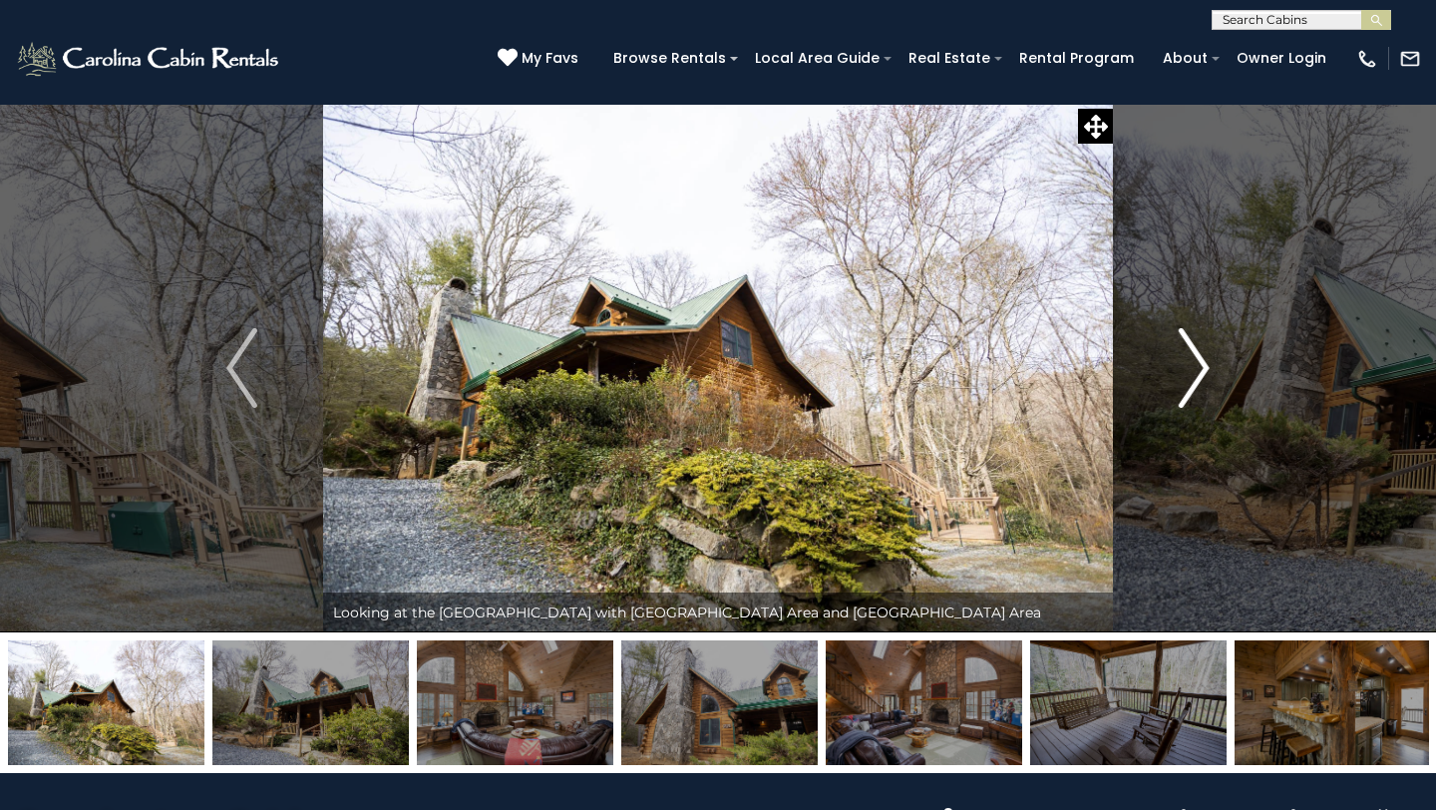
click at [1205, 367] on img "Next" at bounding box center [1194, 368] width 30 height 80
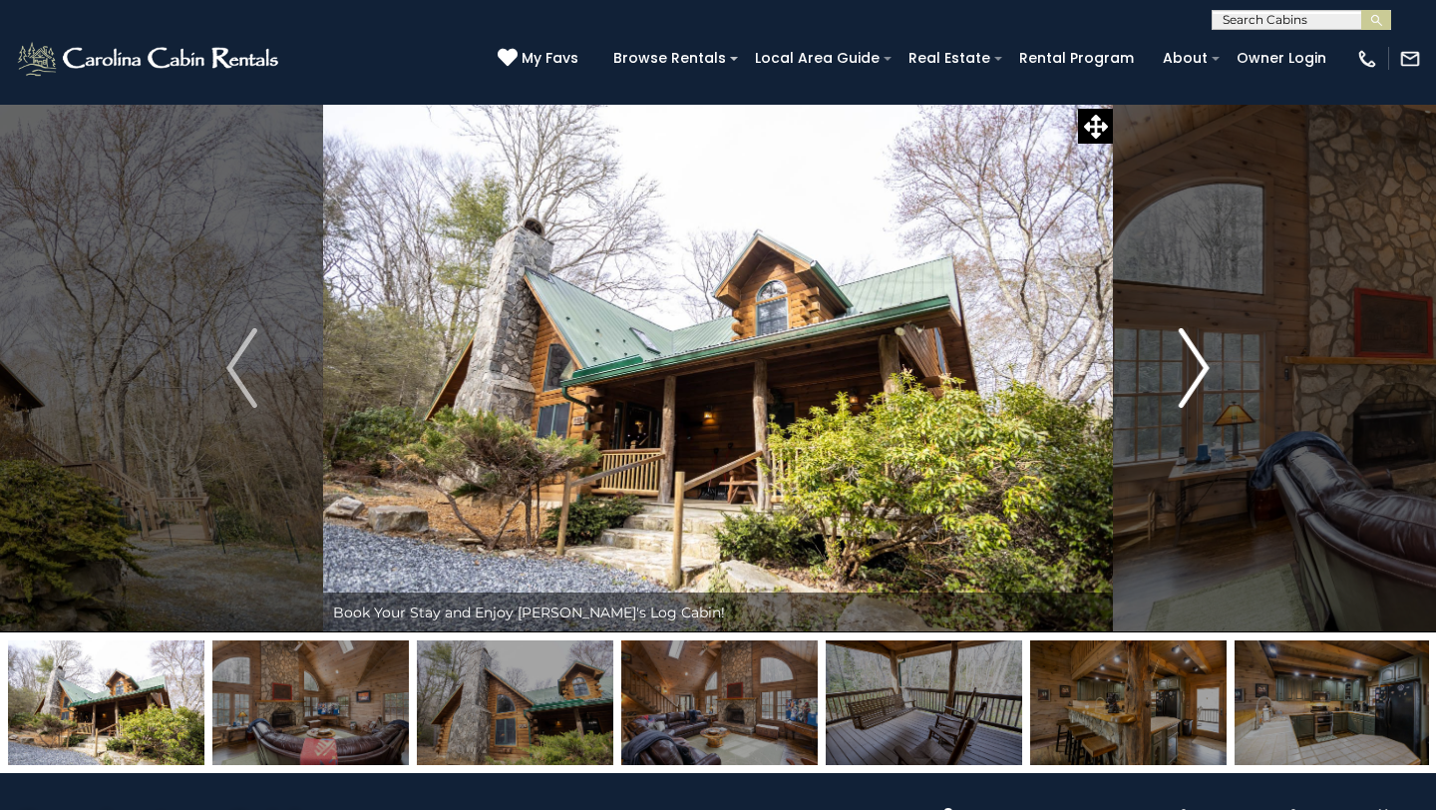
click at [1205, 367] on img "Next" at bounding box center [1194, 368] width 30 height 80
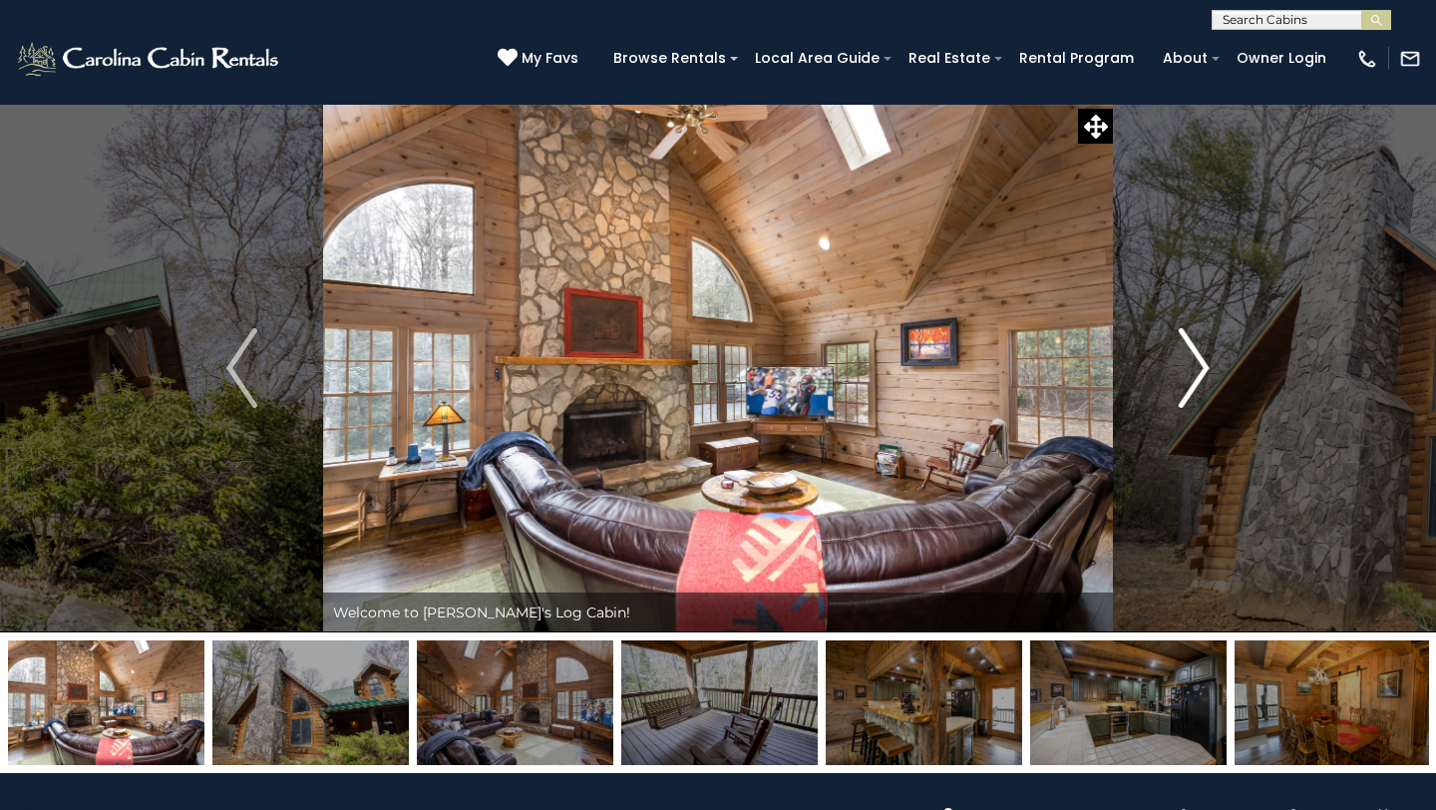
click at [1205, 367] on img "Next" at bounding box center [1194, 368] width 30 height 80
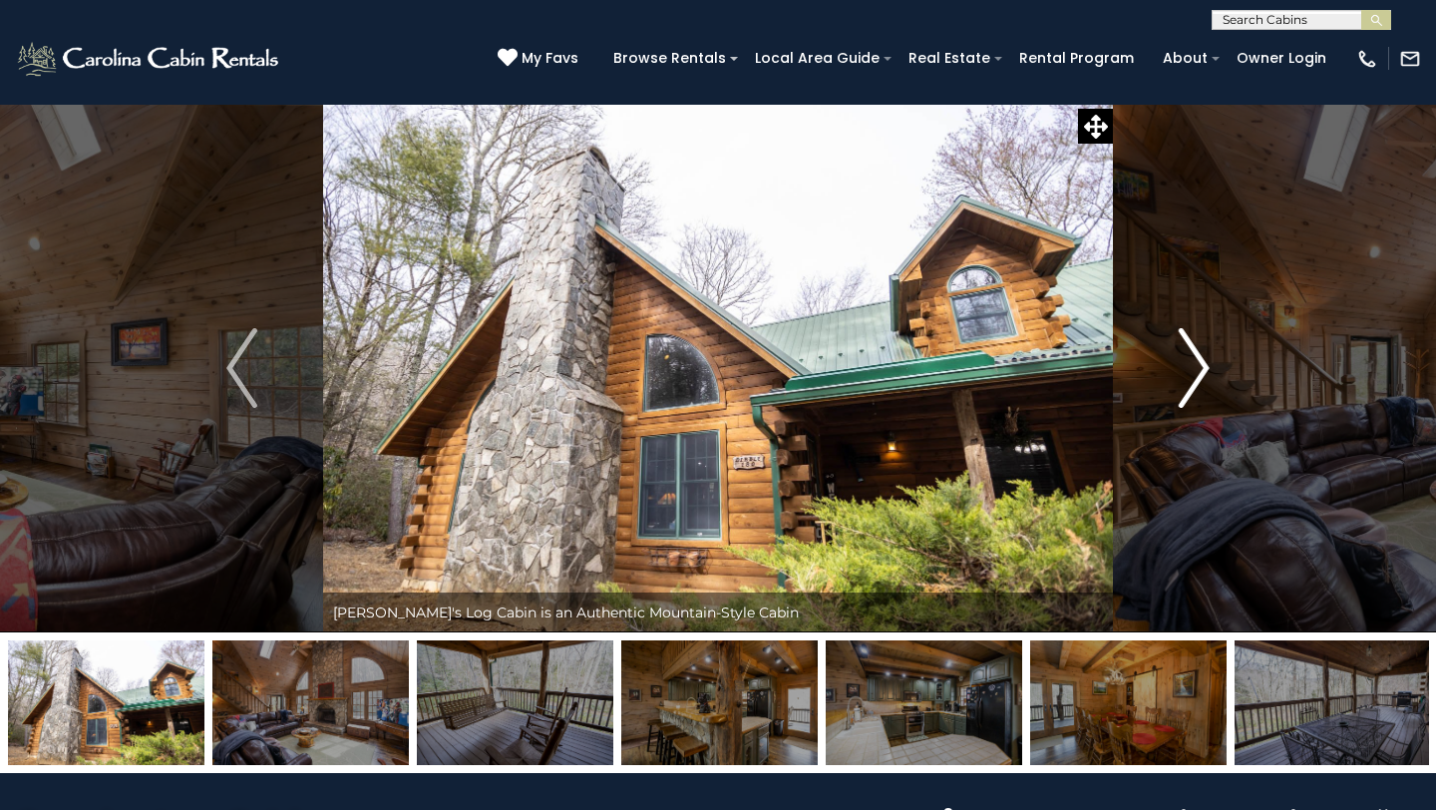
click at [1205, 367] on img "Next" at bounding box center [1194, 368] width 30 height 80
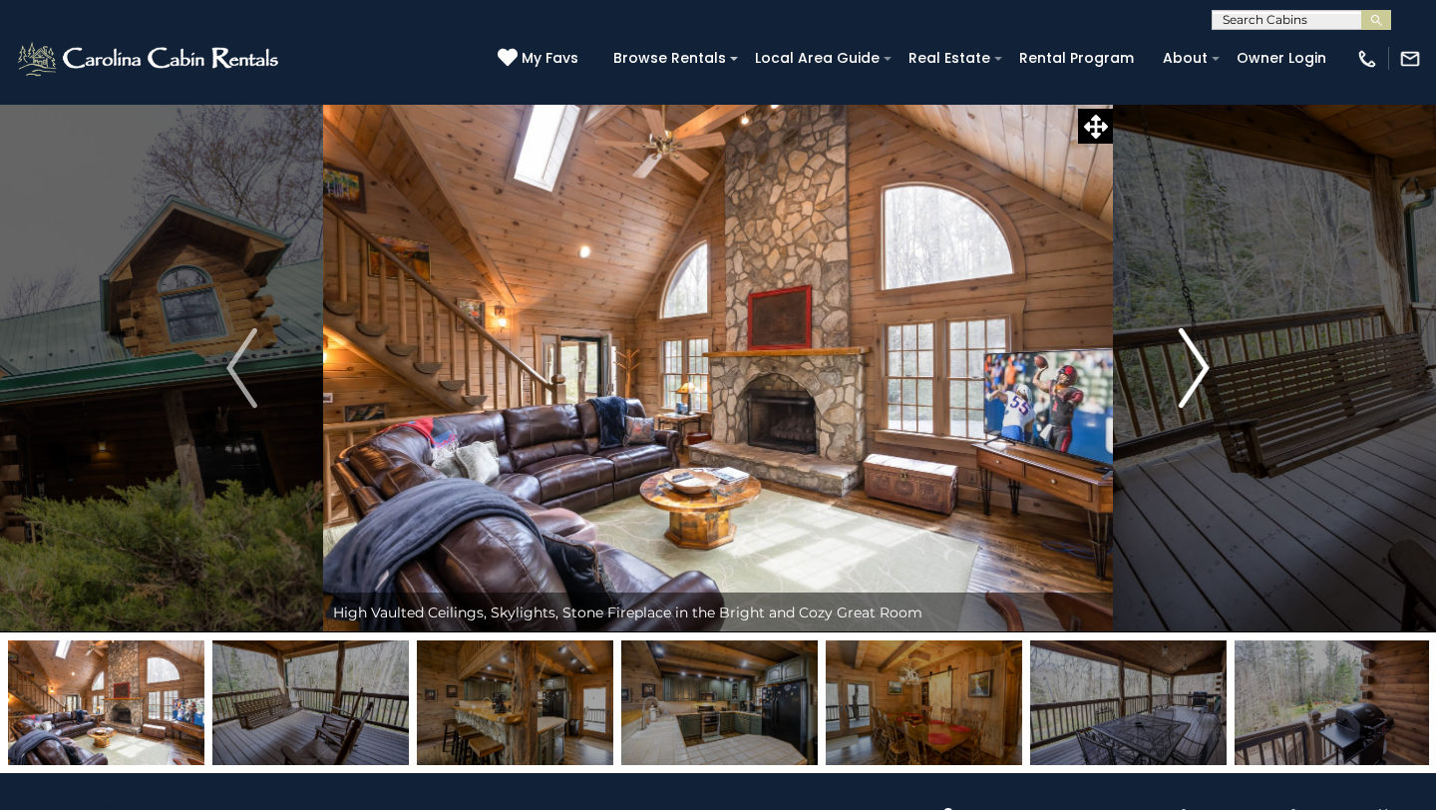
click at [1205, 367] on img "Next" at bounding box center [1194, 368] width 30 height 80
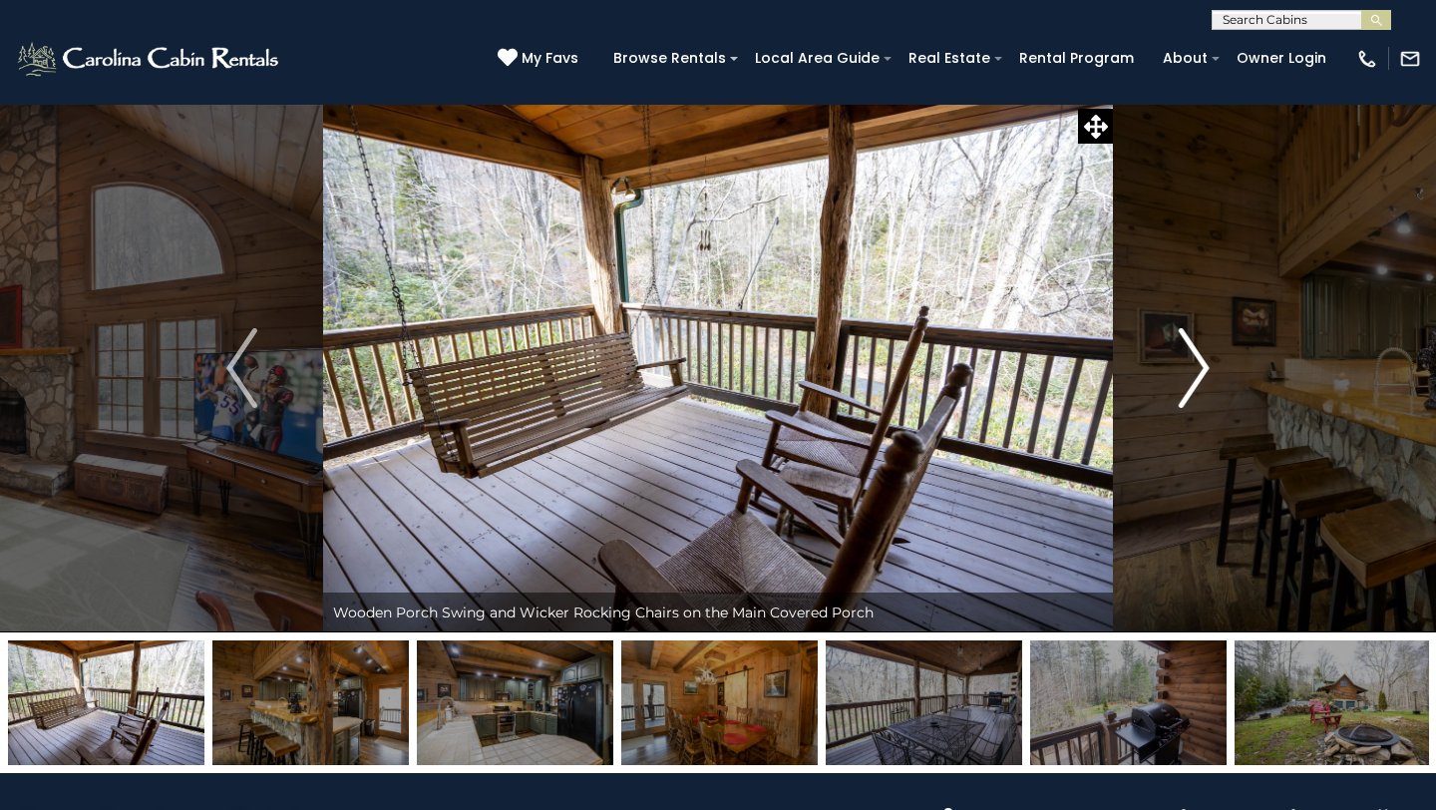
click at [1205, 367] on img "Next" at bounding box center [1194, 368] width 30 height 80
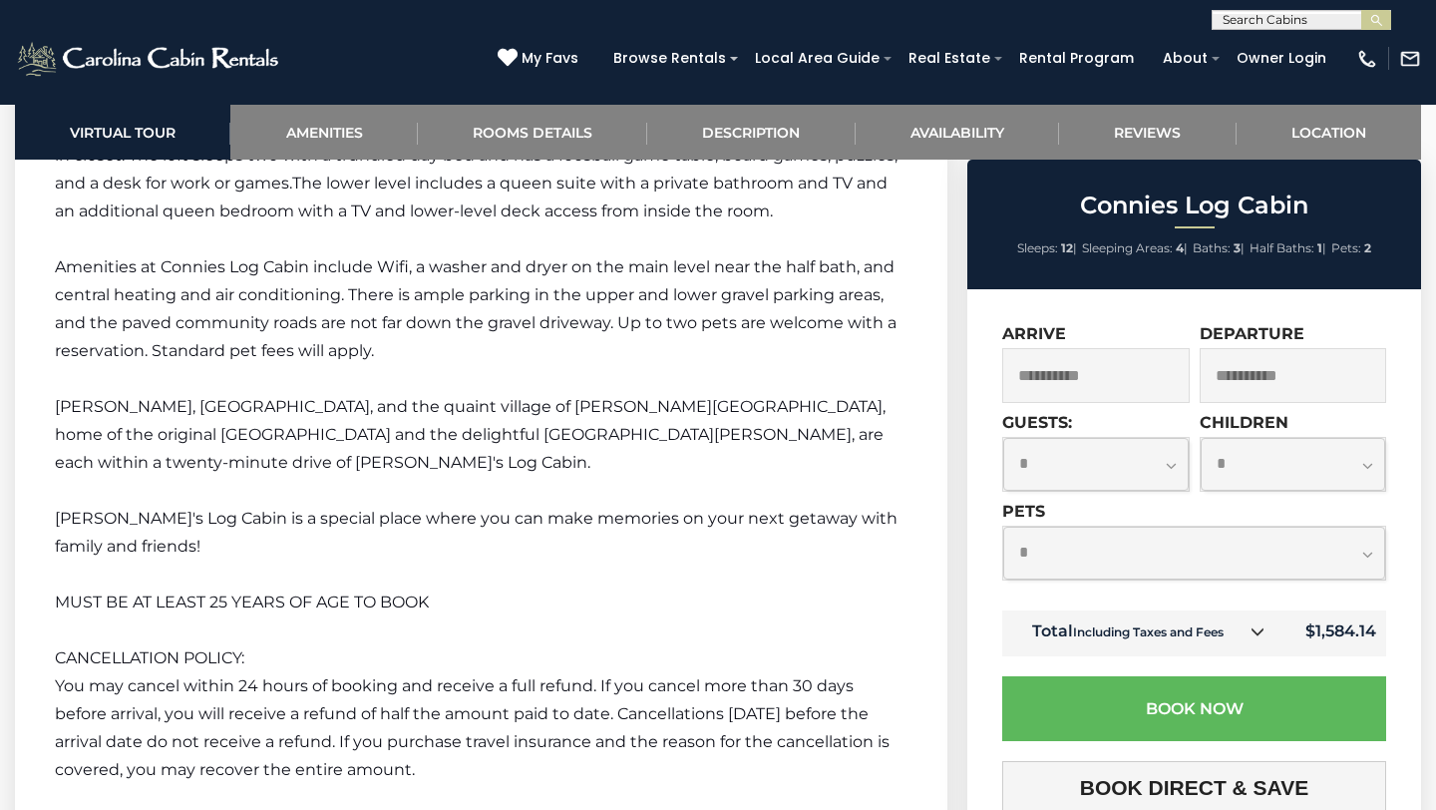
scroll to position [3352, 0]
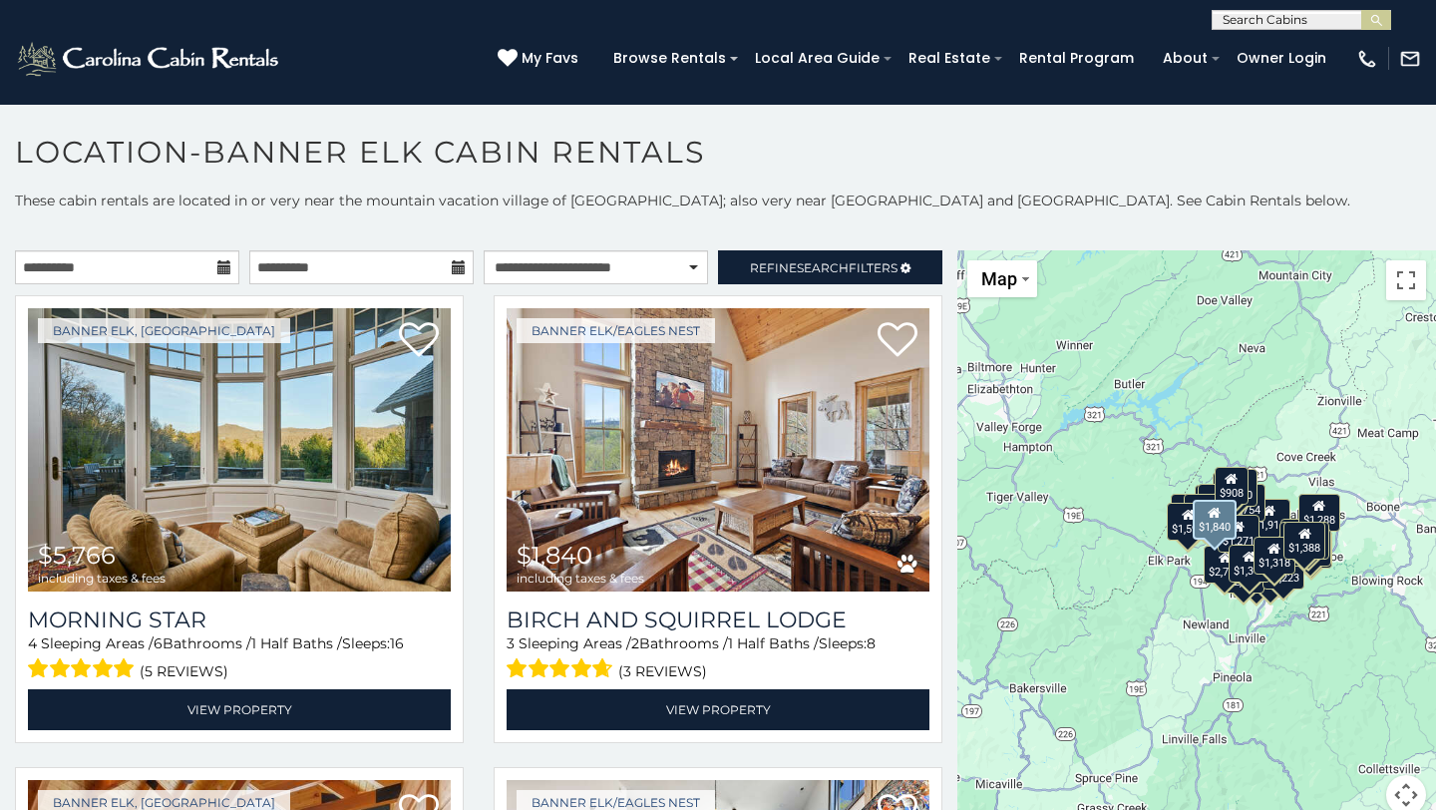
click at [945, 741] on div "Banner Elk/Eagles Nest $1,840 including taxes & fees Birch and [GEOGRAPHIC_DATA…" at bounding box center [718, 525] width 479 height 460
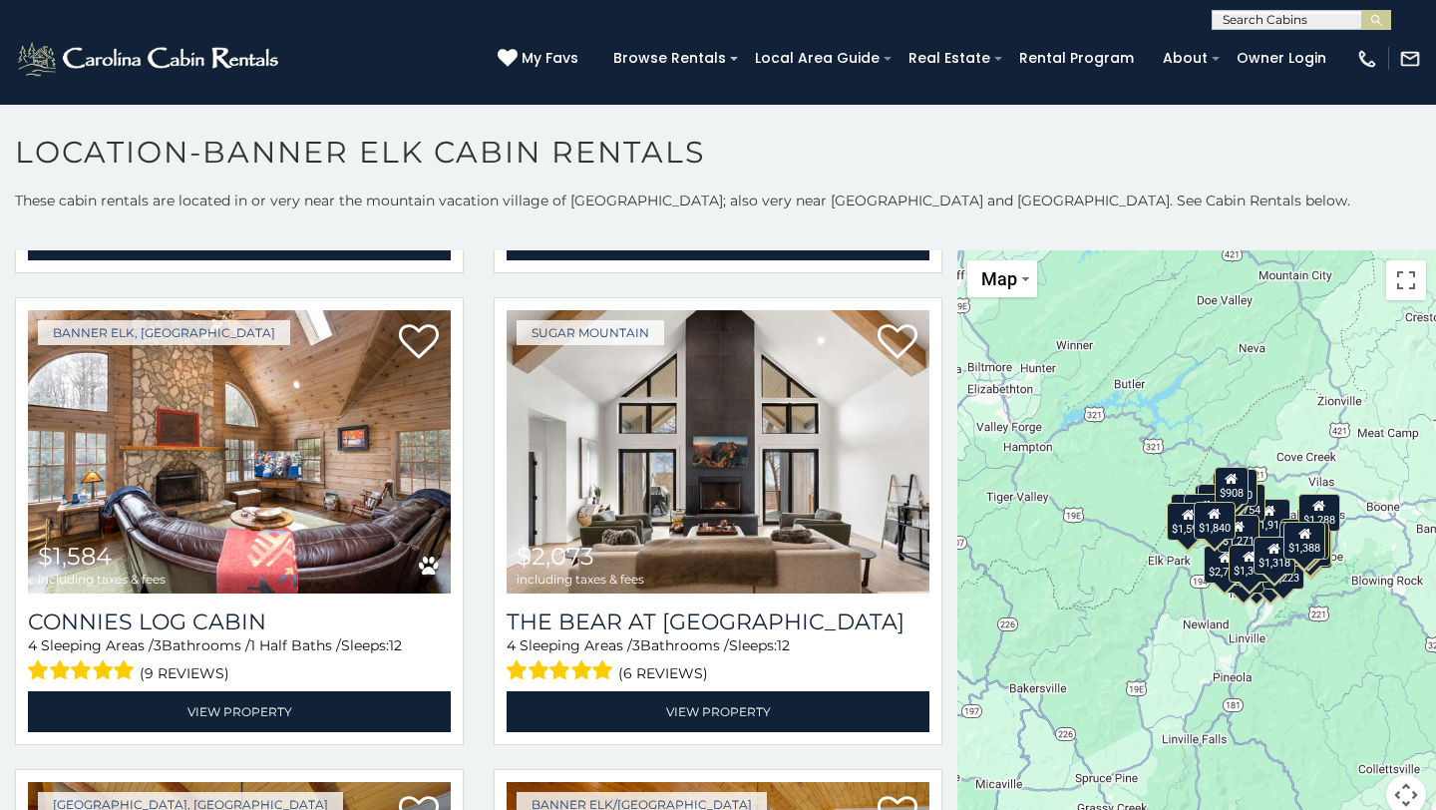
scroll to position [3232, 0]
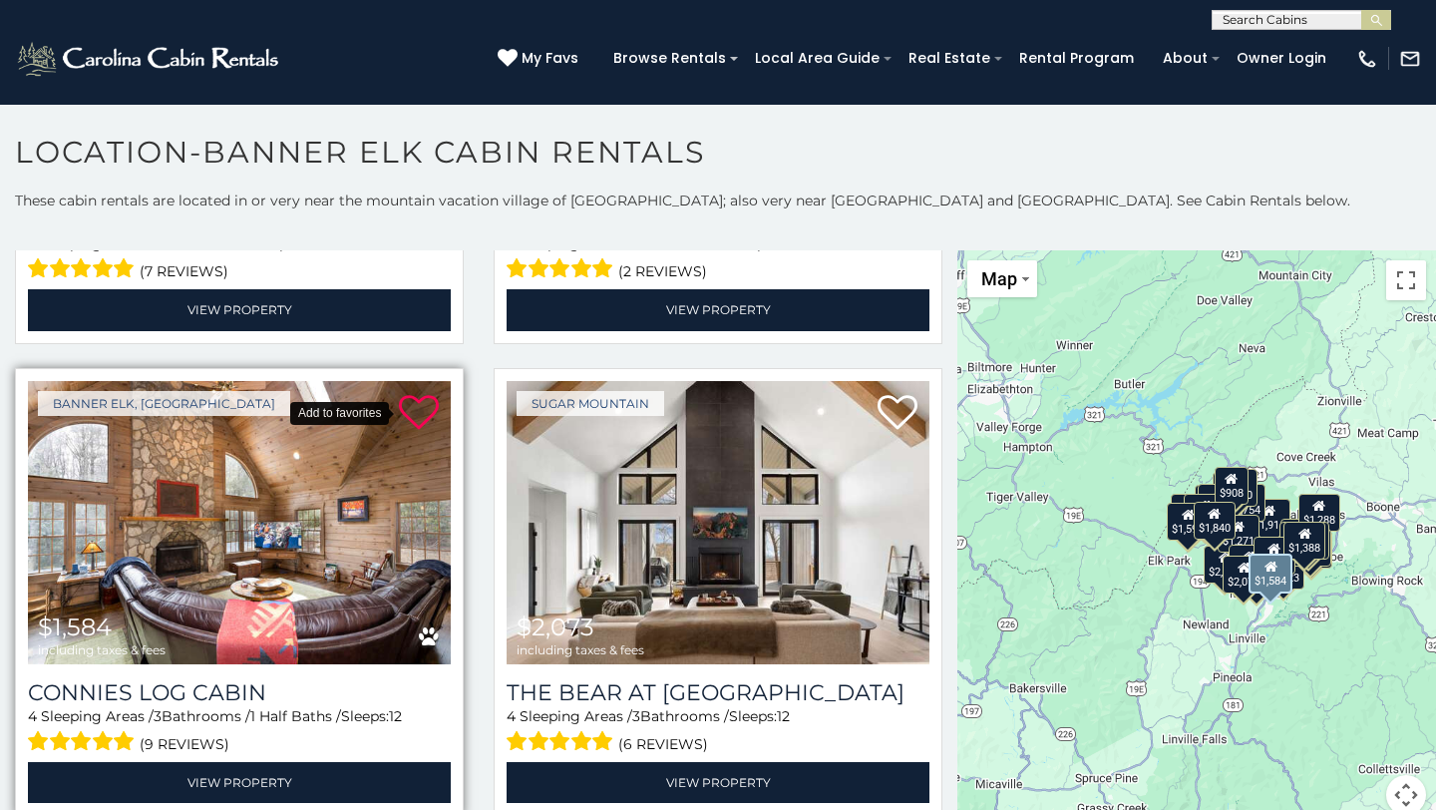
click at [416, 417] on icon at bounding box center [419, 413] width 40 height 40
click at [951, 765] on div "Sugar Mountain $2,073 including taxes & fees The Bear At [GEOGRAPHIC_DATA] 4 Sl…" at bounding box center [718, 598] width 479 height 460
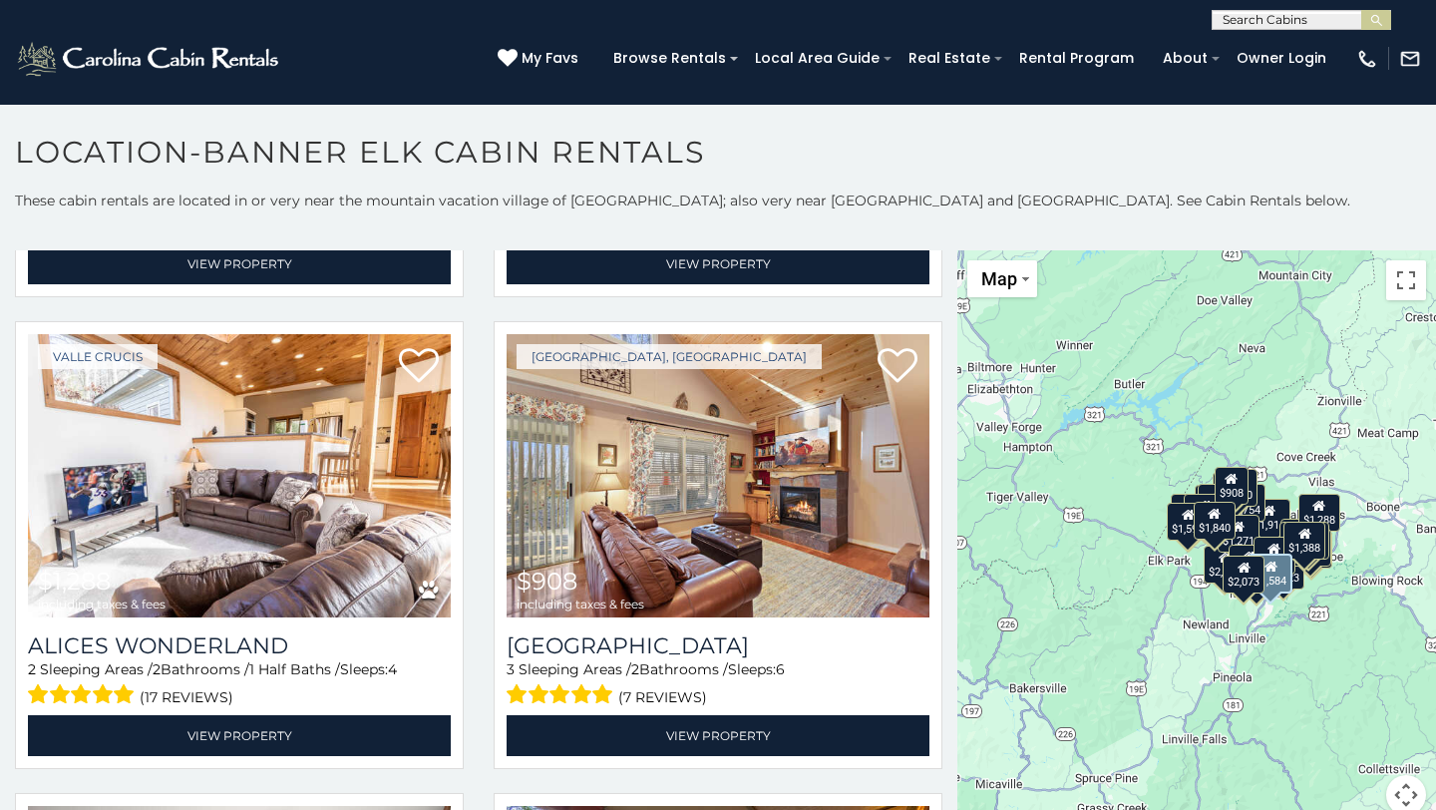
scroll to position [4708, 0]
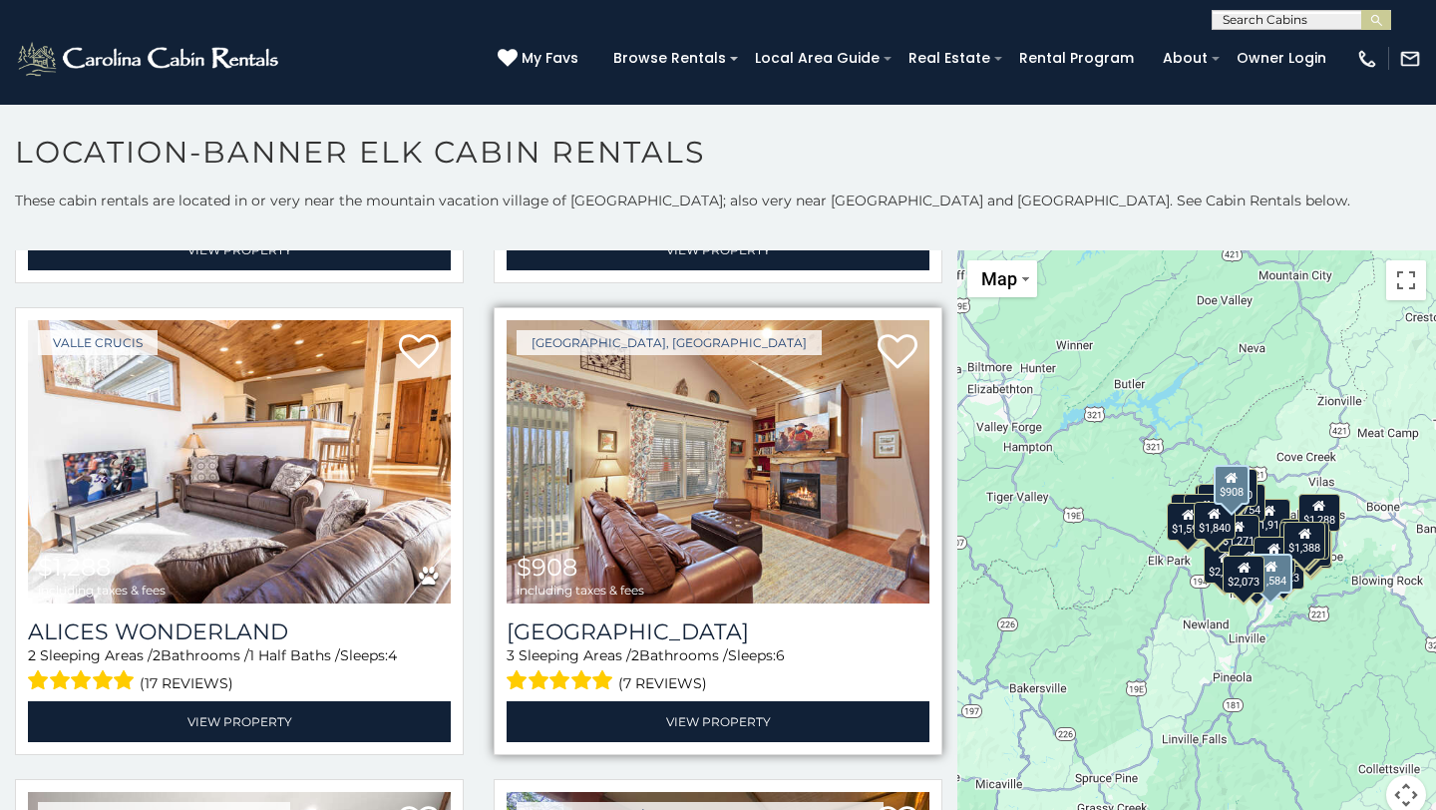
click at [780, 540] on img at bounding box center [718, 461] width 423 height 283
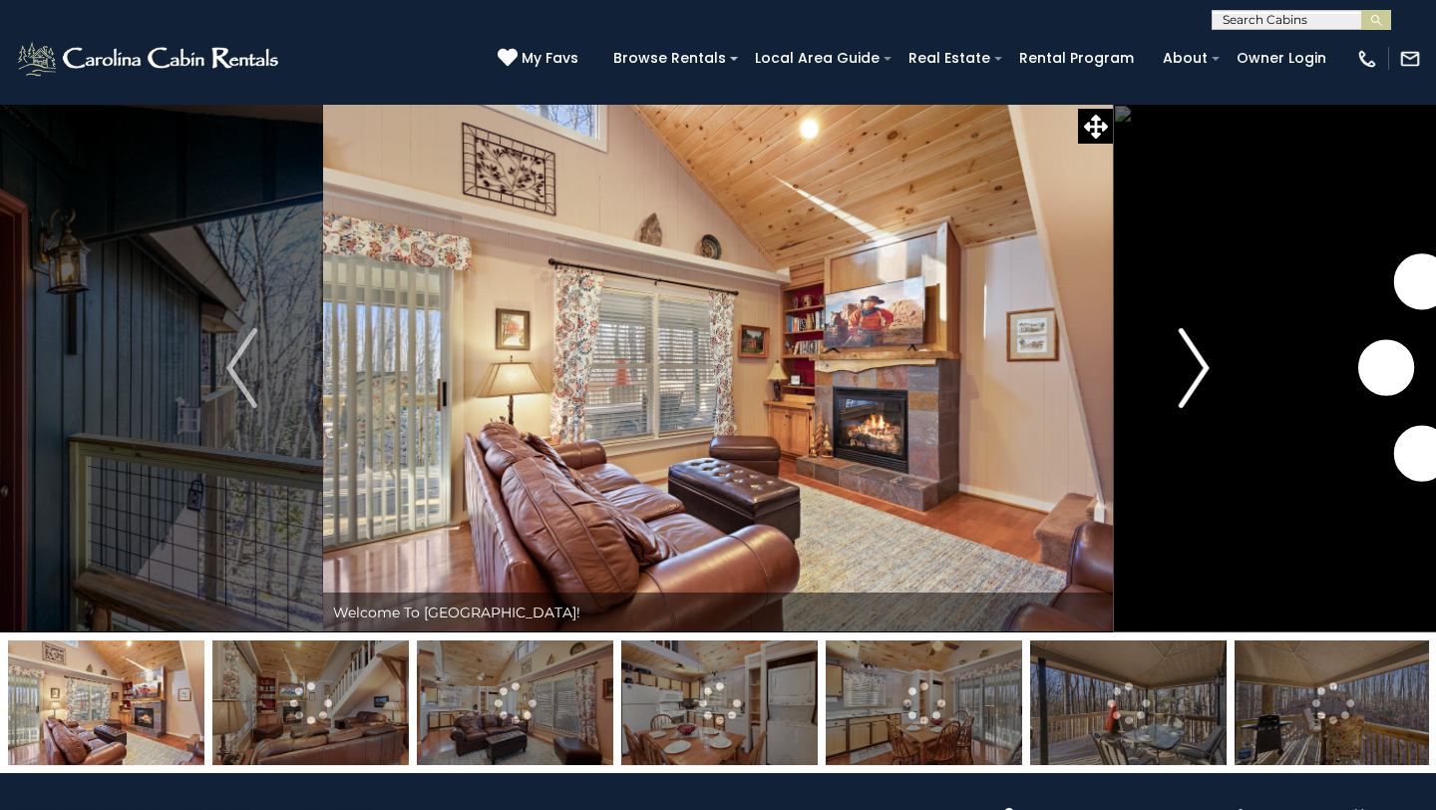
click at [1203, 367] on img "Next" at bounding box center [1194, 368] width 30 height 80
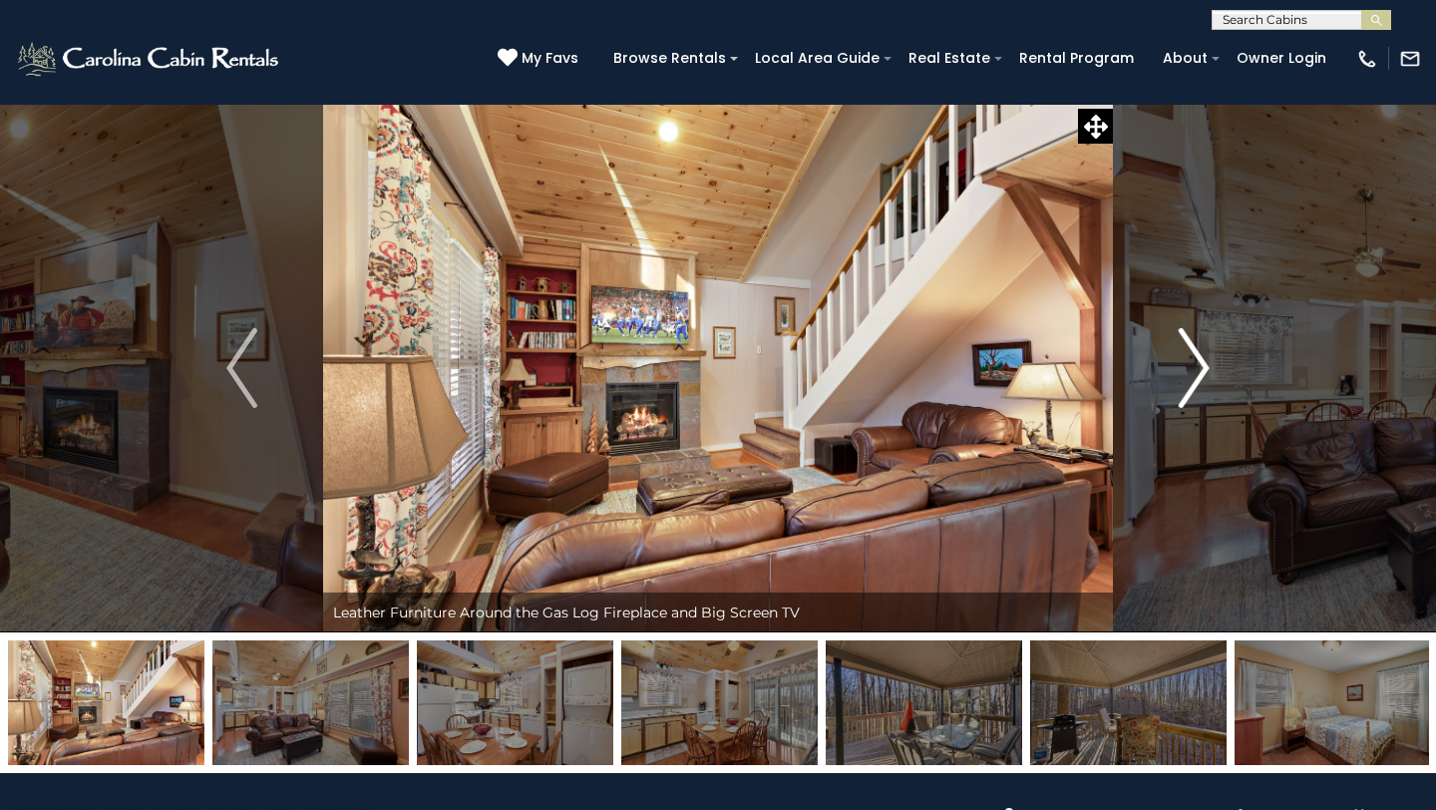
click at [1203, 367] on img "Next" at bounding box center [1194, 368] width 30 height 80
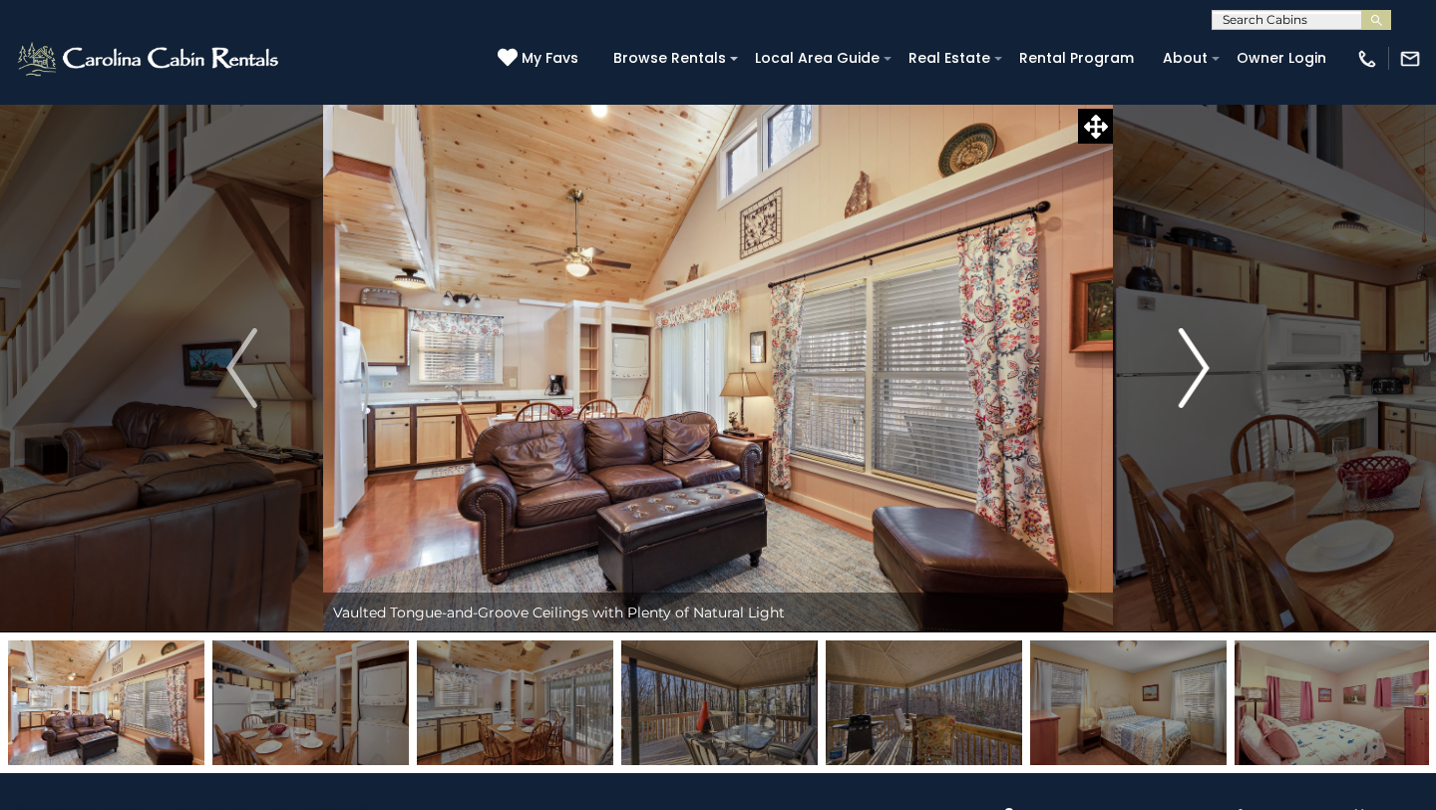
click at [1203, 367] on img "Next" at bounding box center [1194, 368] width 30 height 80
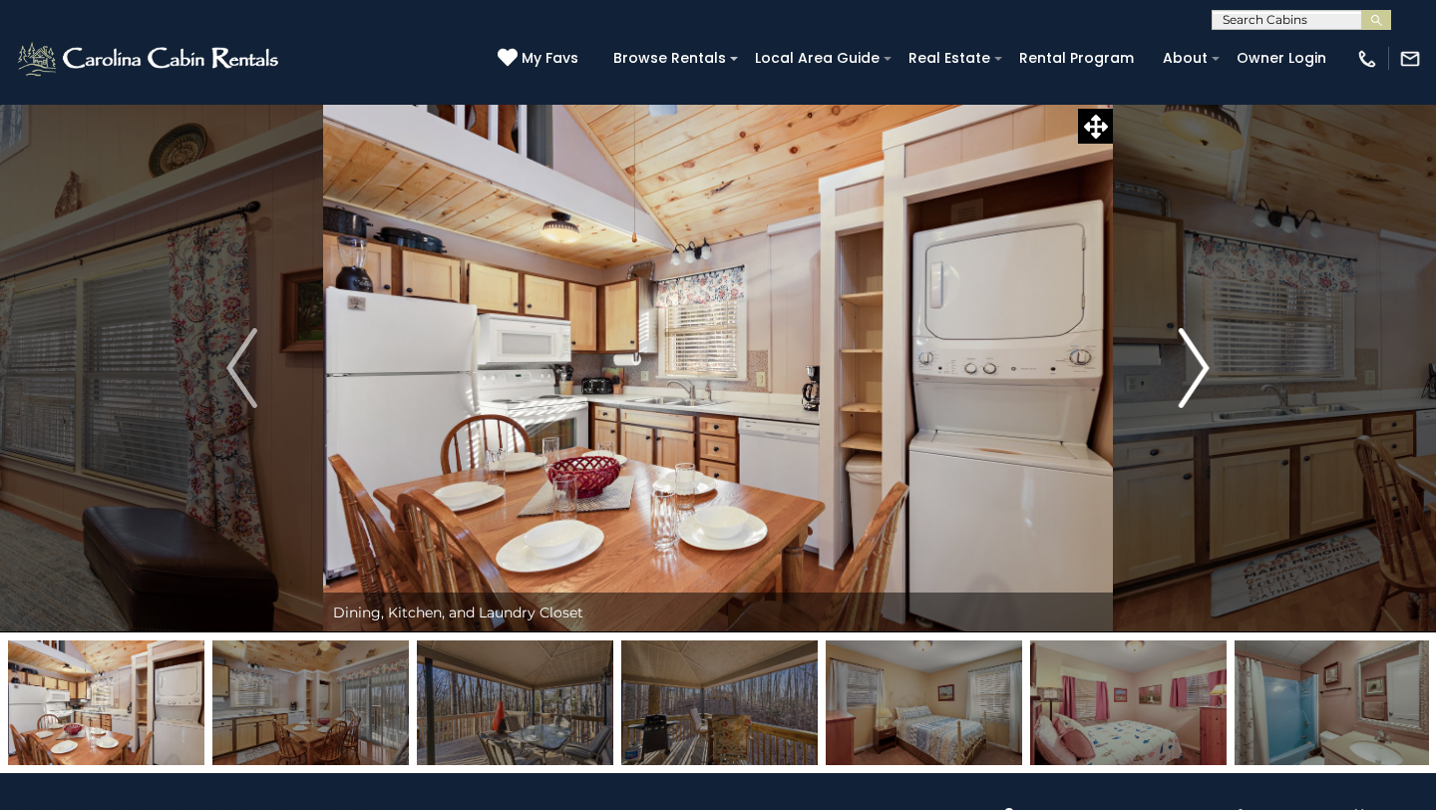
click at [1203, 367] on img "Next" at bounding box center [1194, 368] width 30 height 80
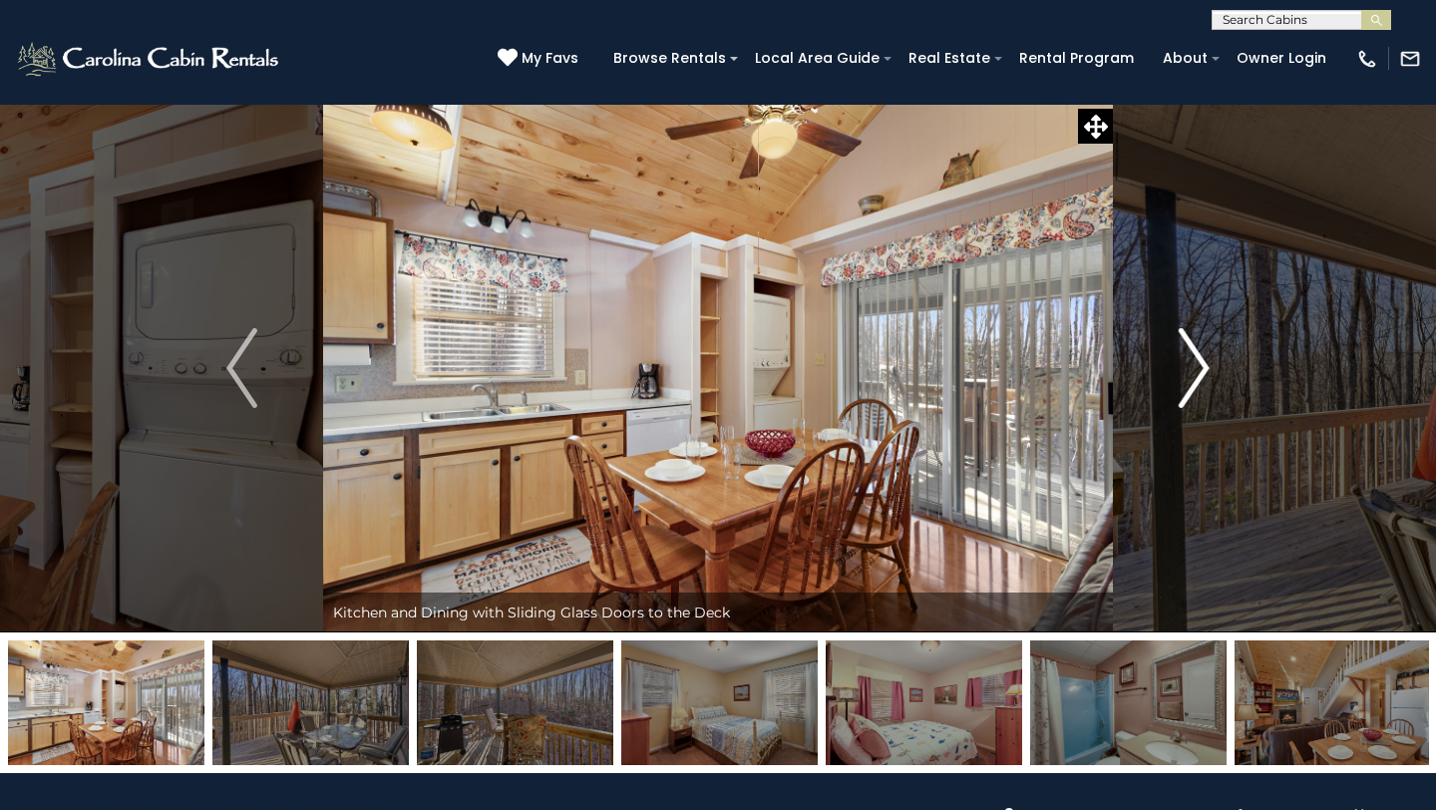
click at [1203, 367] on img "Next" at bounding box center [1194, 368] width 30 height 80
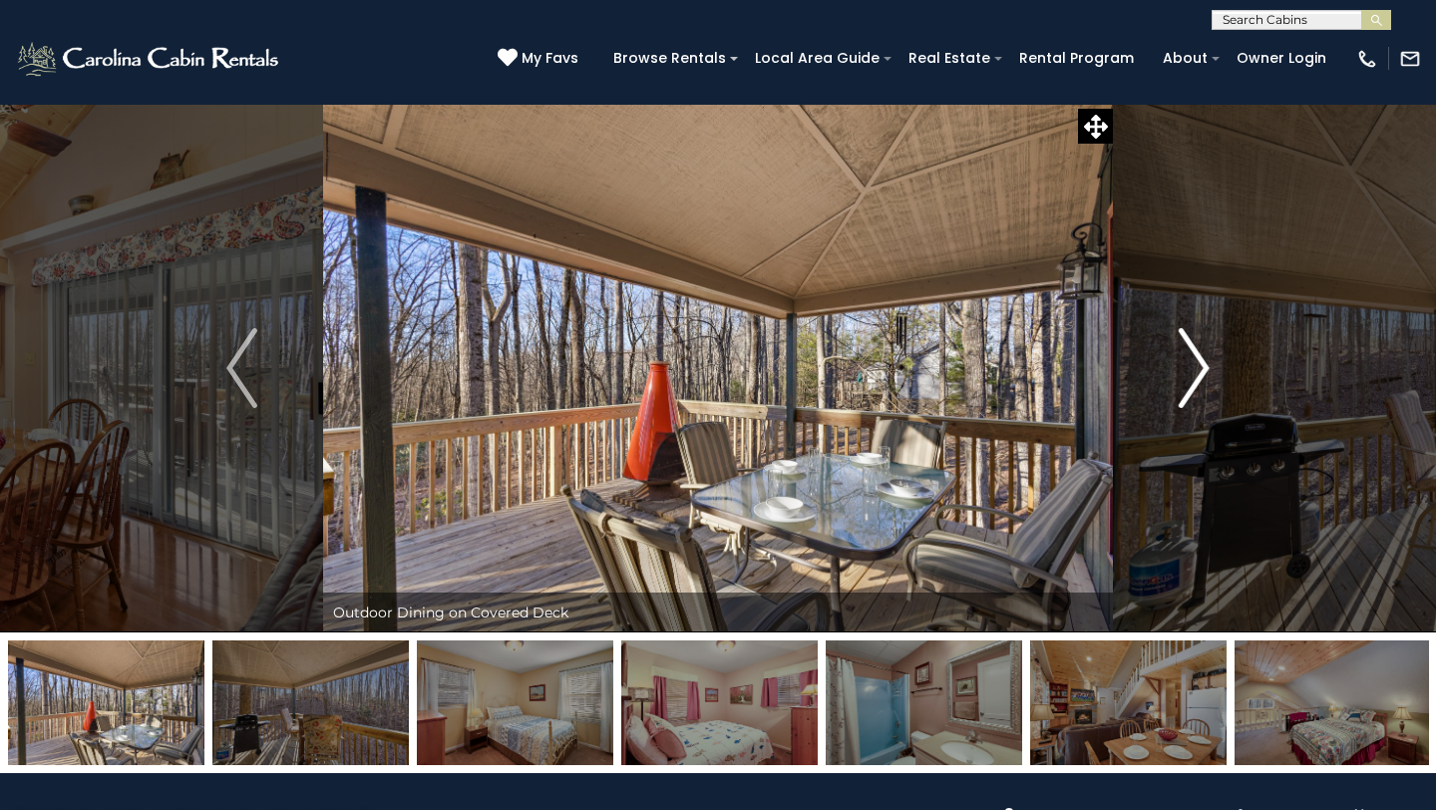
click at [1203, 367] on img "Next" at bounding box center [1194, 368] width 30 height 80
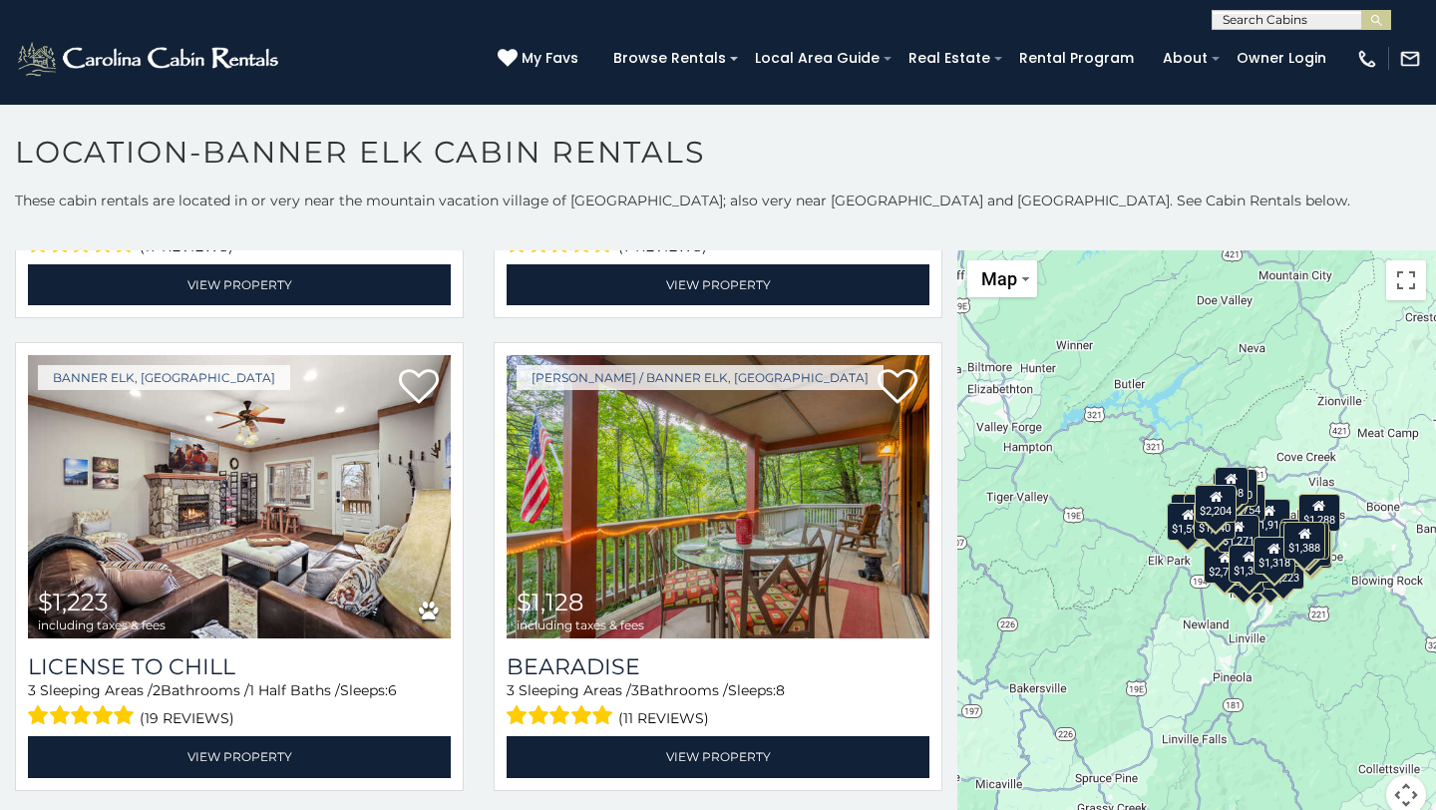
scroll to position [5147, 0]
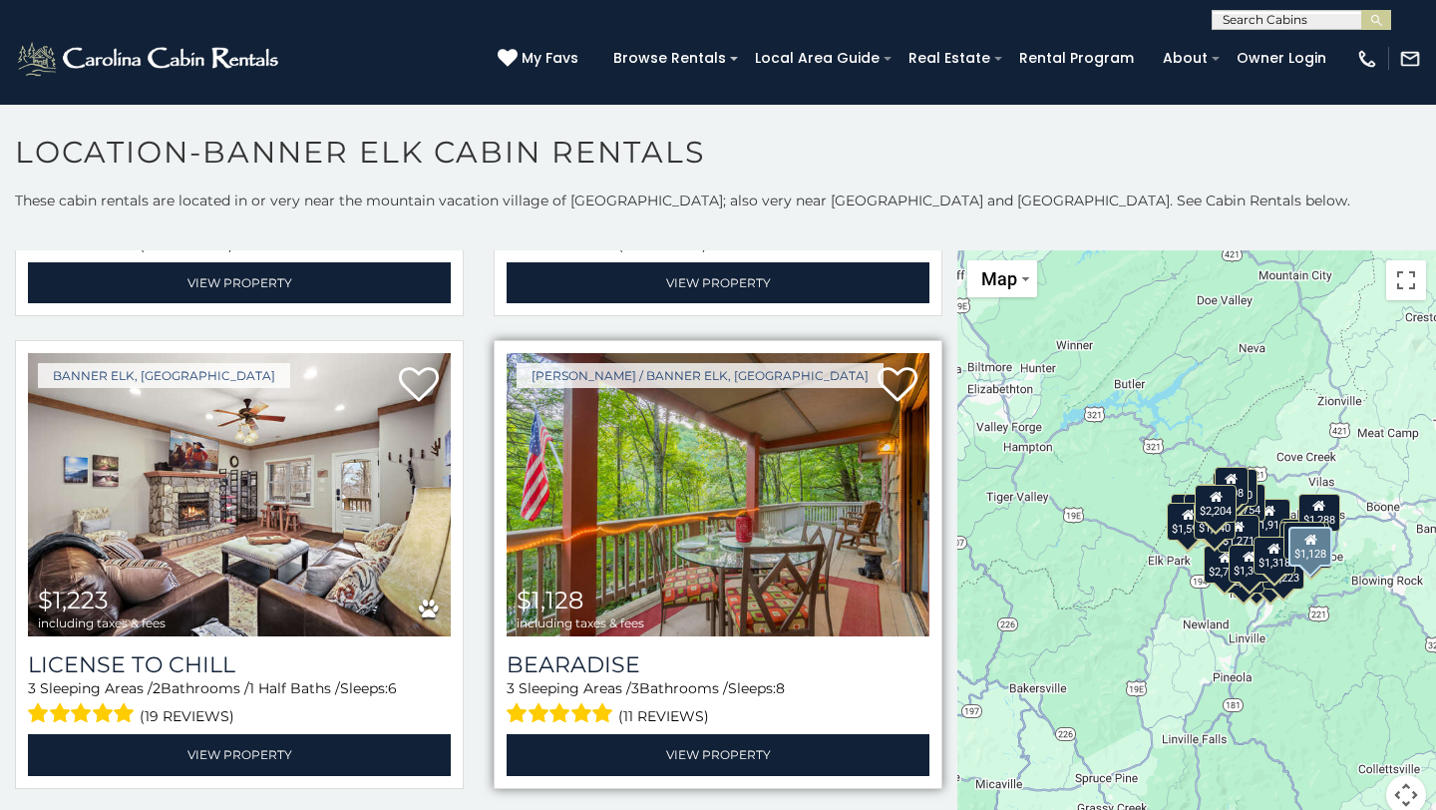
click at [691, 477] on img at bounding box center [718, 494] width 423 height 283
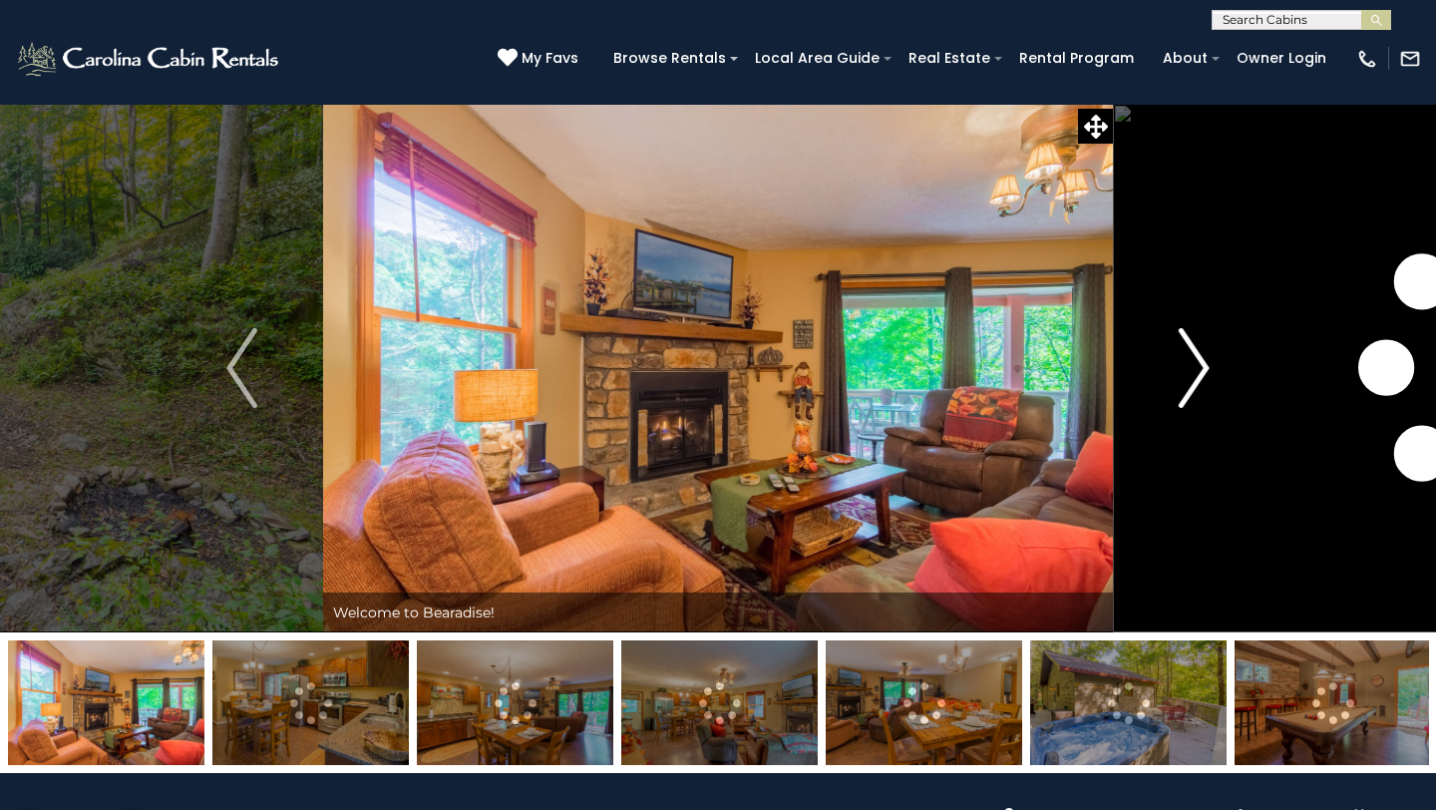
click at [1203, 367] on img "Next" at bounding box center [1194, 368] width 30 height 80
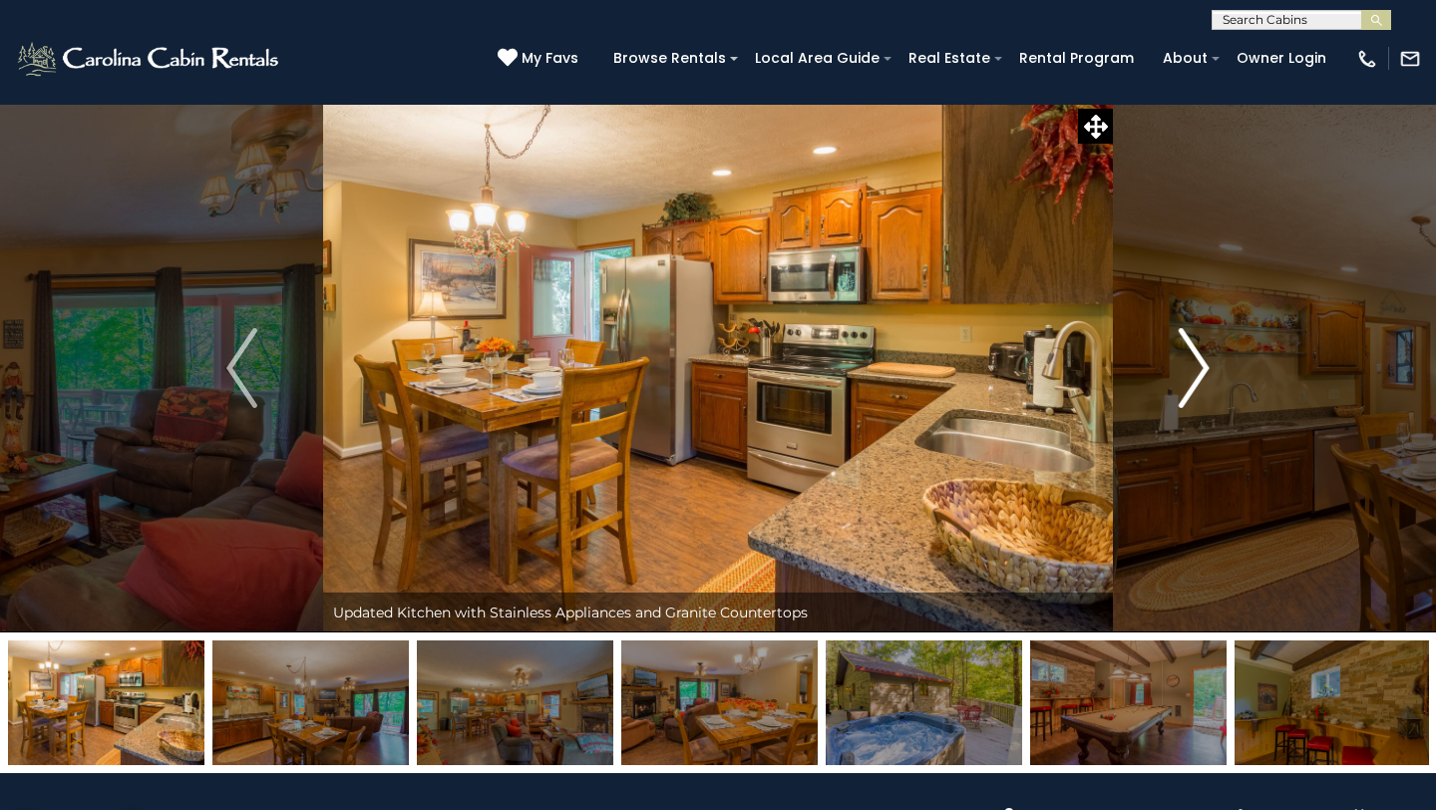
click at [1203, 367] on img "Next" at bounding box center [1194, 368] width 30 height 80
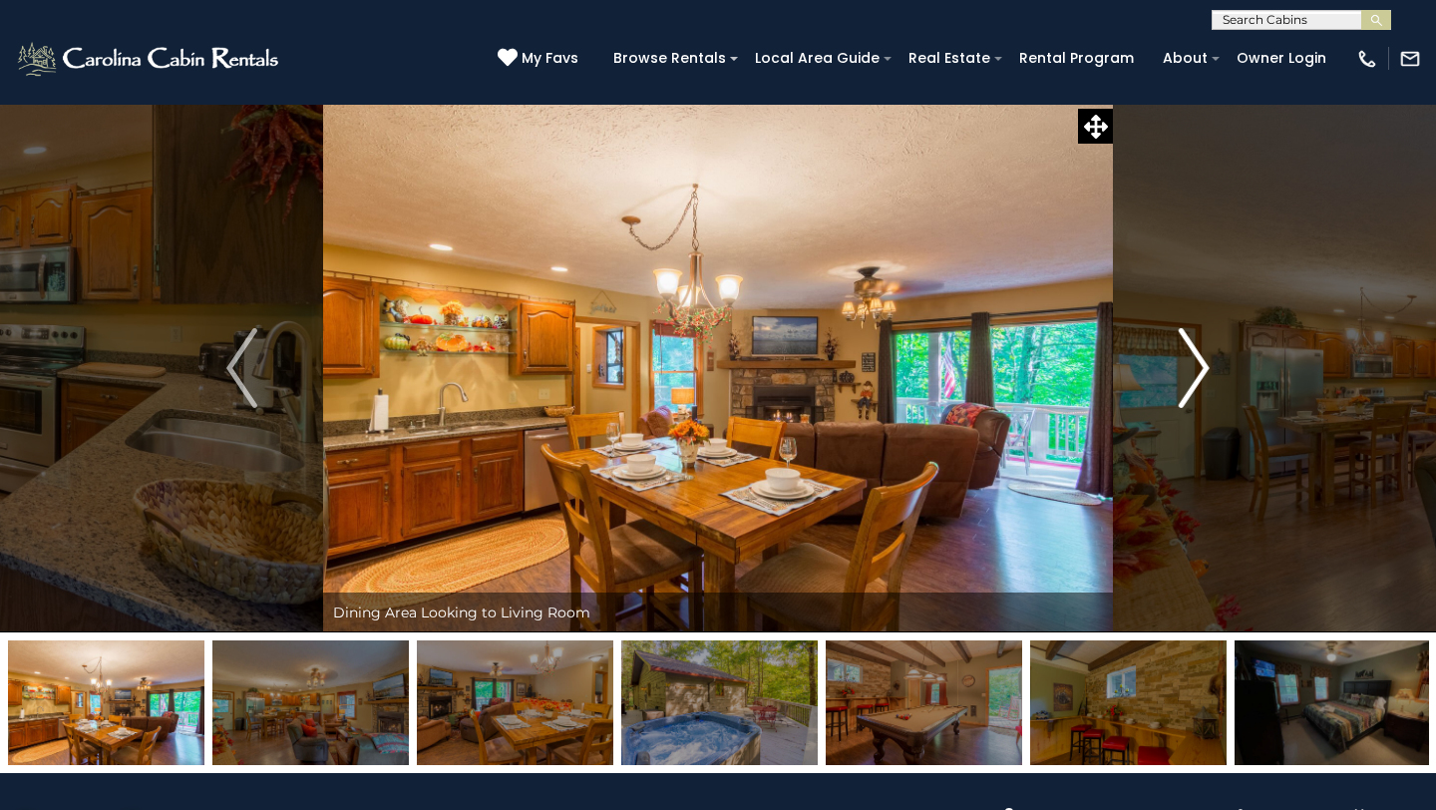
click at [1203, 367] on img "Next" at bounding box center [1194, 368] width 30 height 80
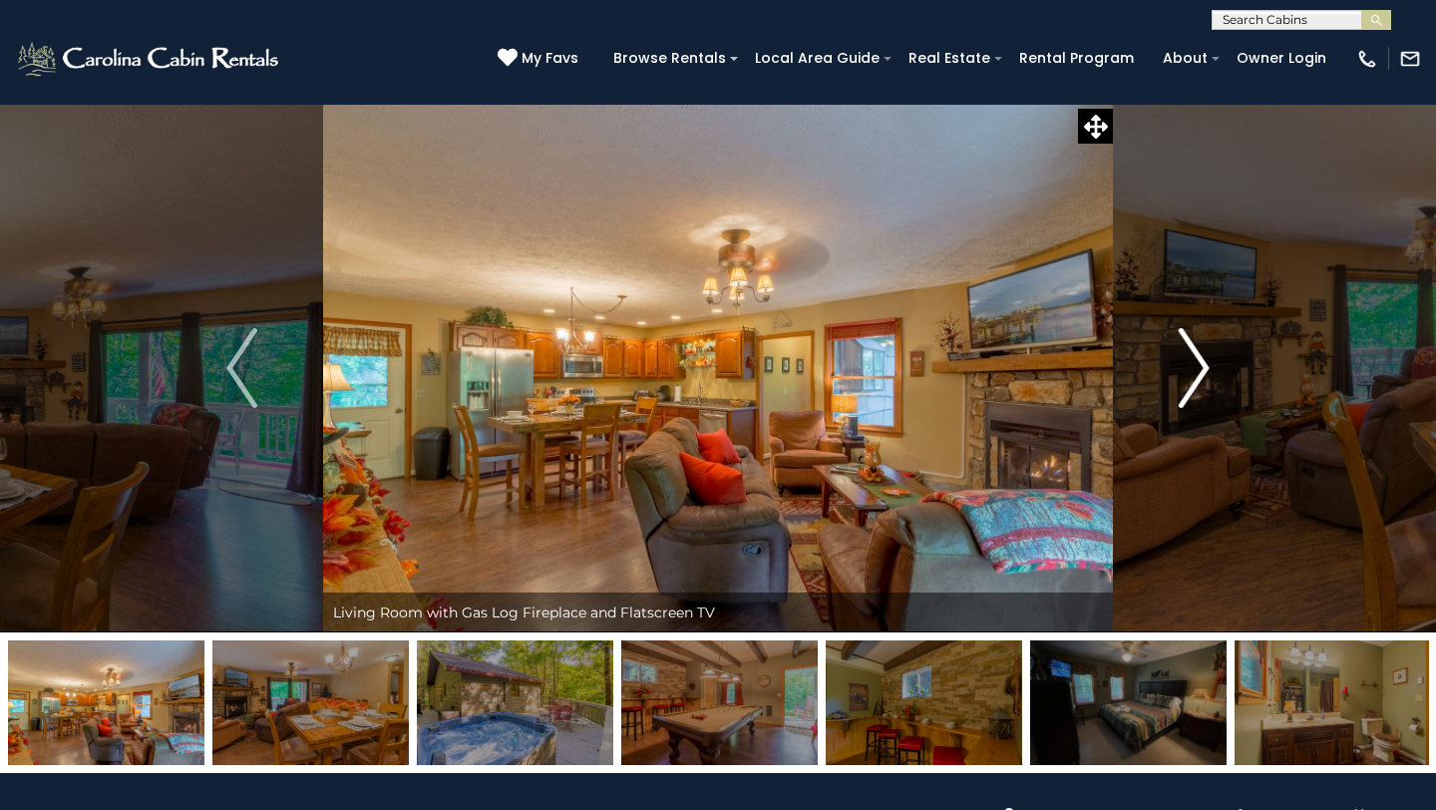
click at [1203, 367] on img "Next" at bounding box center [1194, 368] width 30 height 80
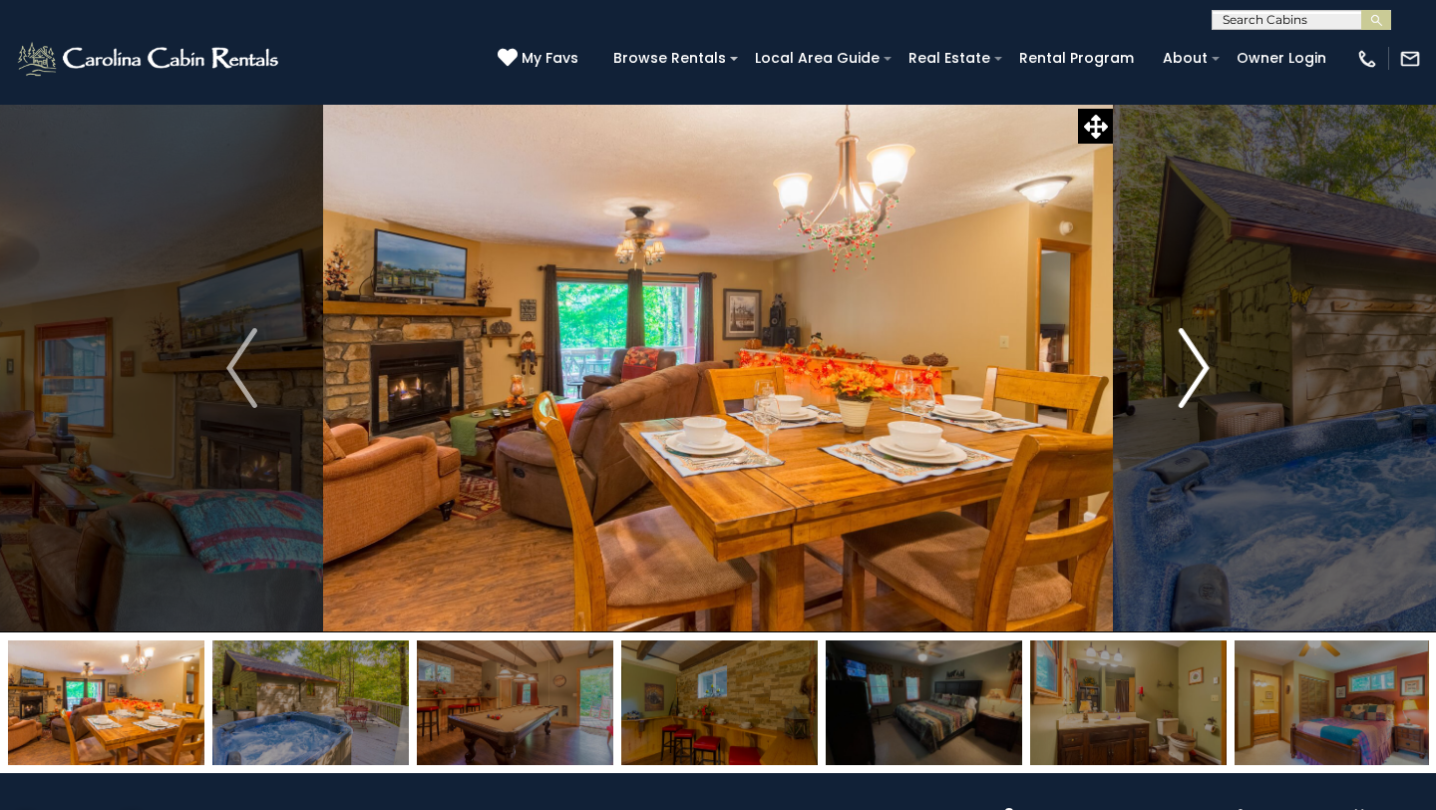
click at [1203, 367] on img "Next" at bounding box center [1194, 368] width 30 height 80
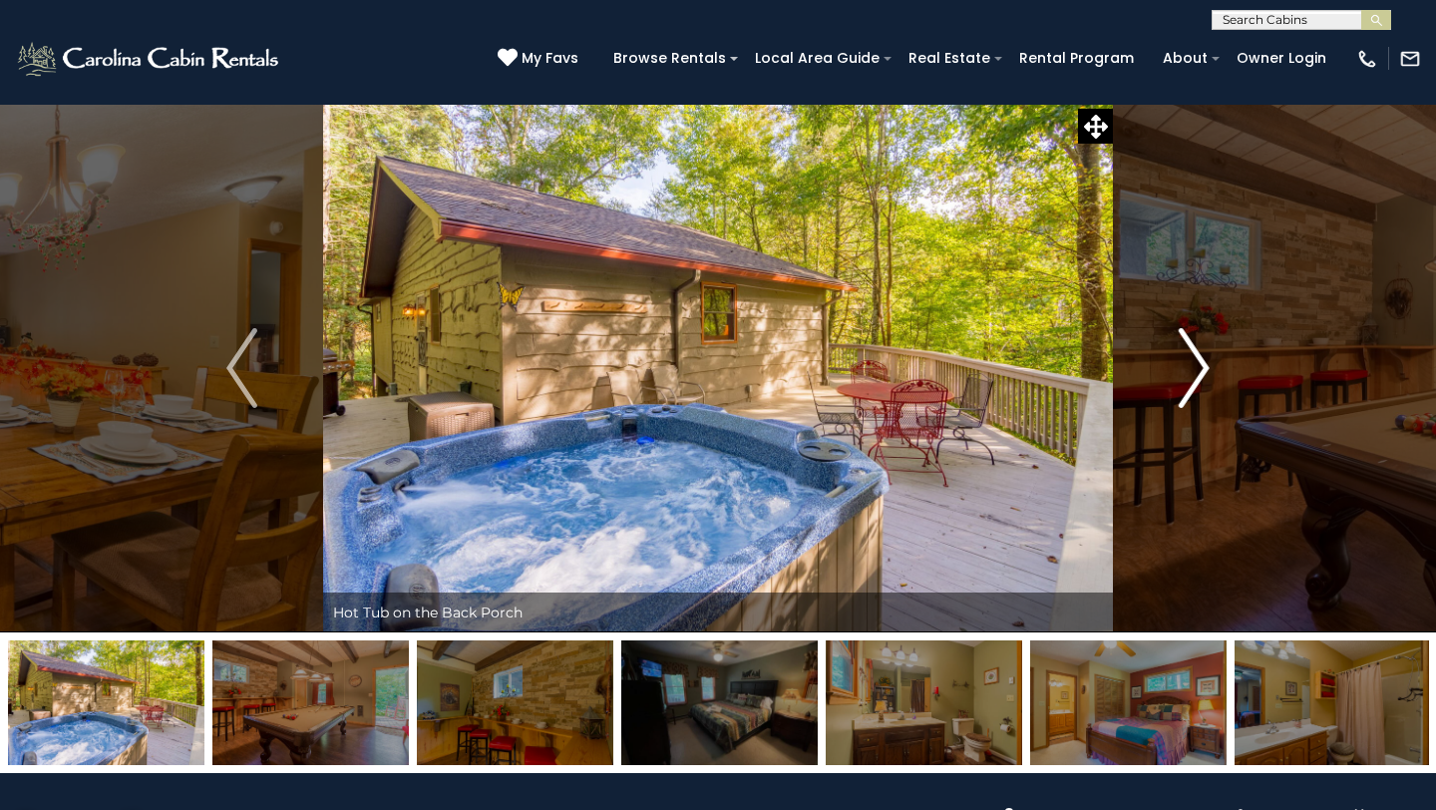
click at [1203, 367] on img "Next" at bounding box center [1194, 368] width 30 height 80
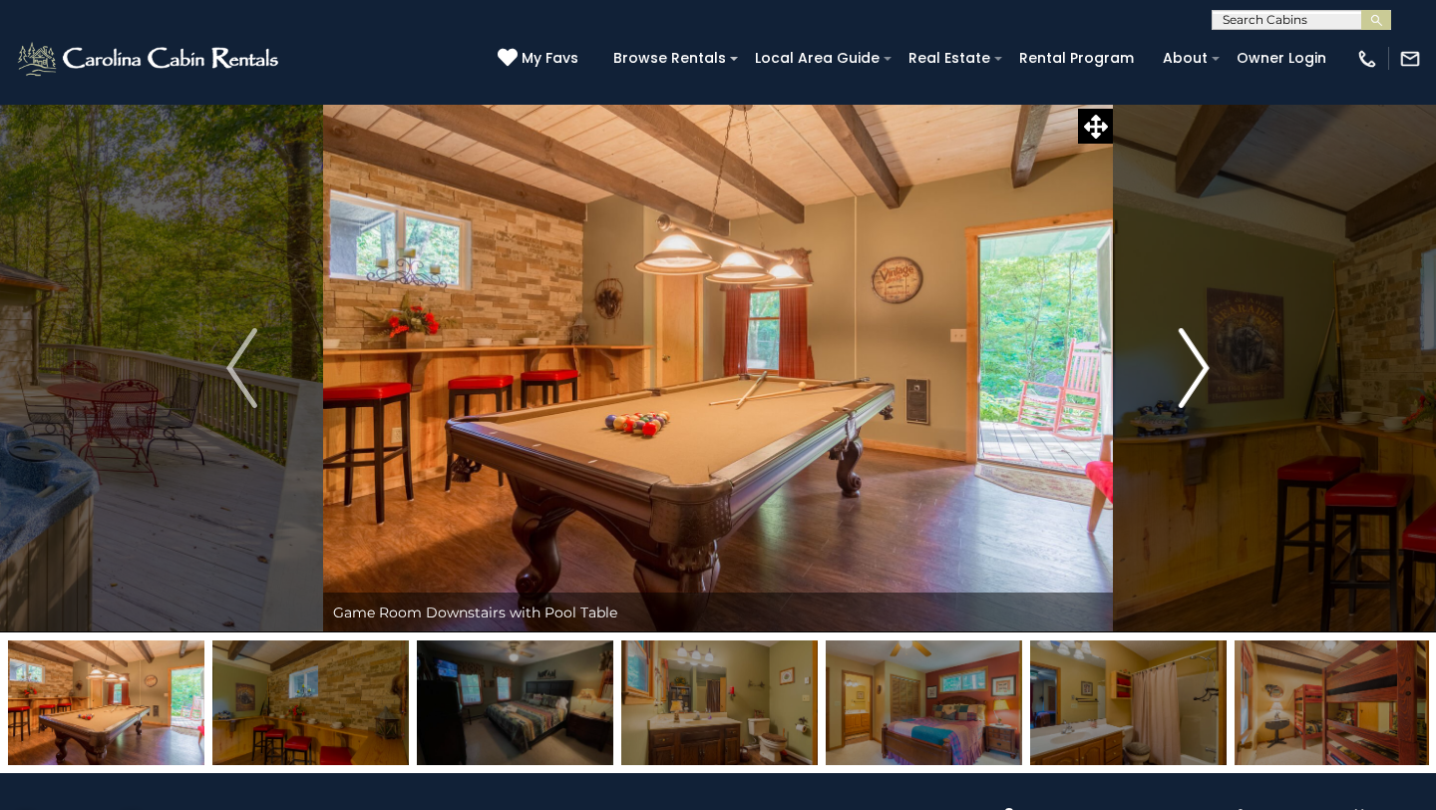
click at [1203, 367] on img "Next" at bounding box center [1194, 368] width 30 height 80
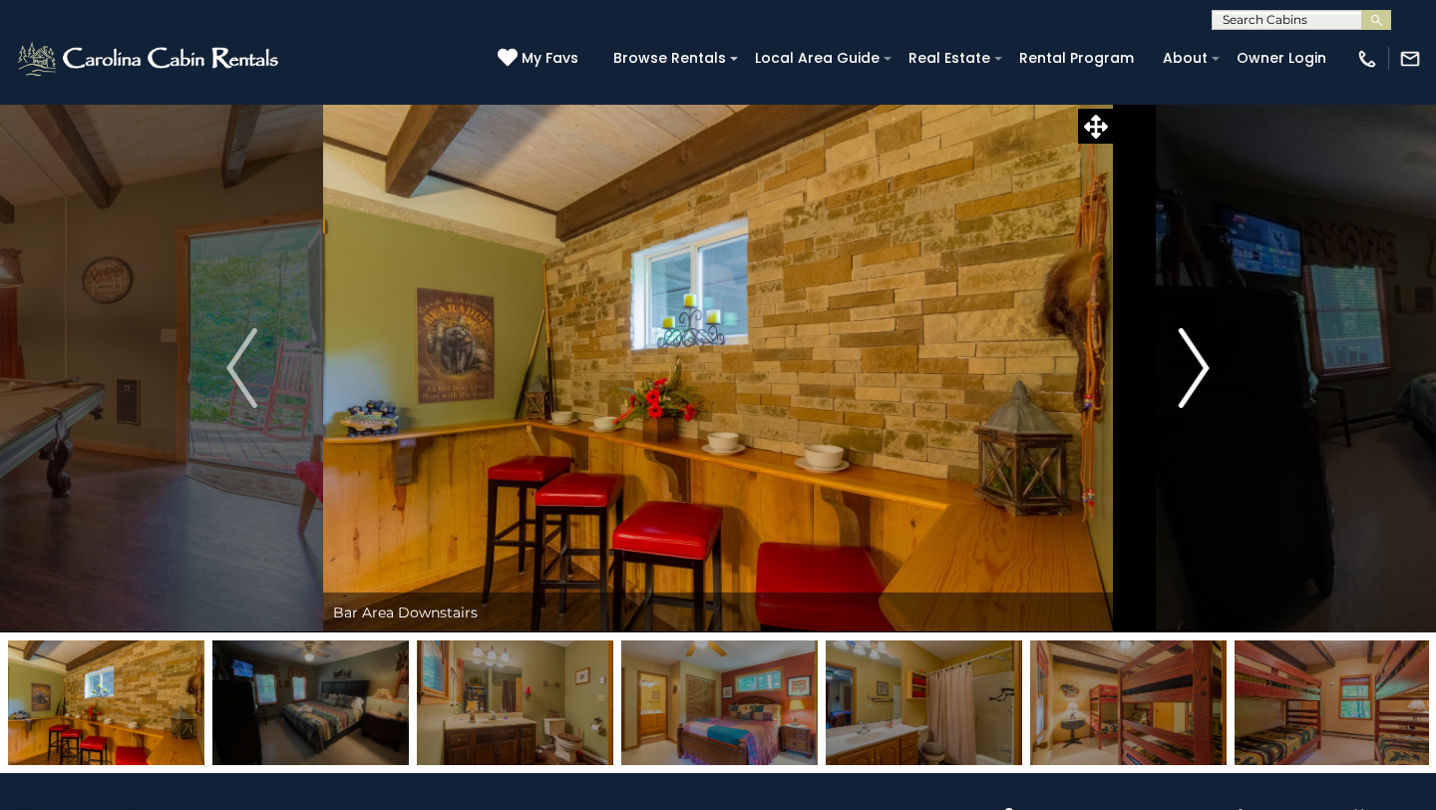
click at [1203, 367] on img "Next" at bounding box center [1194, 368] width 30 height 80
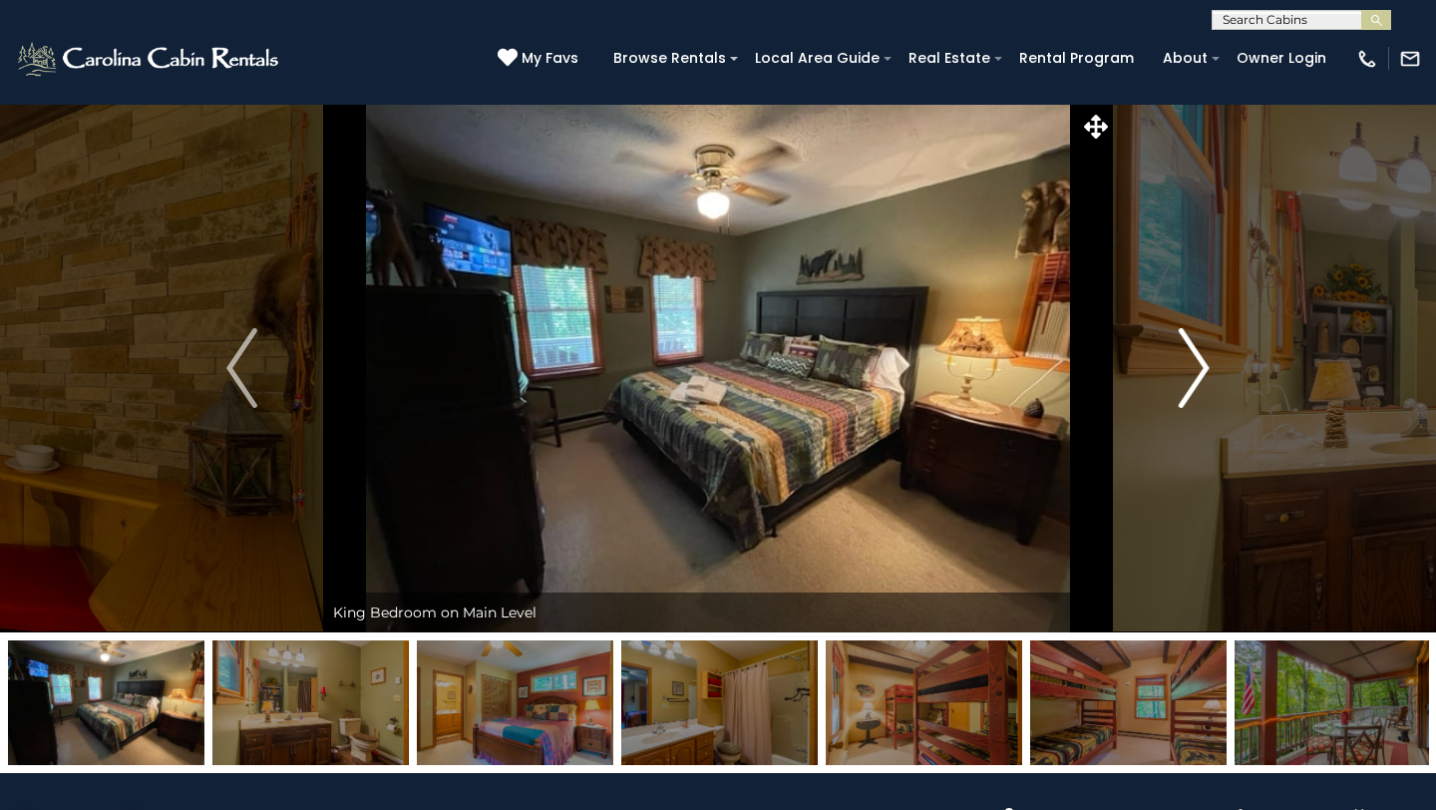
click at [1203, 367] on img "Next" at bounding box center [1194, 368] width 30 height 80
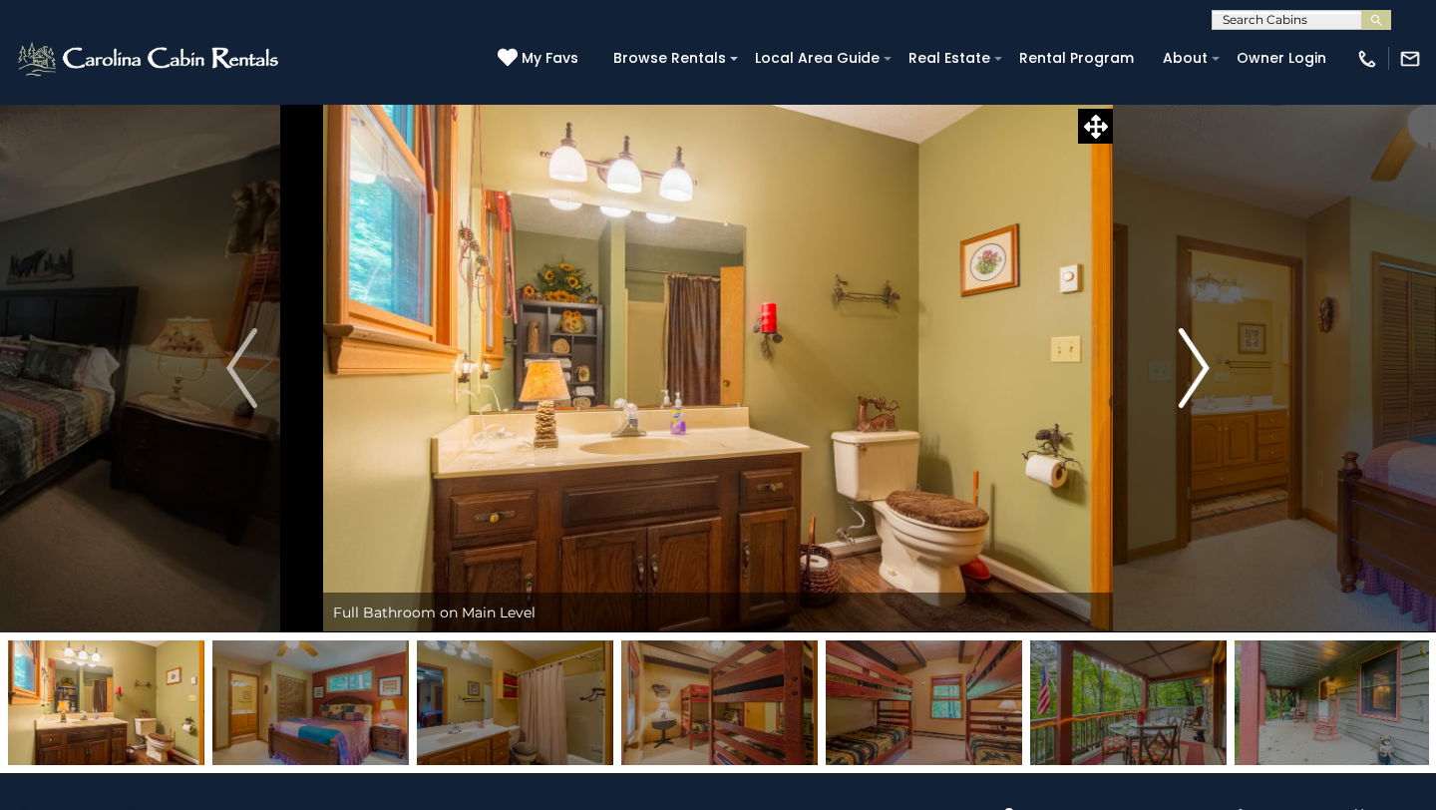
click at [1203, 367] on img "Next" at bounding box center [1194, 368] width 30 height 80
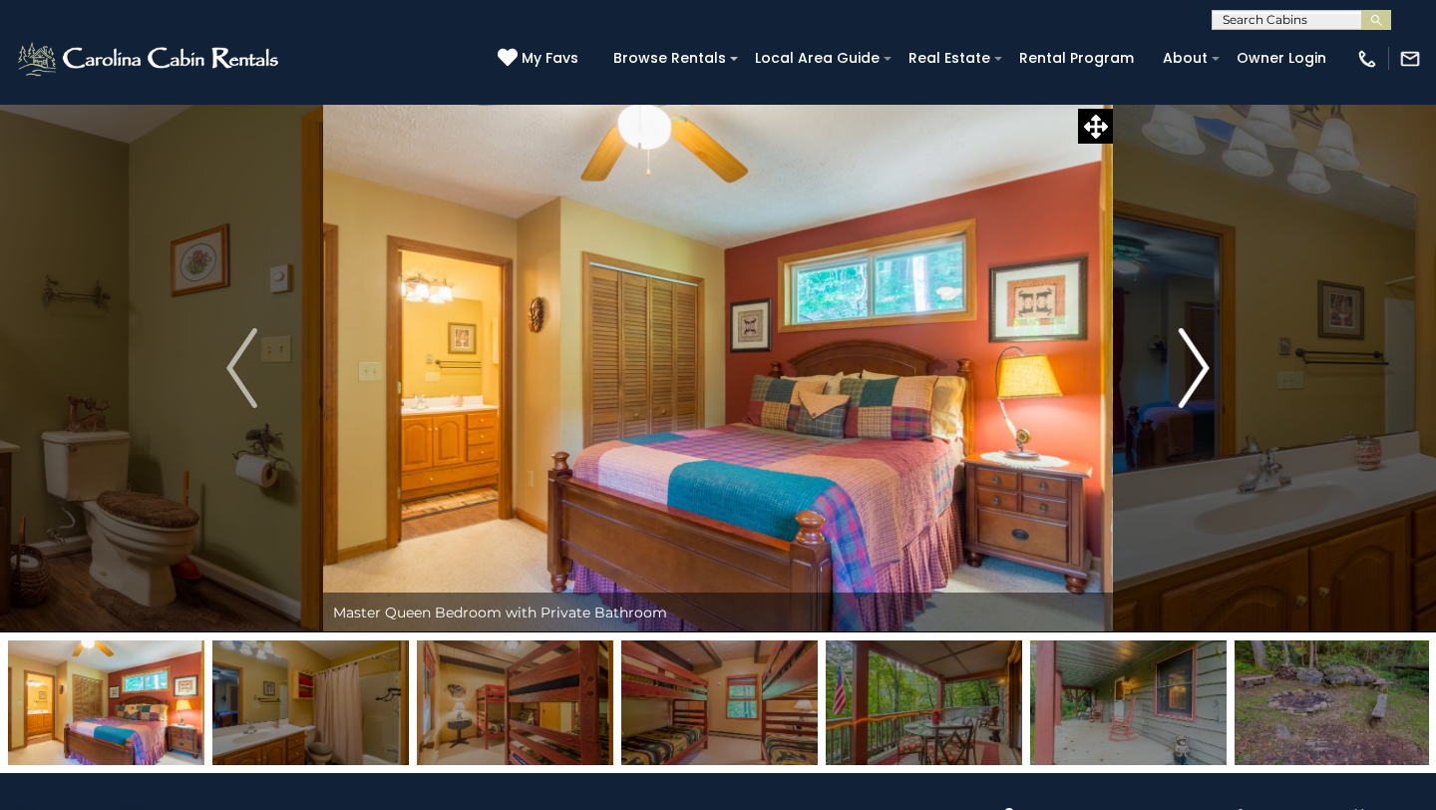
click at [1203, 367] on img "Next" at bounding box center [1194, 368] width 30 height 80
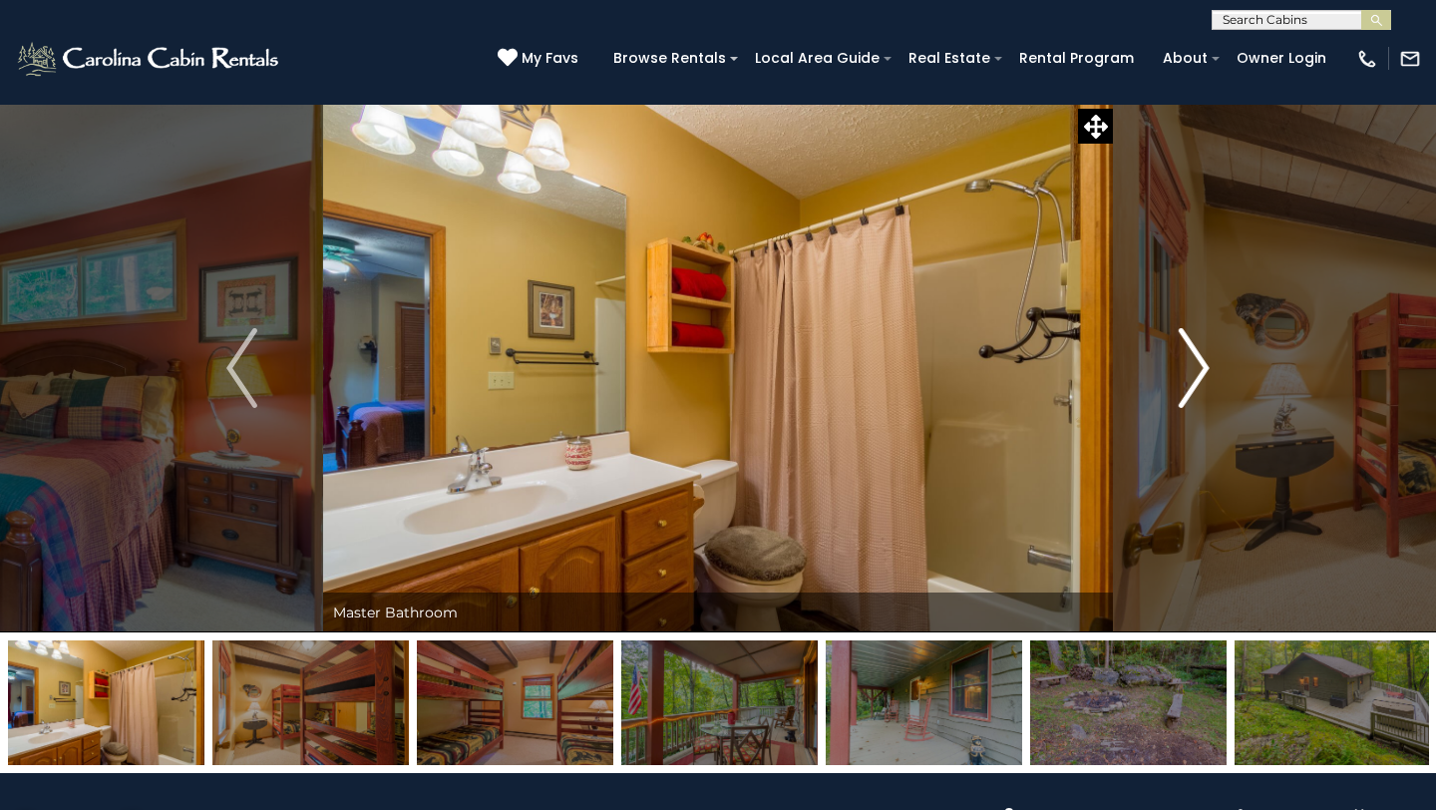
click at [1203, 367] on img "Next" at bounding box center [1194, 368] width 30 height 80
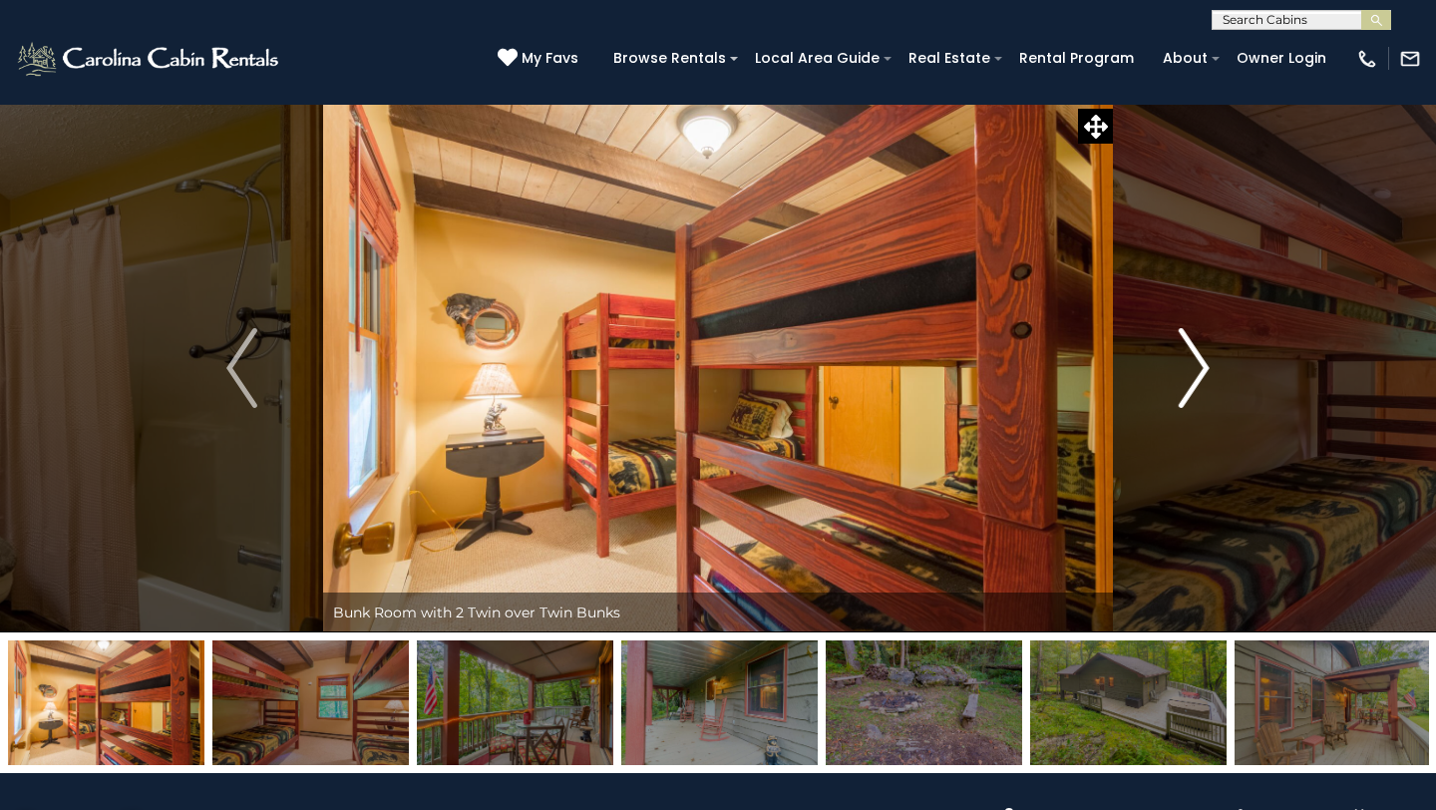
click at [1203, 367] on img "Next" at bounding box center [1194, 368] width 30 height 80
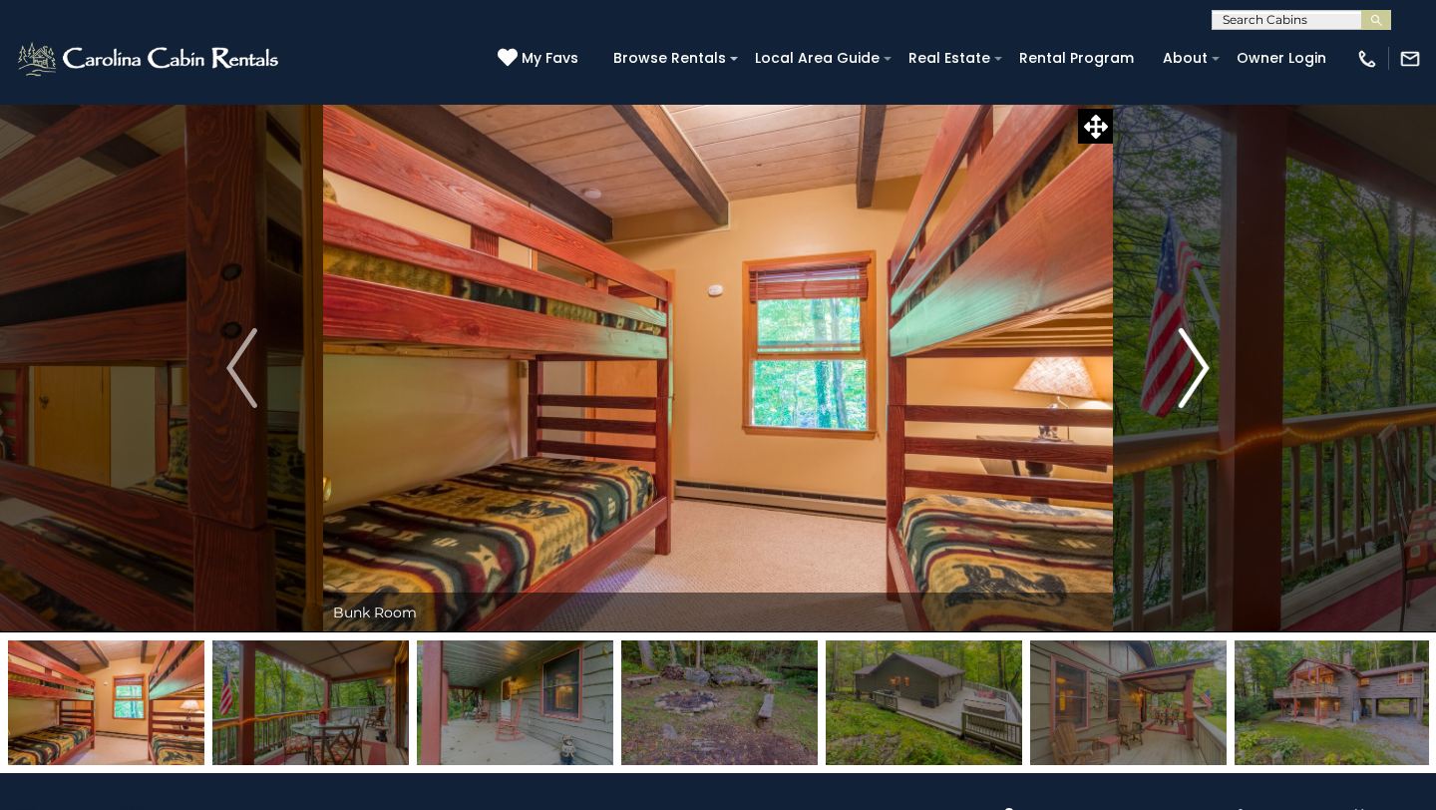
click at [1203, 367] on img "Next" at bounding box center [1194, 368] width 30 height 80
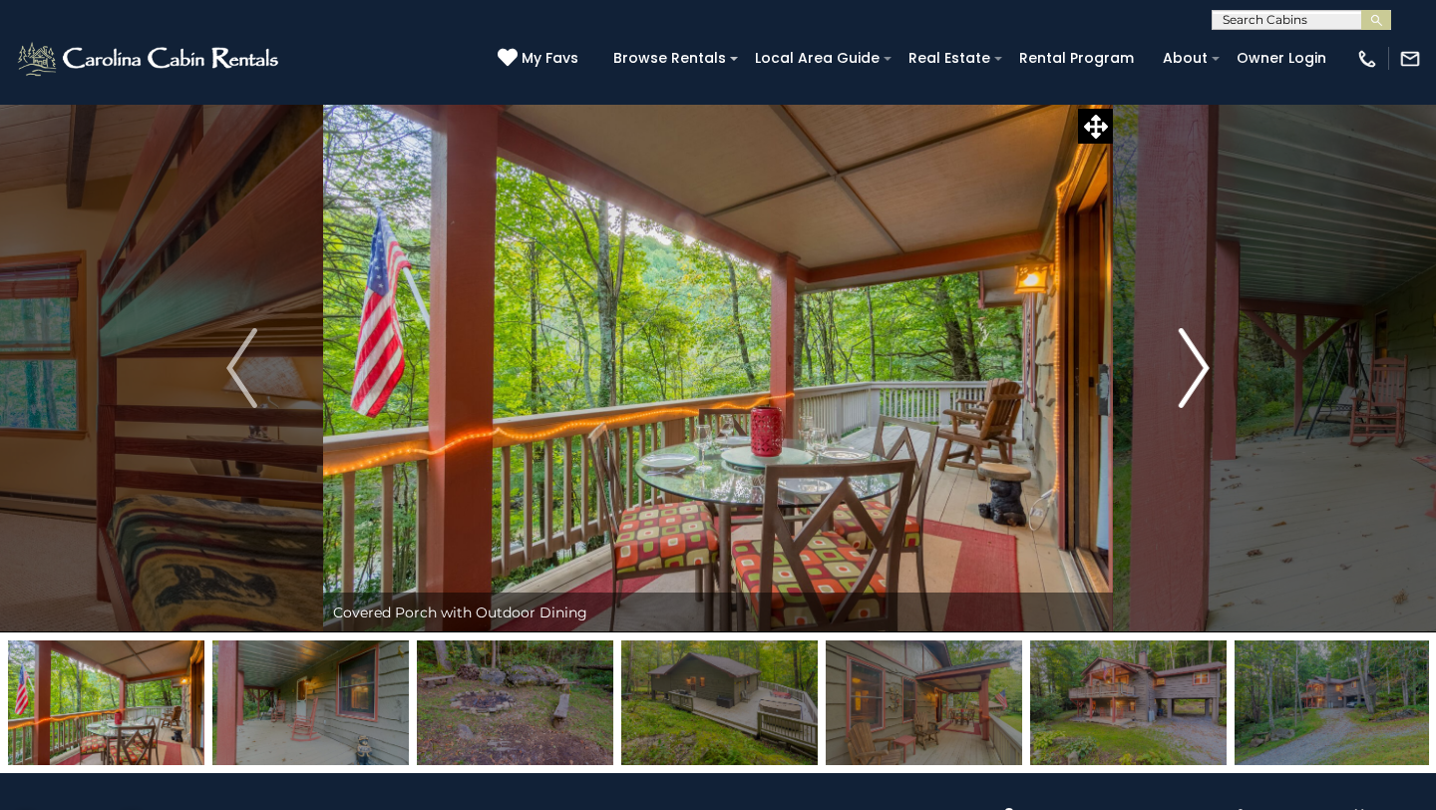
click at [1203, 367] on img "Next" at bounding box center [1194, 368] width 30 height 80
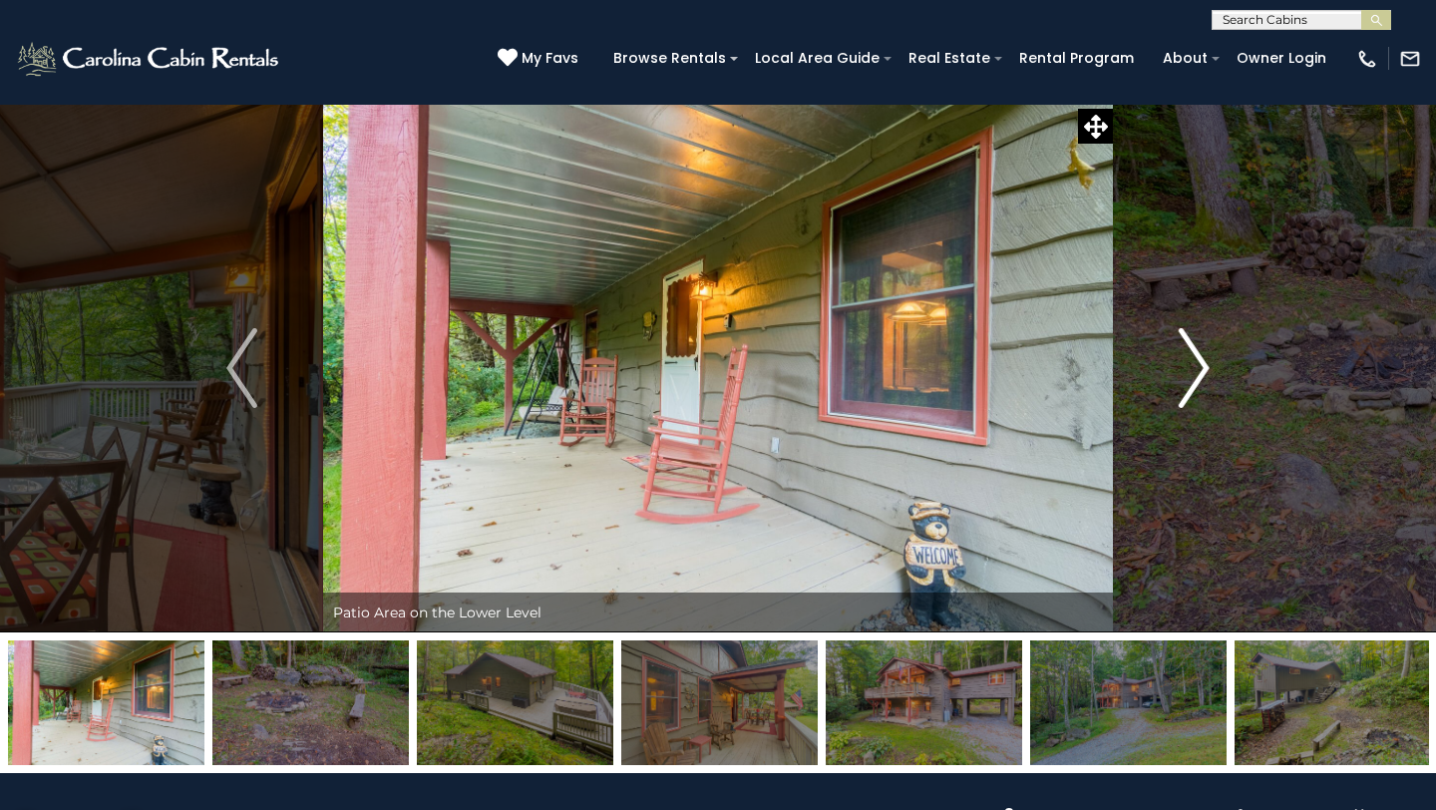
click at [1203, 367] on img "Next" at bounding box center [1194, 368] width 30 height 80
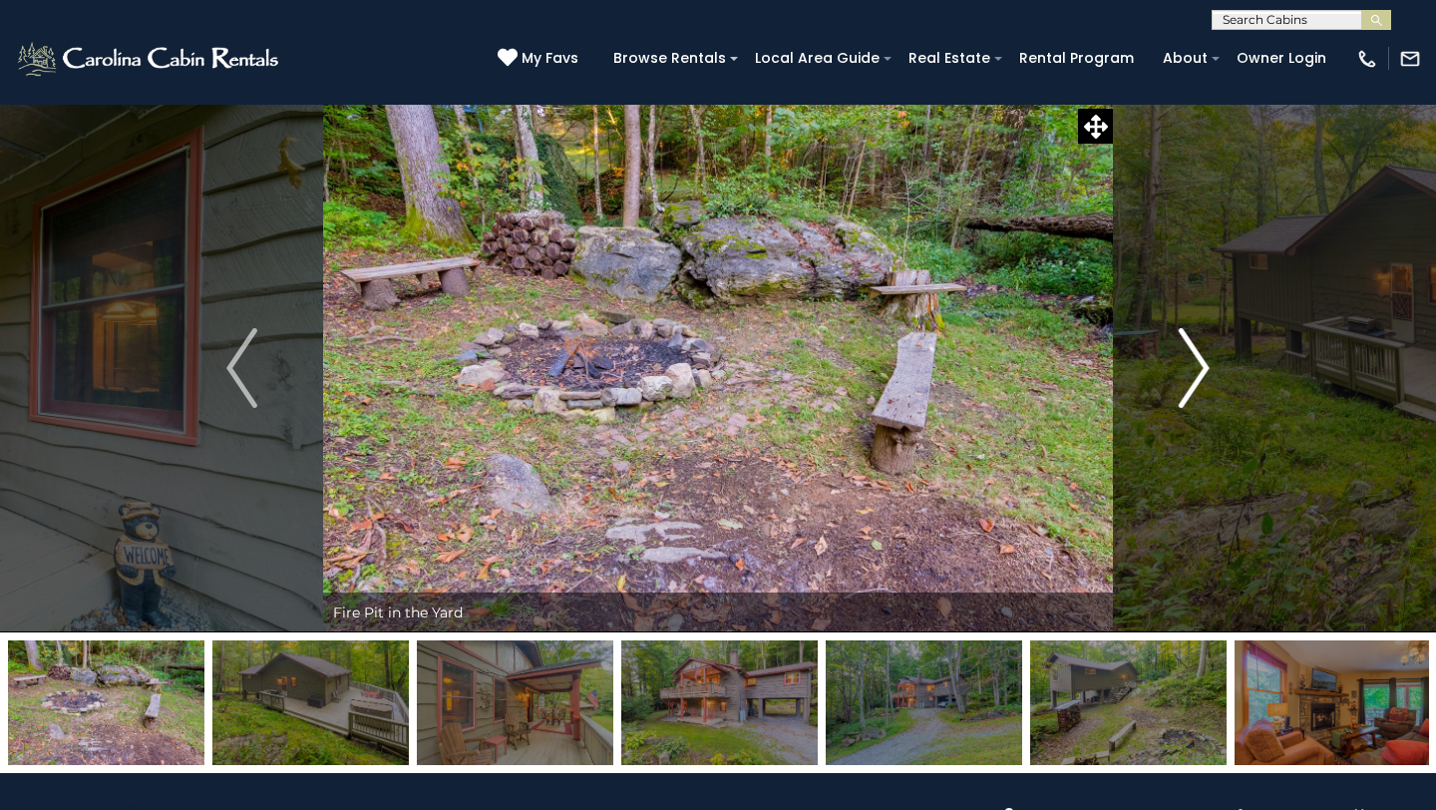
click at [1203, 367] on img "Next" at bounding box center [1194, 368] width 30 height 80
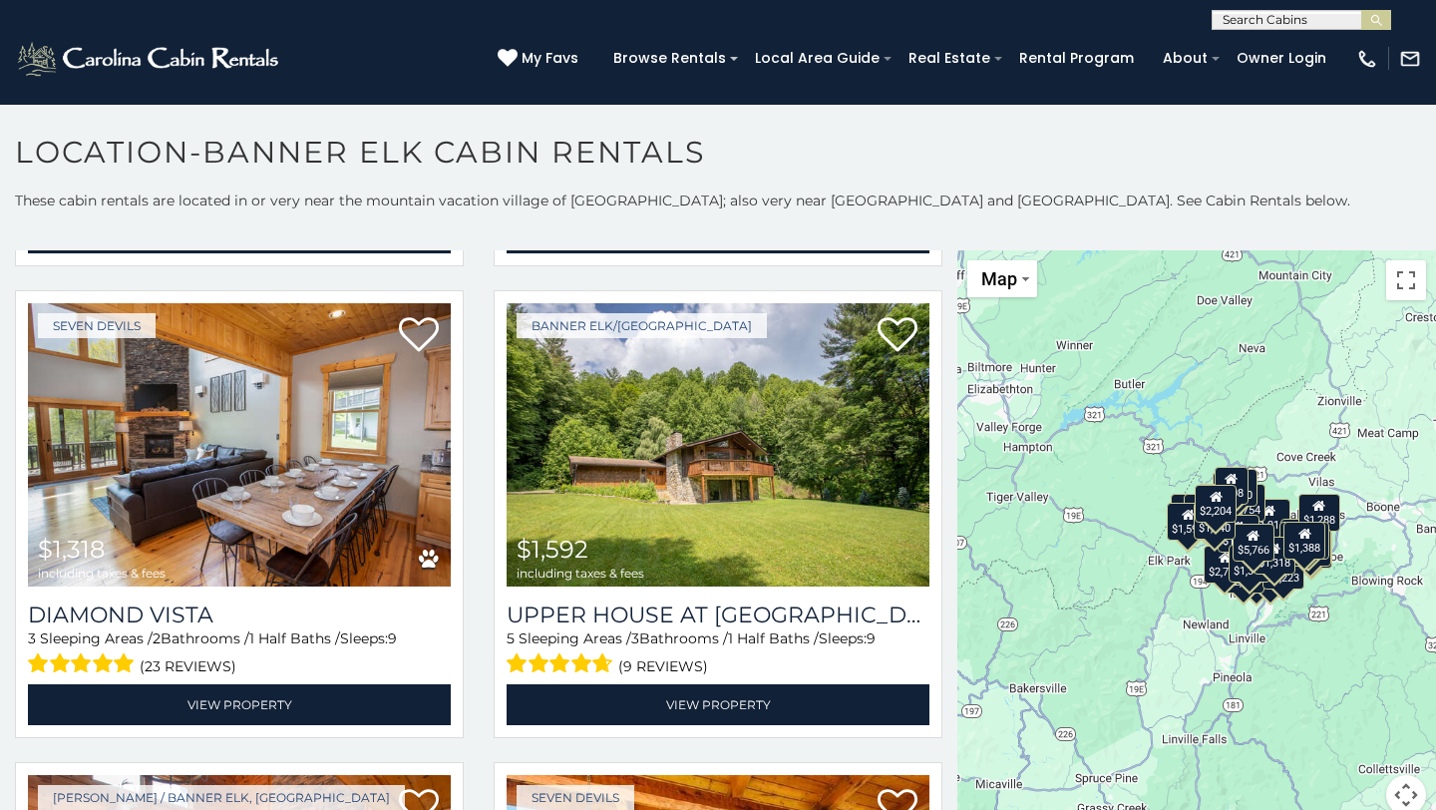
scroll to position [6144, 0]
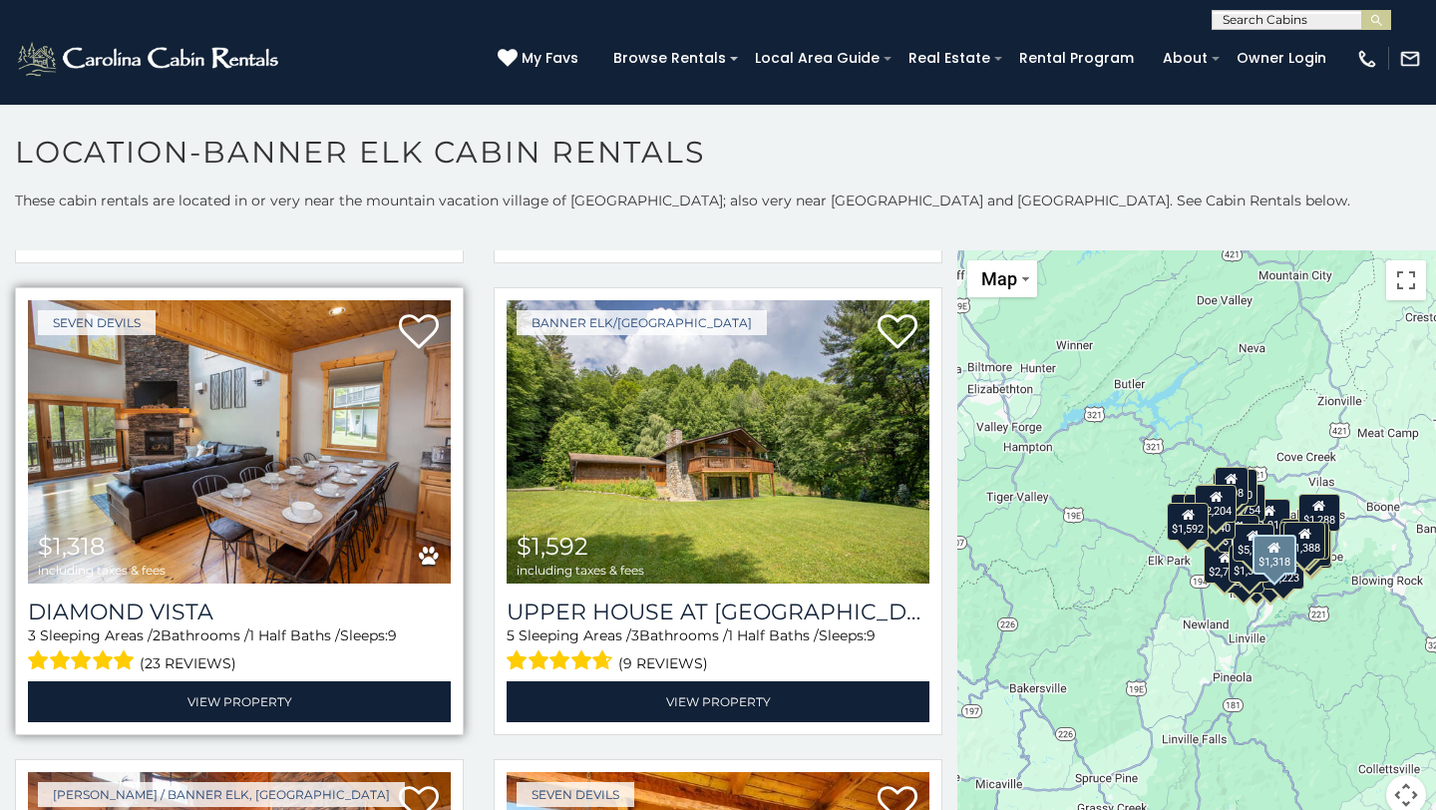
click at [168, 401] on img at bounding box center [239, 441] width 423 height 283
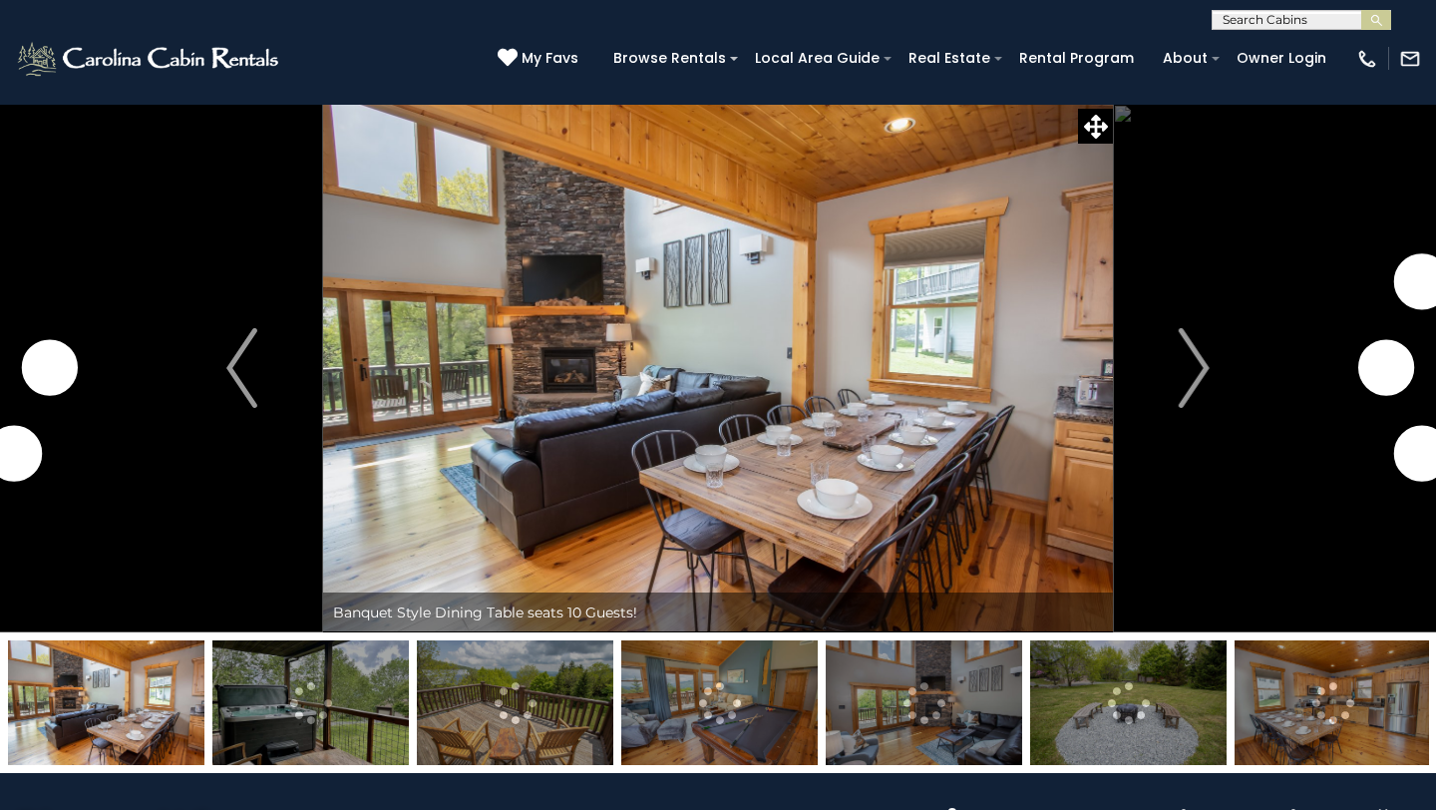
click at [1201, 366] on img "Next" at bounding box center [1194, 368] width 30 height 80
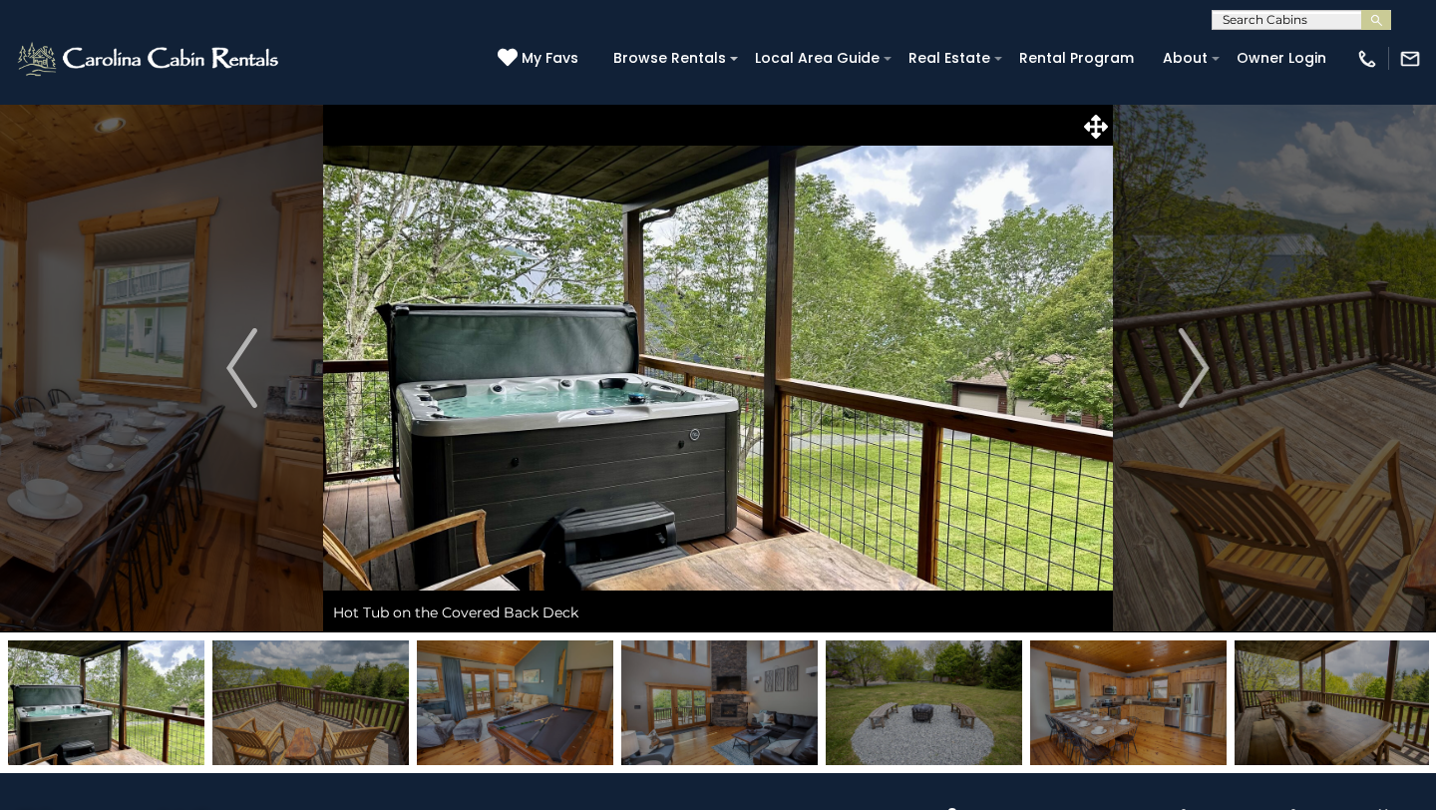
click at [1201, 366] on img "Next" at bounding box center [1194, 368] width 30 height 80
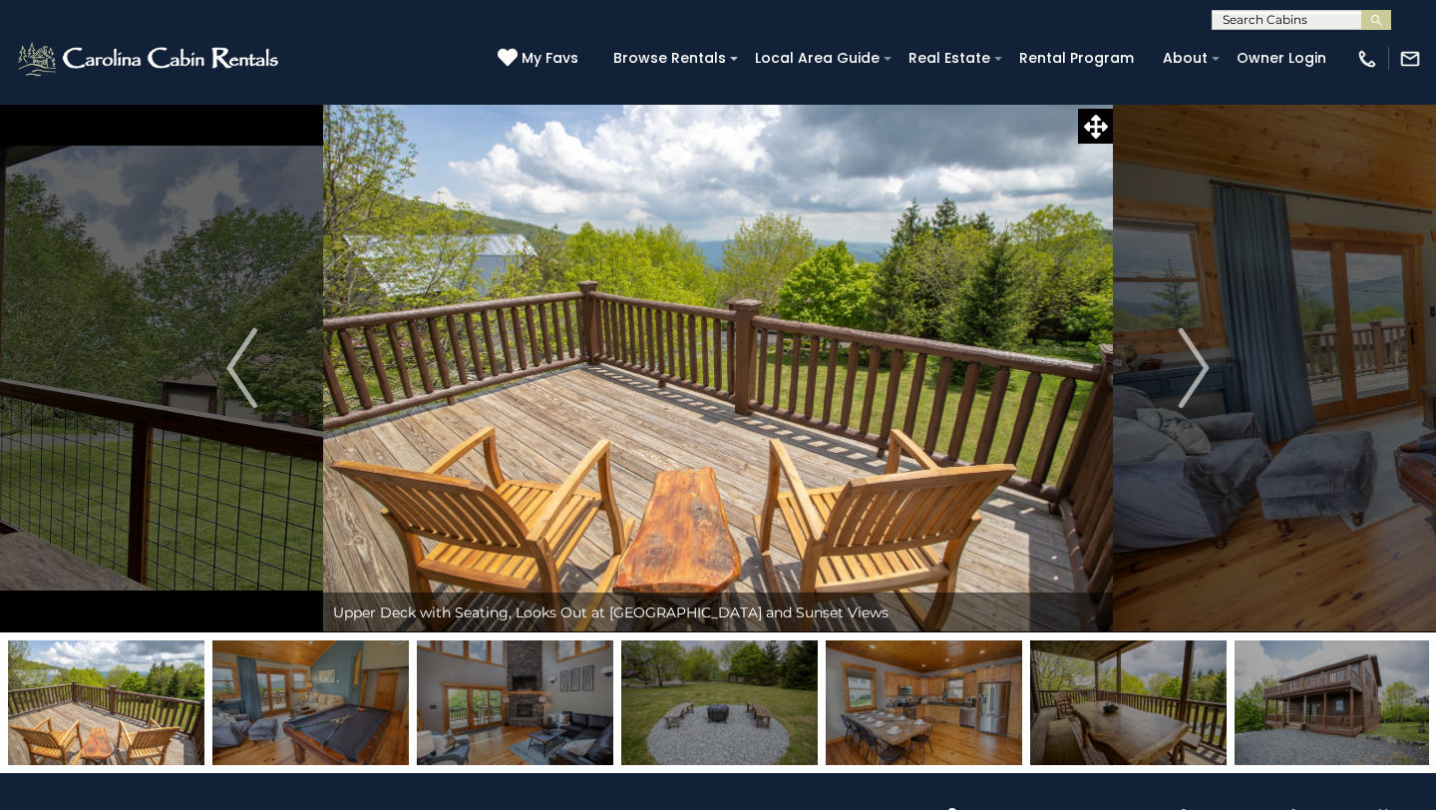
click at [1201, 366] on img "Next" at bounding box center [1194, 368] width 30 height 80
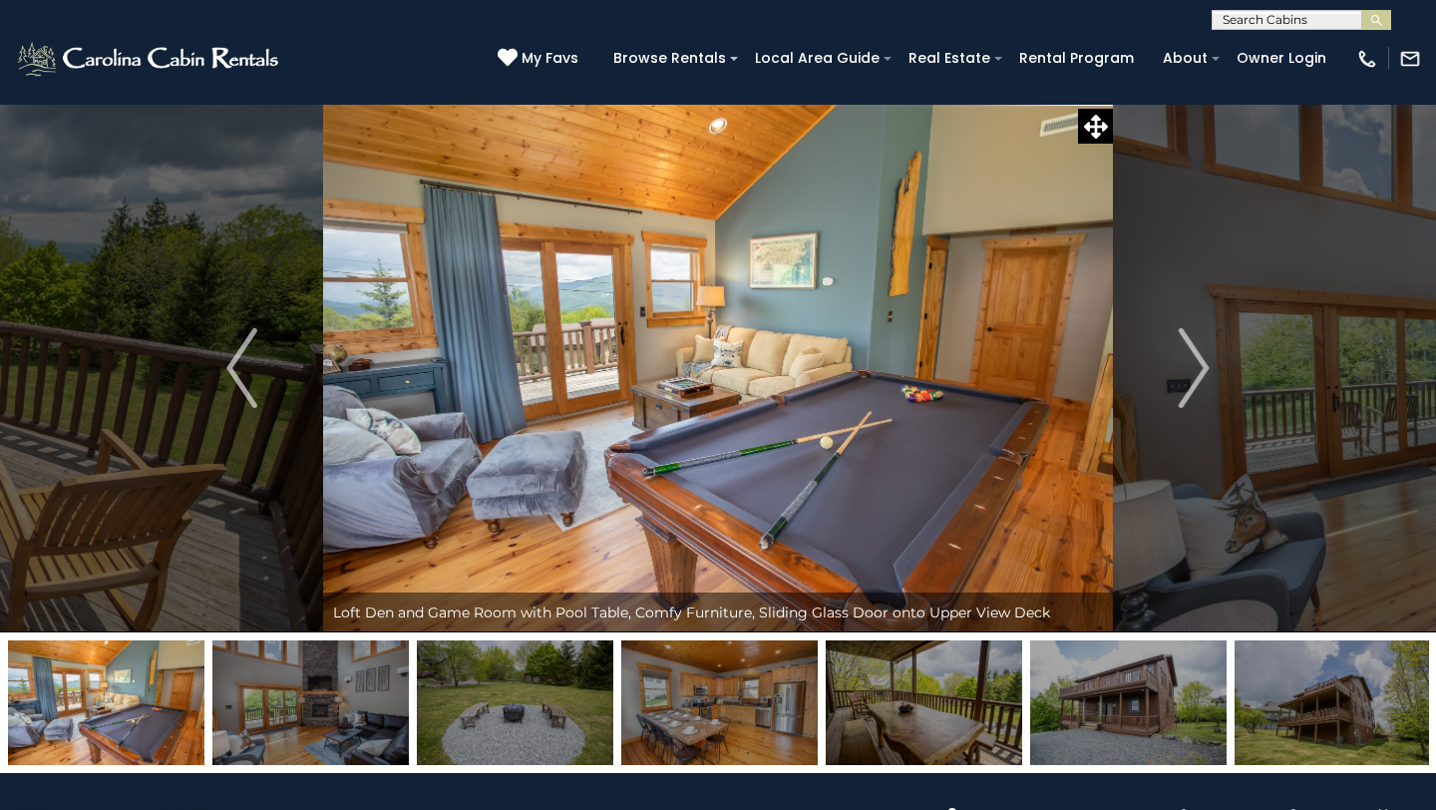
click at [1201, 366] on img "Next" at bounding box center [1194, 368] width 30 height 80
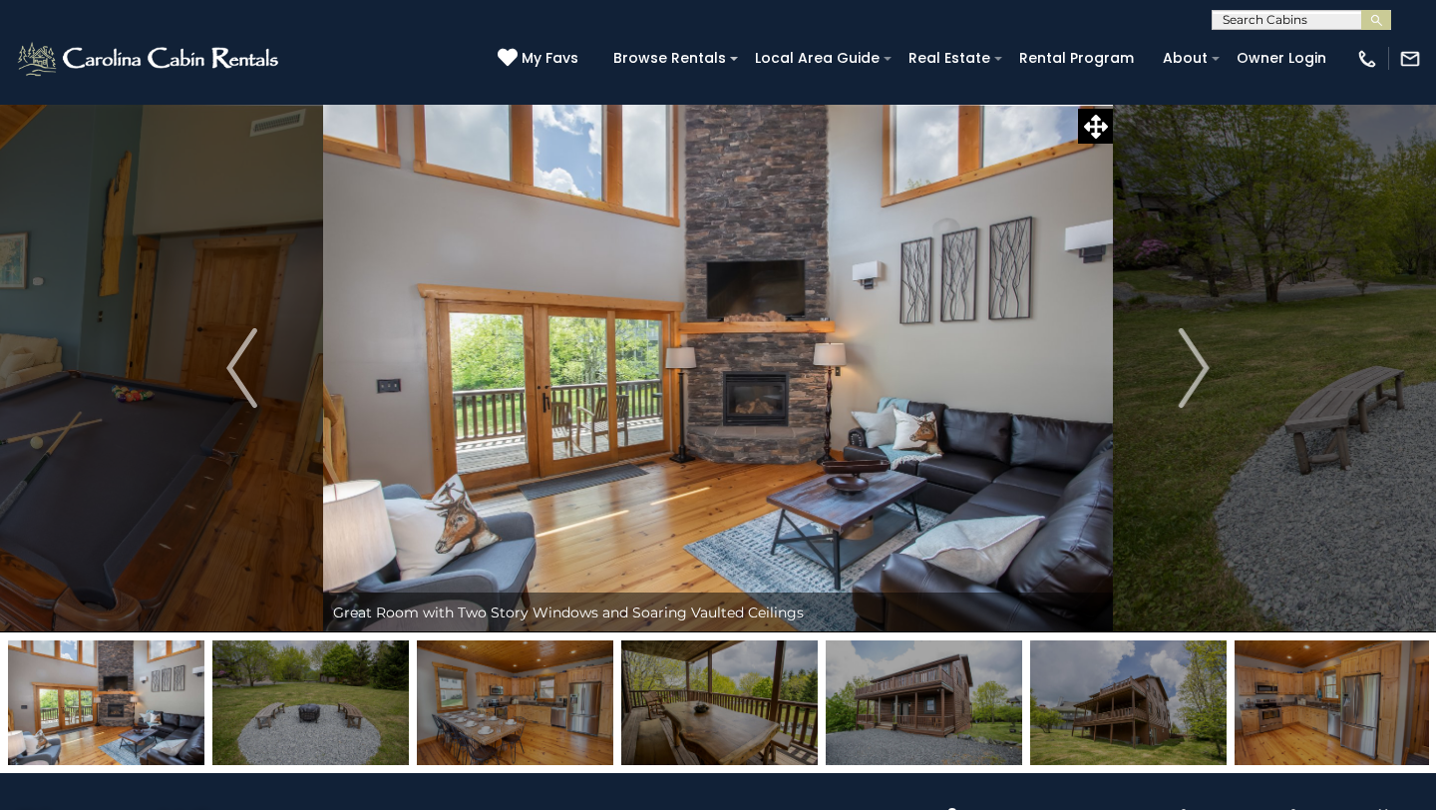
click at [1201, 366] on img "Next" at bounding box center [1194, 368] width 30 height 80
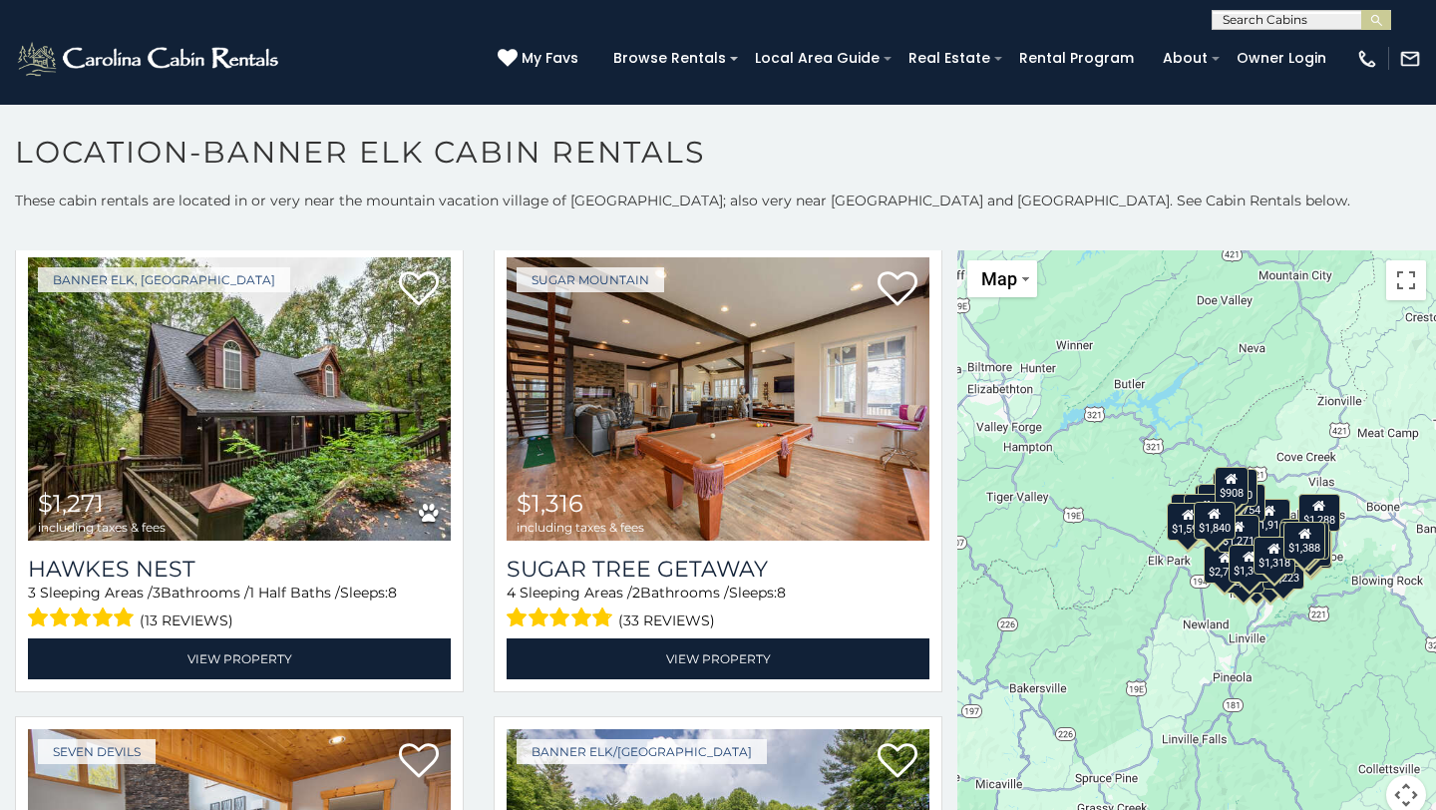
scroll to position [5745, 0]
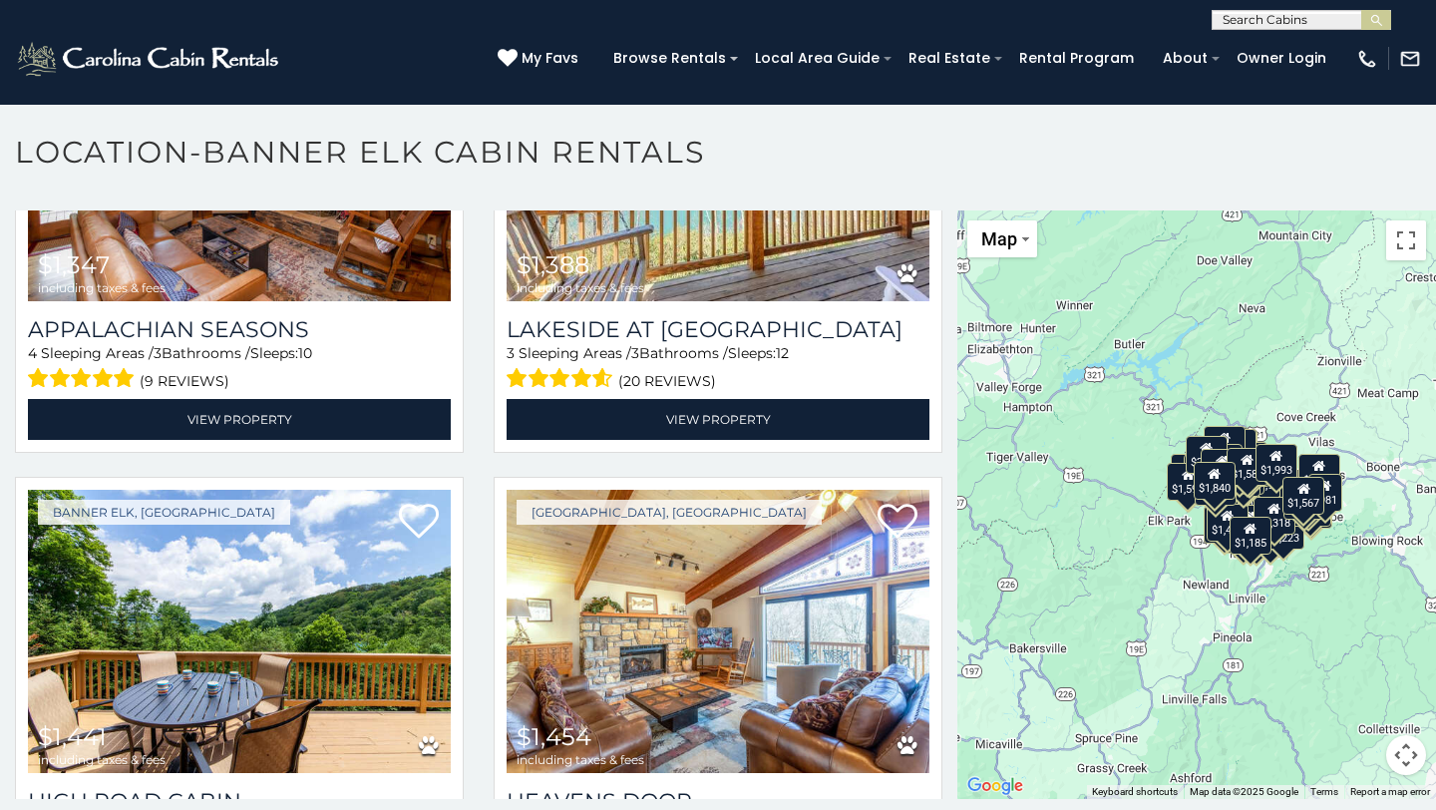
scroll to position [6856, 0]
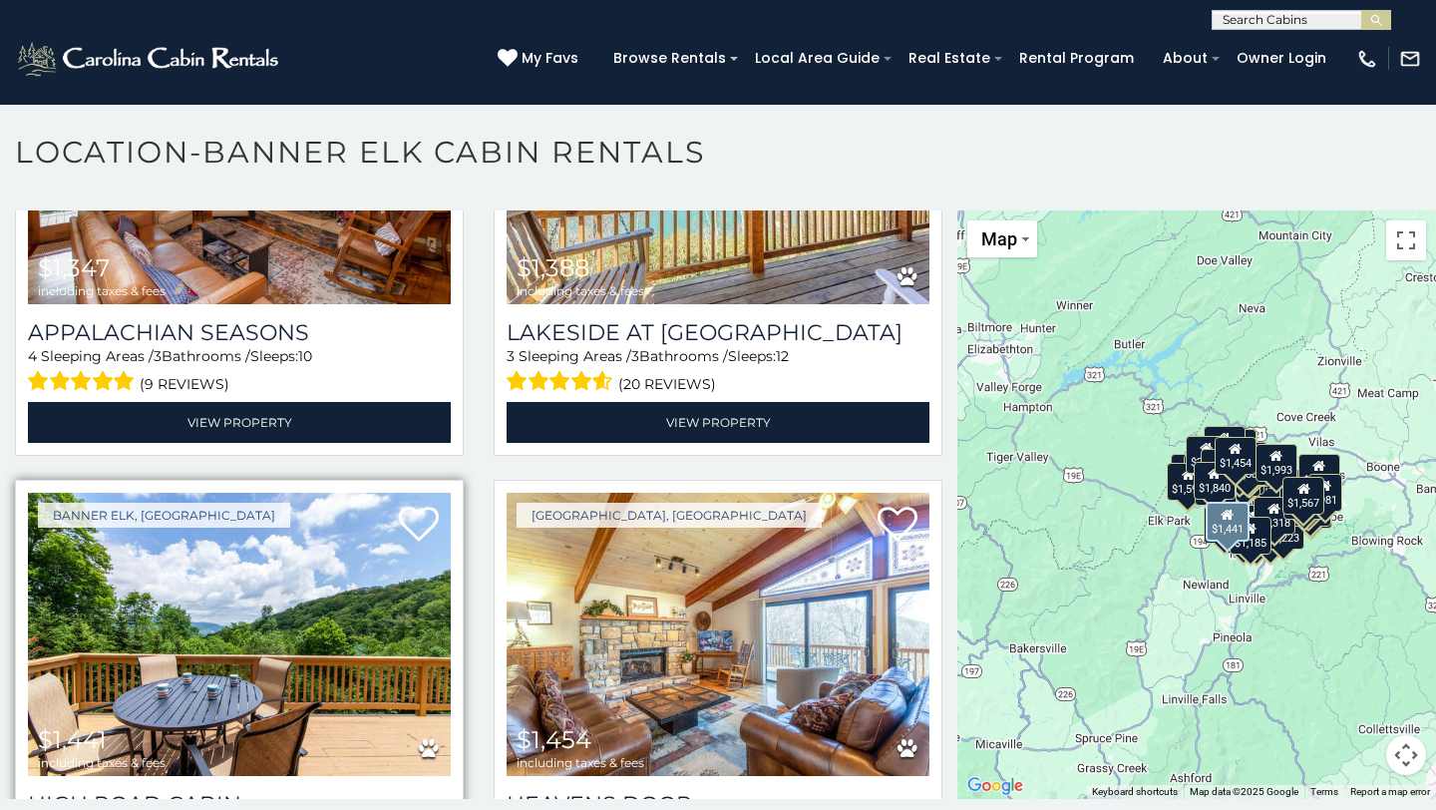
click at [244, 596] on img at bounding box center [239, 634] width 423 height 283
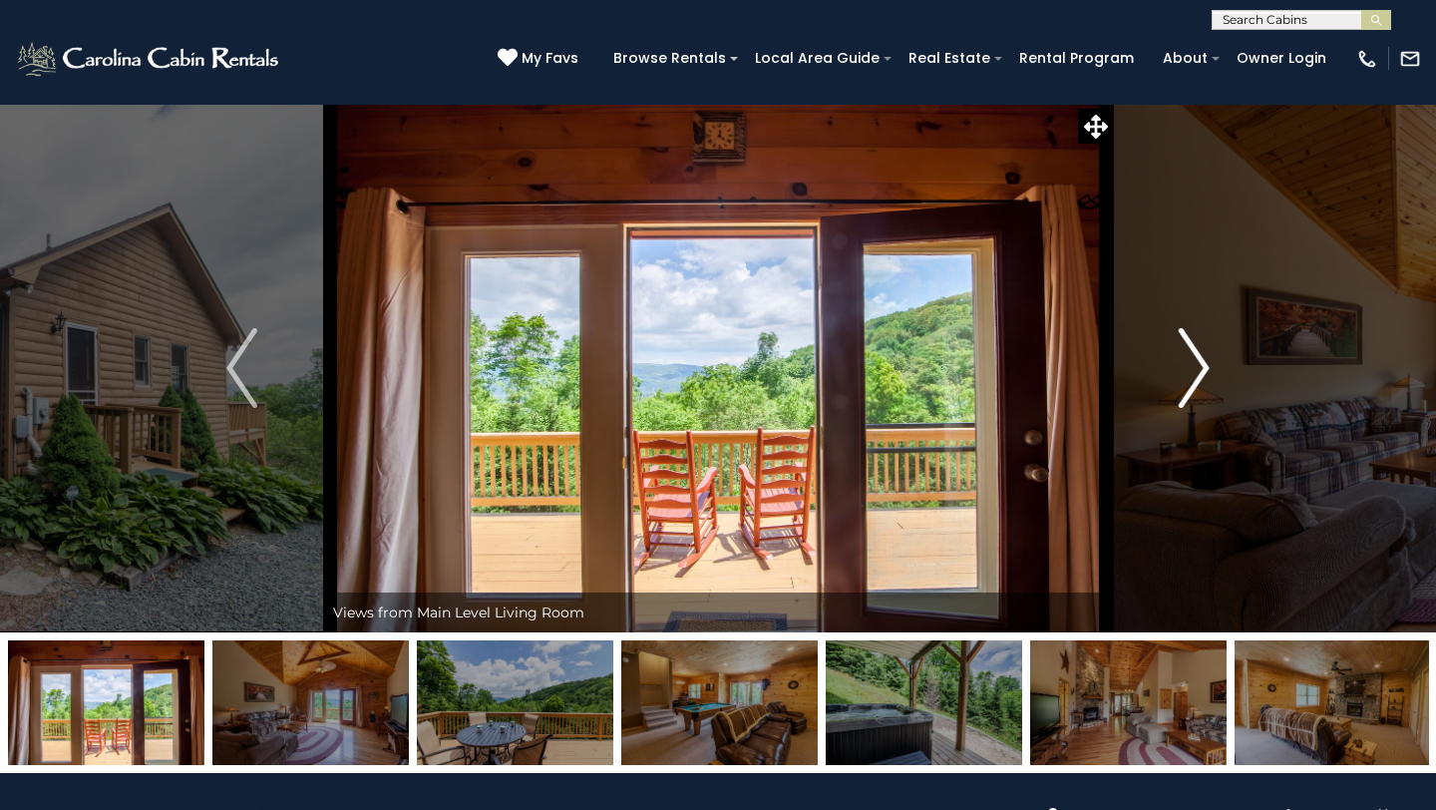
click at [1205, 368] on img "Next" at bounding box center [1194, 368] width 30 height 80
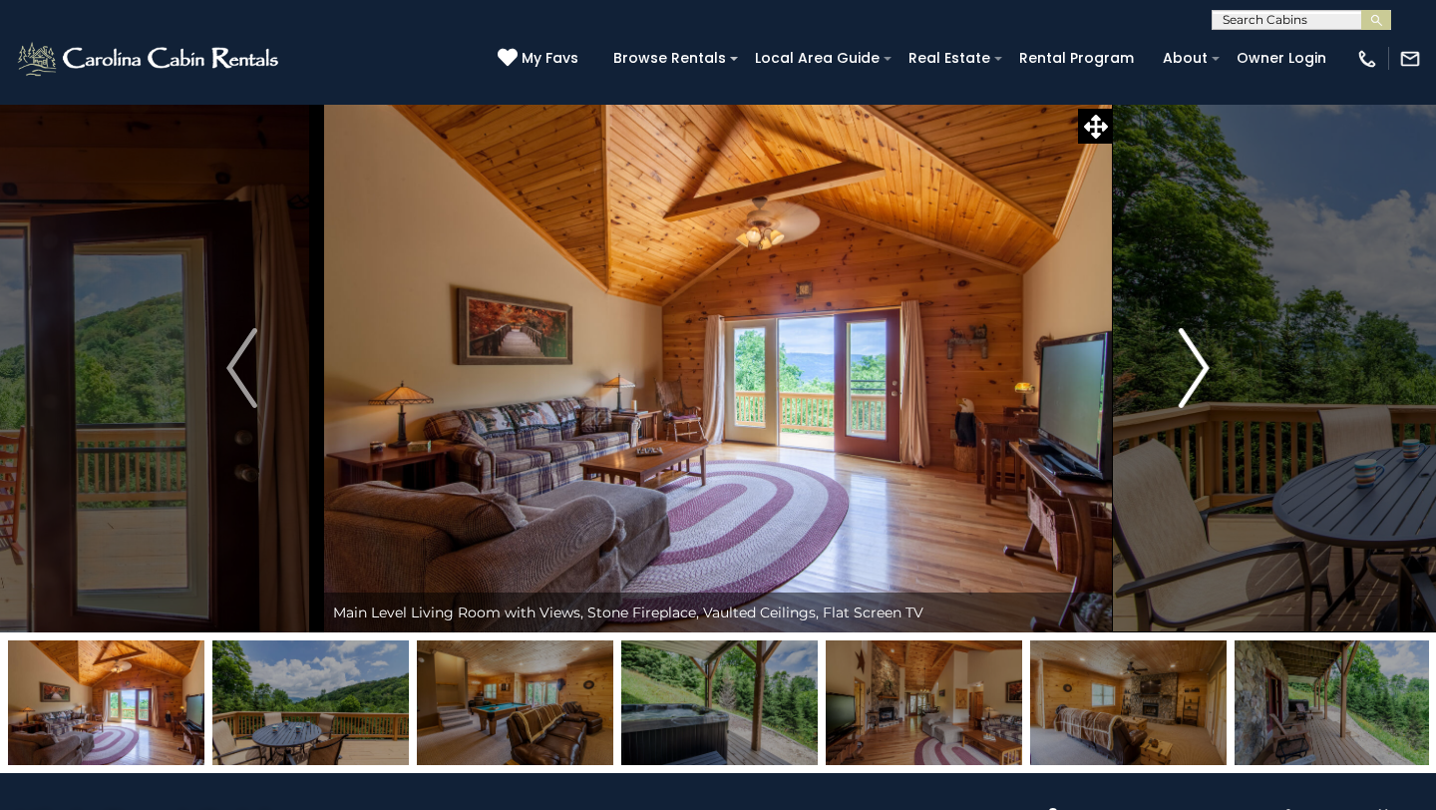
click at [1205, 368] on img "Next" at bounding box center [1194, 368] width 30 height 80
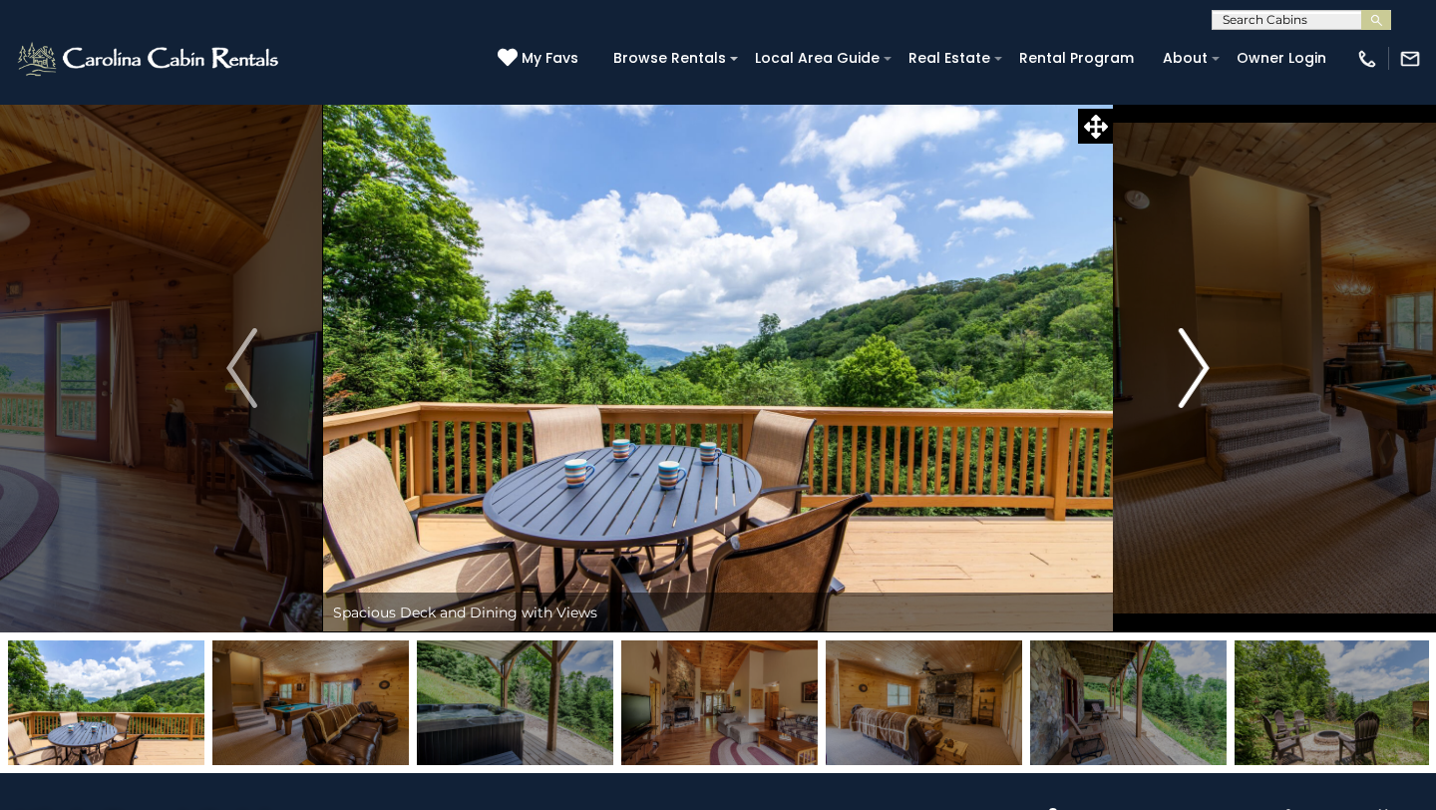
click at [1205, 368] on img "Next" at bounding box center [1194, 368] width 30 height 80
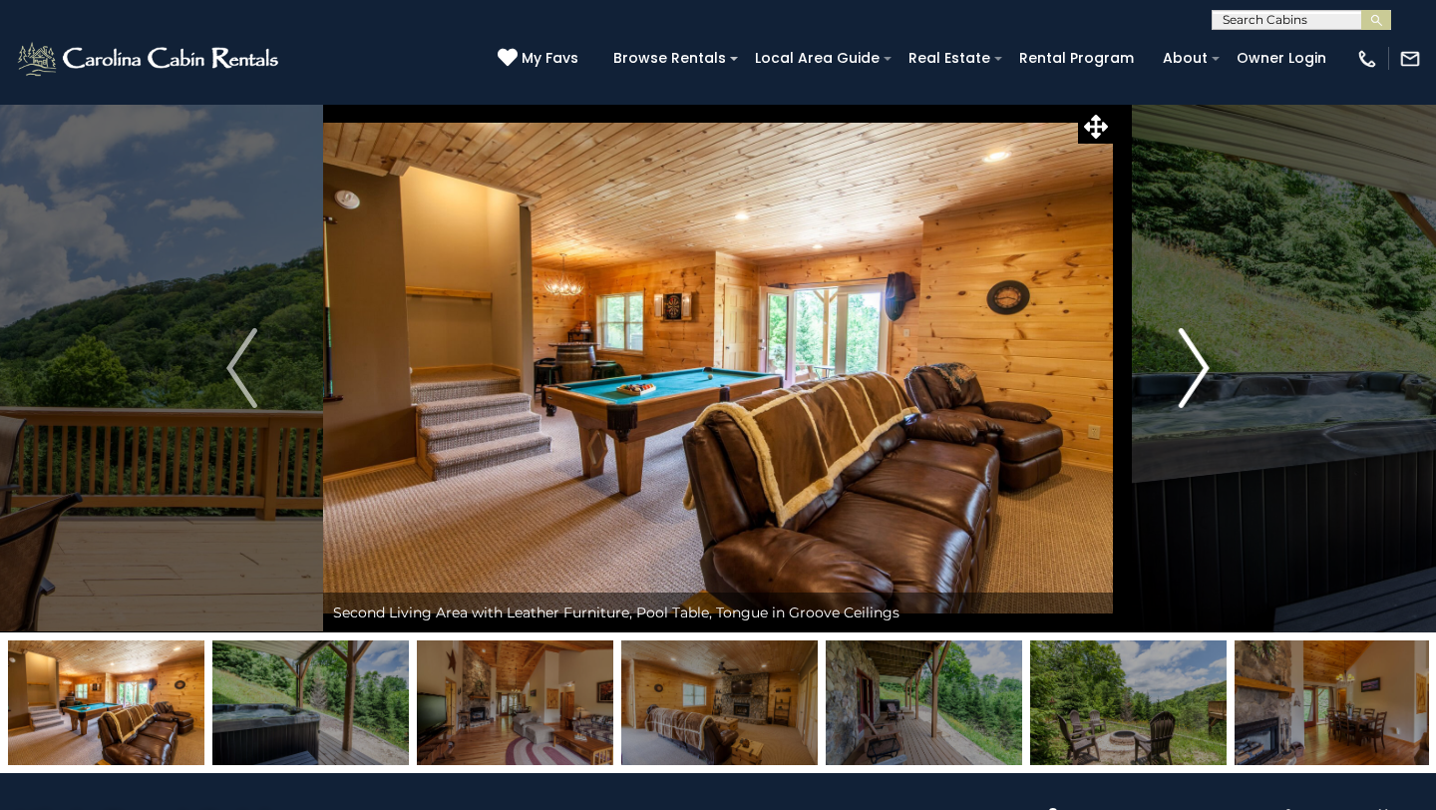
click at [1205, 368] on img "Next" at bounding box center [1194, 368] width 30 height 80
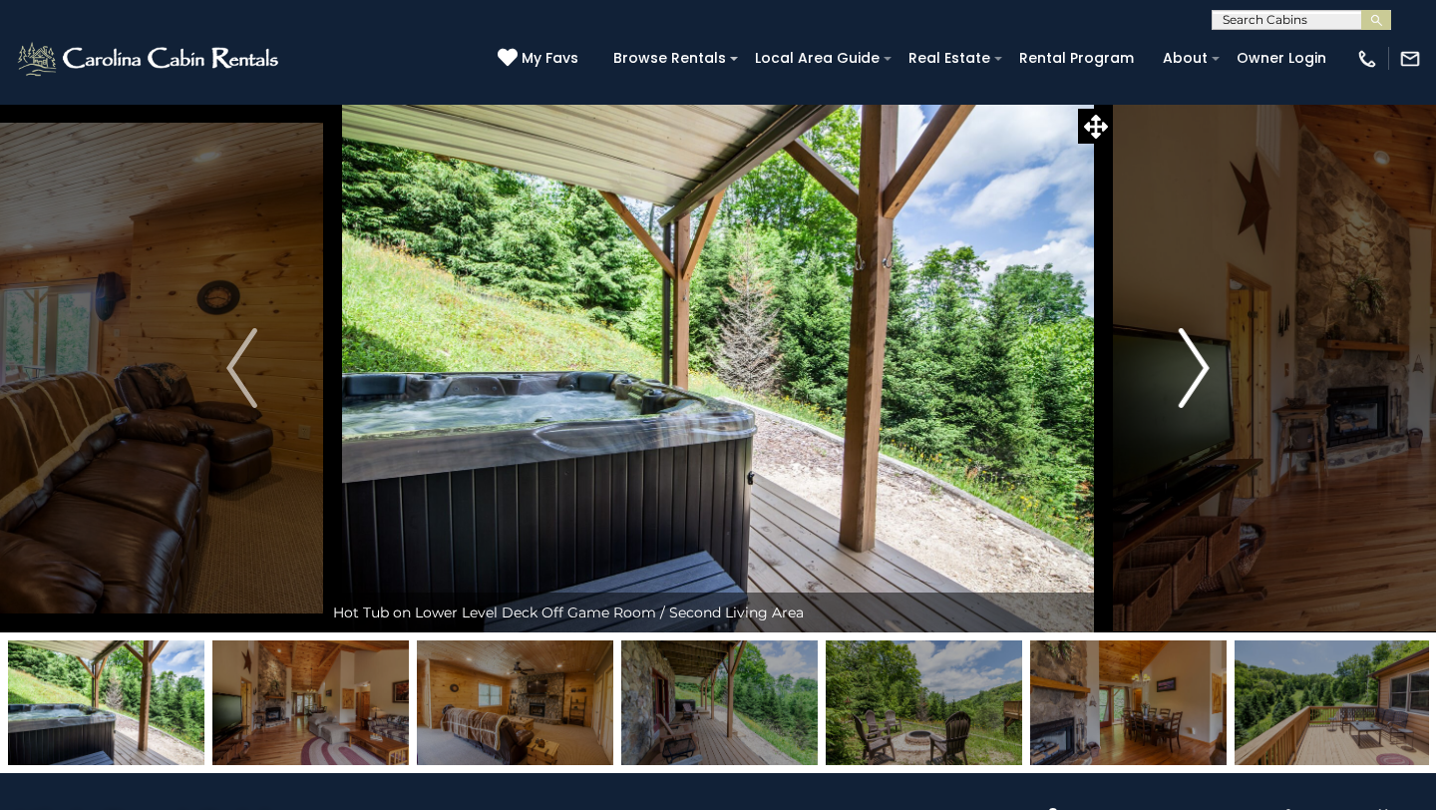
click at [1205, 368] on img "Next" at bounding box center [1194, 368] width 30 height 80
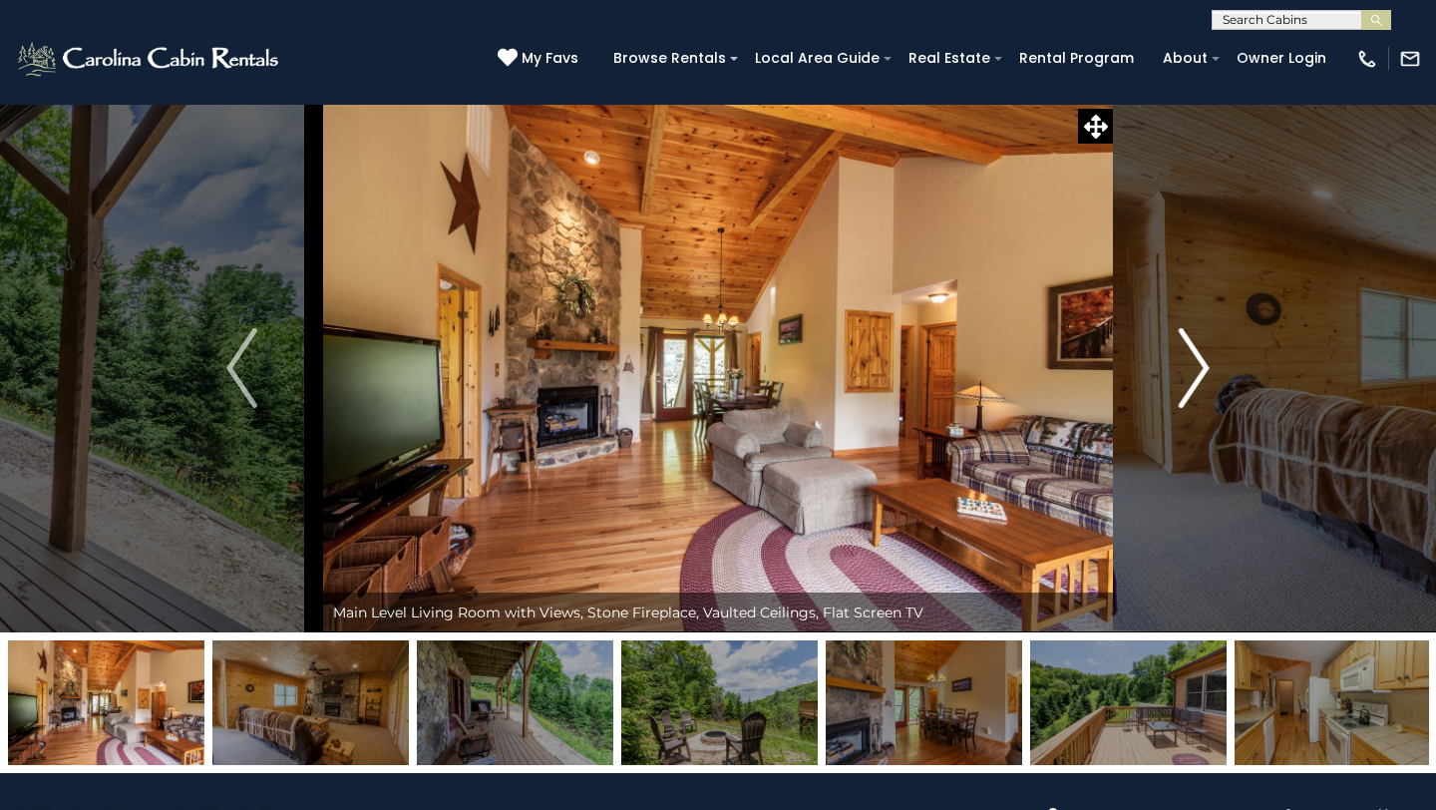
click at [1205, 368] on img "Next" at bounding box center [1194, 368] width 30 height 80
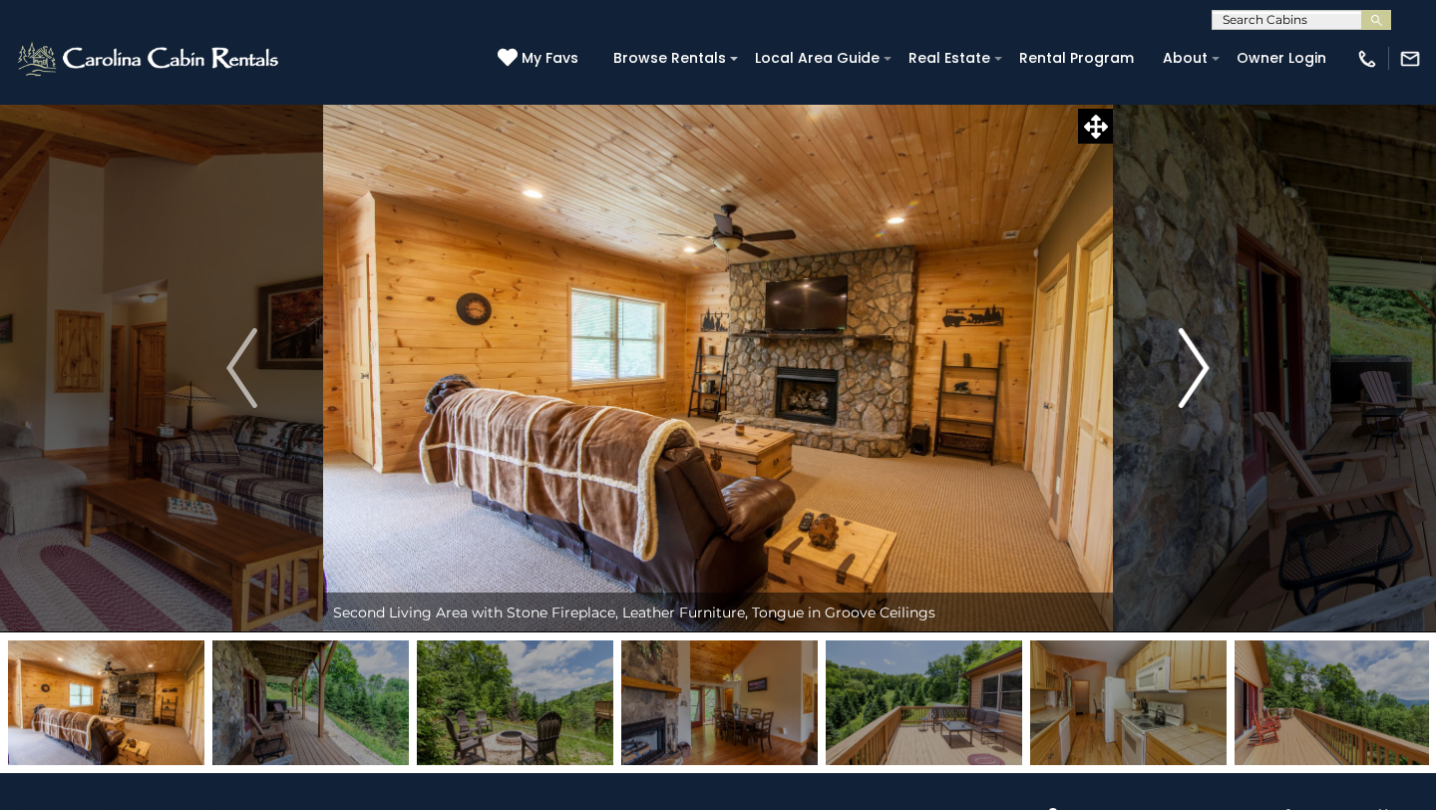
click at [1205, 368] on img "Next" at bounding box center [1194, 368] width 30 height 80
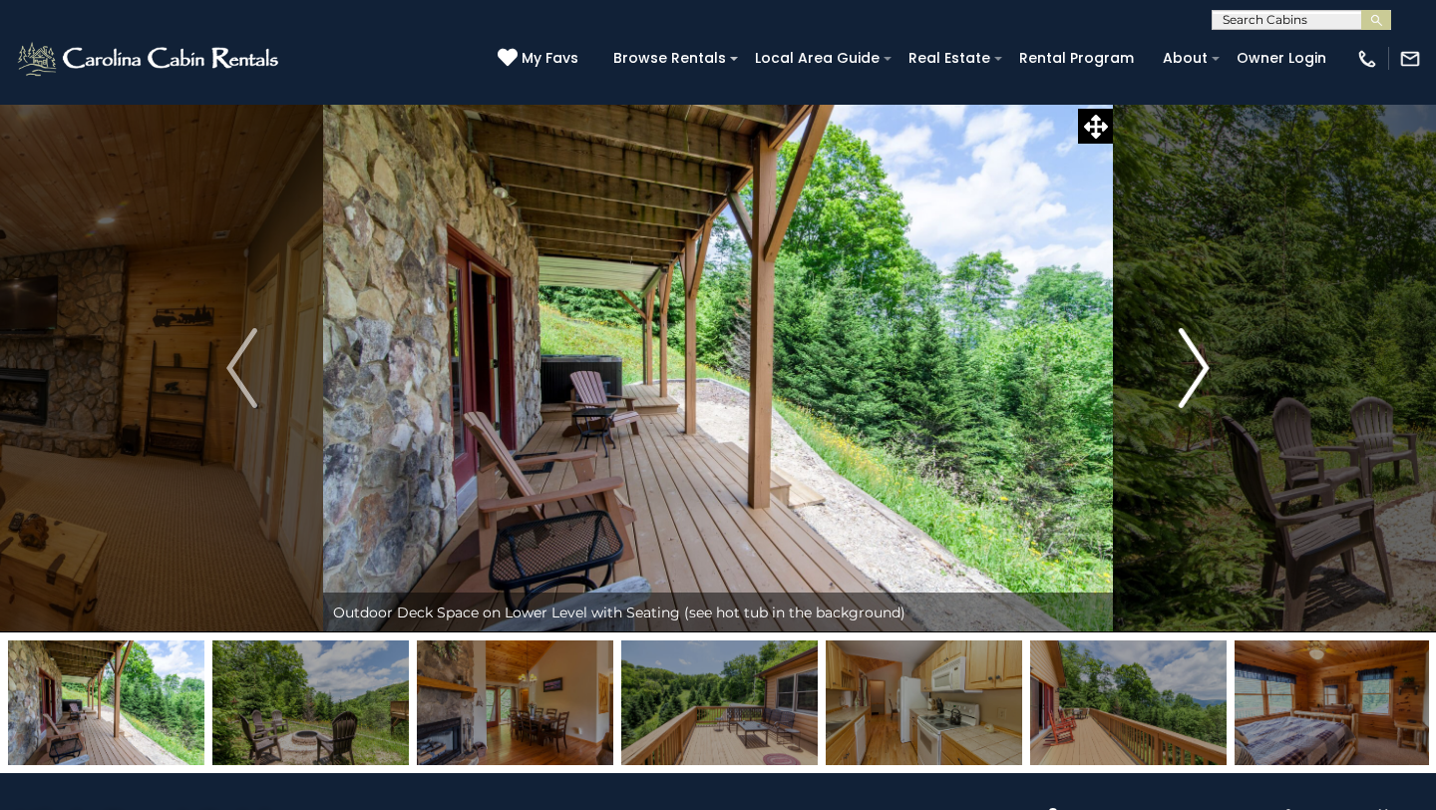
click at [1205, 368] on img "Next" at bounding box center [1194, 368] width 30 height 80
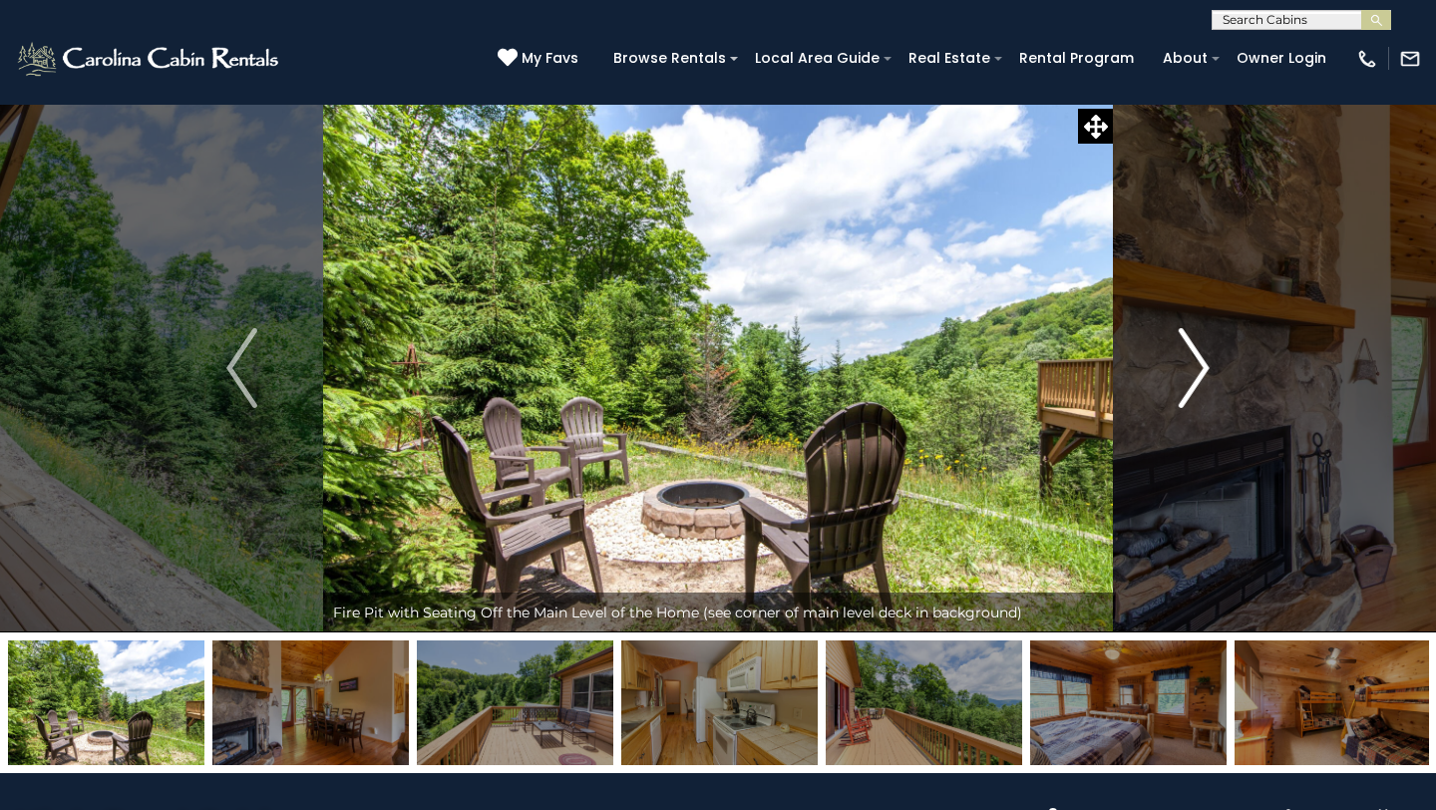
click at [1205, 368] on img "Next" at bounding box center [1194, 368] width 30 height 80
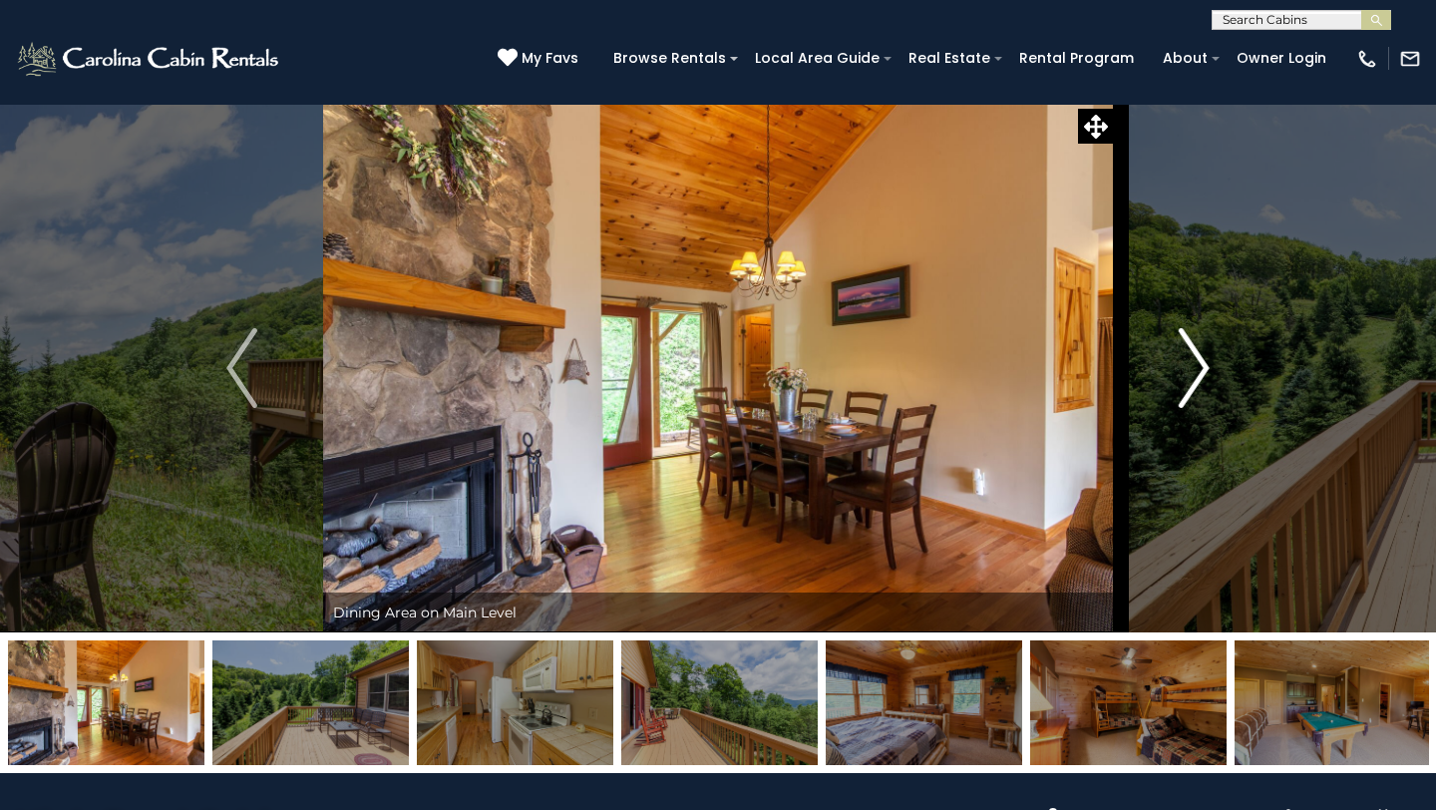
click at [1205, 368] on img "Next" at bounding box center [1194, 368] width 30 height 80
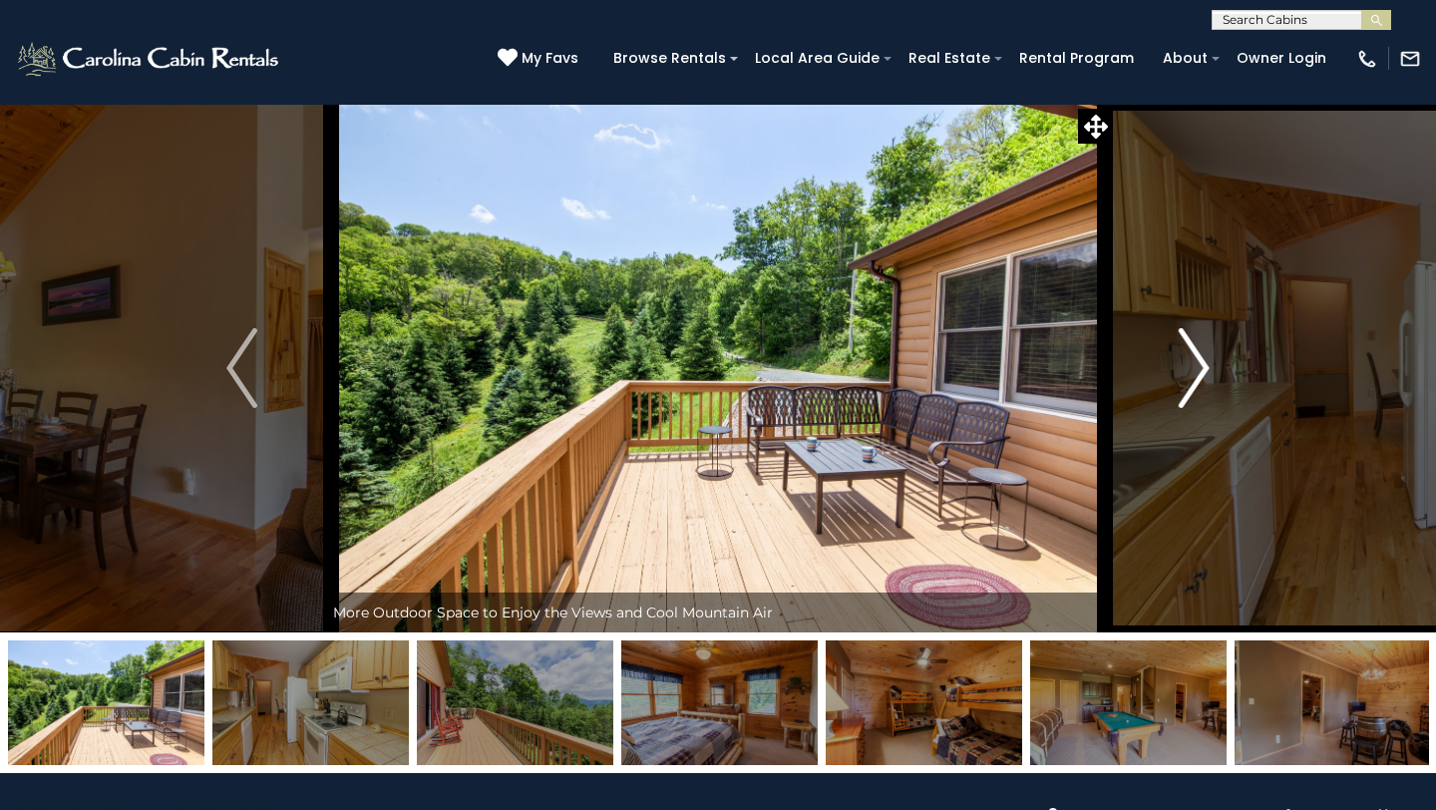
click at [1205, 368] on img "Next" at bounding box center [1194, 368] width 30 height 80
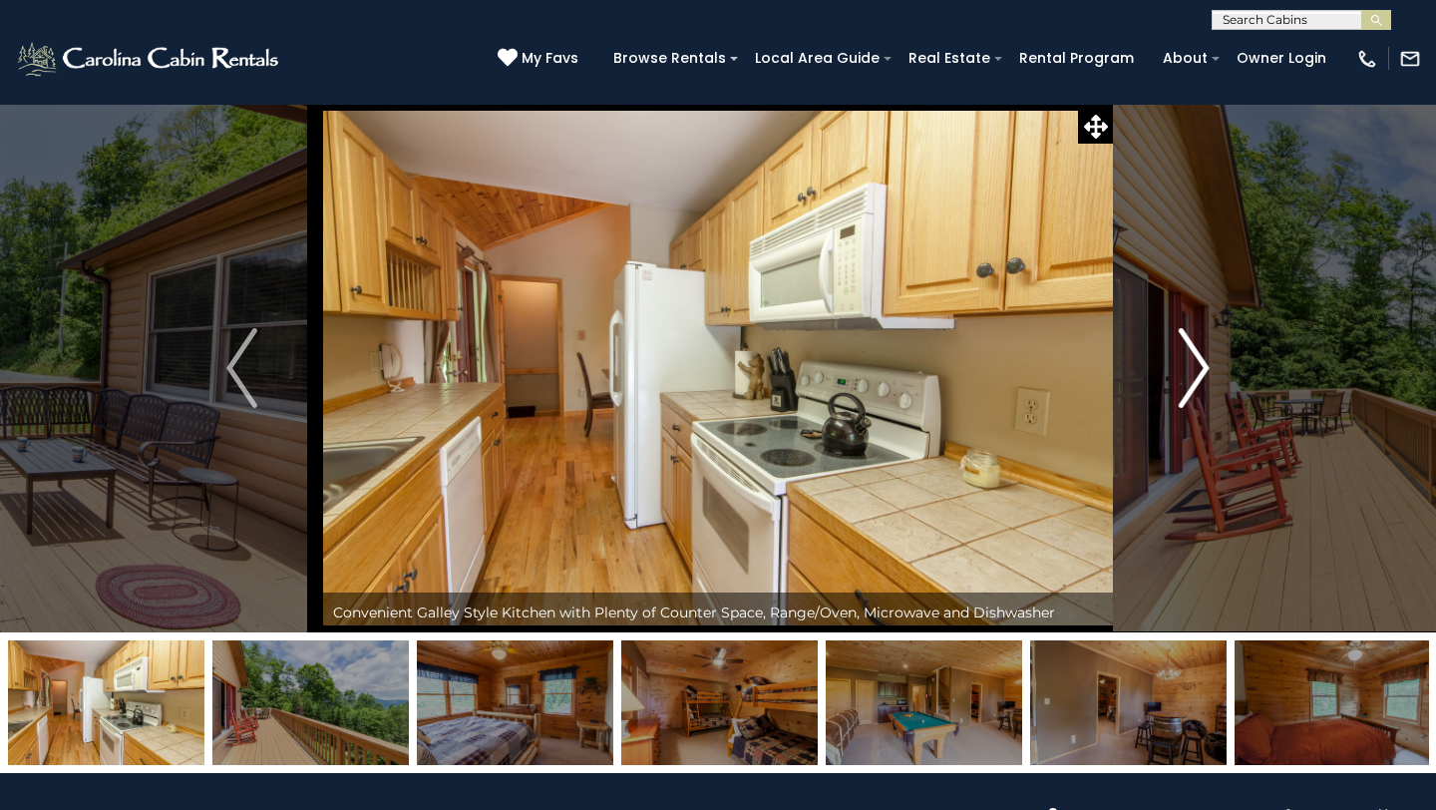
click at [1205, 368] on img "Next" at bounding box center [1194, 368] width 30 height 80
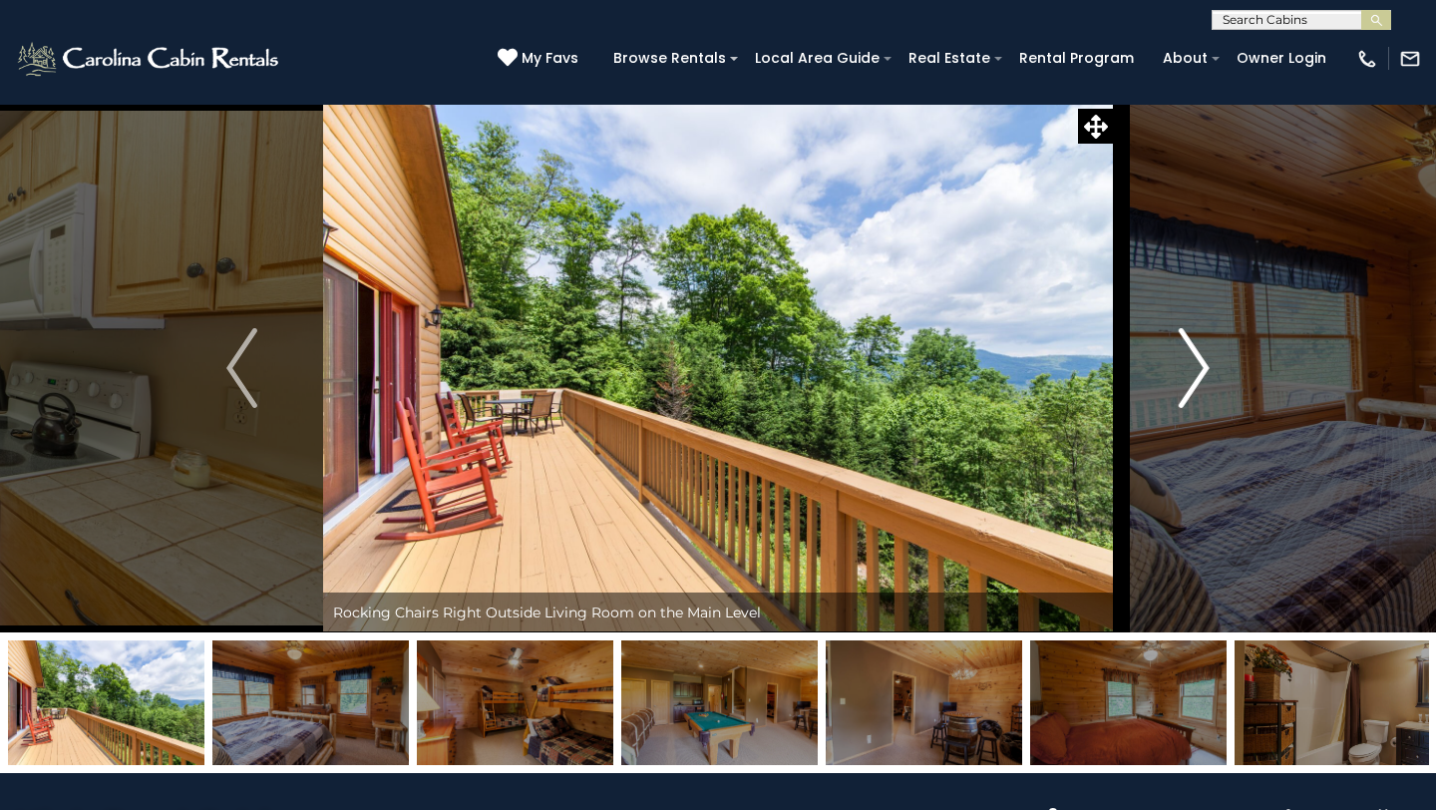
click at [1205, 368] on img "Next" at bounding box center [1194, 368] width 30 height 80
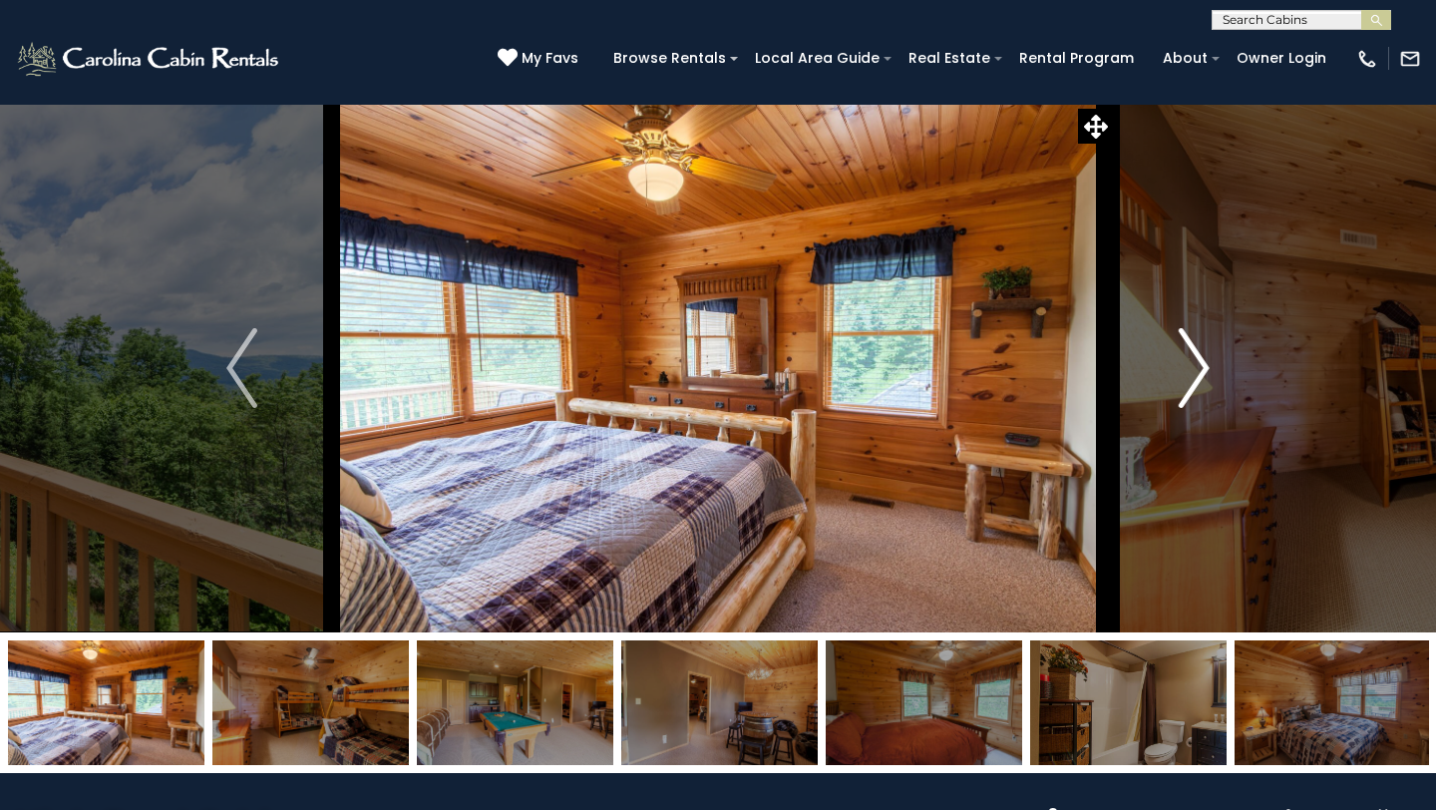
click at [1205, 368] on img "Next" at bounding box center [1194, 368] width 30 height 80
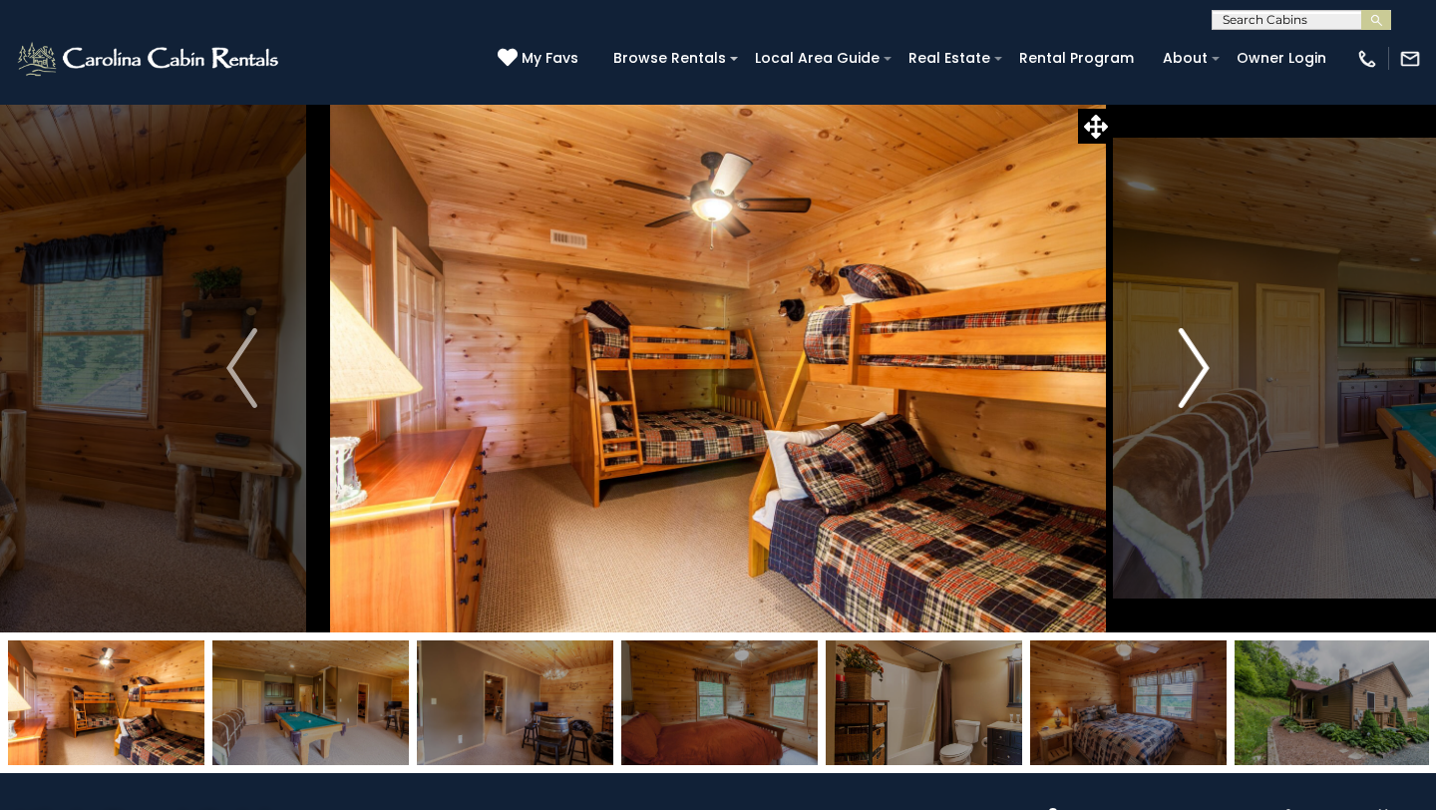
click at [1205, 368] on img "Next" at bounding box center [1194, 368] width 30 height 80
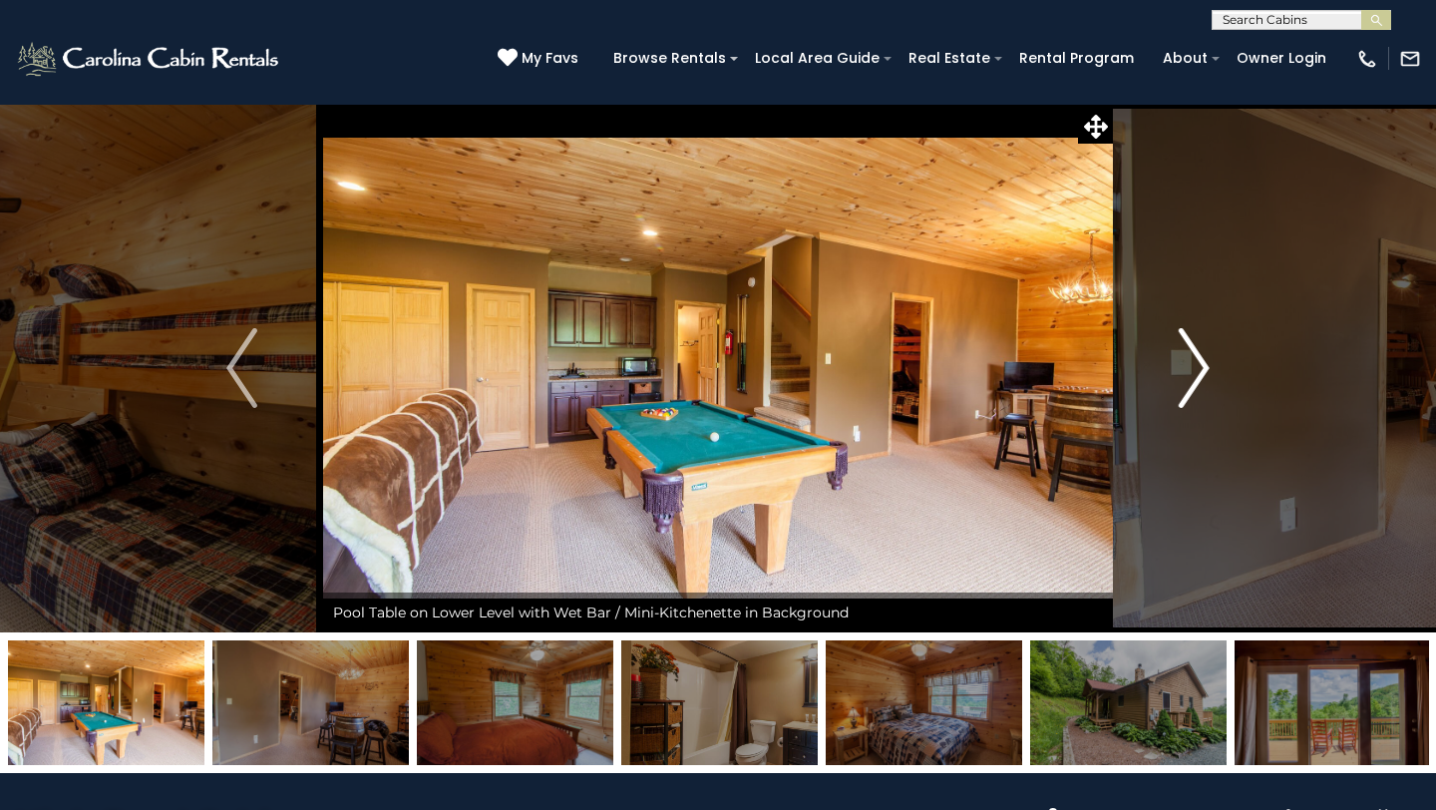
click at [1205, 368] on img "Next" at bounding box center [1194, 368] width 30 height 80
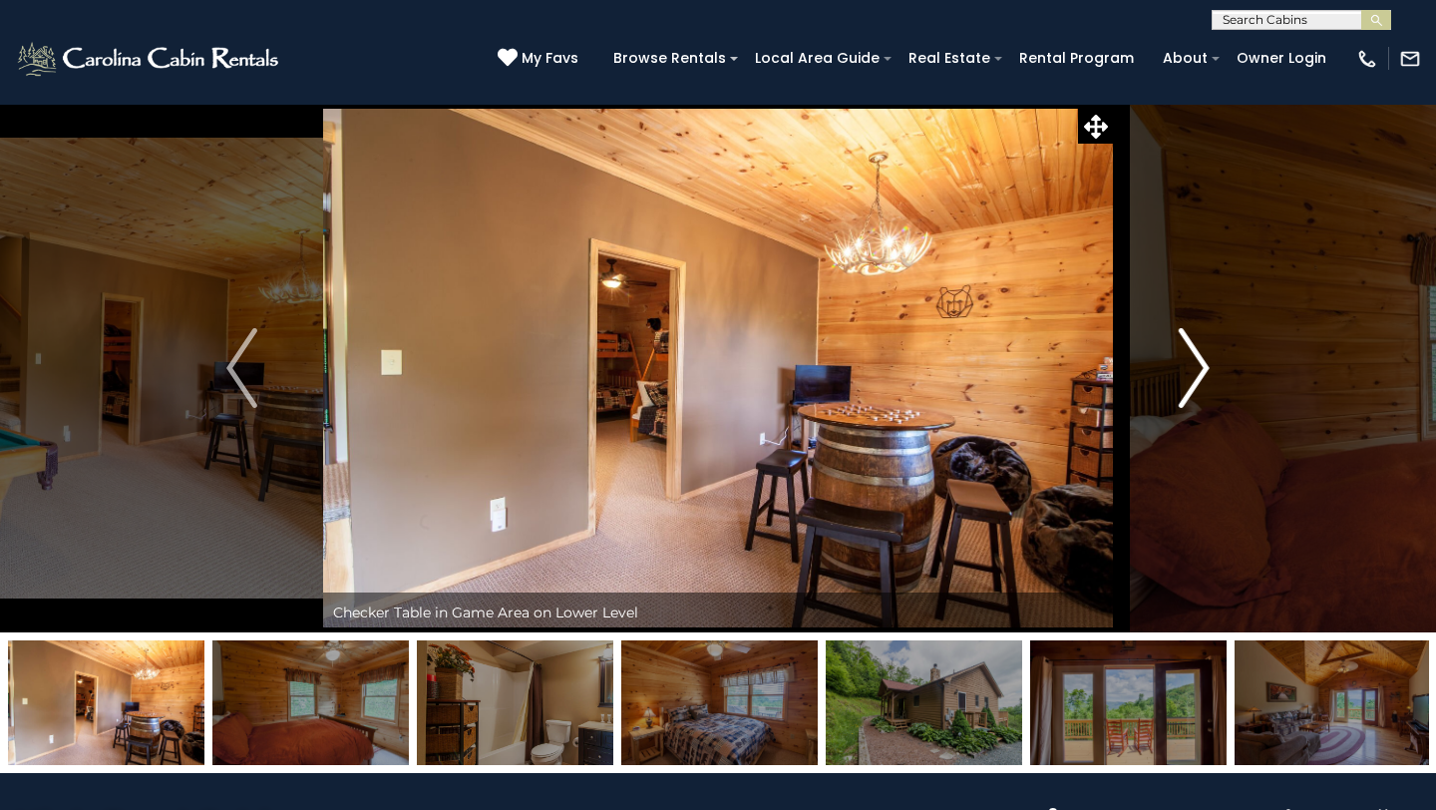
click at [1205, 368] on img "Next" at bounding box center [1194, 368] width 30 height 80
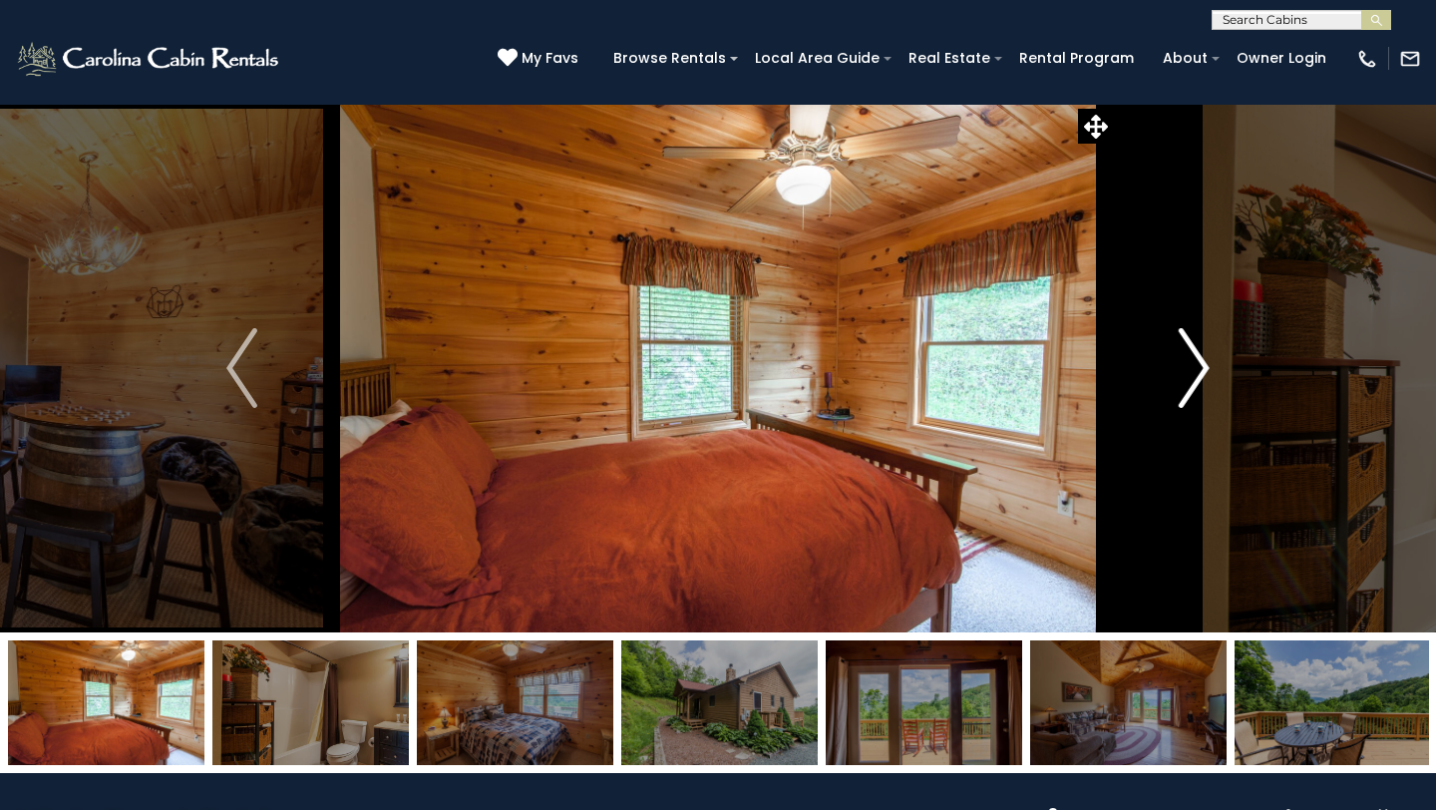
click at [1205, 368] on img "Next" at bounding box center [1194, 368] width 30 height 80
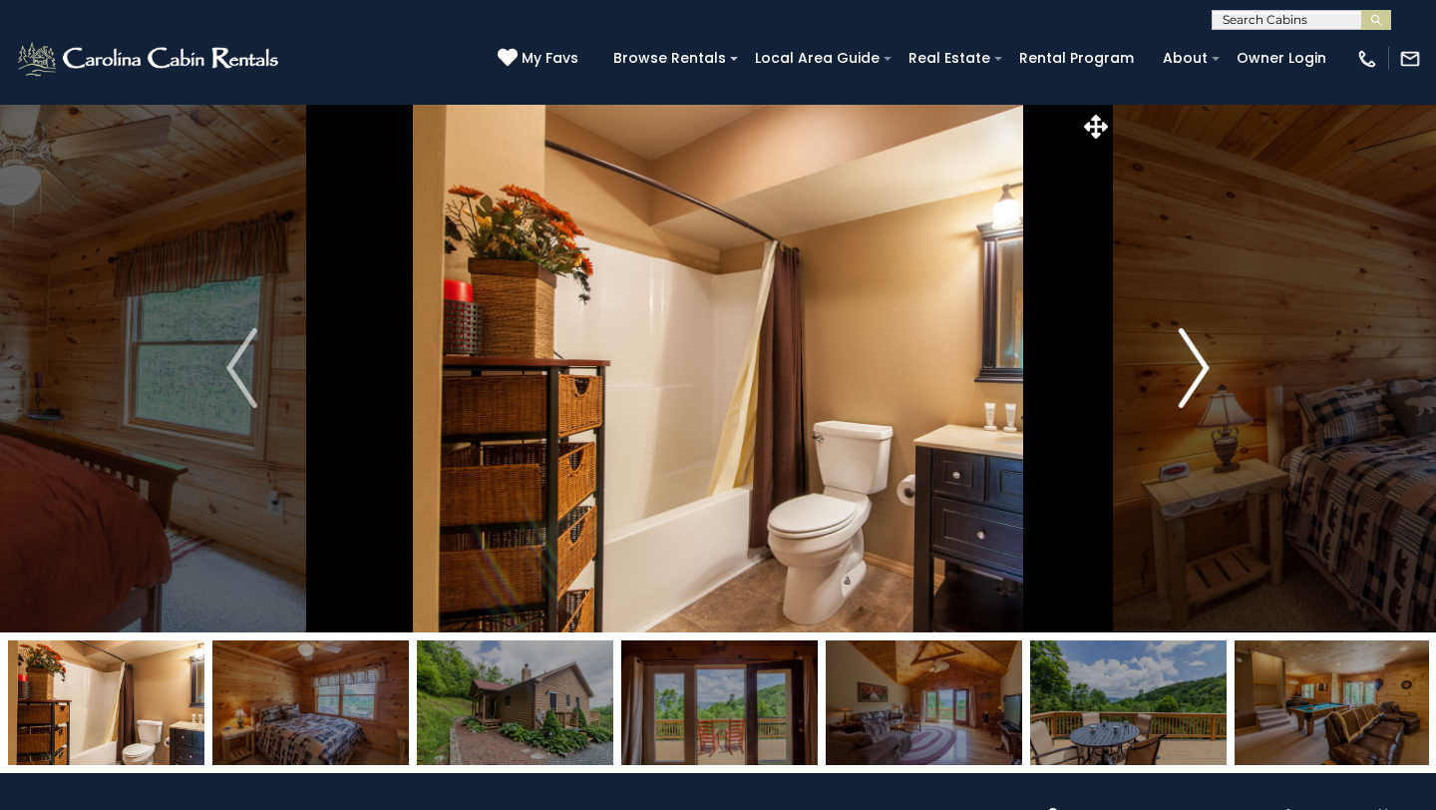
click at [1205, 368] on img "Next" at bounding box center [1194, 368] width 30 height 80
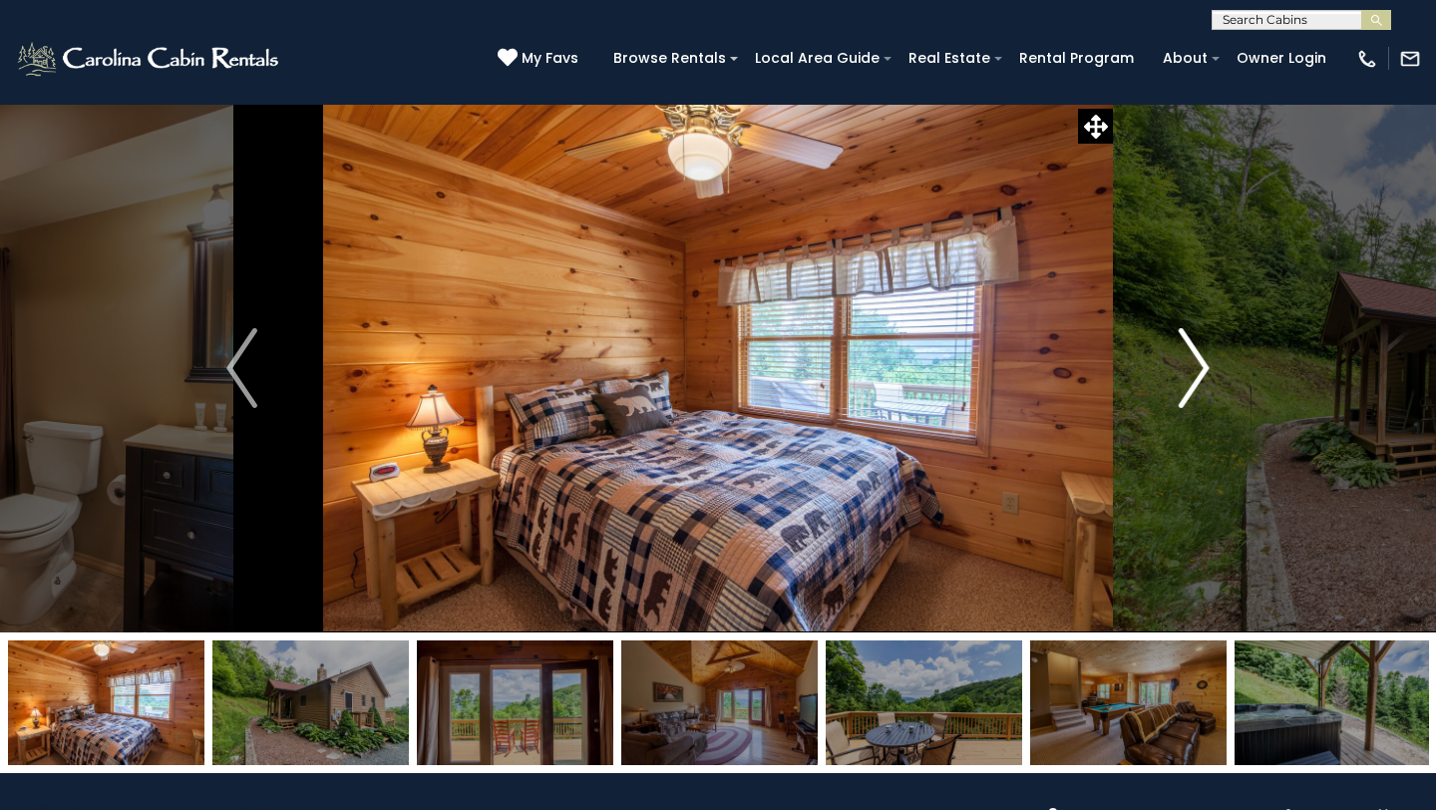
click at [1205, 368] on img "Next" at bounding box center [1194, 368] width 30 height 80
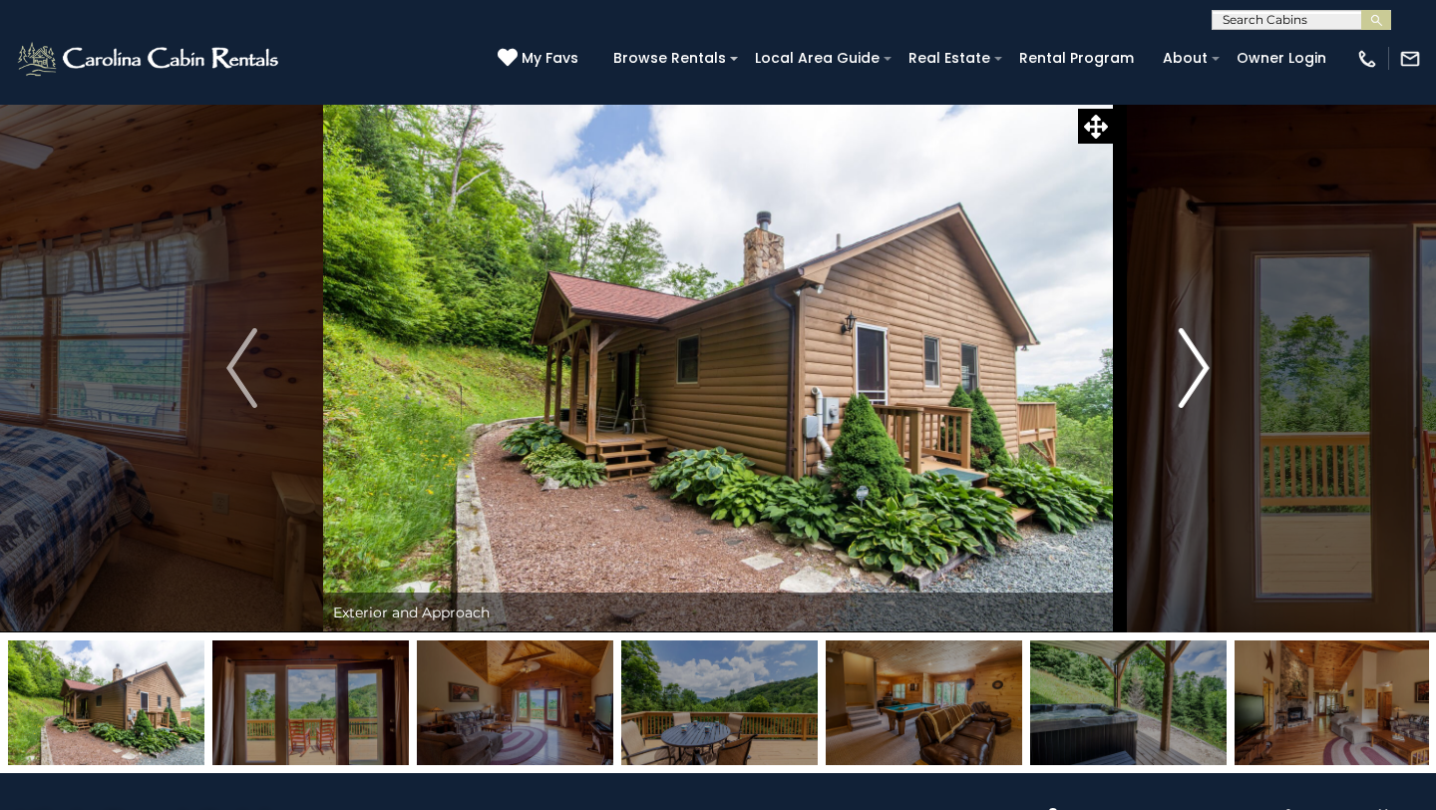
click at [1205, 368] on img "Next" at bounding box center [1194, 368] width 30 height 80
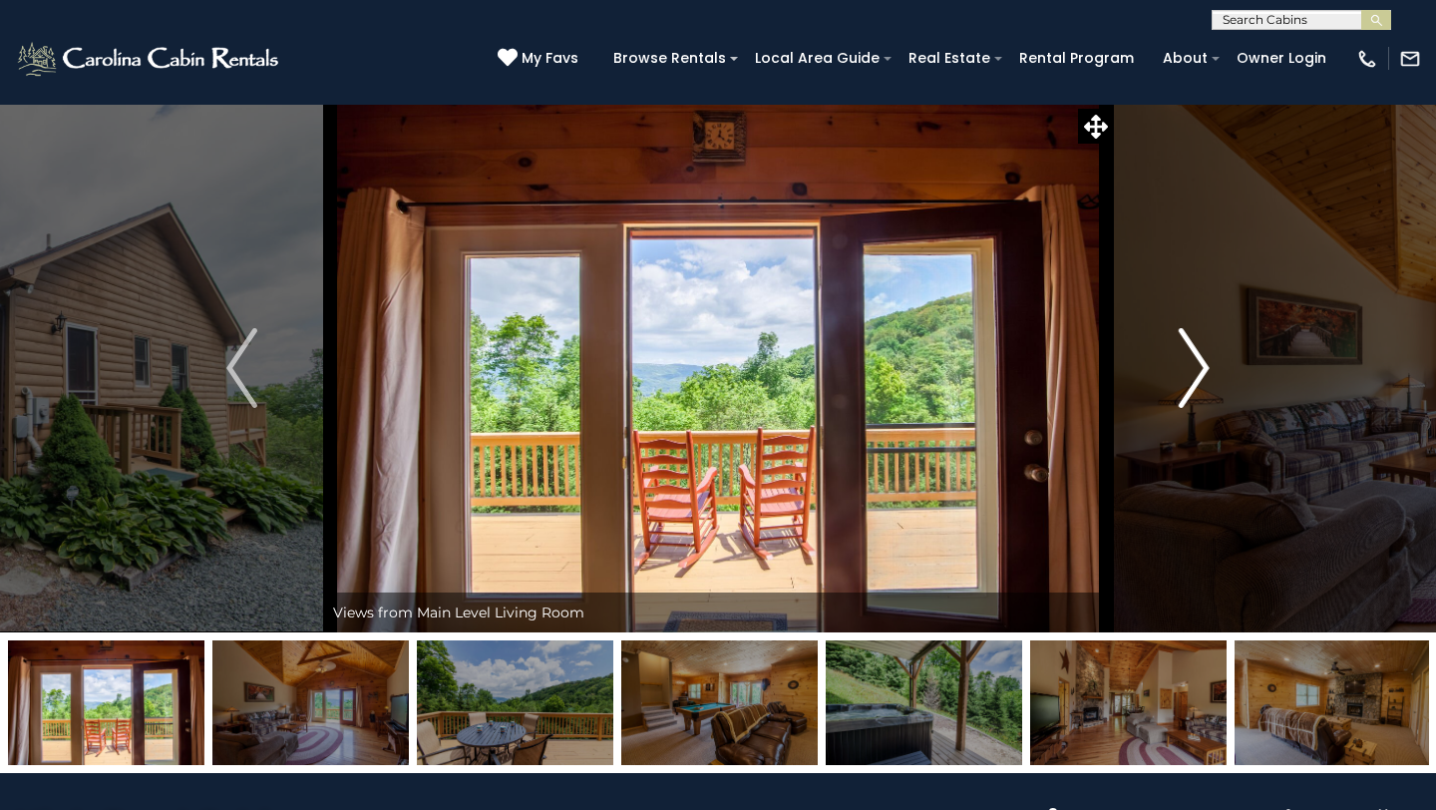
click at [1205, 368] on img "Next" at bounding box center [1194, 368] width 30 height 80
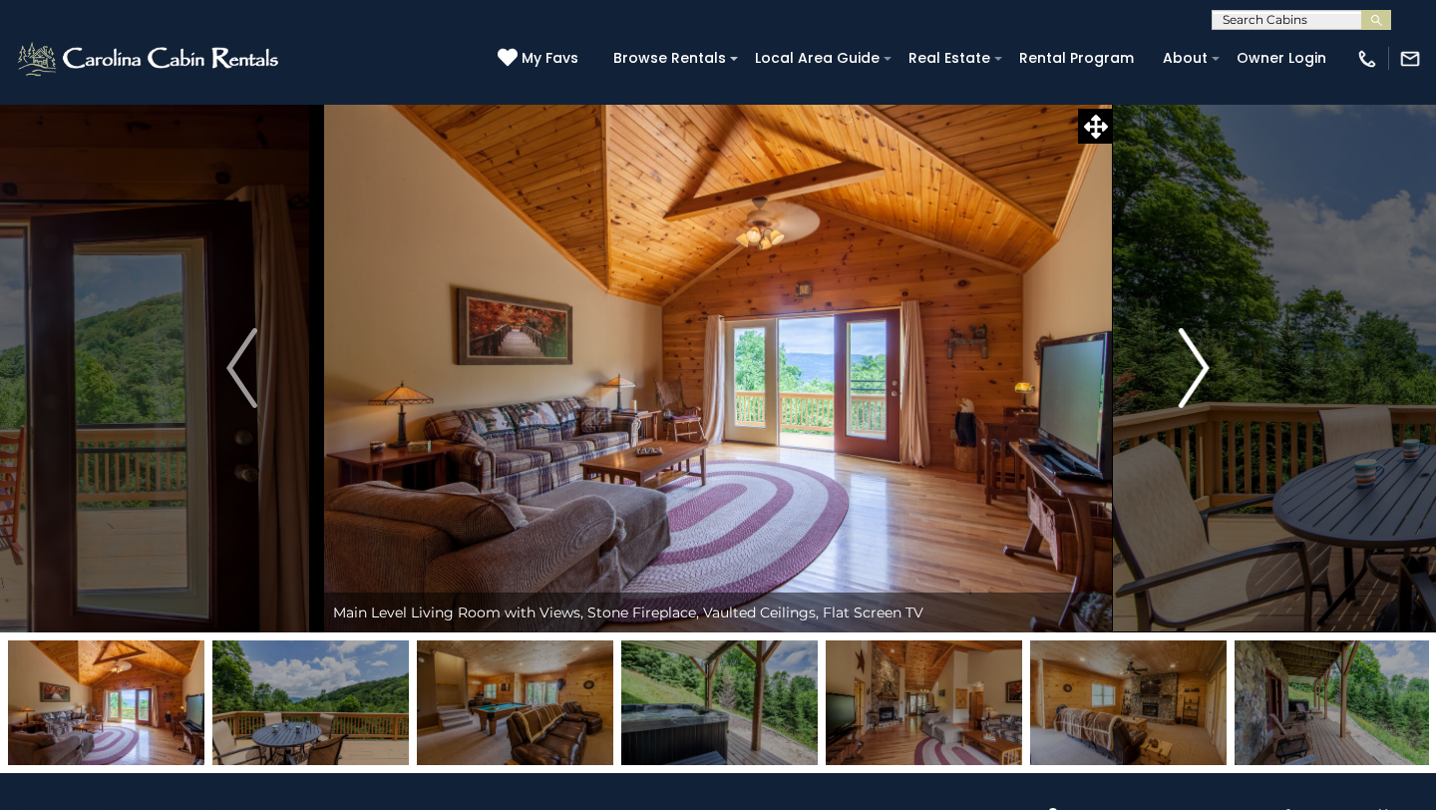
click at [1205, 368] on img "Next" at bounding box center [1194, 368] width 30 height 80
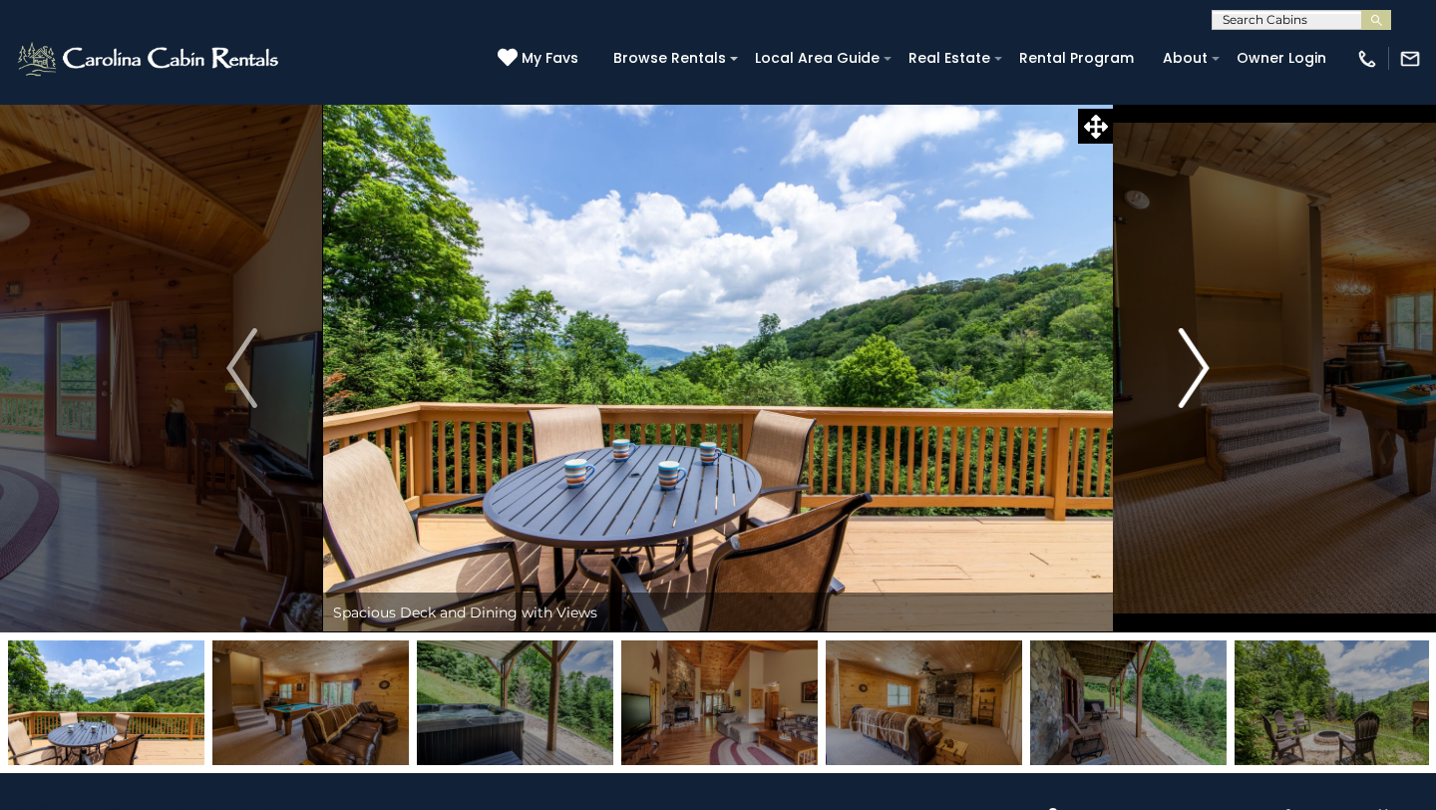
click at [1205, 368] on img "Next" at bounding box center [1194, 368] width 30 height 80
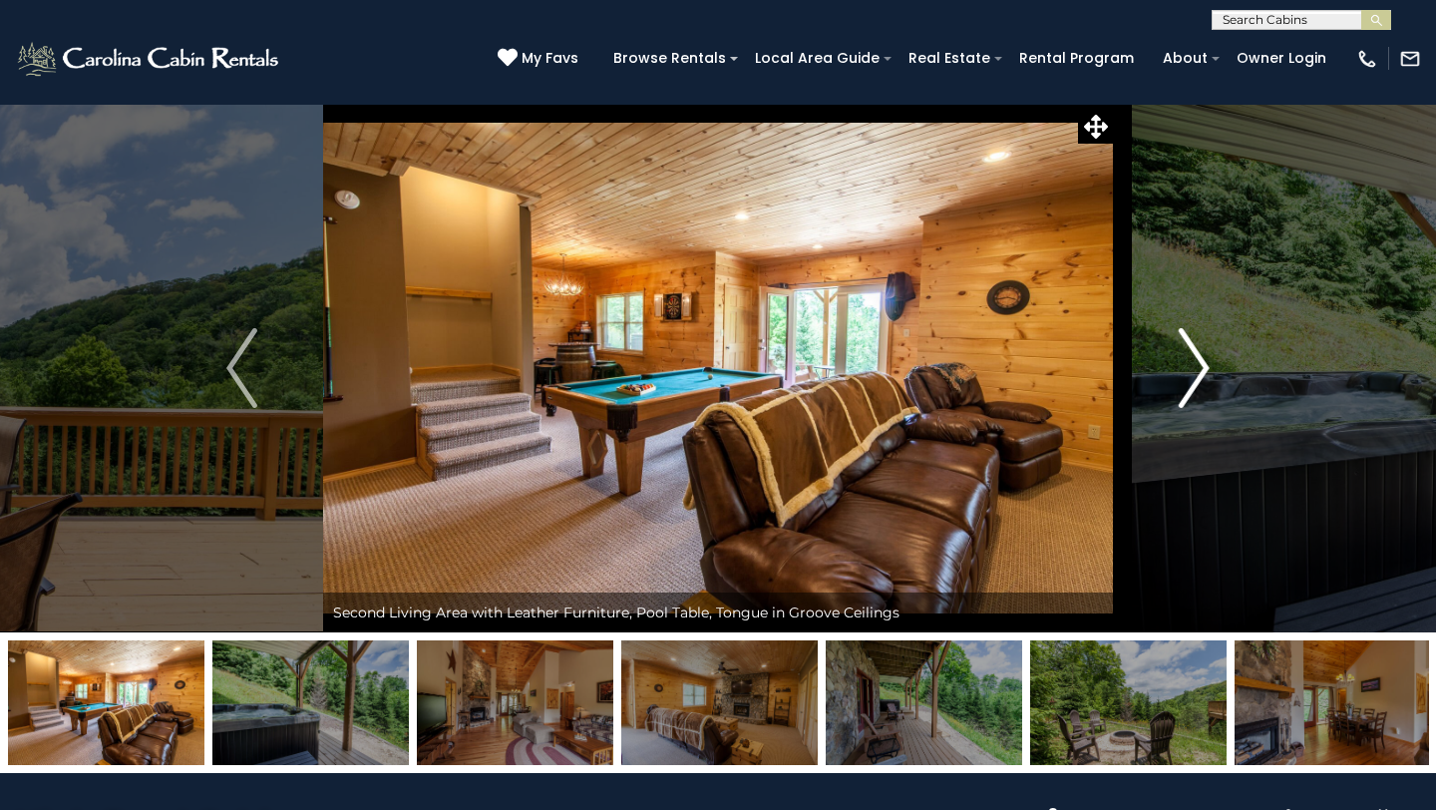
click at [1205, 368] on img "Next" at bounding box center [1194, 368] width 30 height 80
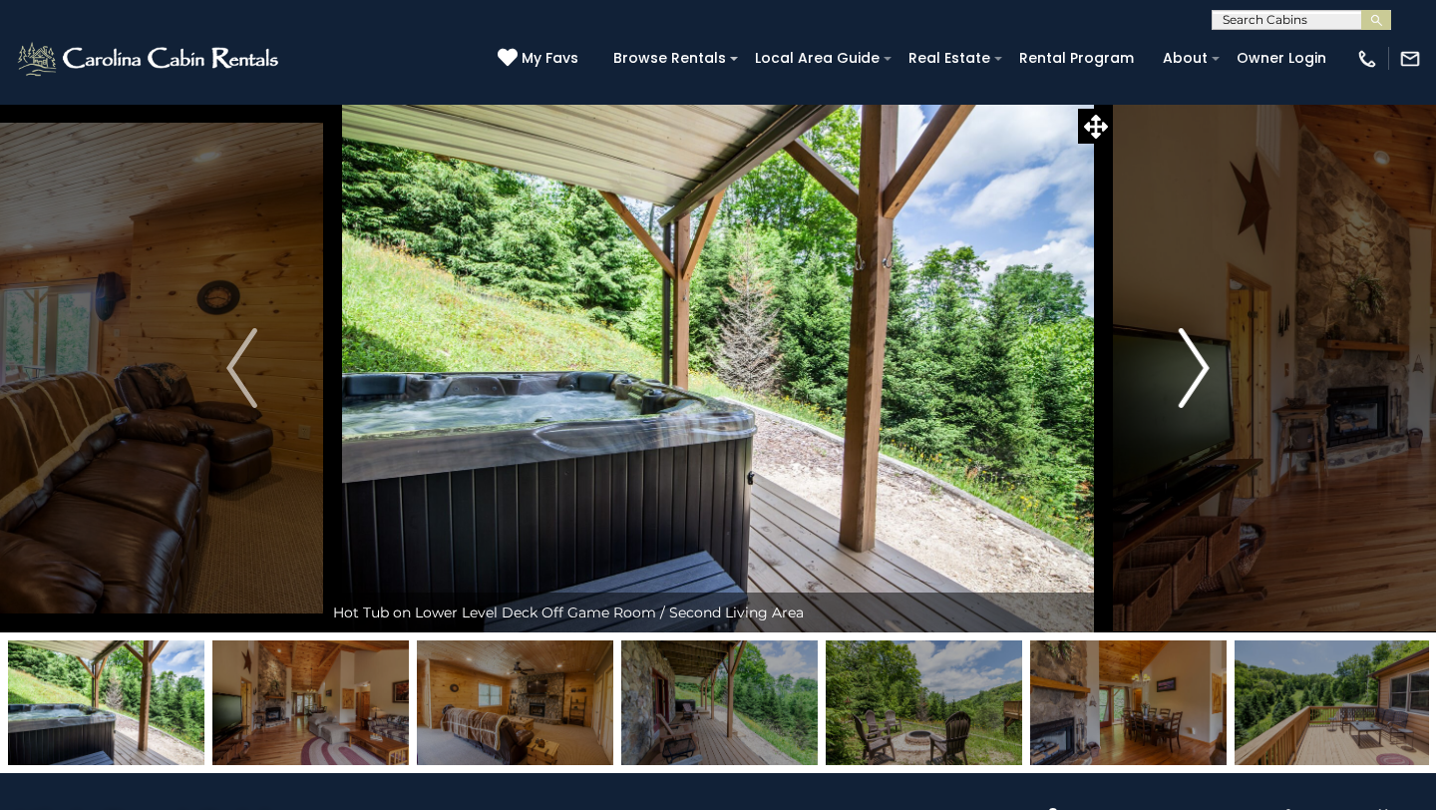
click at [1205, 368] on img "Next" at bounding box center [1194, 368] width 30 height 80
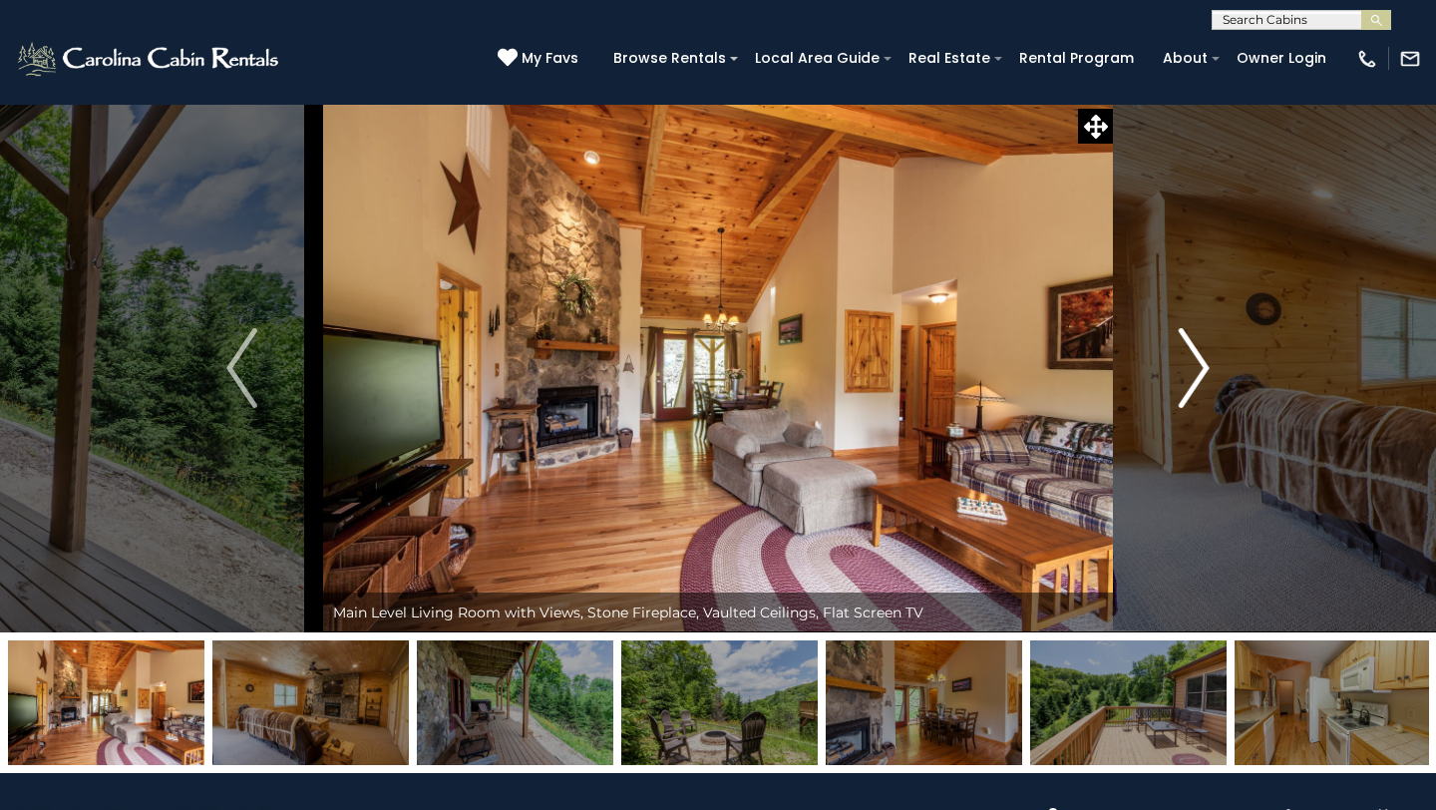
click at [1205, 368] on img "Next" at bounding box center [1194, 368] width 30 height 80
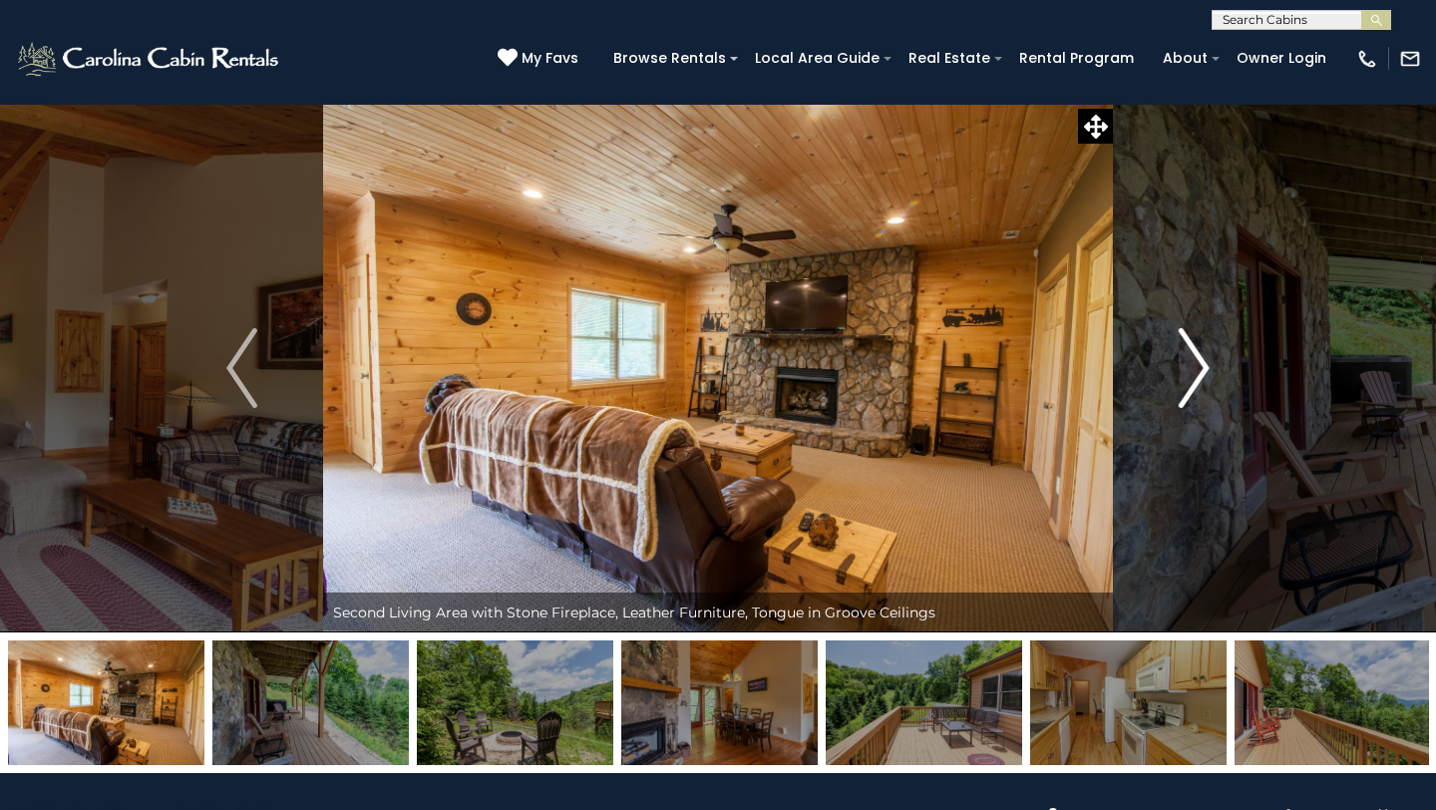
click at [1205, 368] on img "Next" at bounding box center [1194, 368] width 30 height 80
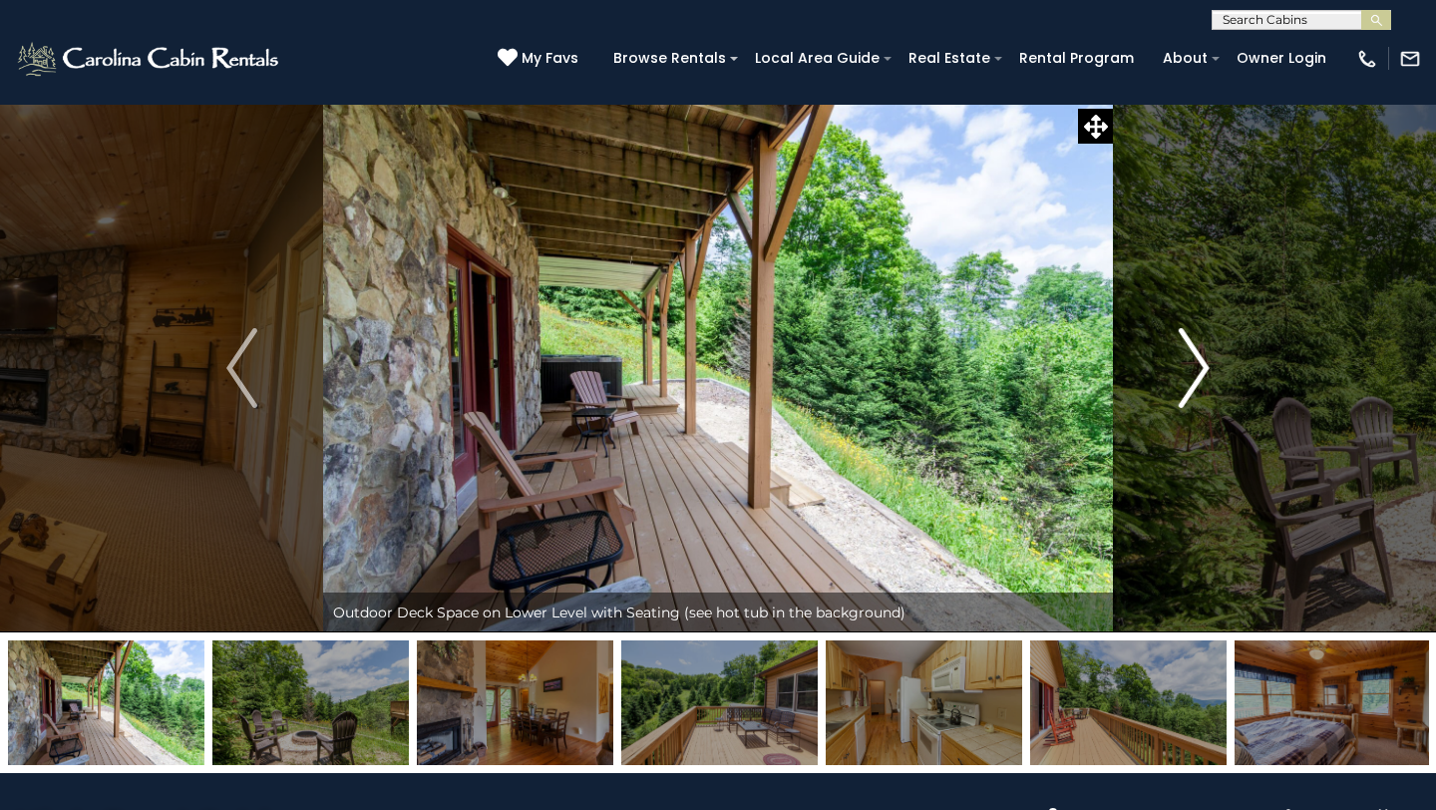
click at [1205, 368] on img "Next" at bounding box center [1194, 368] width 30 height 80
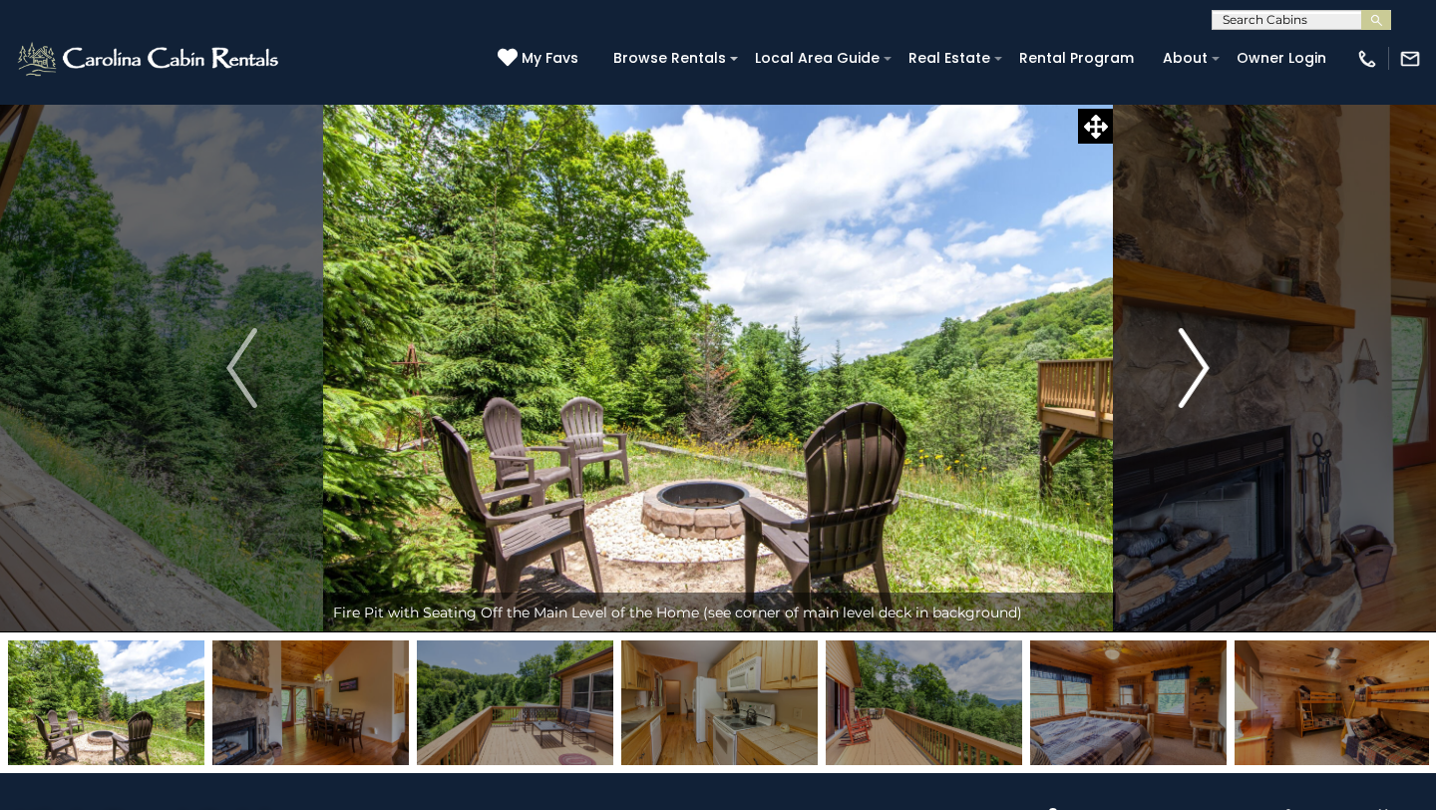
click at [1205, 368] on img "Next" at bounding box center [1194, 368] width 30 height 80
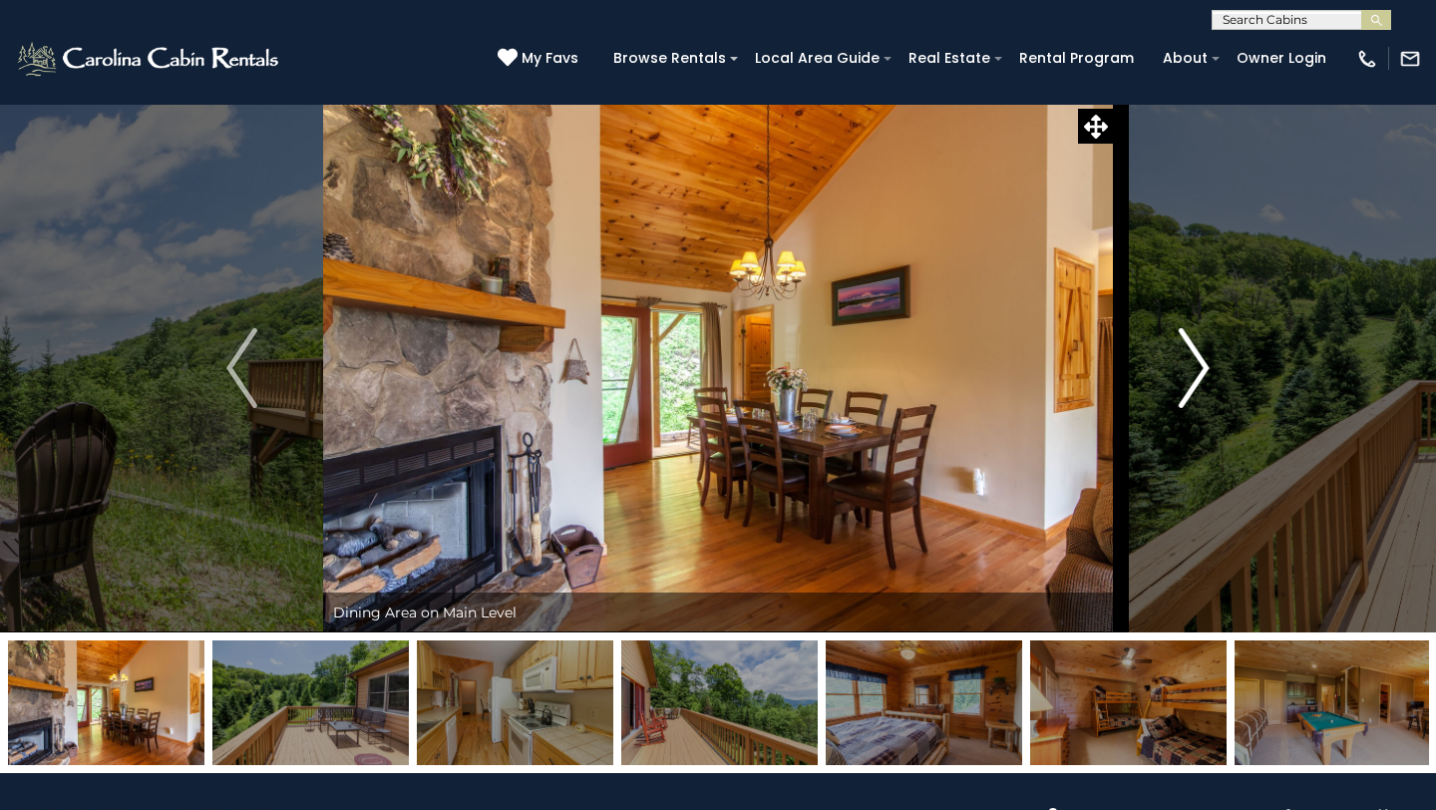
click at [1205, 368] on img "Next" at bounding box center [1194, 368] width 30 height 80
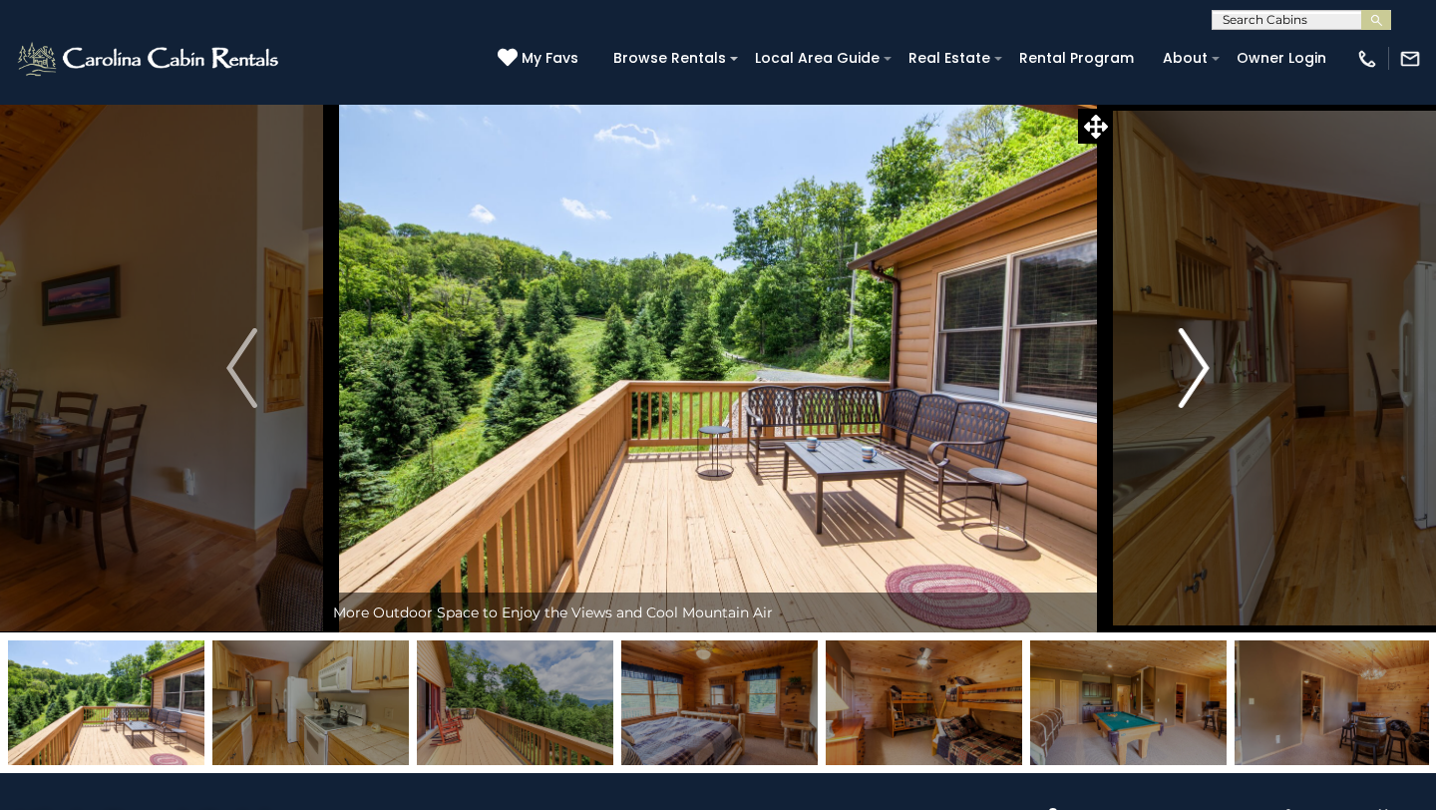
click at [1205, 368] on img "Next" at bounding box center [1194, 368] width 30 height 80
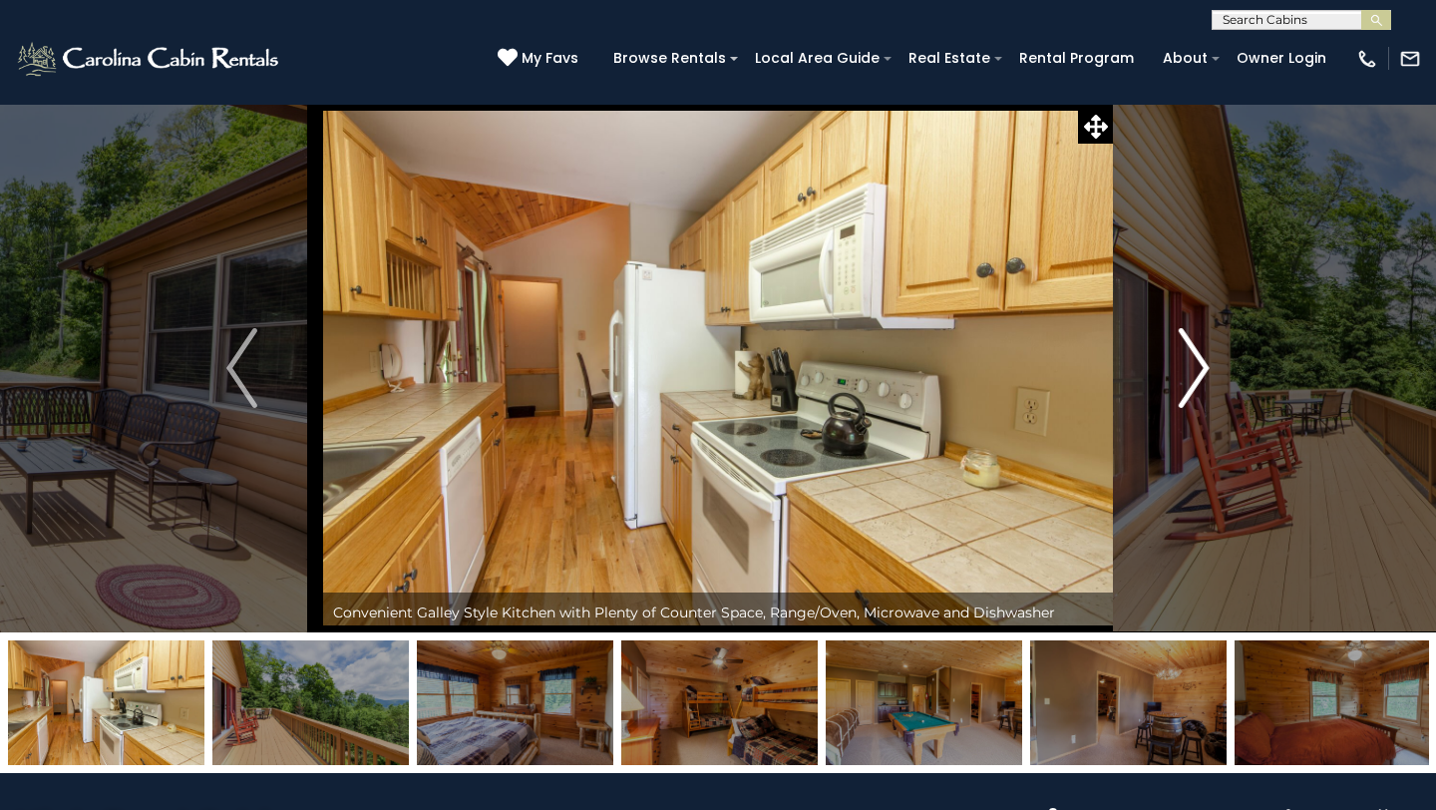
click at [1205, 368] on img "Next" at bounding box center [1194, 368] width 30 height 80
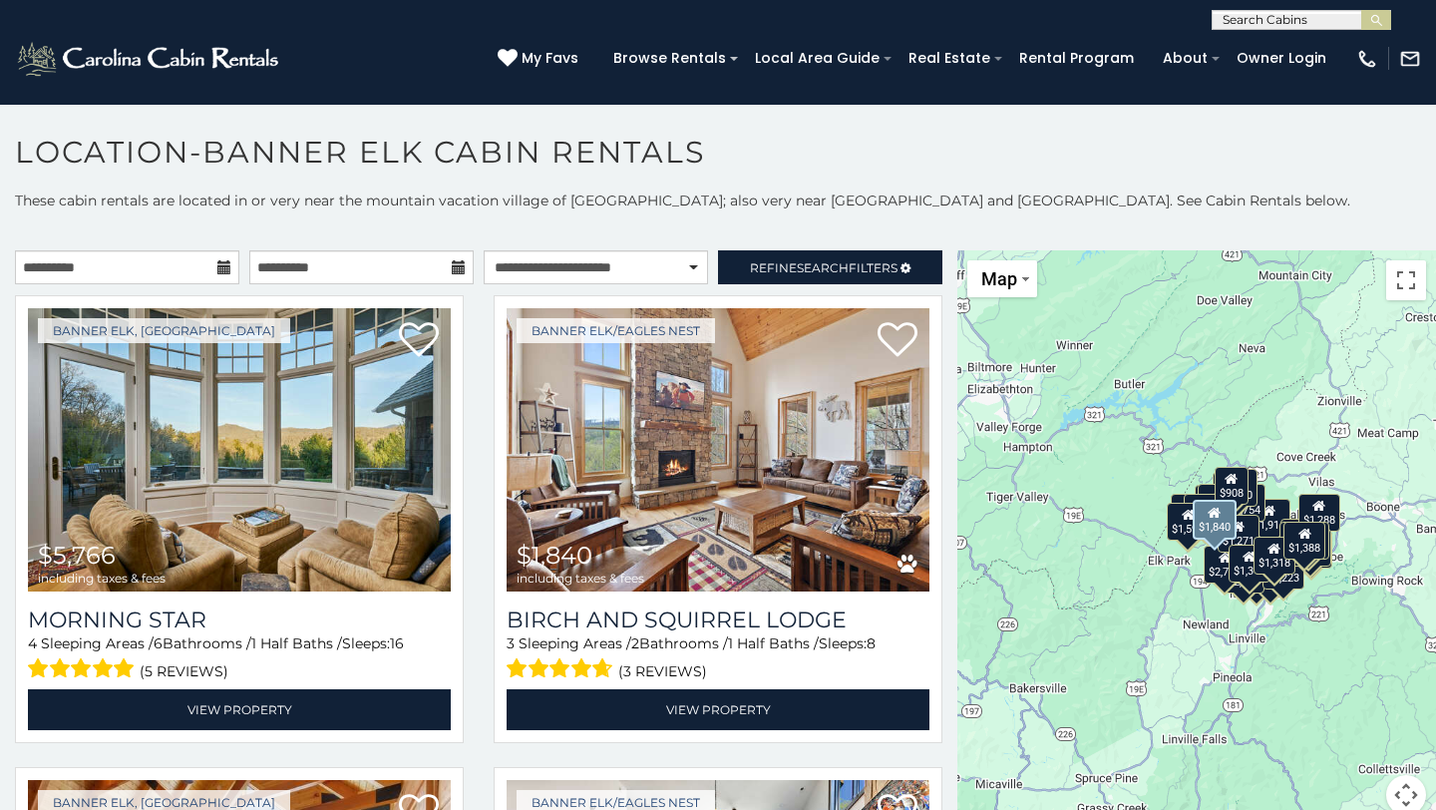
click at [948, 755] on div "Banner Elk/Eagles Nest $1,840 including taxes & fees Birch and [GEOGRAPHIC_DATA…" at bounding box center [718, 525] width 479 height 460
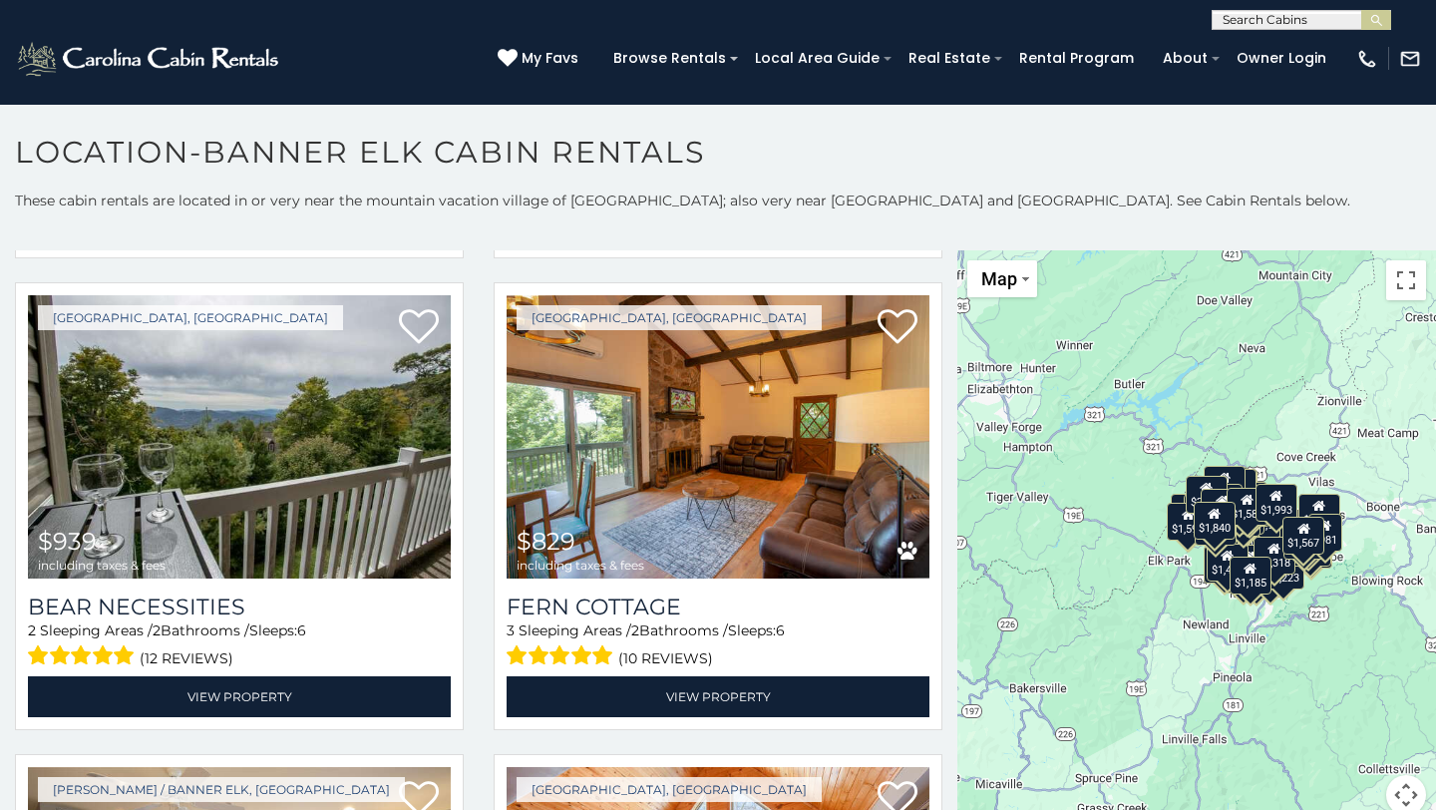
scroll to position [8060, 0]
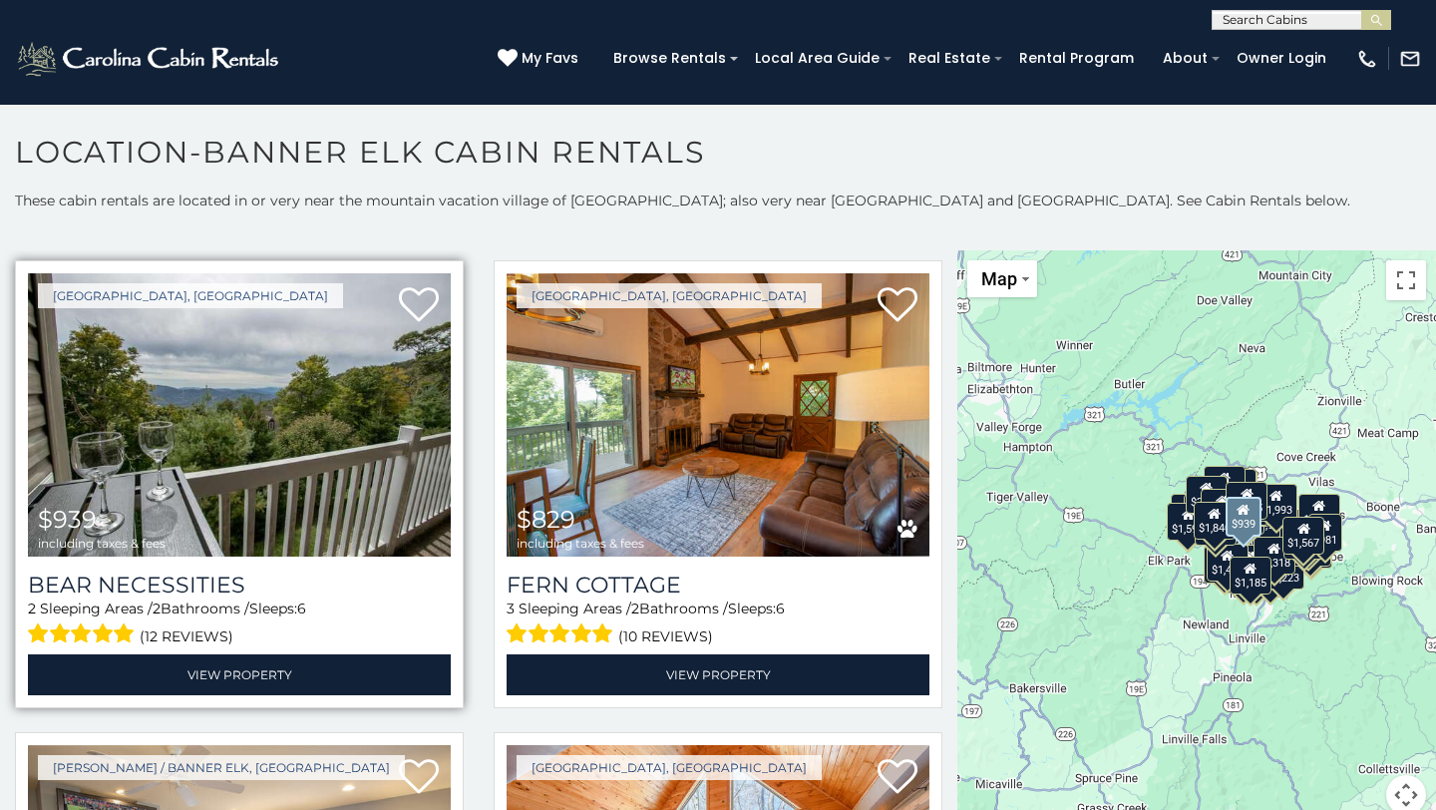
click at [268, 413] on img at bounding box center [239, 414] width 423 height 283
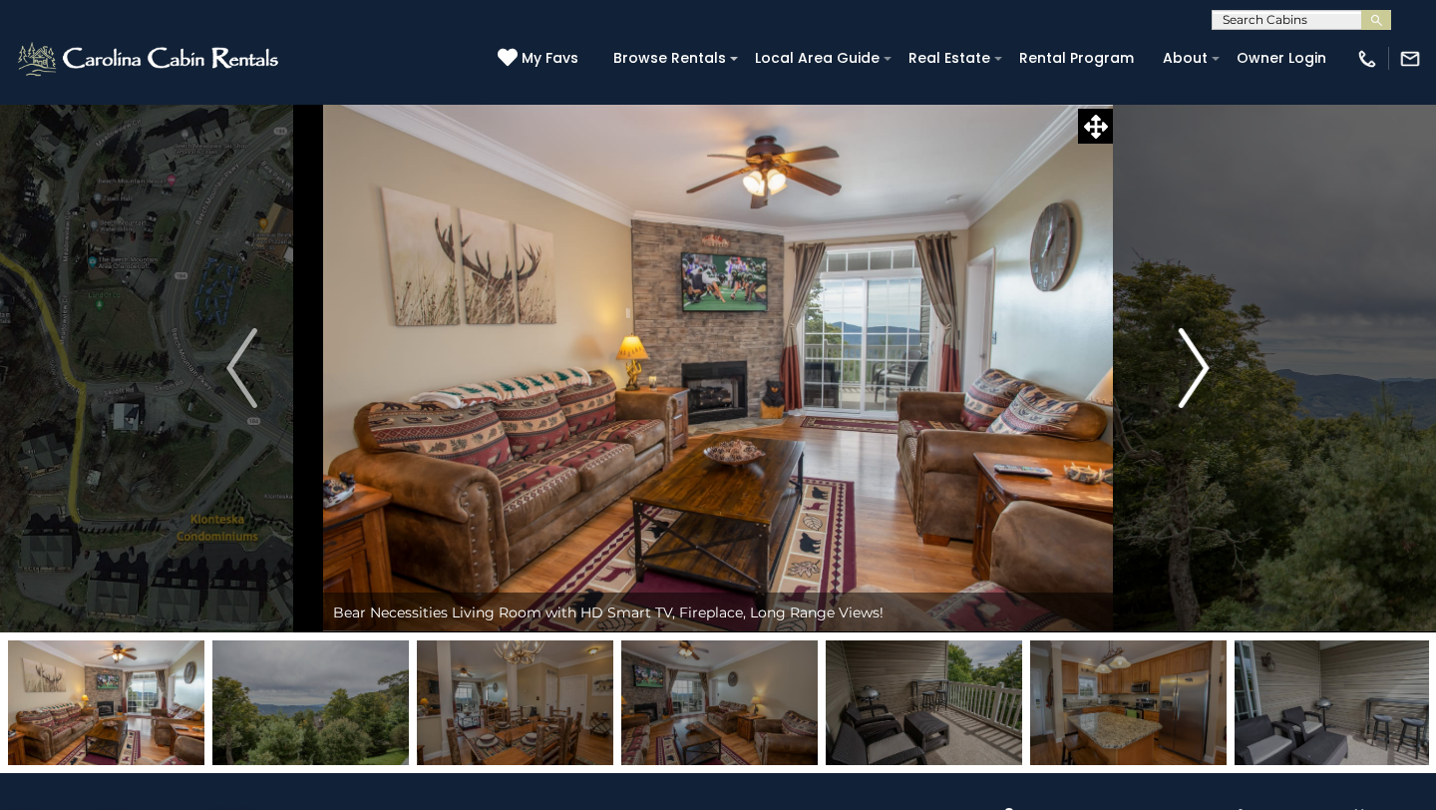
click at [1203, 368] on img "Next" at bounding box center [1194, 368] width 30 height 80
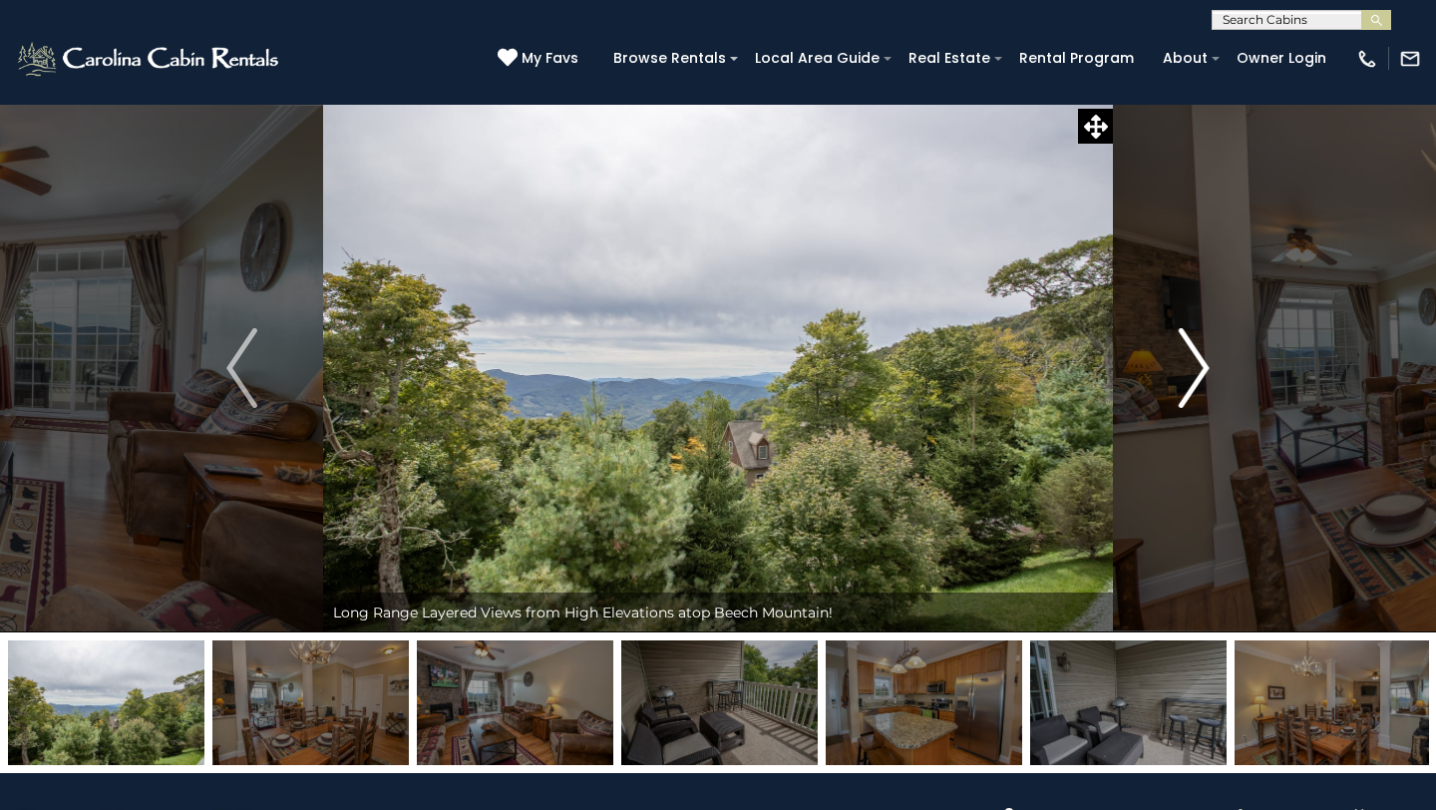
click at [1203, 368] on img "Next" at bounding box center [1194, 368] width 30 height 80
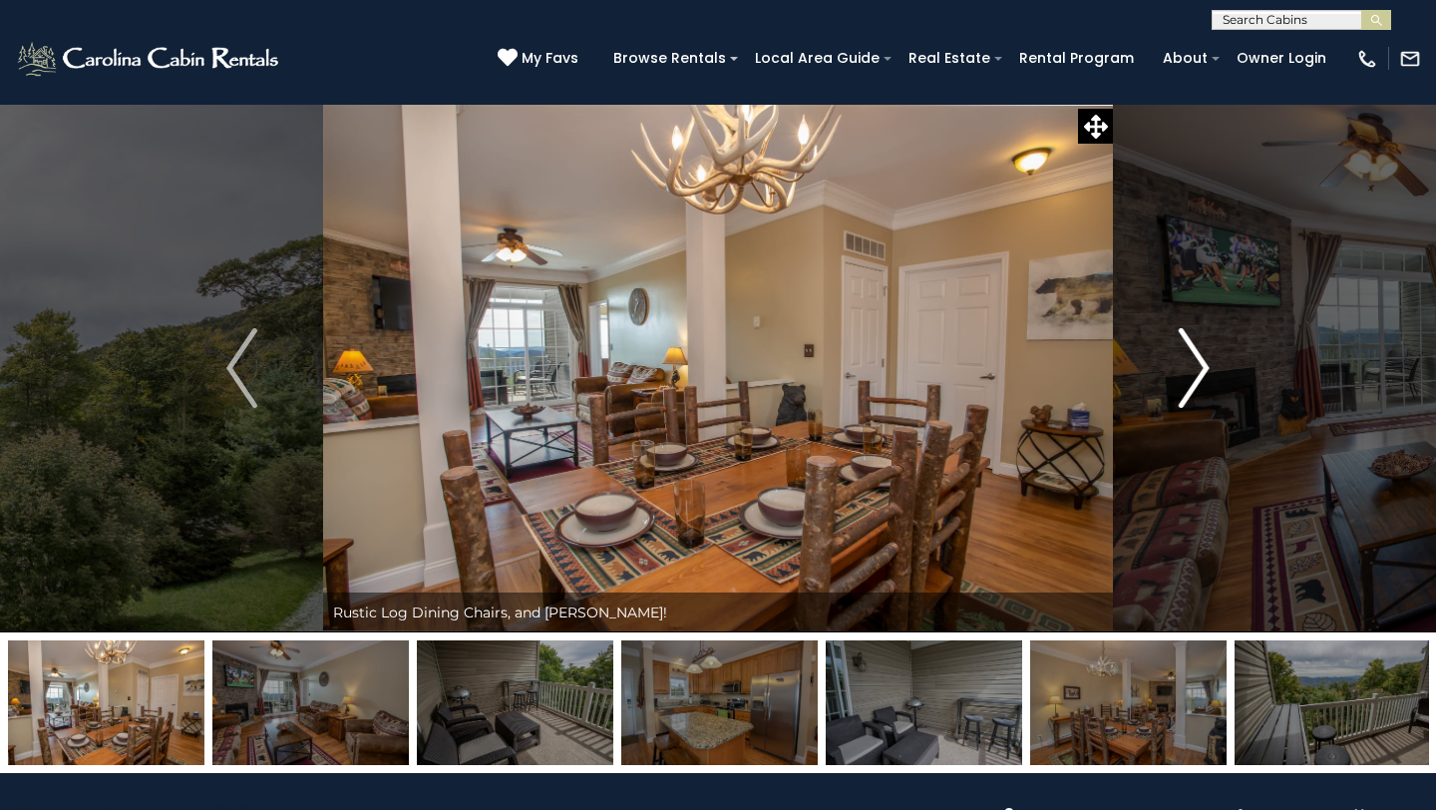
click at [1203, 368] on img "Next" at bounding box center [1194, 368] width 30 height 80
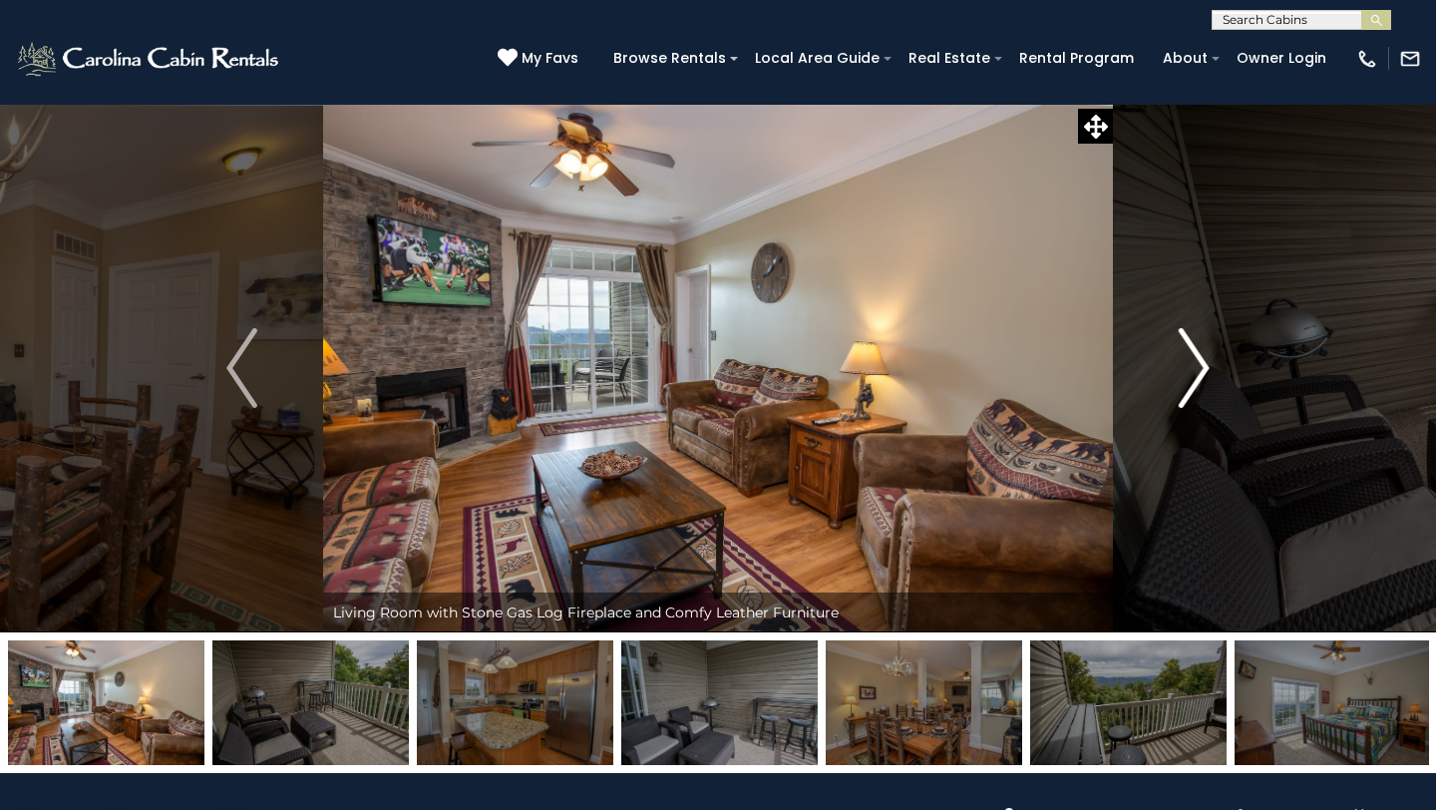
click at [1203, 368] on img "Next" at bounding box center [1194, 368] width 30 height 80
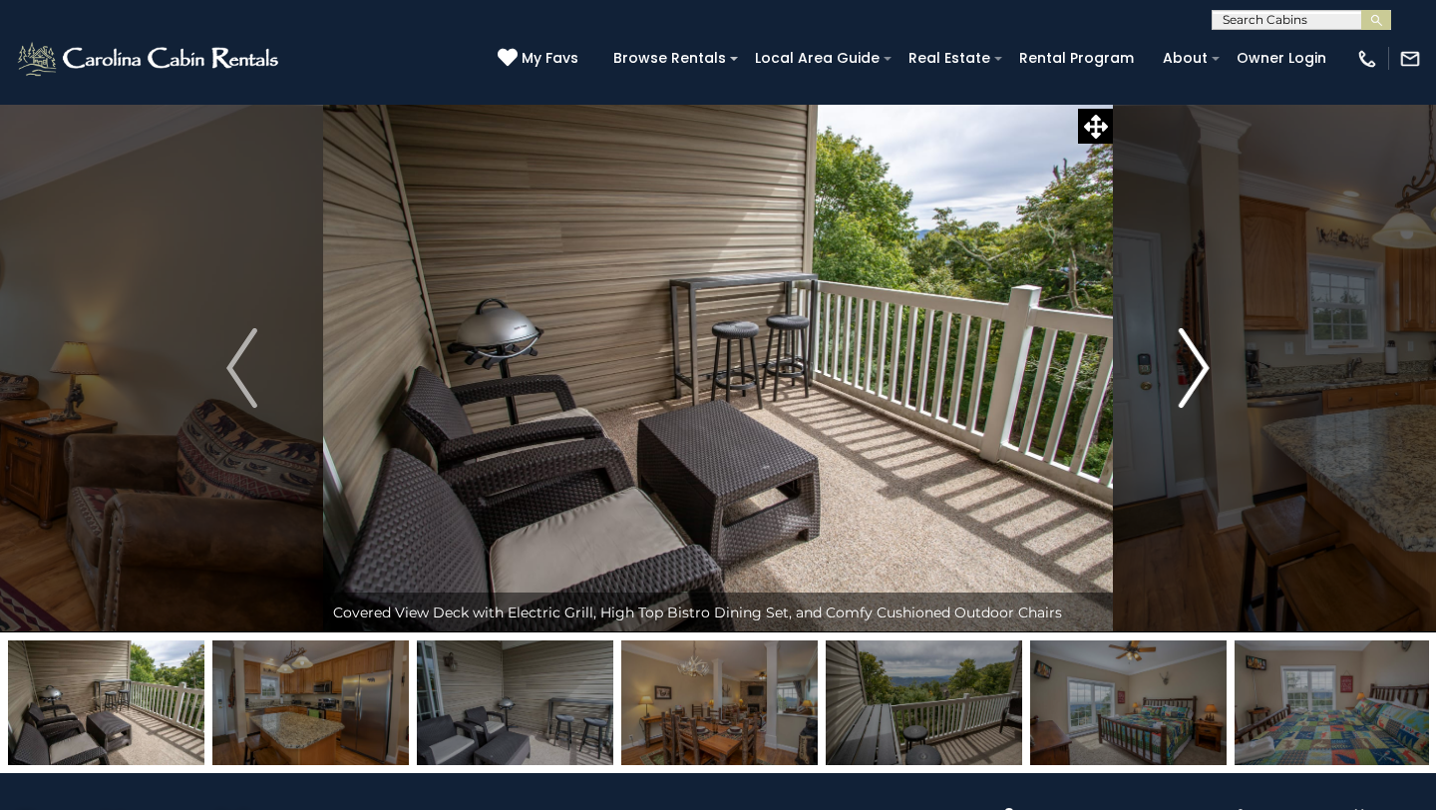
click at [1203, 368] on img "Next" at bounding box center [1194, 368] width 30 height 80
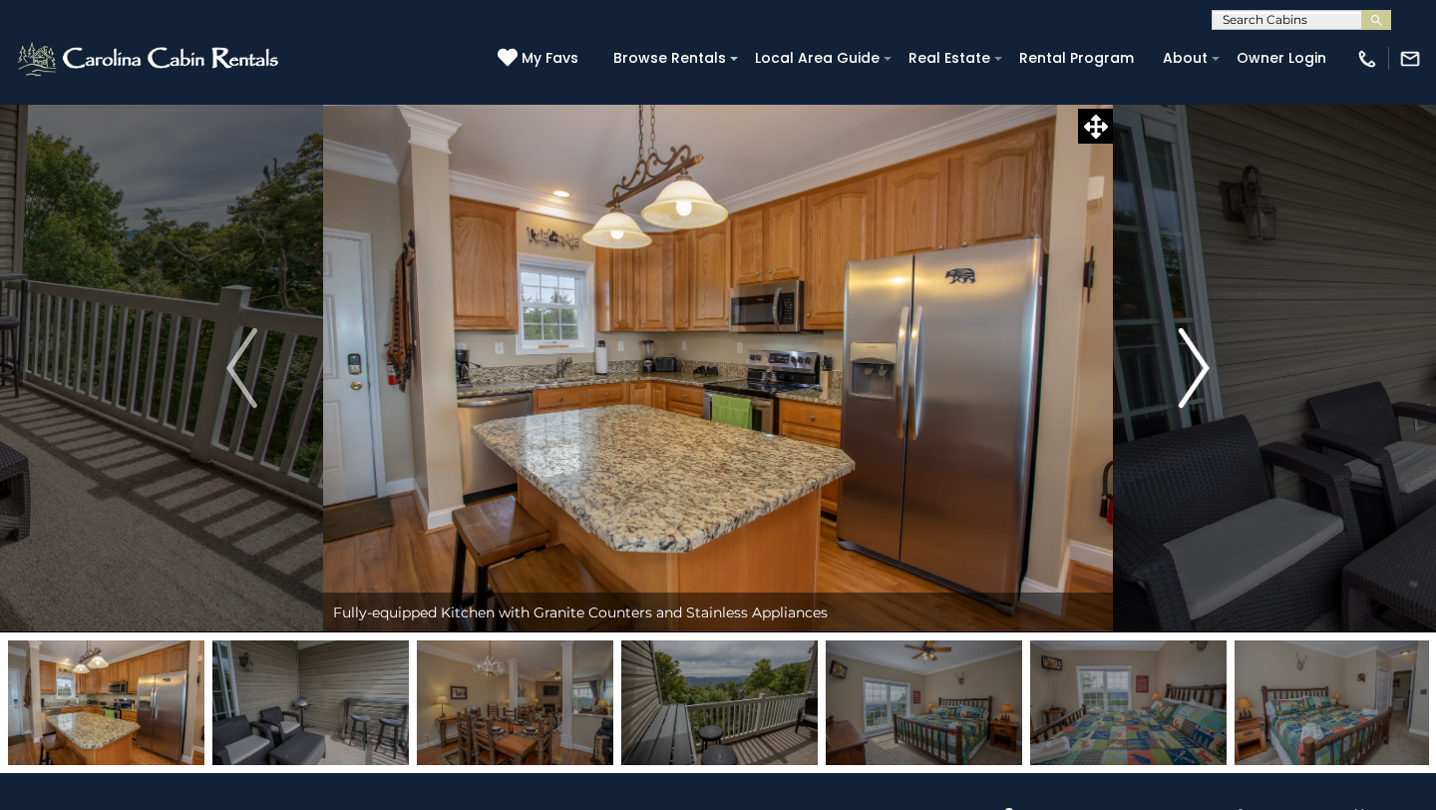
click at [1203, 368] on img "Next" at bounding box center [1194, 368] width 30 height 80
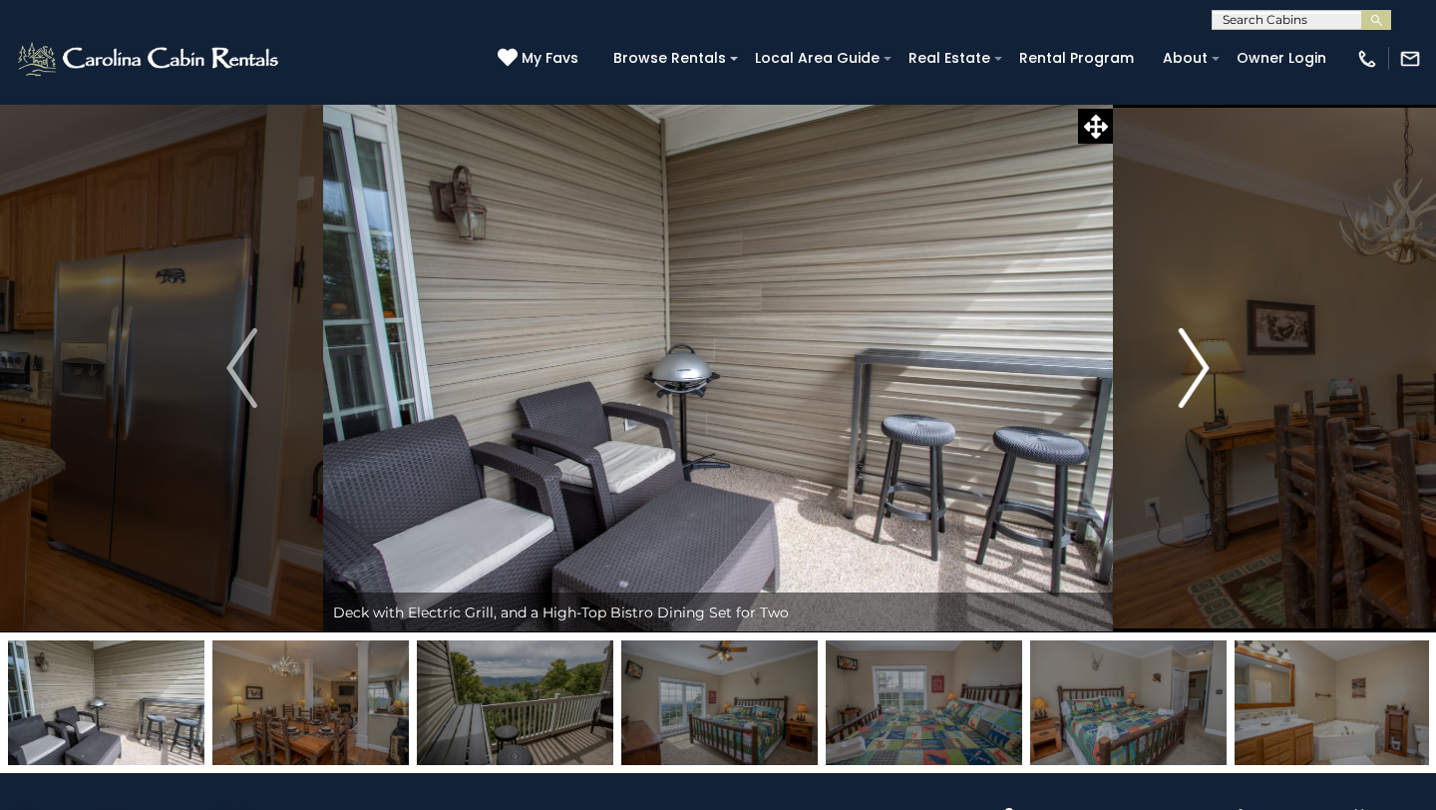
click at [1203, 368] on img "Next" at bounding box center [1194, 368] width 30 height 80
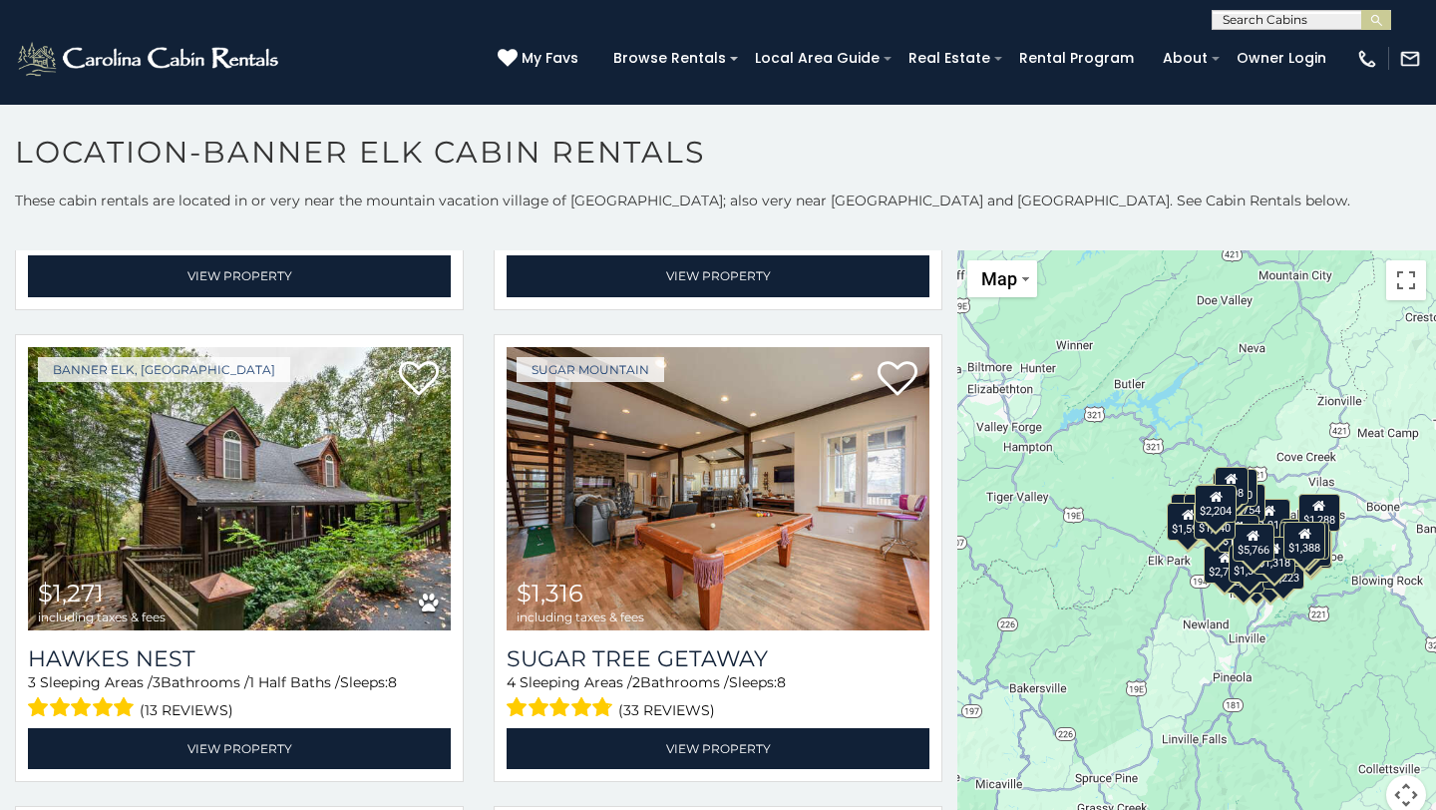
scroll to position [5666, 0]
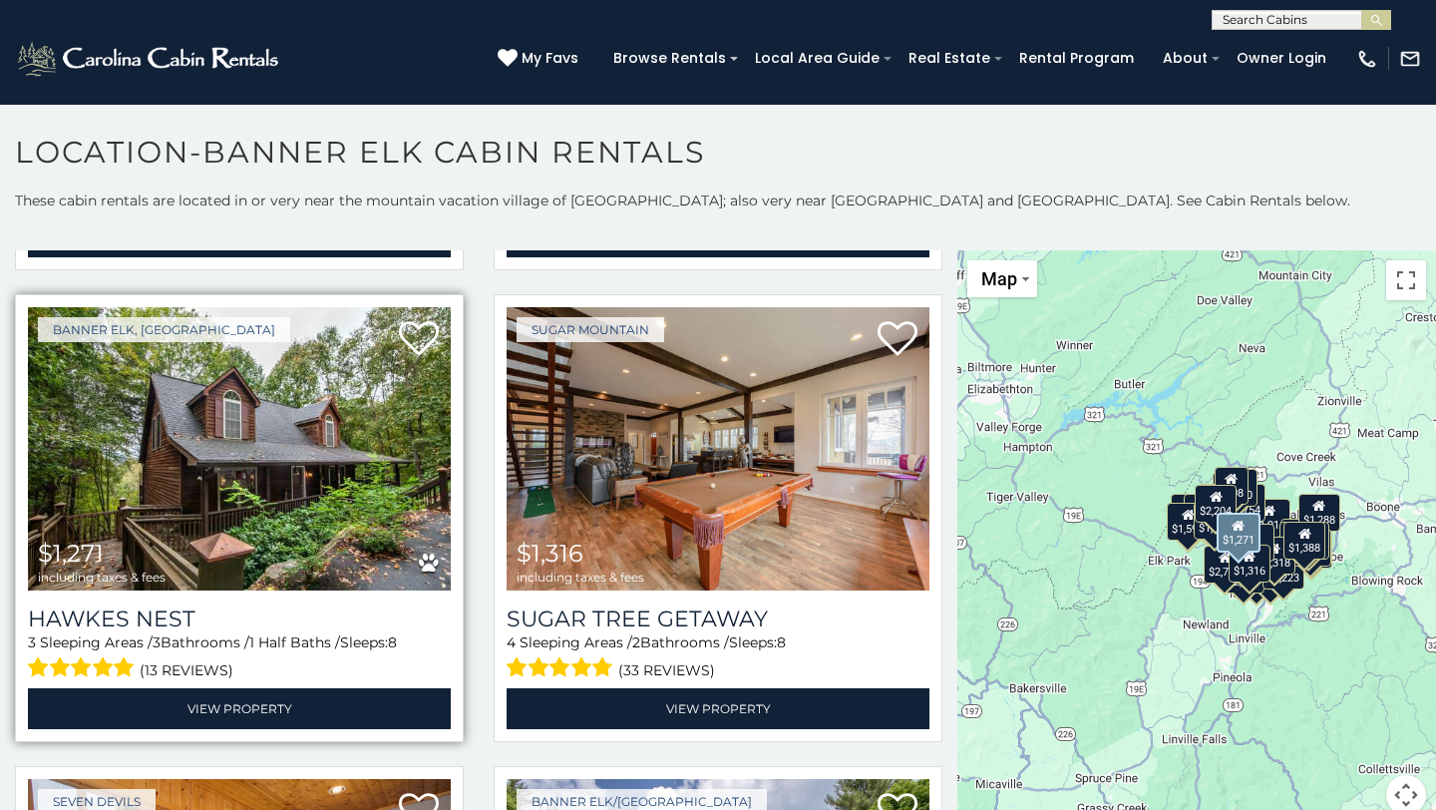
click at [129, 447] on img at bounding box center [239, 448] width 423 height 283
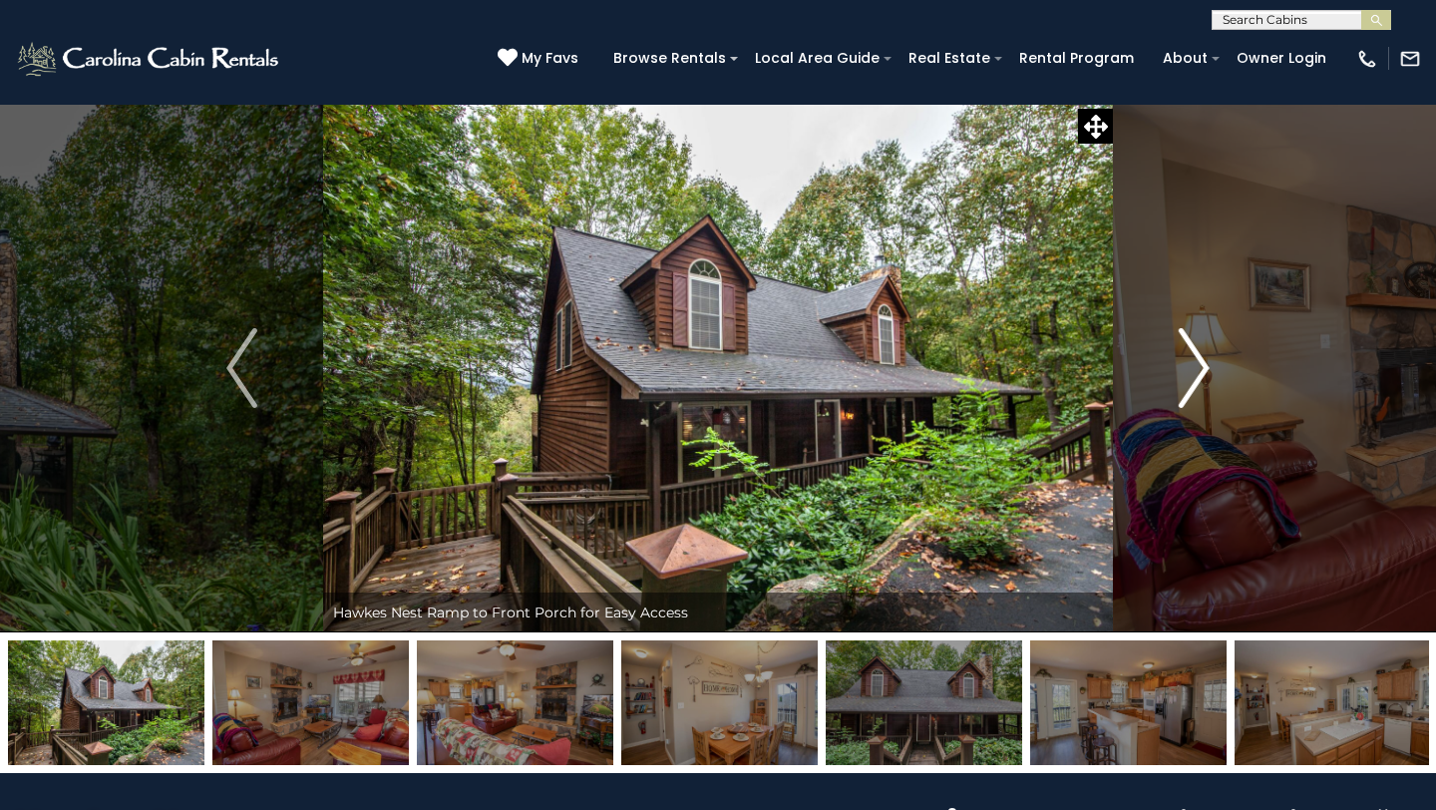
click at [1202, 366] on img "Next" at bounding box center [1194, 368] width 30 height 80
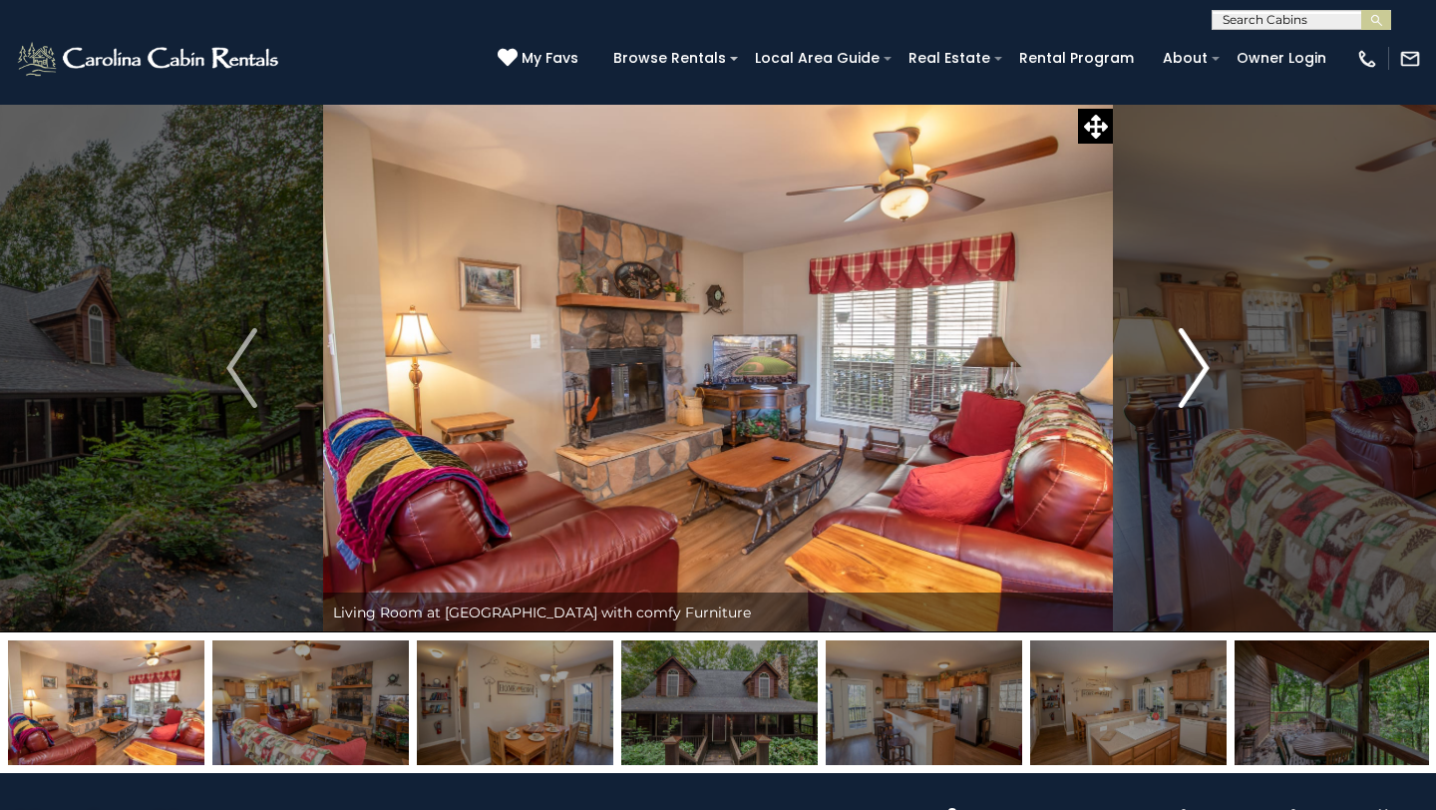
click at [1202, 366] on img "Next" at bounding box center [1194, 368] width 30 height 80
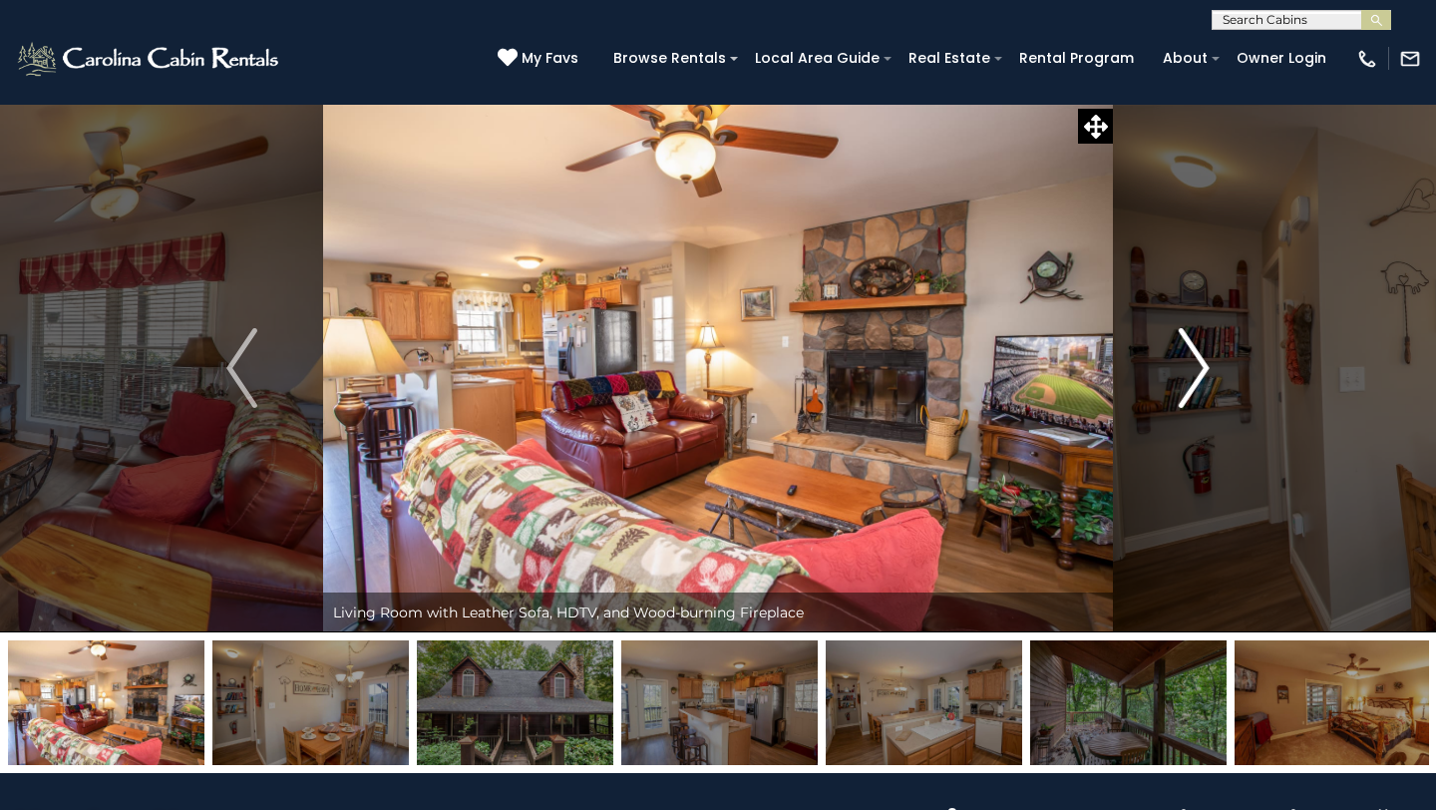
click at [1202, 366] on img "Next" at bounding box center [1194, 368] width 30 height 80
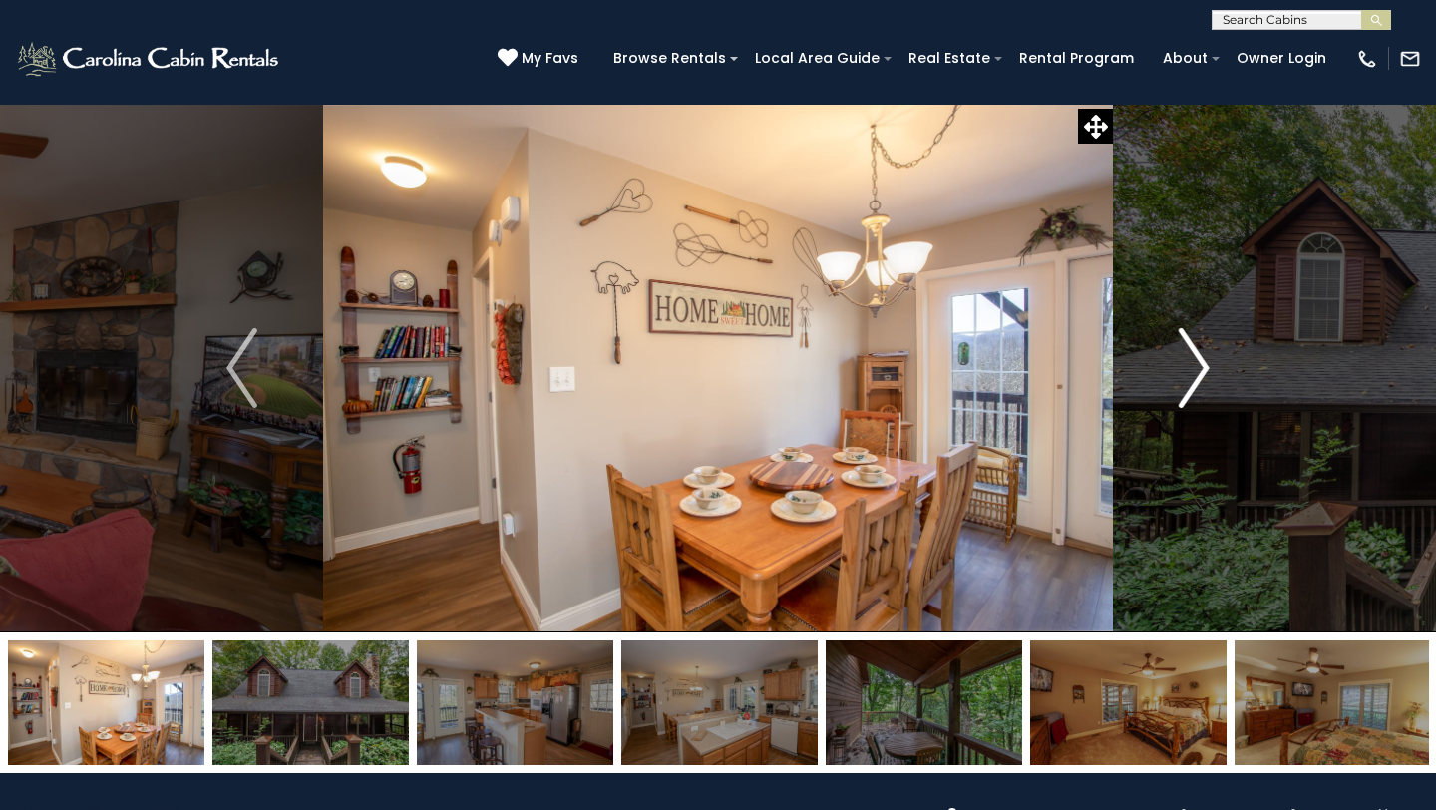
click at [1202, 366] on img "Next" at bounding box center [1194, 368] width 30 height 80
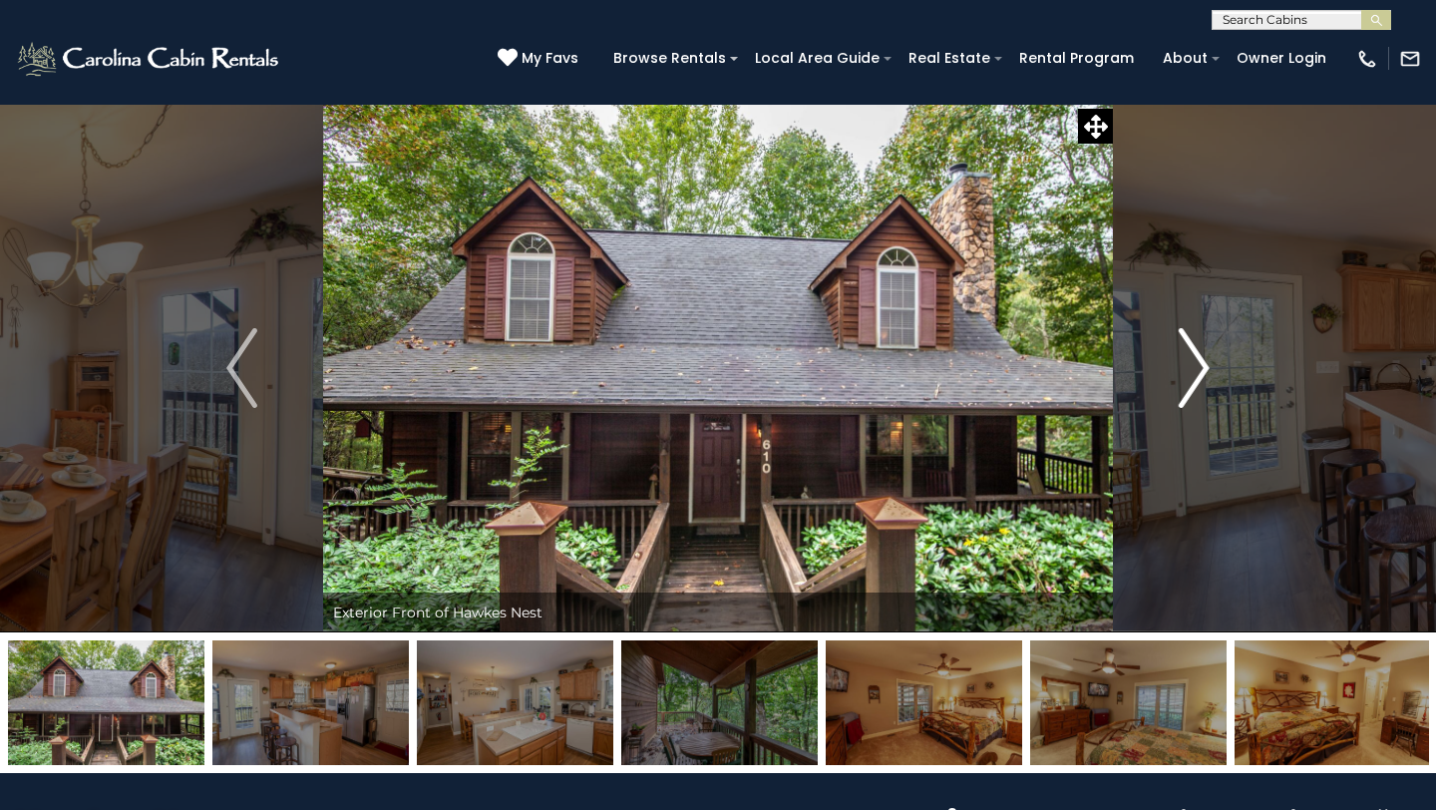
click at [1202, 366] on img "Next" at bounding box center [1194, 368] width 30 height 80
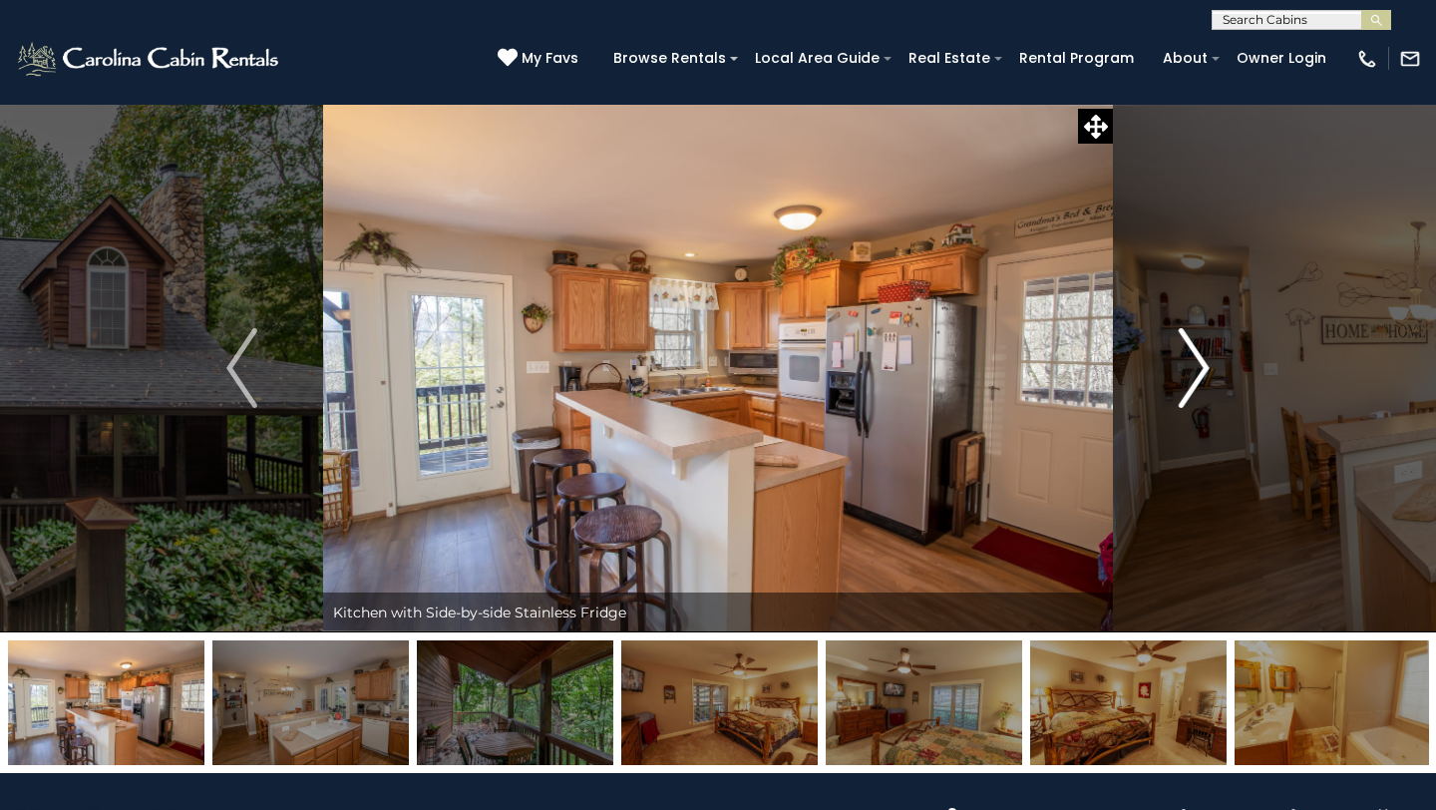
click at [1202, 366] on img "Next" at bounding box center [1194, 368] width 30 height 80
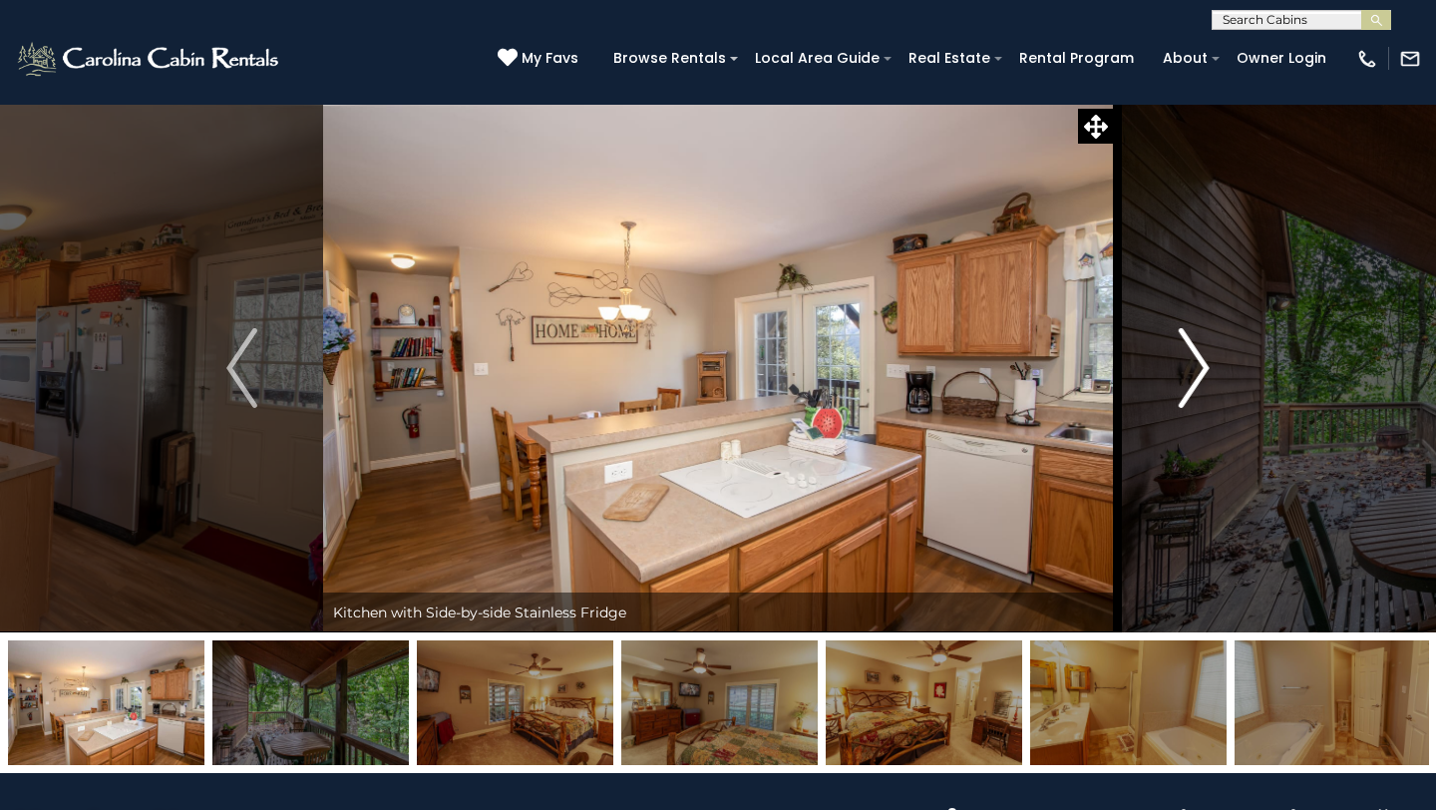
click at [1202, 366] on img "Next" at bounding box center [1194, 368] width 30 height 80
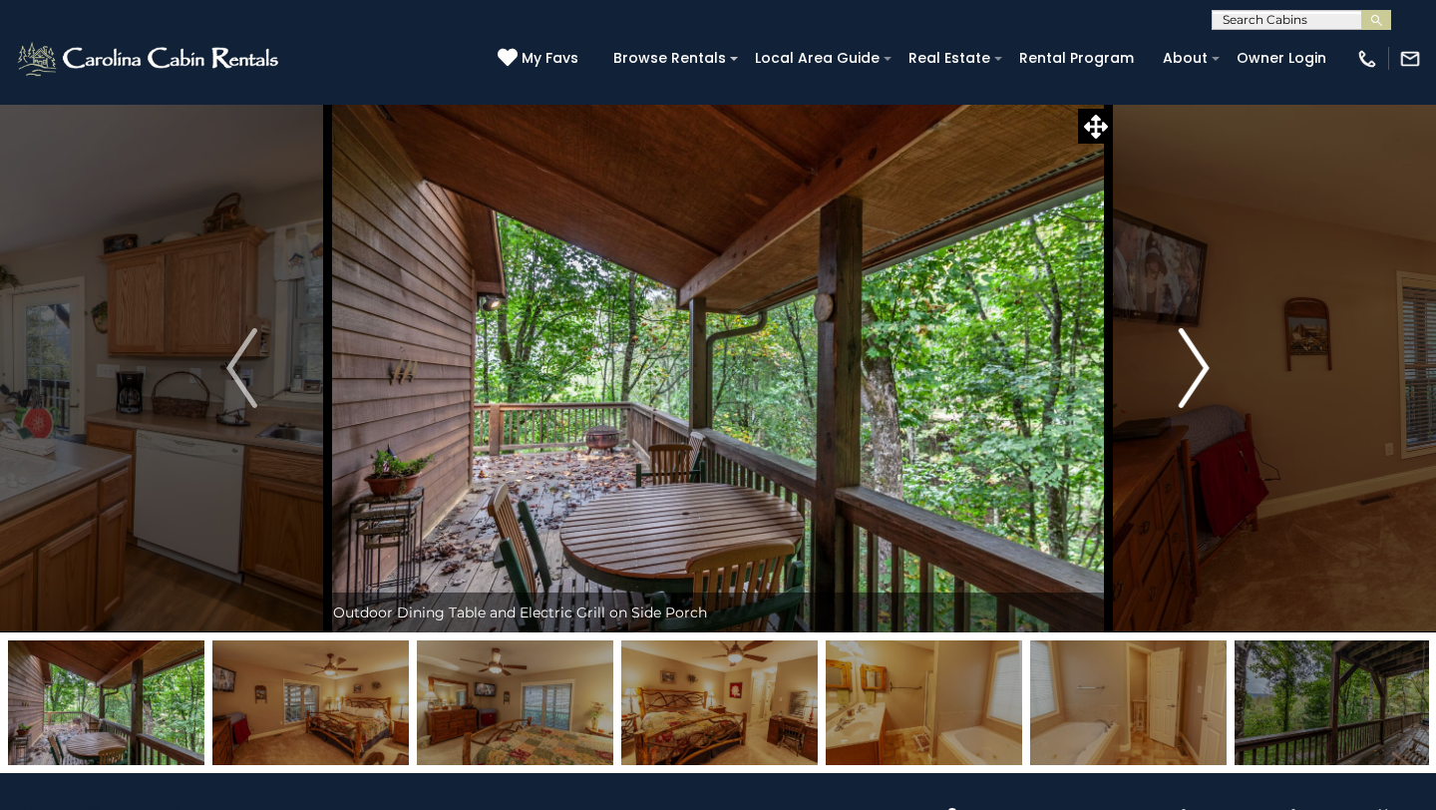
click at [1202, 366] on img "Next" at bounding box center [1194, 368] width 30 height 80
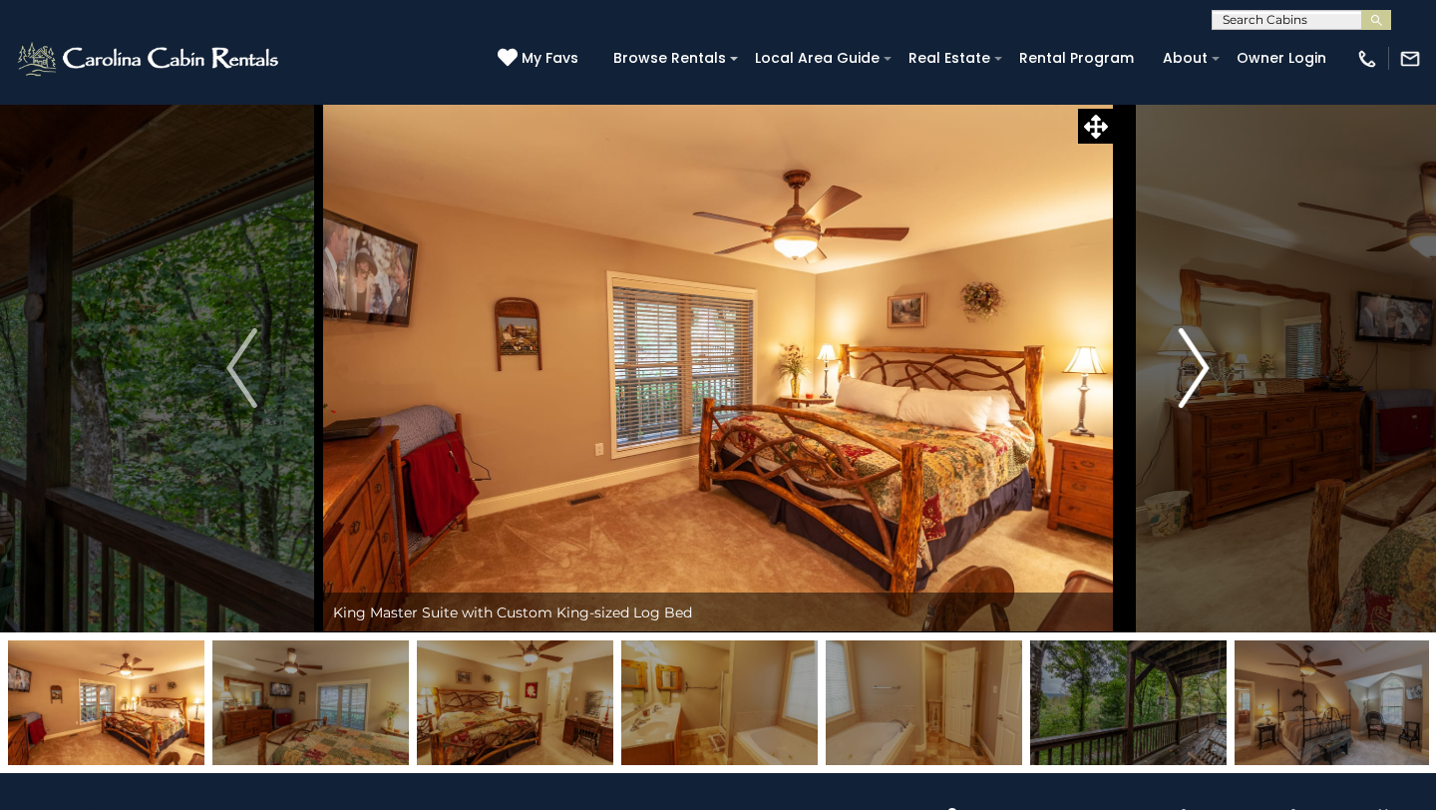
click at [1202, 366] on img "Next" at bounding box center [1194, 368] width 30 height 80
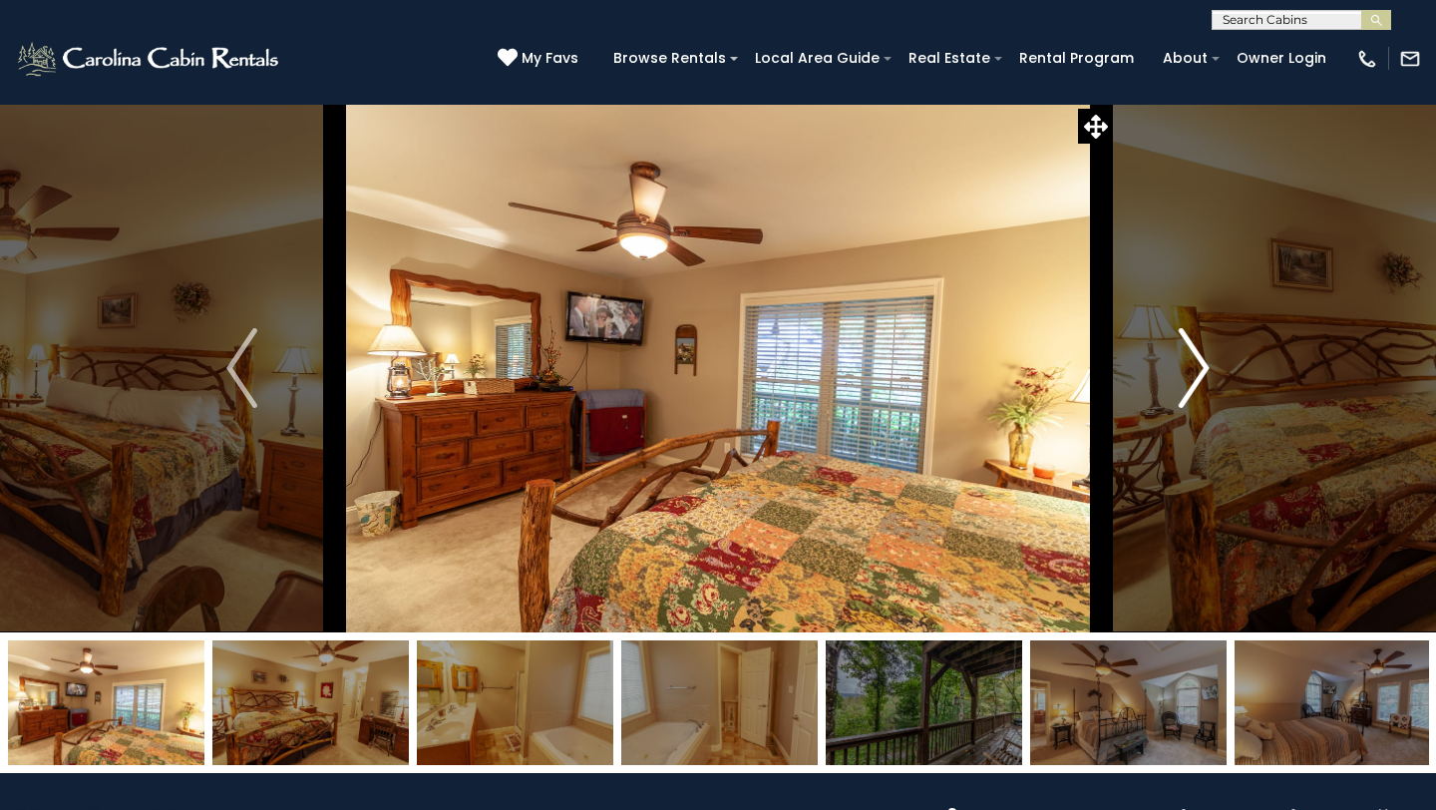
click at [1202, 366] on img "Next" at bounding box center [1194, 368] width 30 height 80
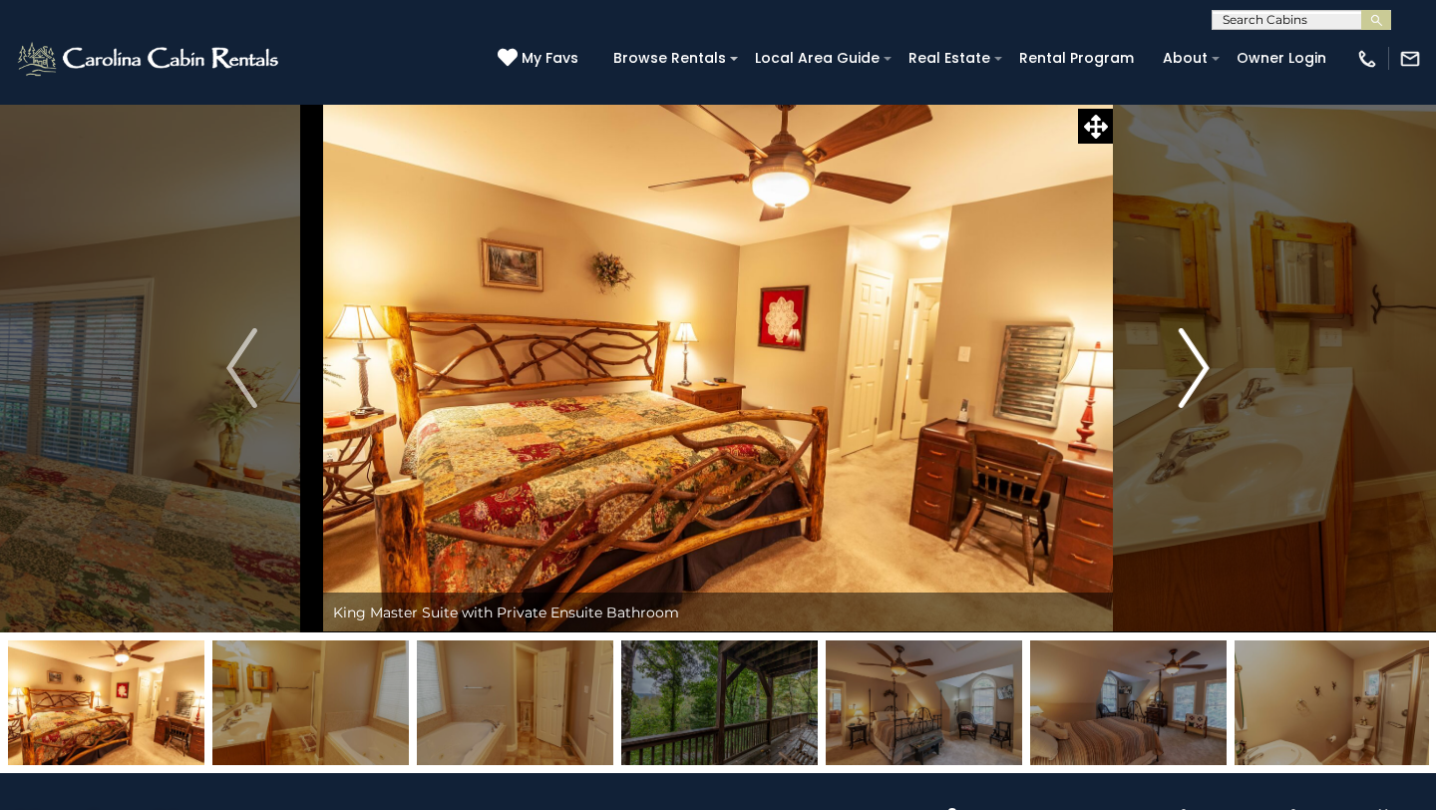
click at [1202, 366] on img "Next" at bounding box center [1194, 368] width 30 height 80
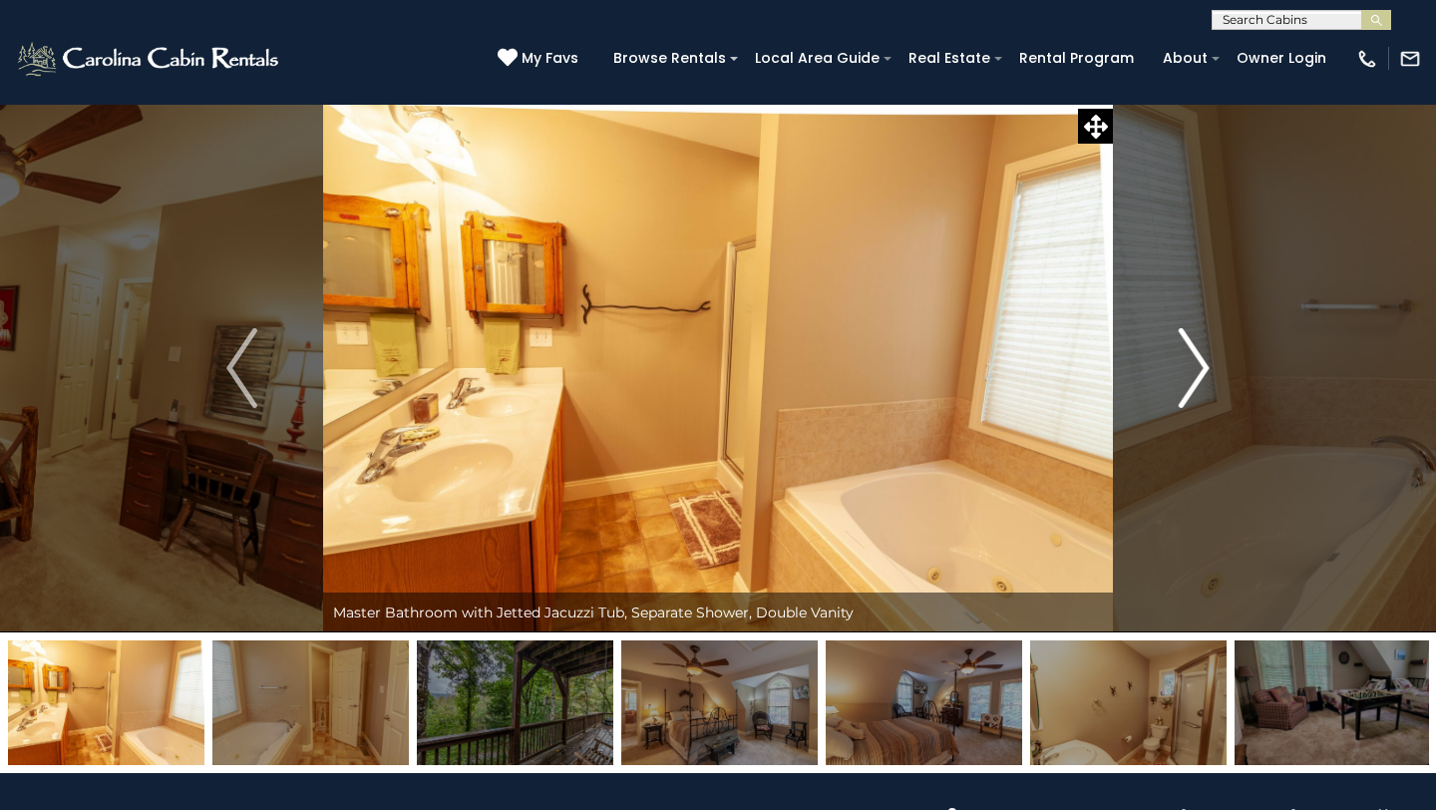
click at [1202, 366] on img "Next" at bounding box center [1194, 368] width 30 height 80
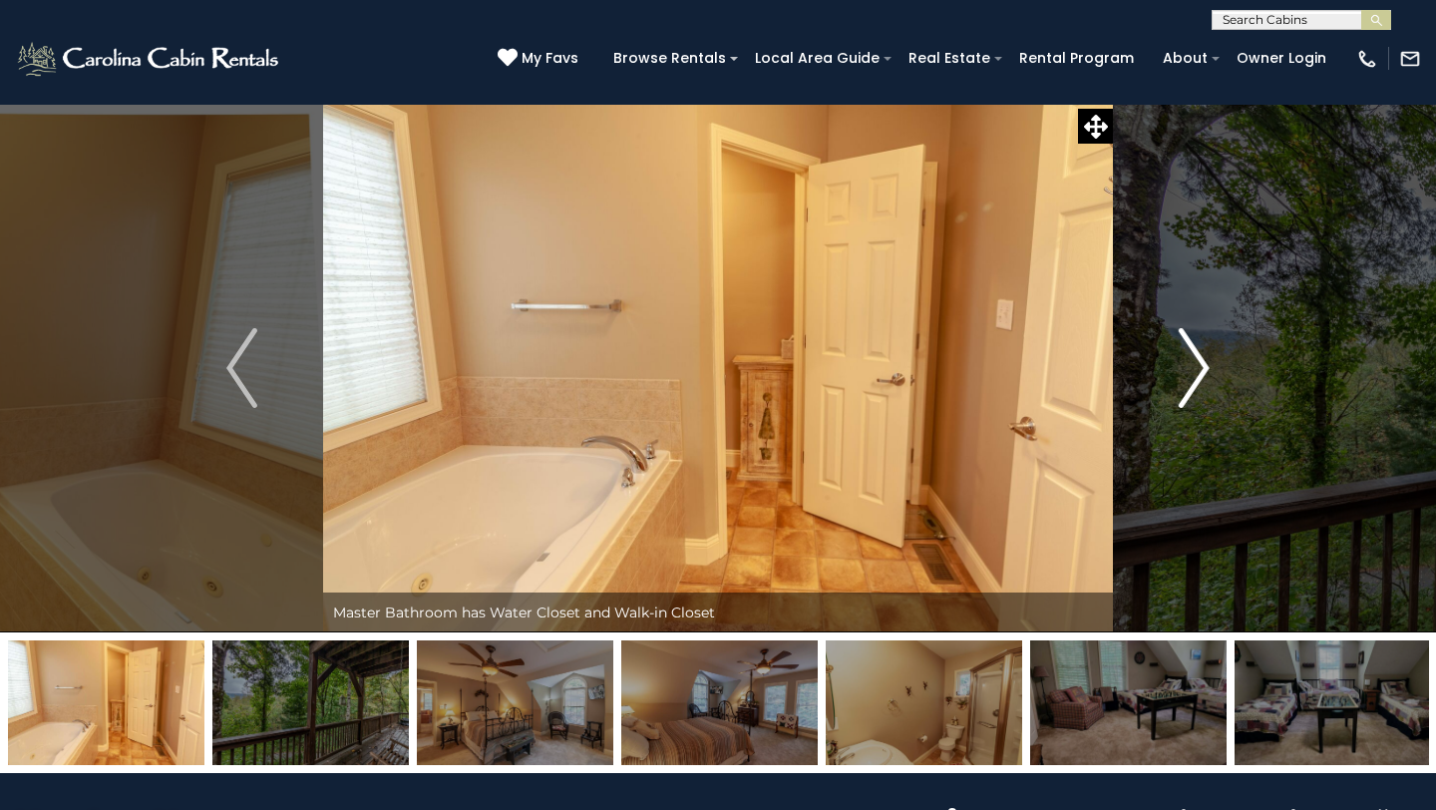
click at [1202, 366] on img "Next" at bounding box center [1194, 368] width 30 height 80
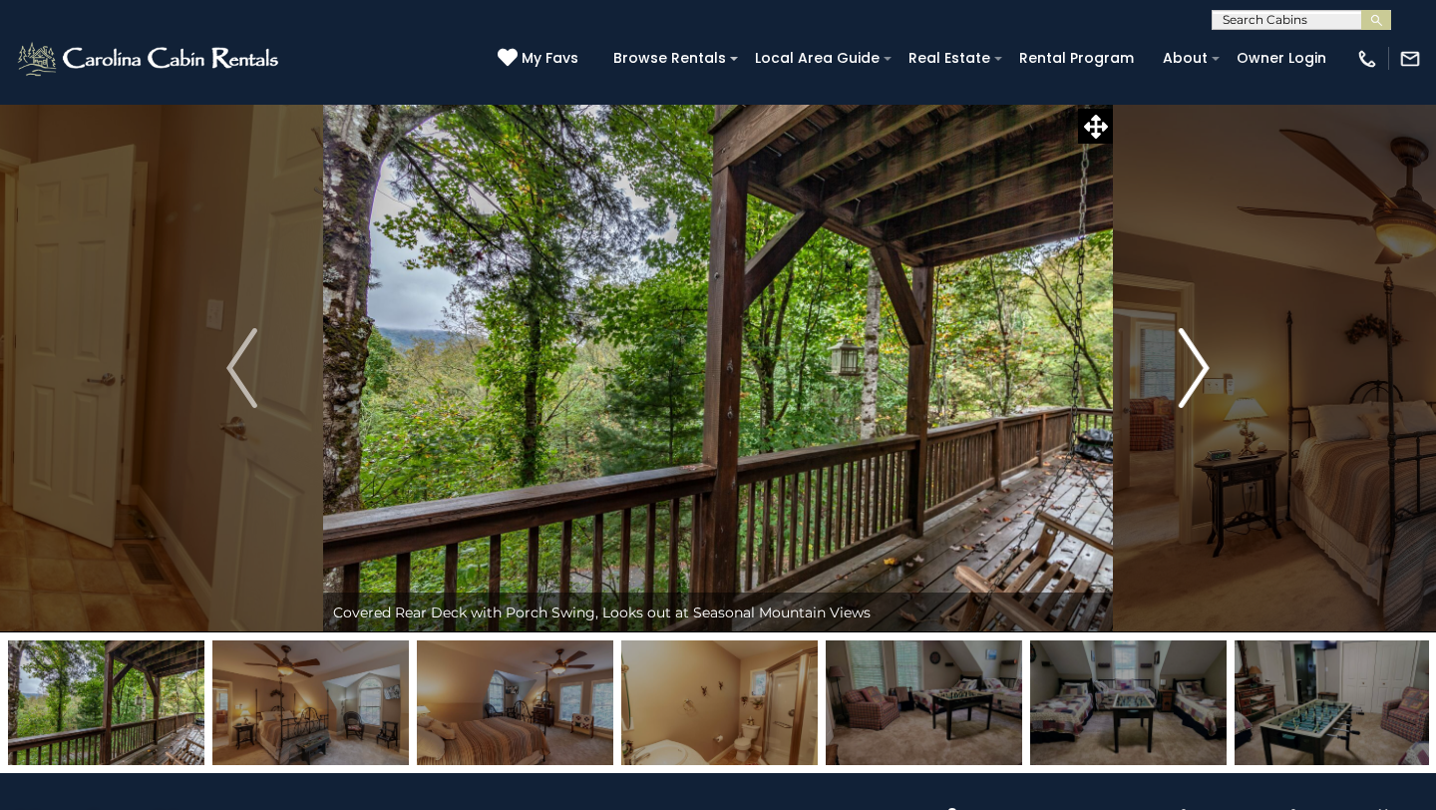
click at [1202, 366] on img "Next" at bounding box center [1194, 368] width 30 height 80
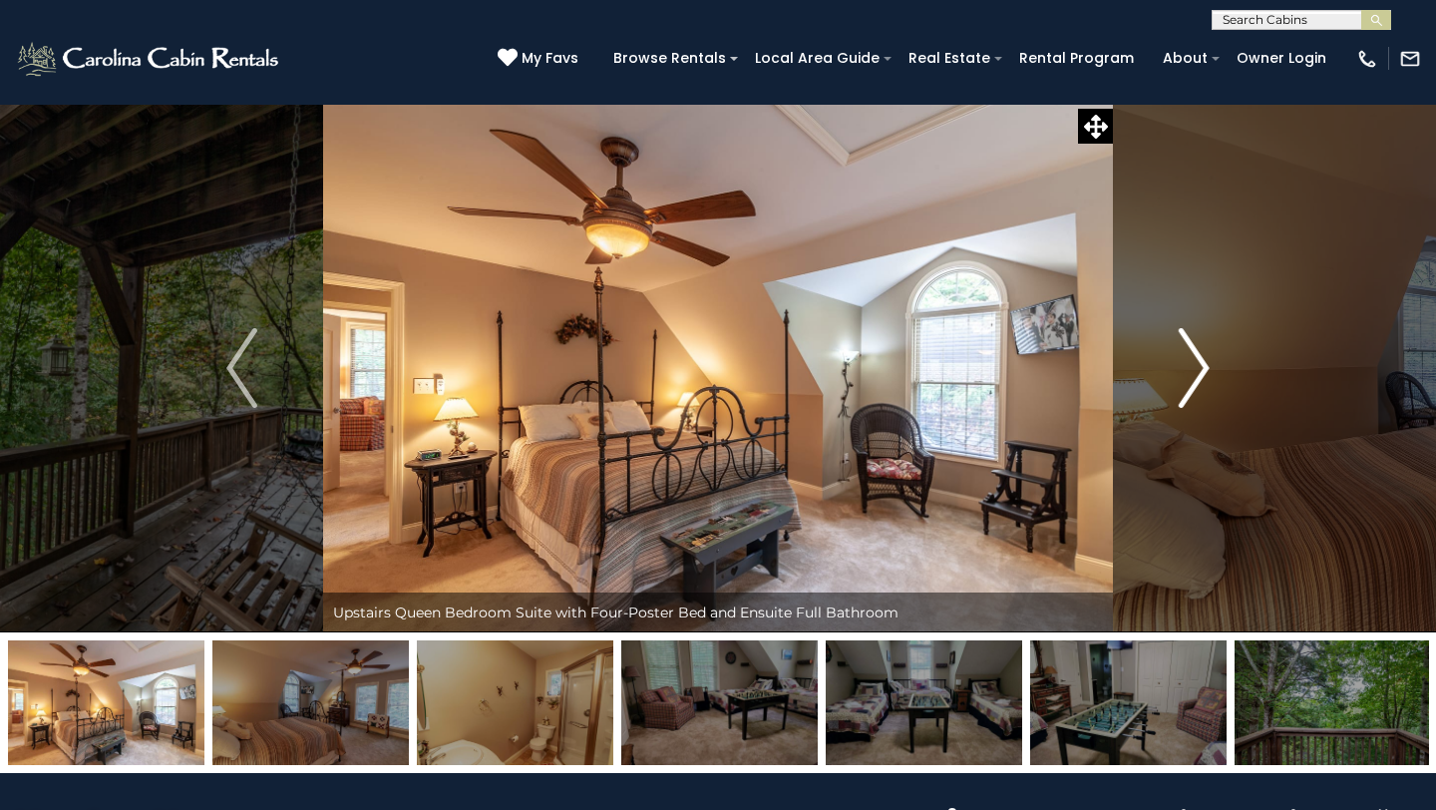
click at [1202, 366] on img "Next" at bounding box center [1194, 368] width 30 height 80
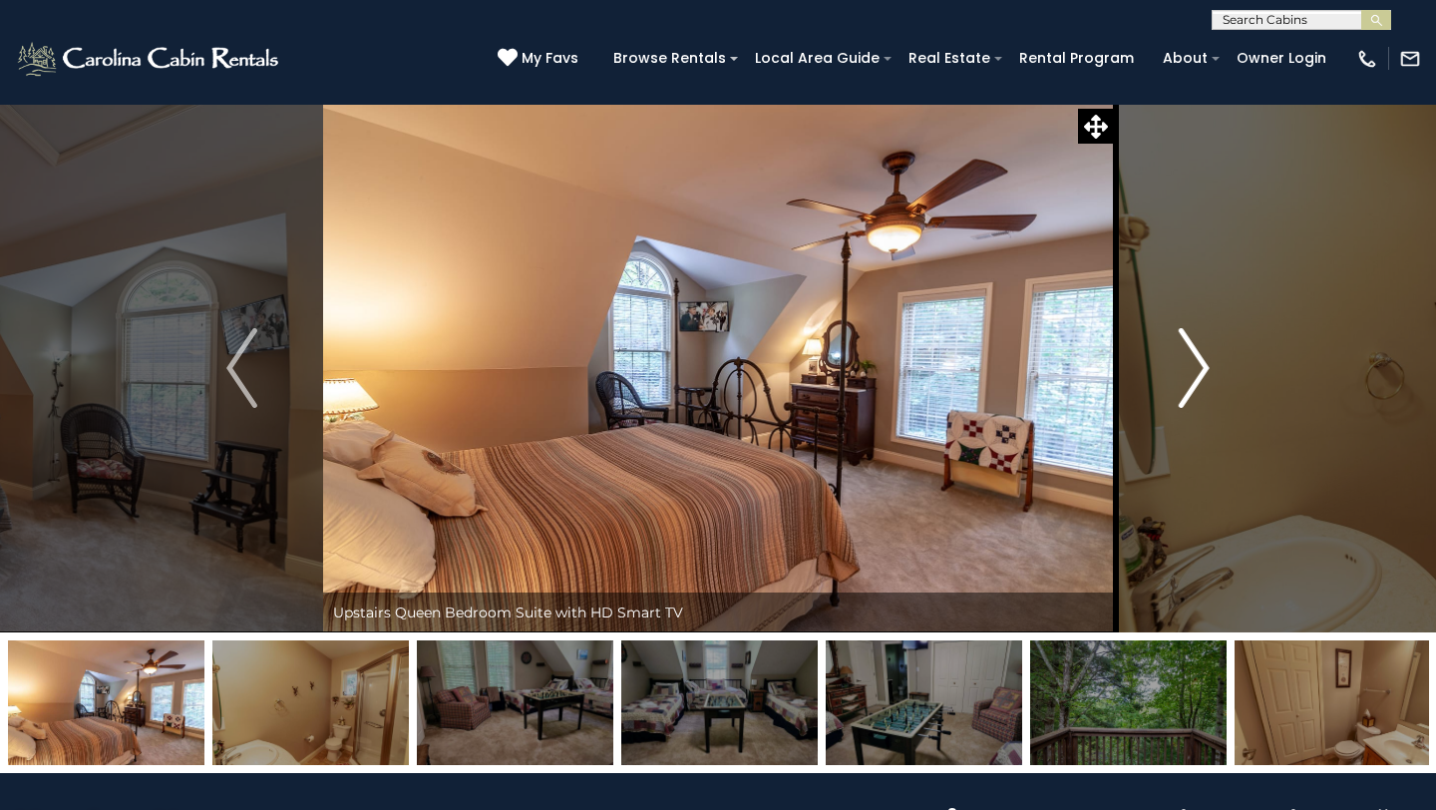
click at [1202, 366] on img "Next" at bounding box center [1194, 368] width 30 height 80
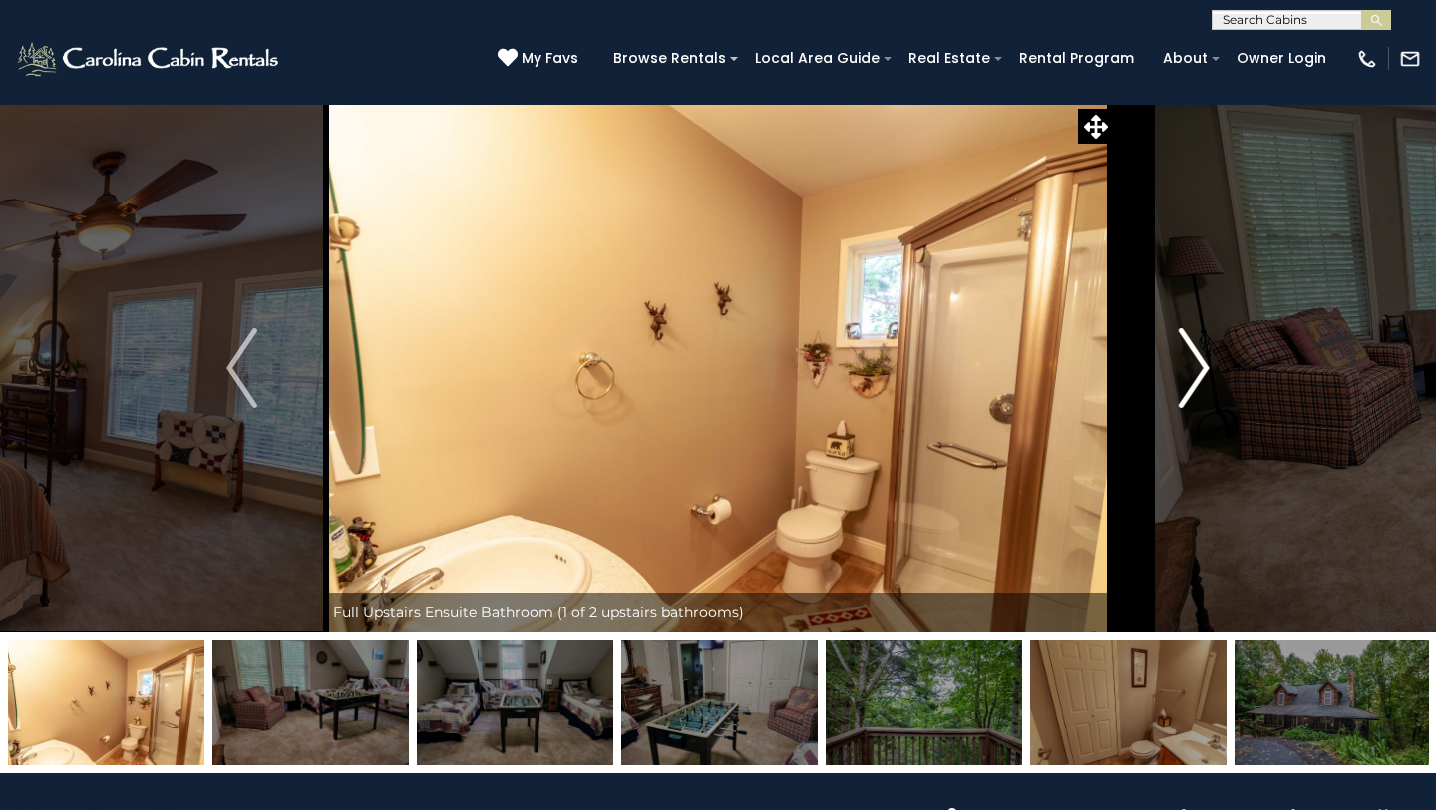
click at [1202, 366] on img "Next" at bounding box center [1194, 368] width 30 height 80
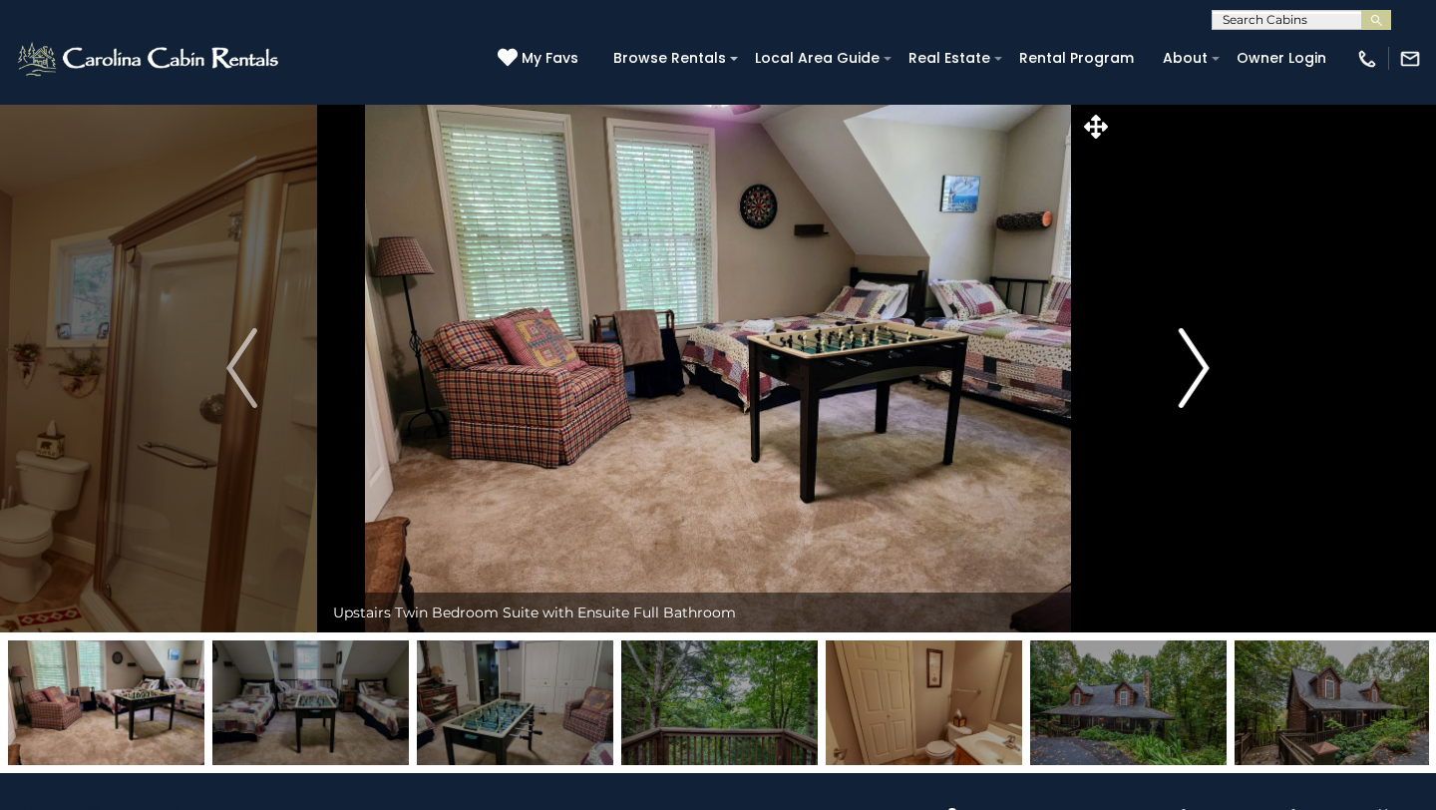
click at [1202, 366] on img "Next" at bounding box center [1194, 368] width 30 height 80
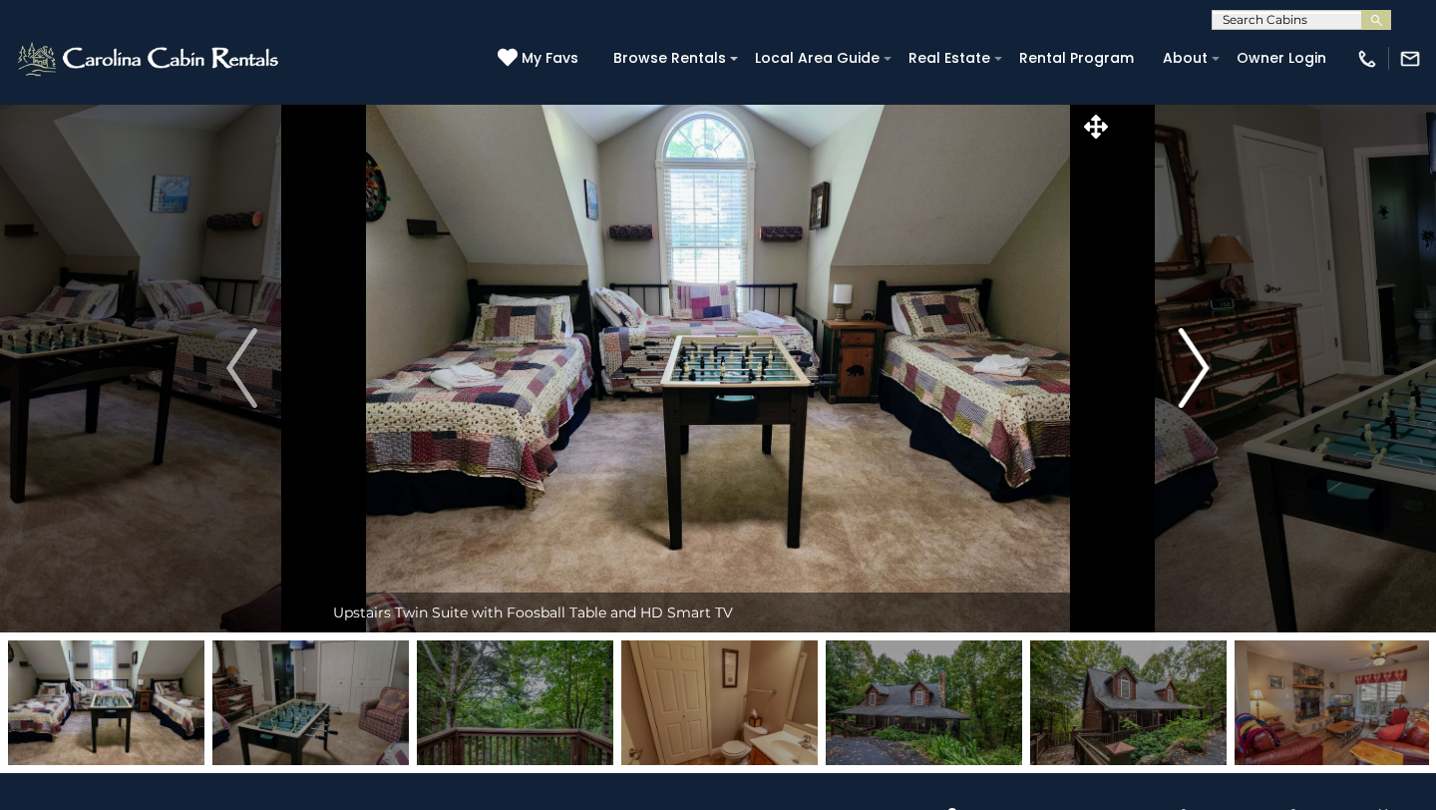
click at [1202, 366] on img "Next" at bounding box center [1194, 368] width 30 height 80
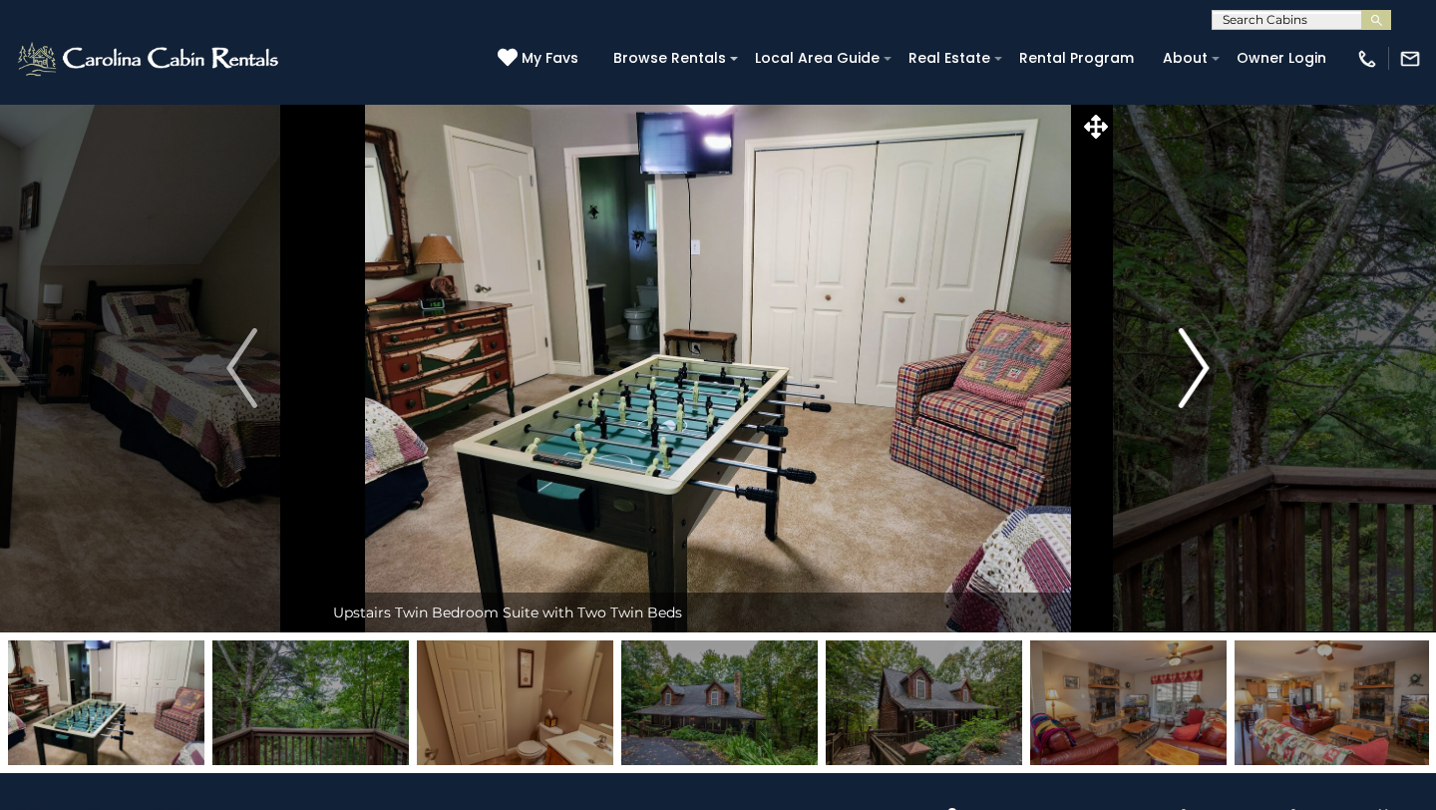
click at [1202, 366] on img "Next" at bounding box center [1194, 368] width 30 height 80
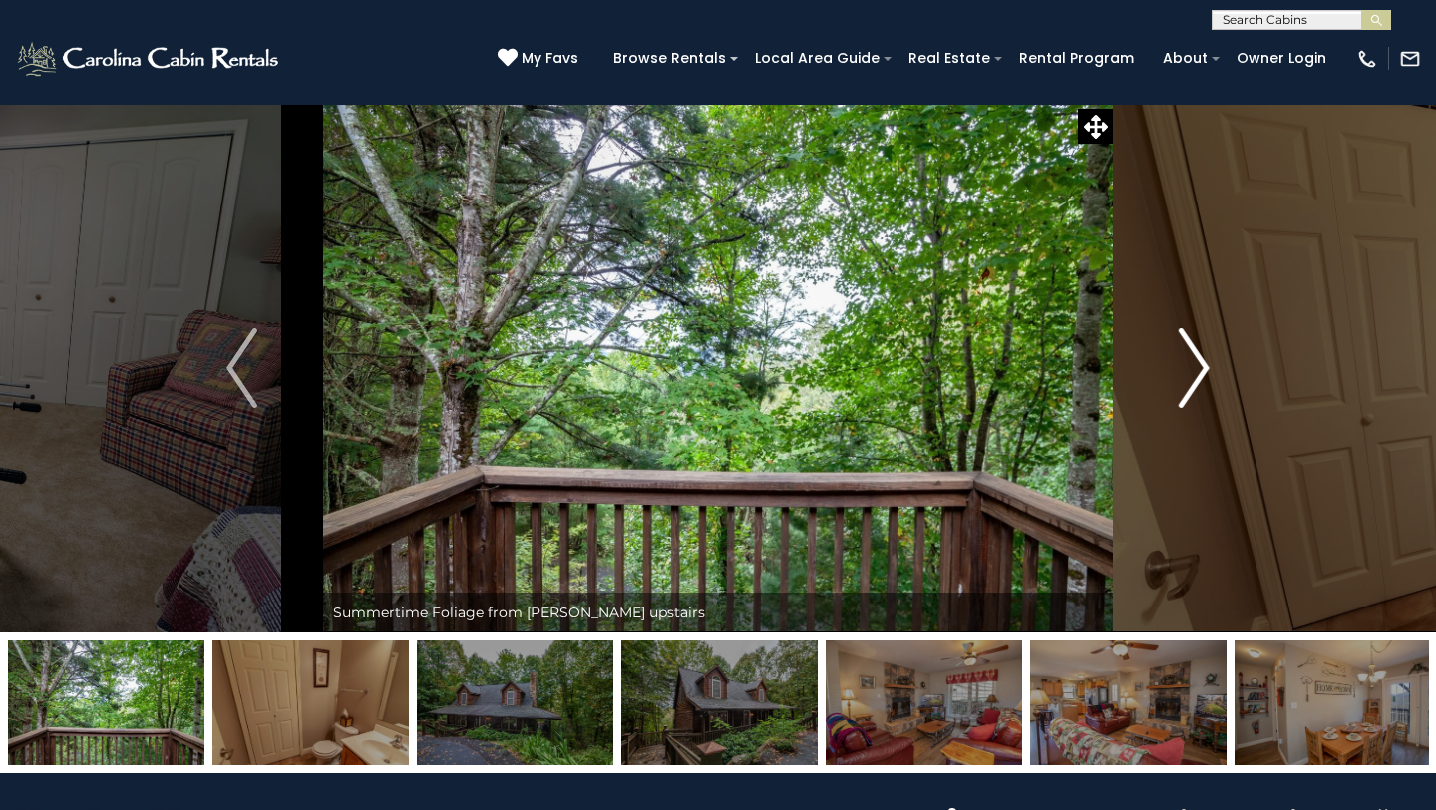
click at [1202, 366] on img "Next" at bounding box center [1194, 368] width 30 height 80
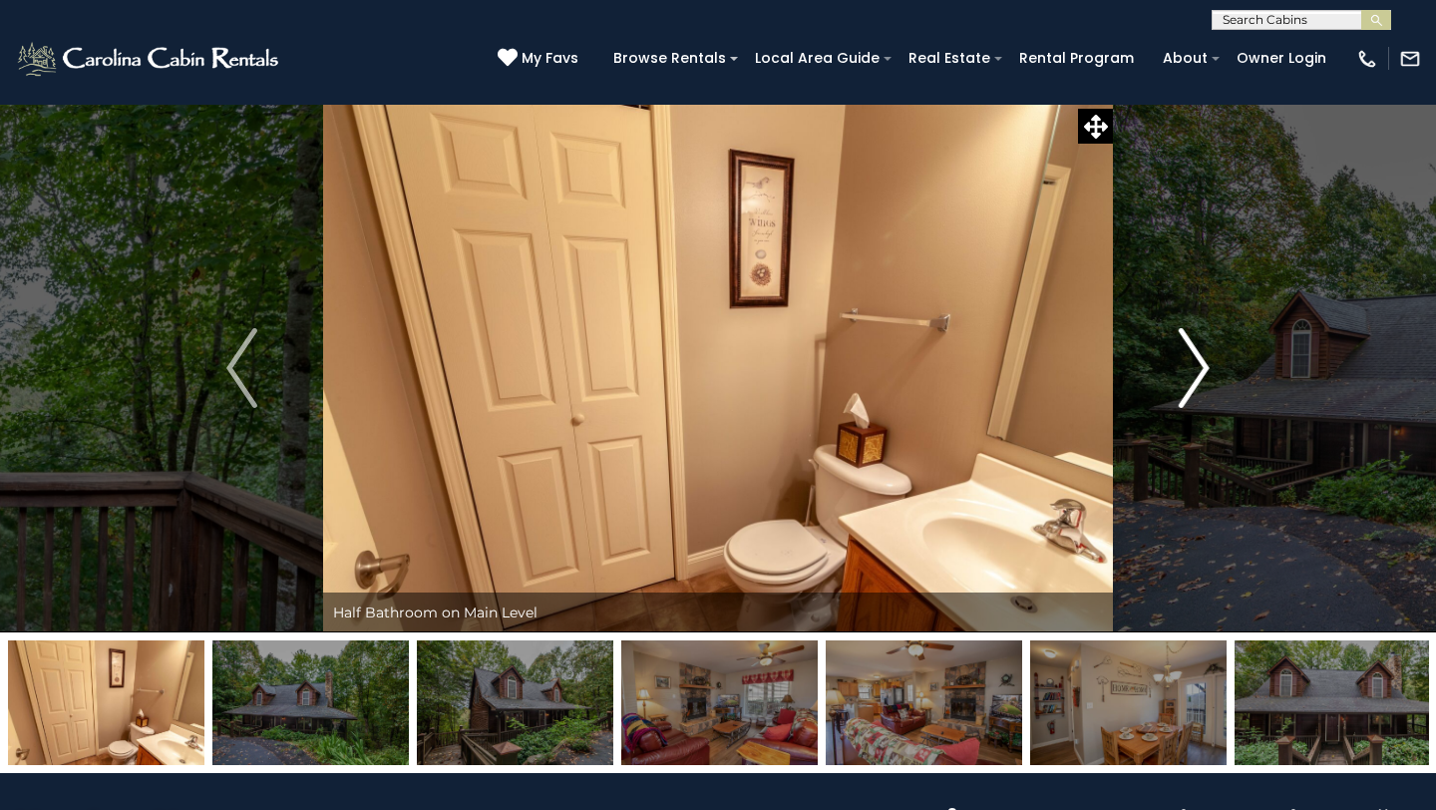
click at [1202, 366] on img "Next" at bounding box center [1194, 368] width 30 height 80
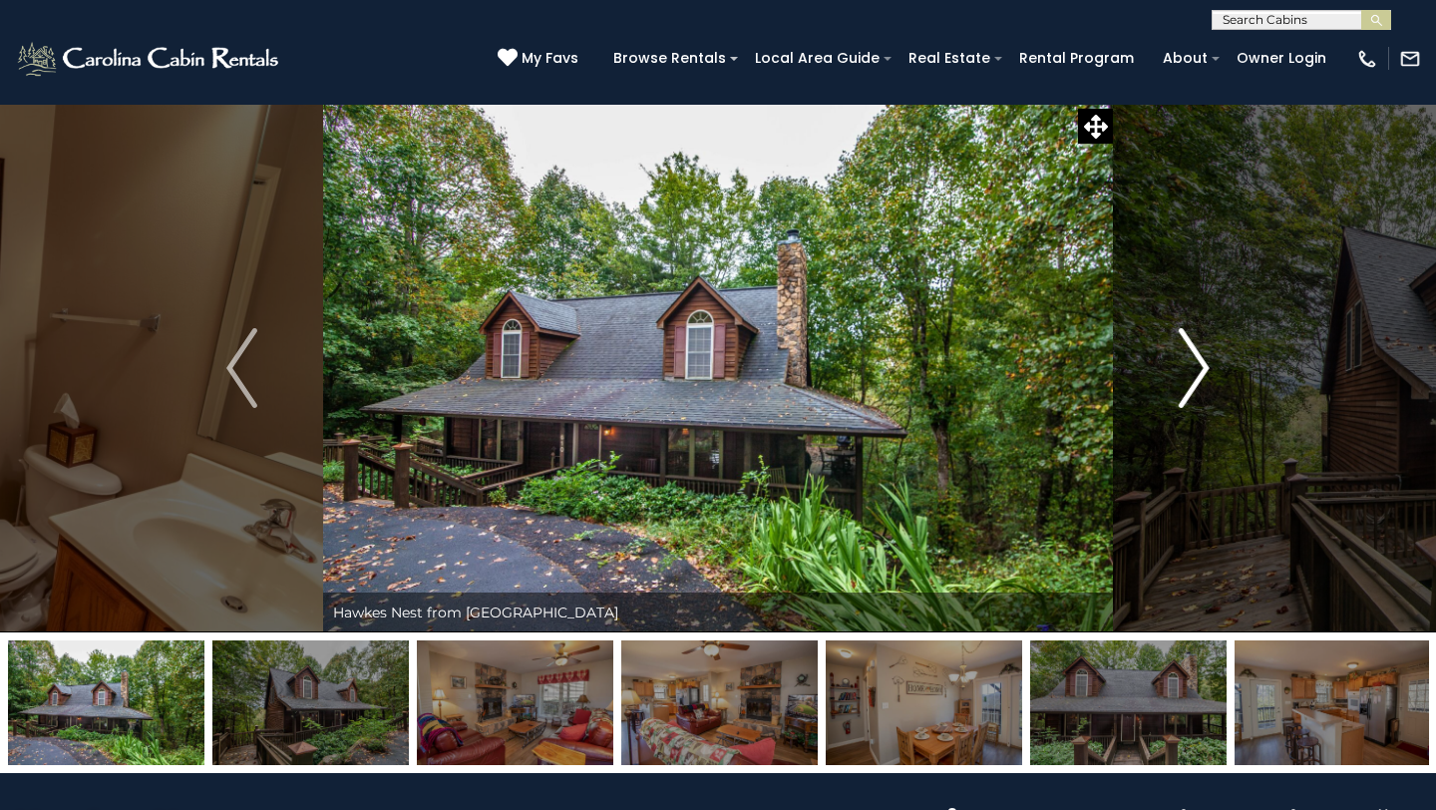
click at [1202, 366] on img "Next" at bounding box center [1194, 368] width 30 height 80
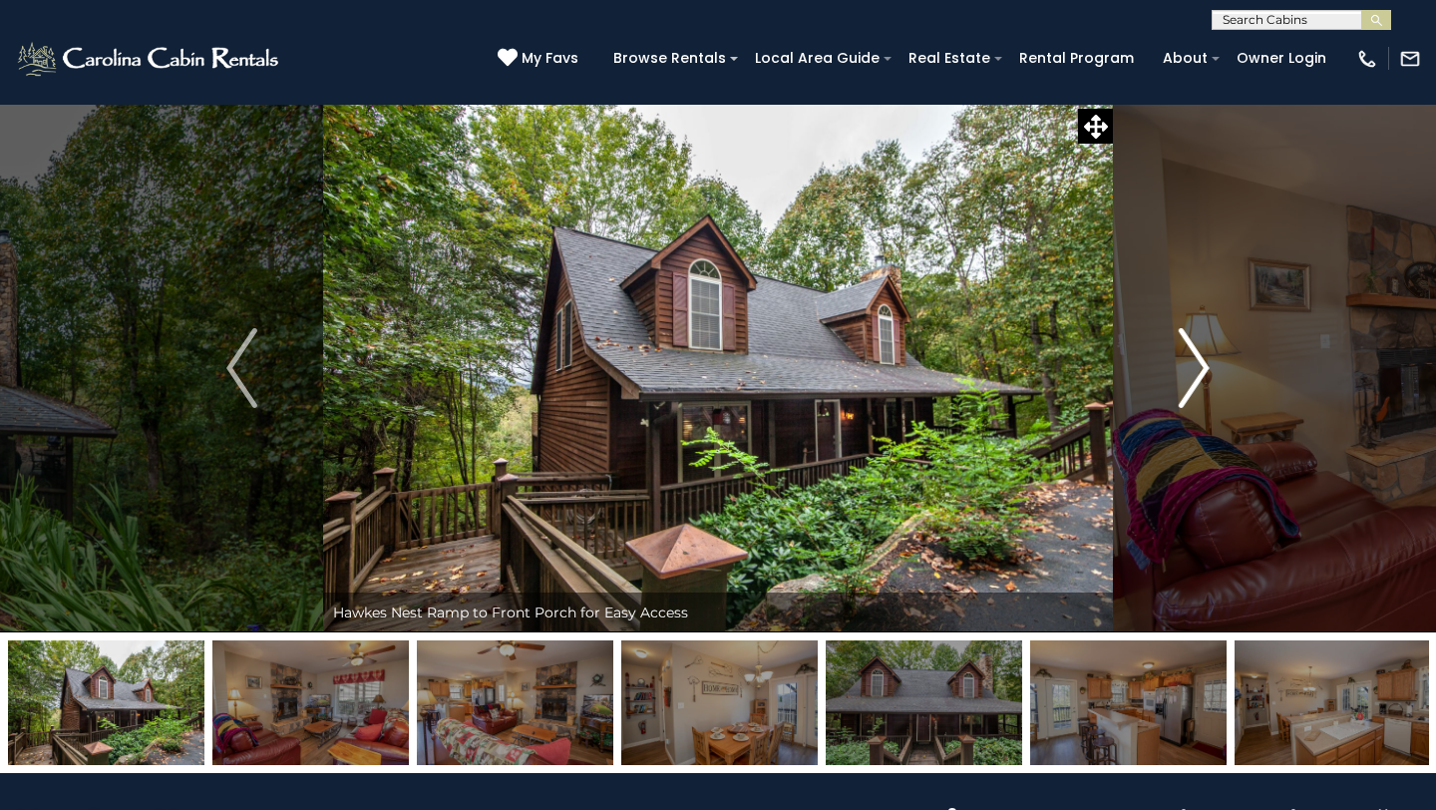
click at [1202, 366] on img "Next" at bounding box center [1194, 368] width 30 height 80
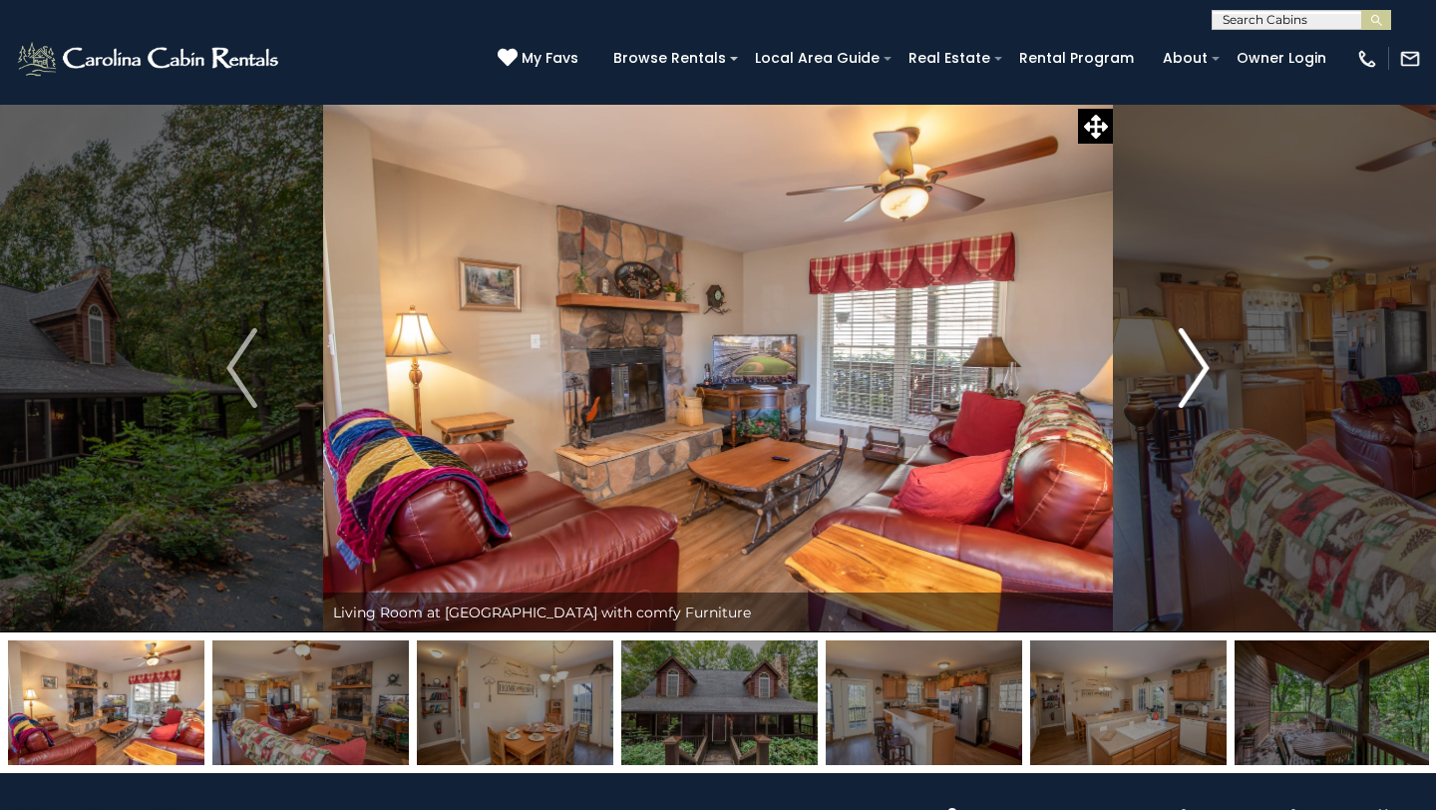
click at [1202, 366] on img "Next" at bounding box center [1194, 368] width 30 height 80
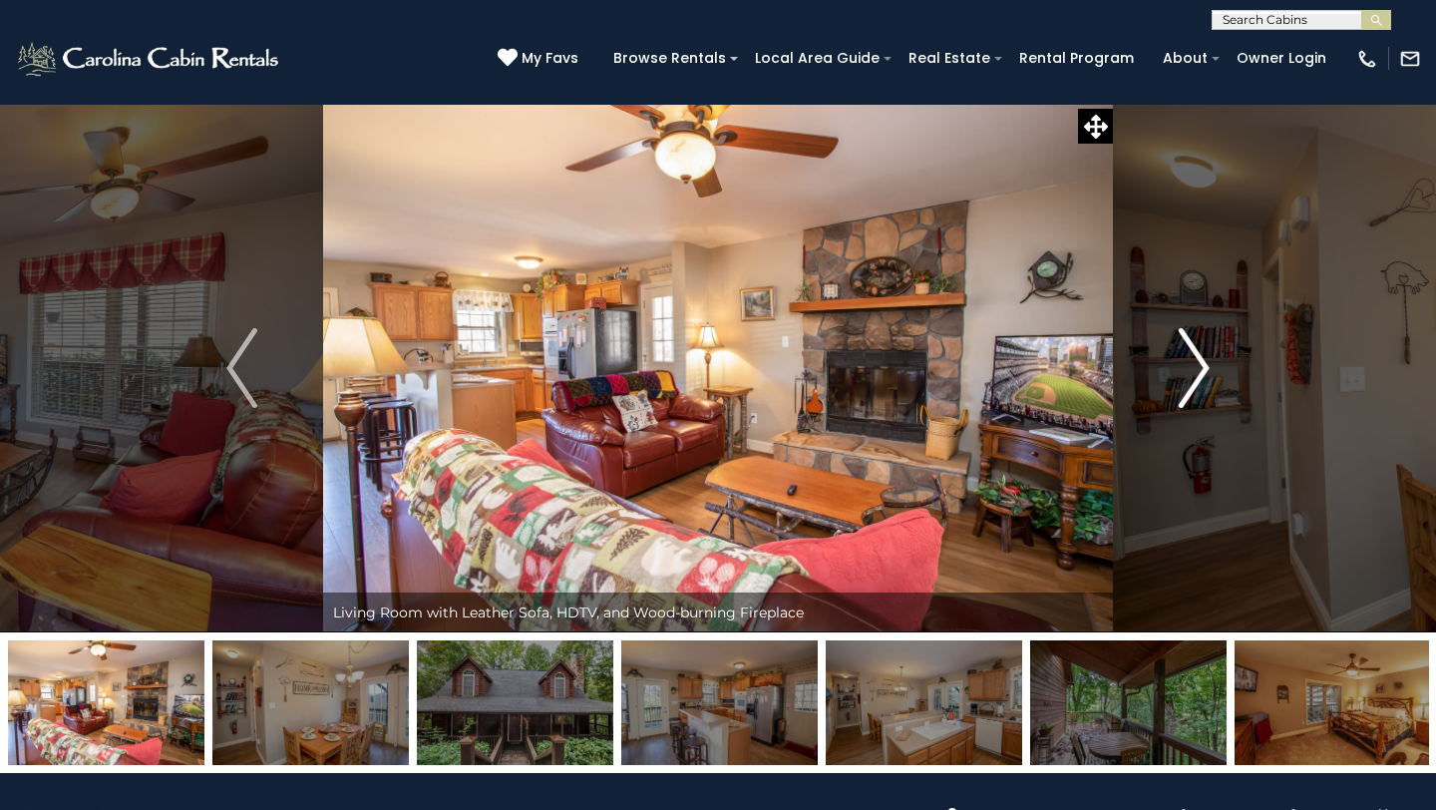
click at [1202, 366] on img "Next" at bounding box center [1194, 368] width 30 height 80
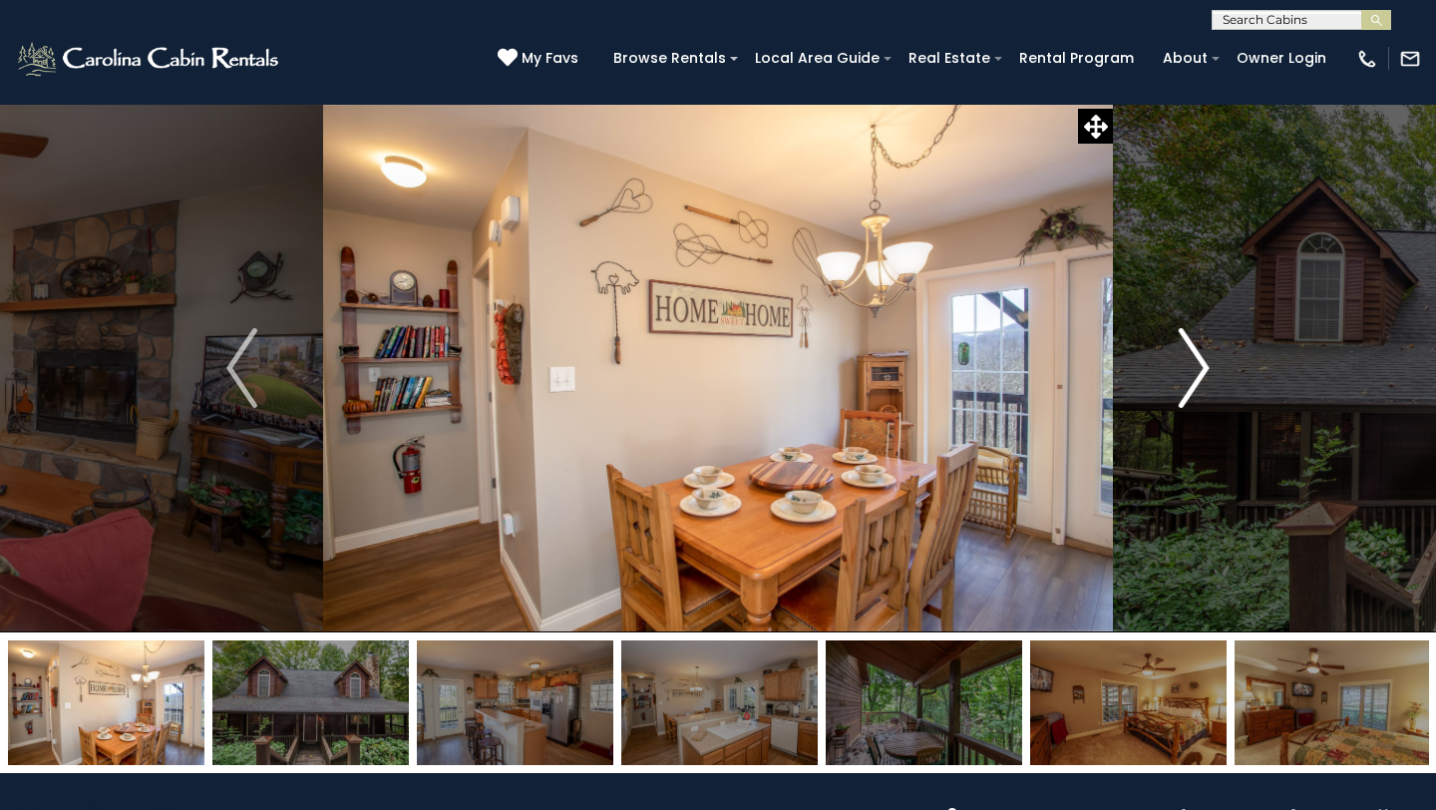
click at [1202, 366] on img "Next" at bounding box center [1194, 368] width 30 height 80
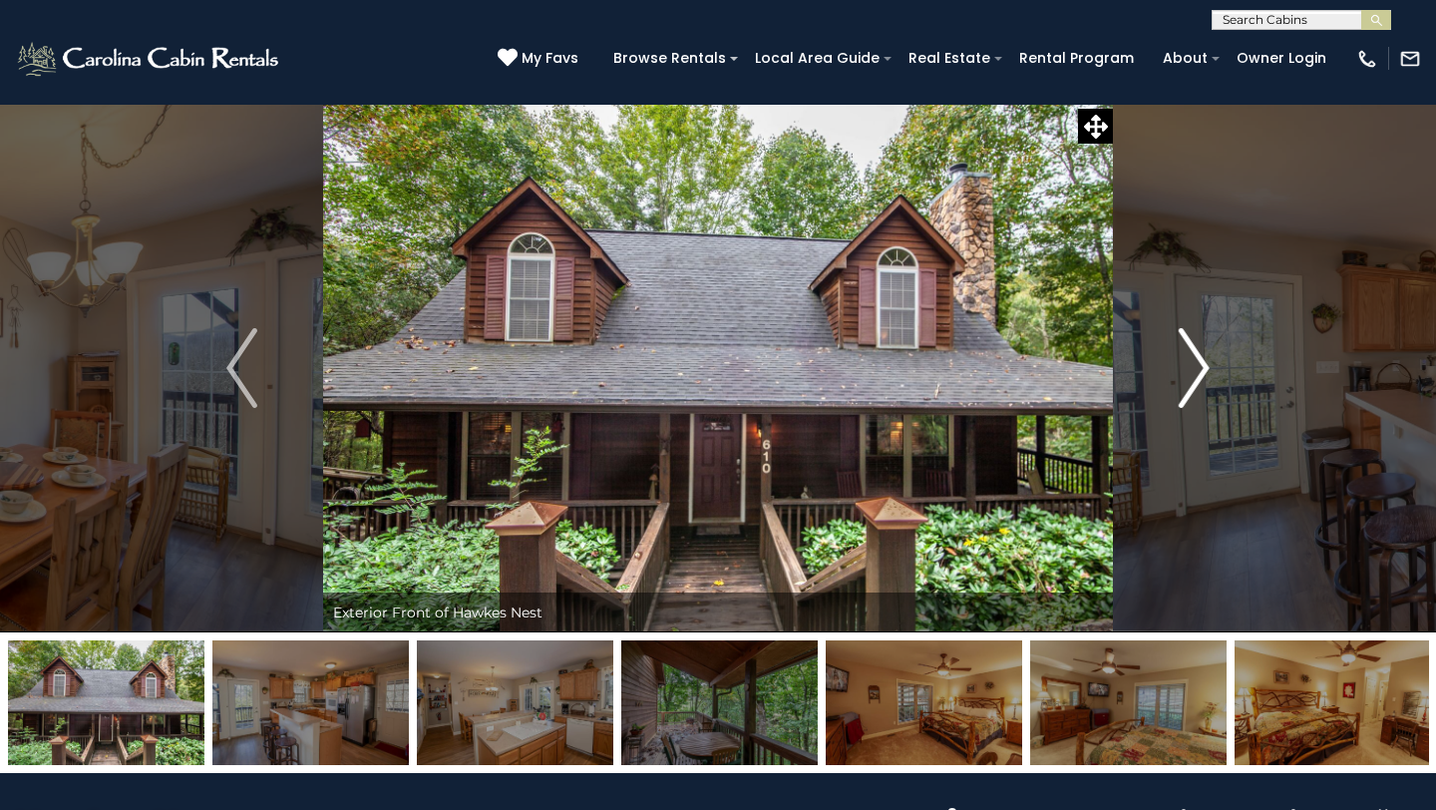
click at [1202, 366] on img "Next" at bounding box center [1194, 368] width 30 height 80
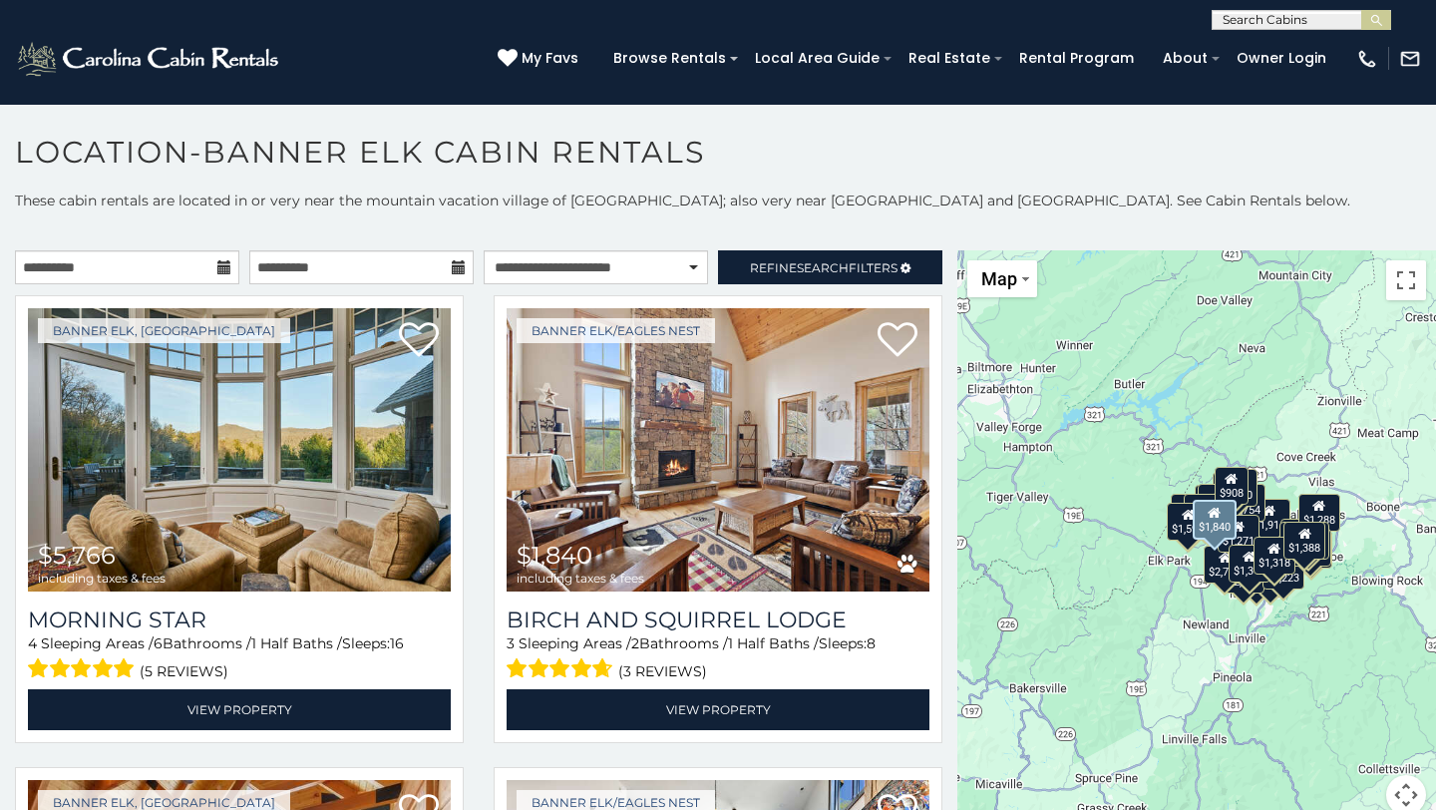
click at [947, 667] on div "Banner Elk/Eagles Nest $1,840 including taxes & fees Birch and [GEOGRAPHIC_DATA…" at bounding box center [718, 525] width 479 height 460
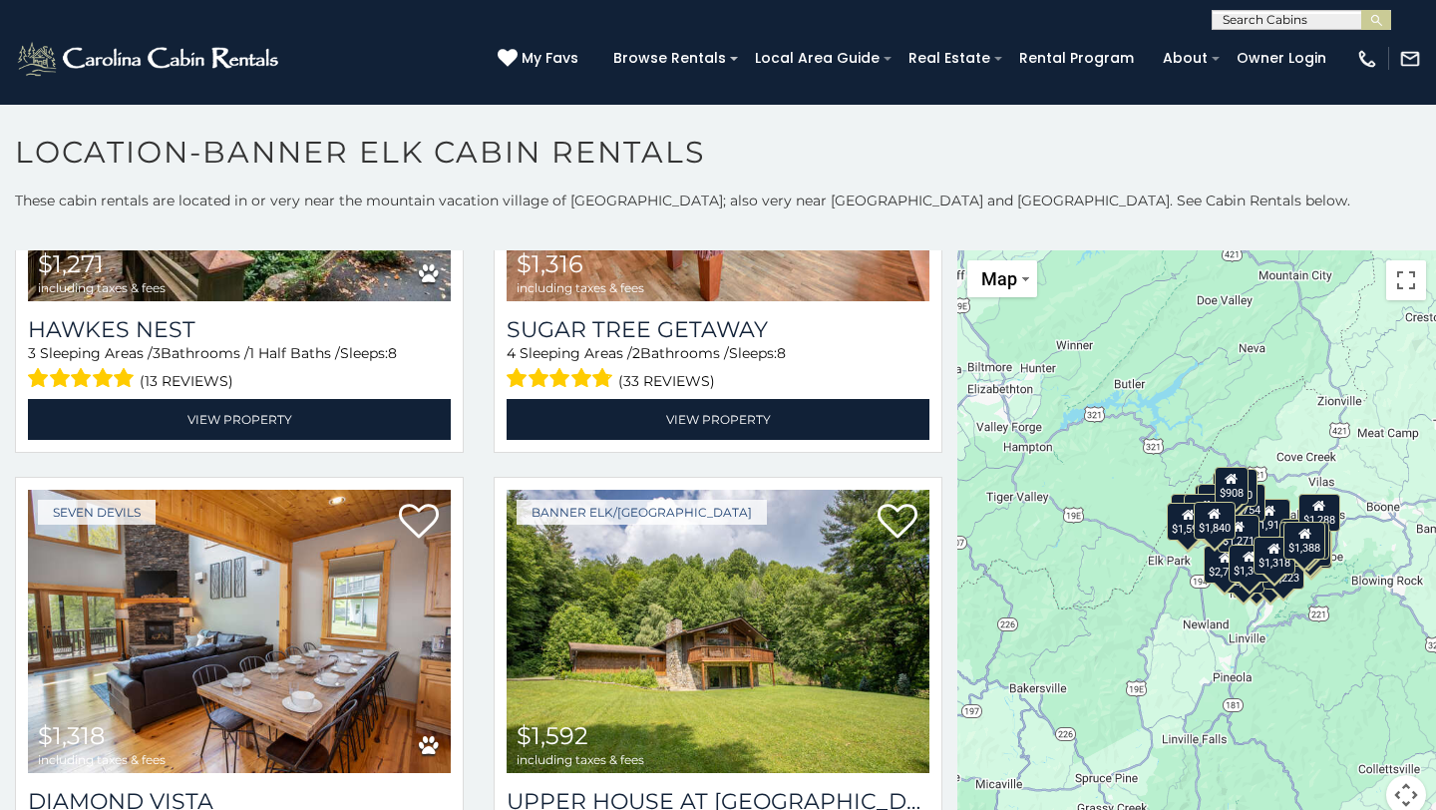
scroll to position [6025, 0]
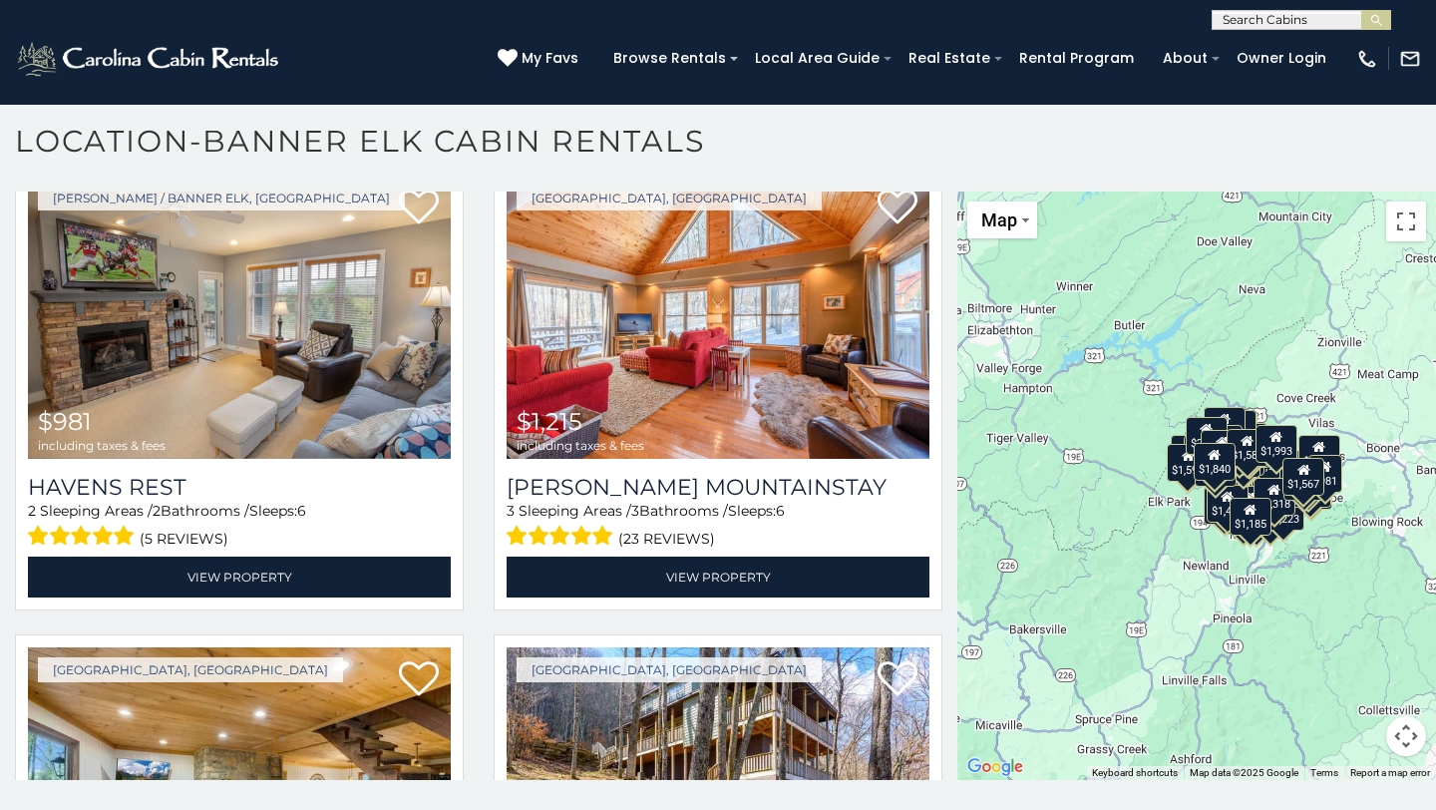
scroll to position [8531, 0]
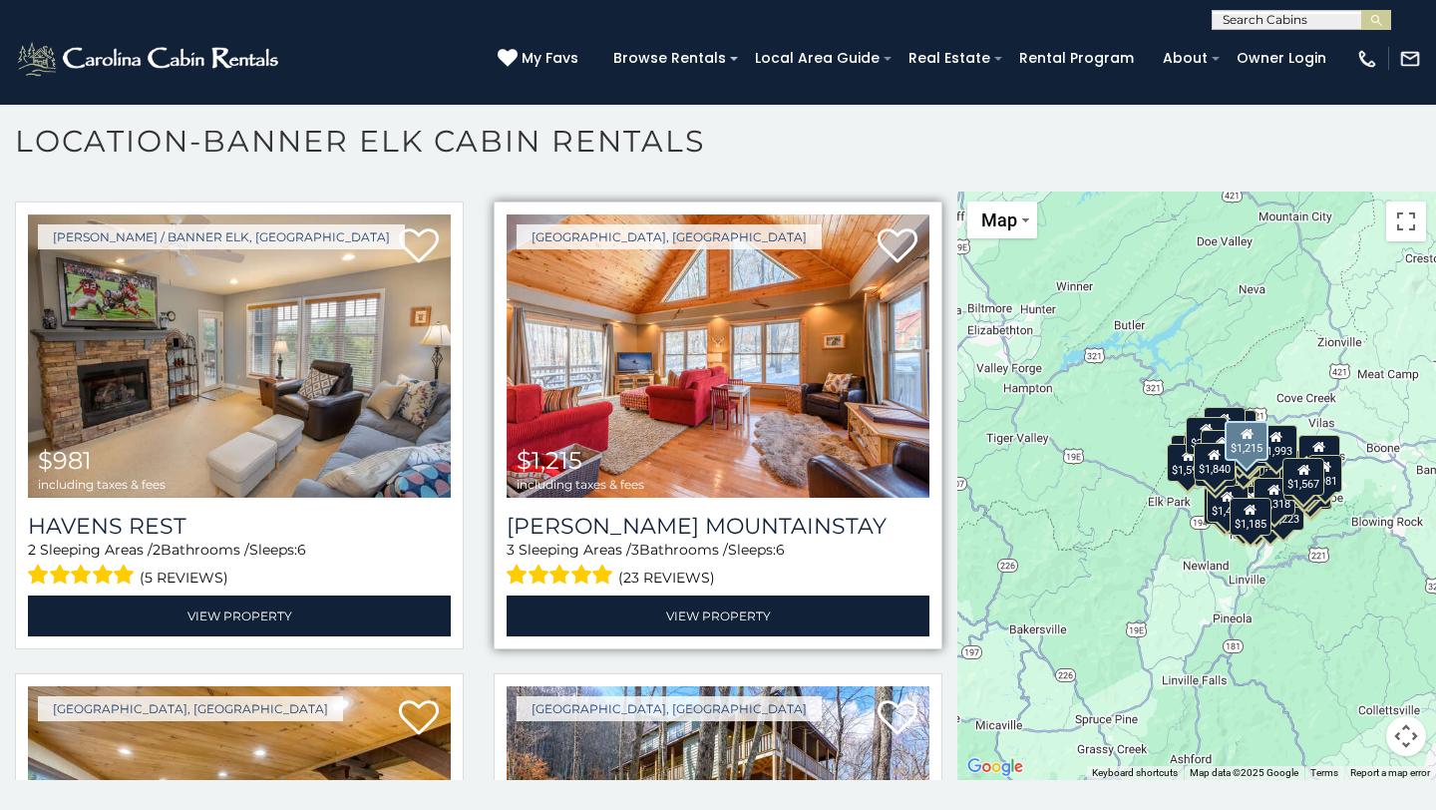
click at [683, 387] on img at bounding box center [718, 355] width 423 height 283
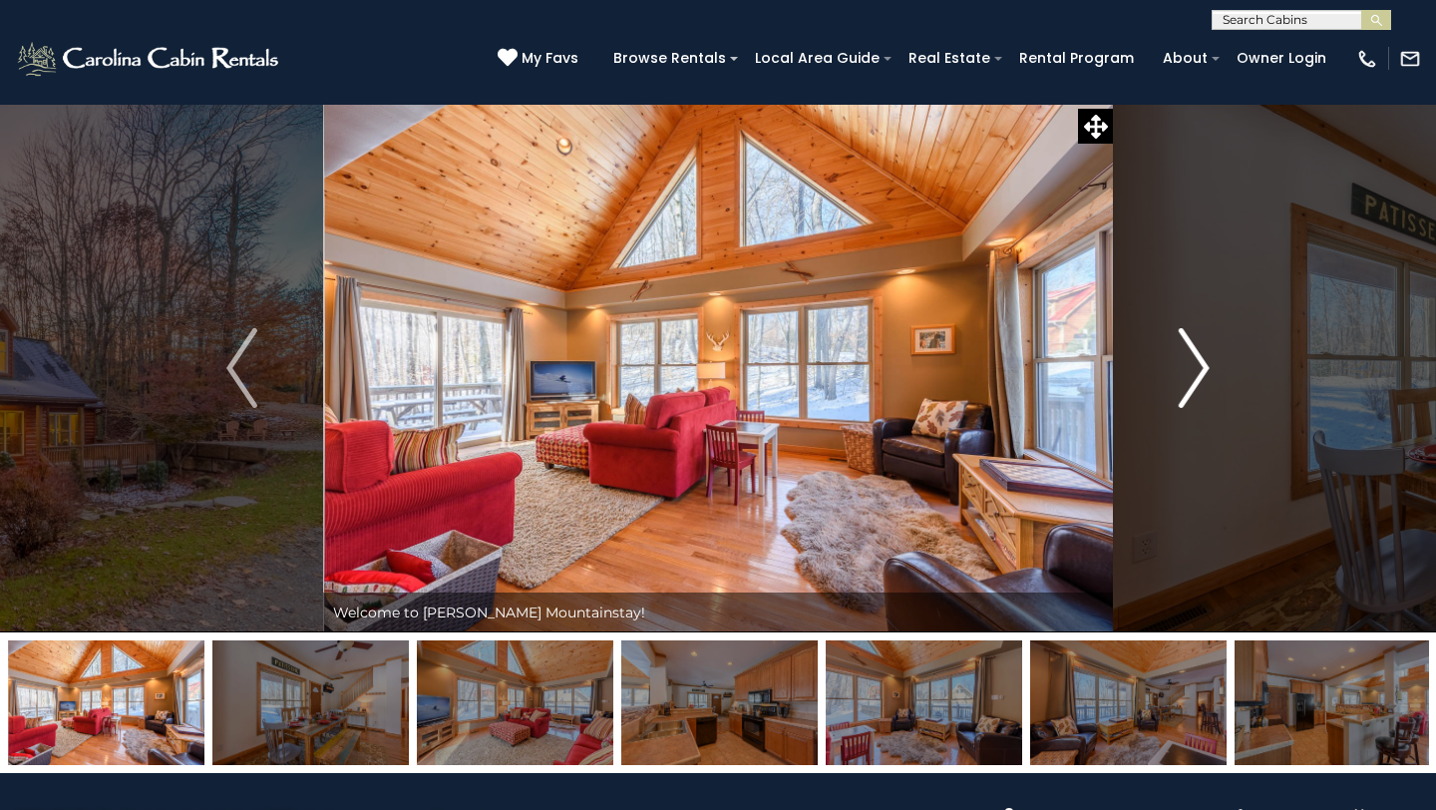
click at [1198, 372] on img "Next" at bounding box center [1194, 368] width 30 height 80
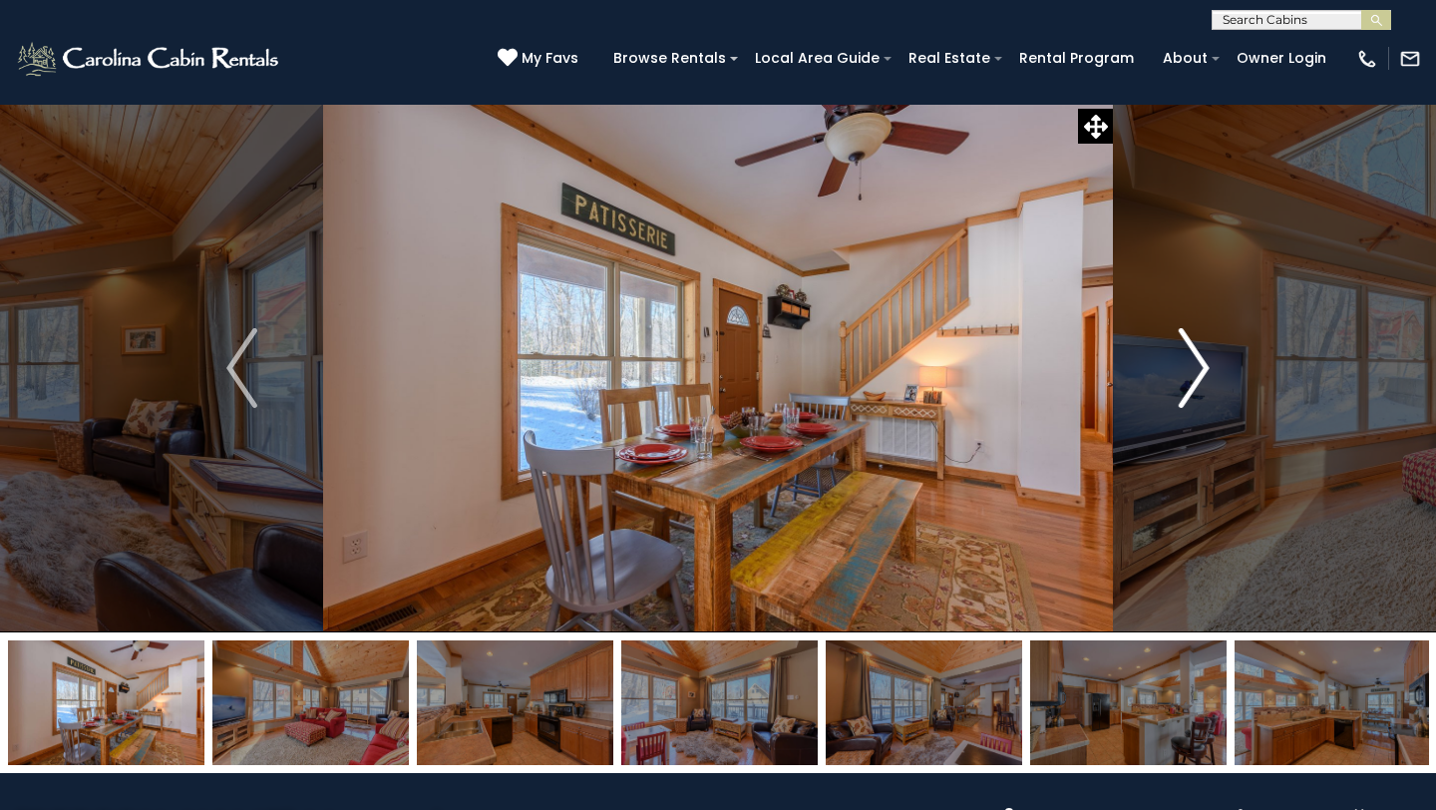
click at [1198, 372] on img "Next" at bounding box center [1194, 368] width 30 height 80
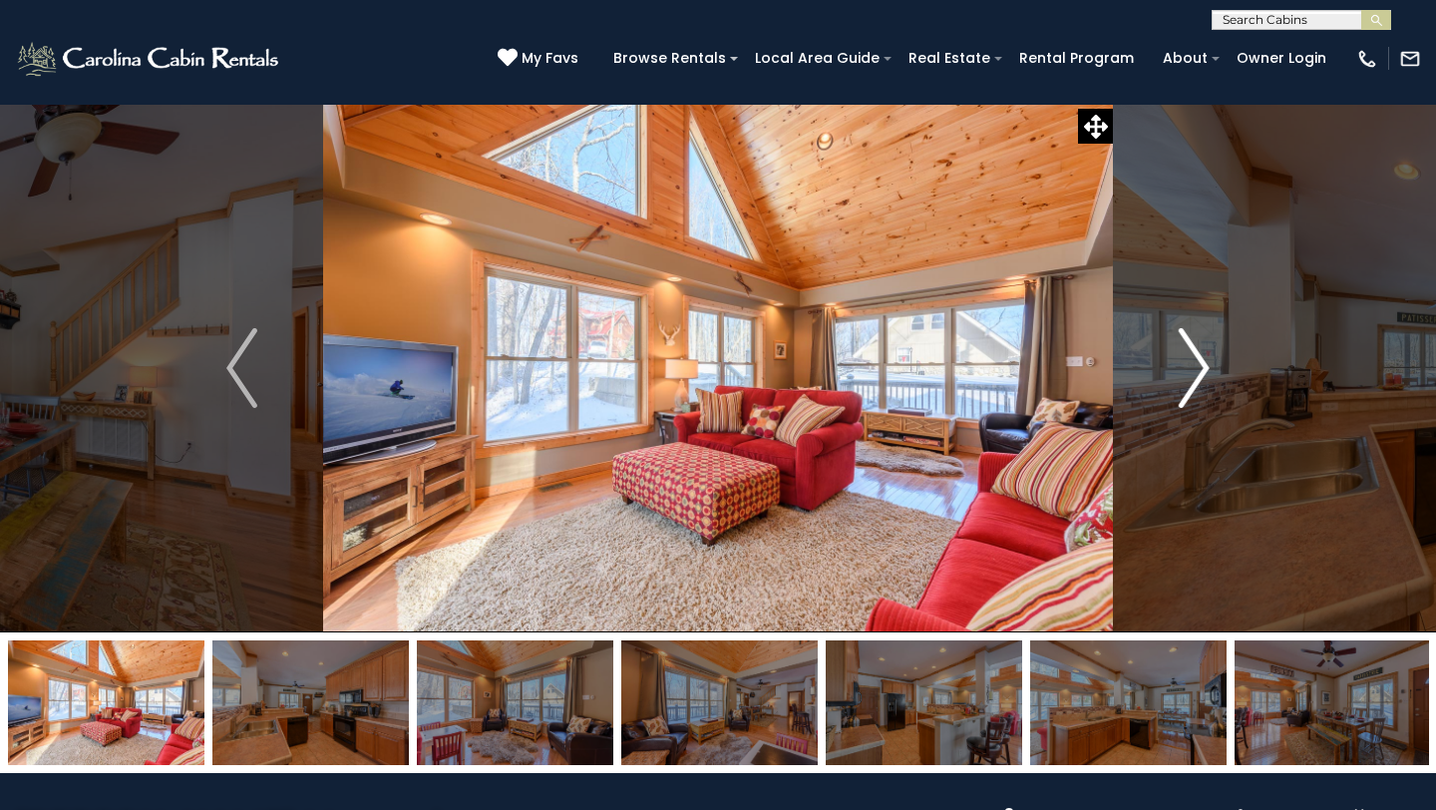
click at [1198, 372] on img "Next" at bounding box center [1194, 368] width 30 height 80
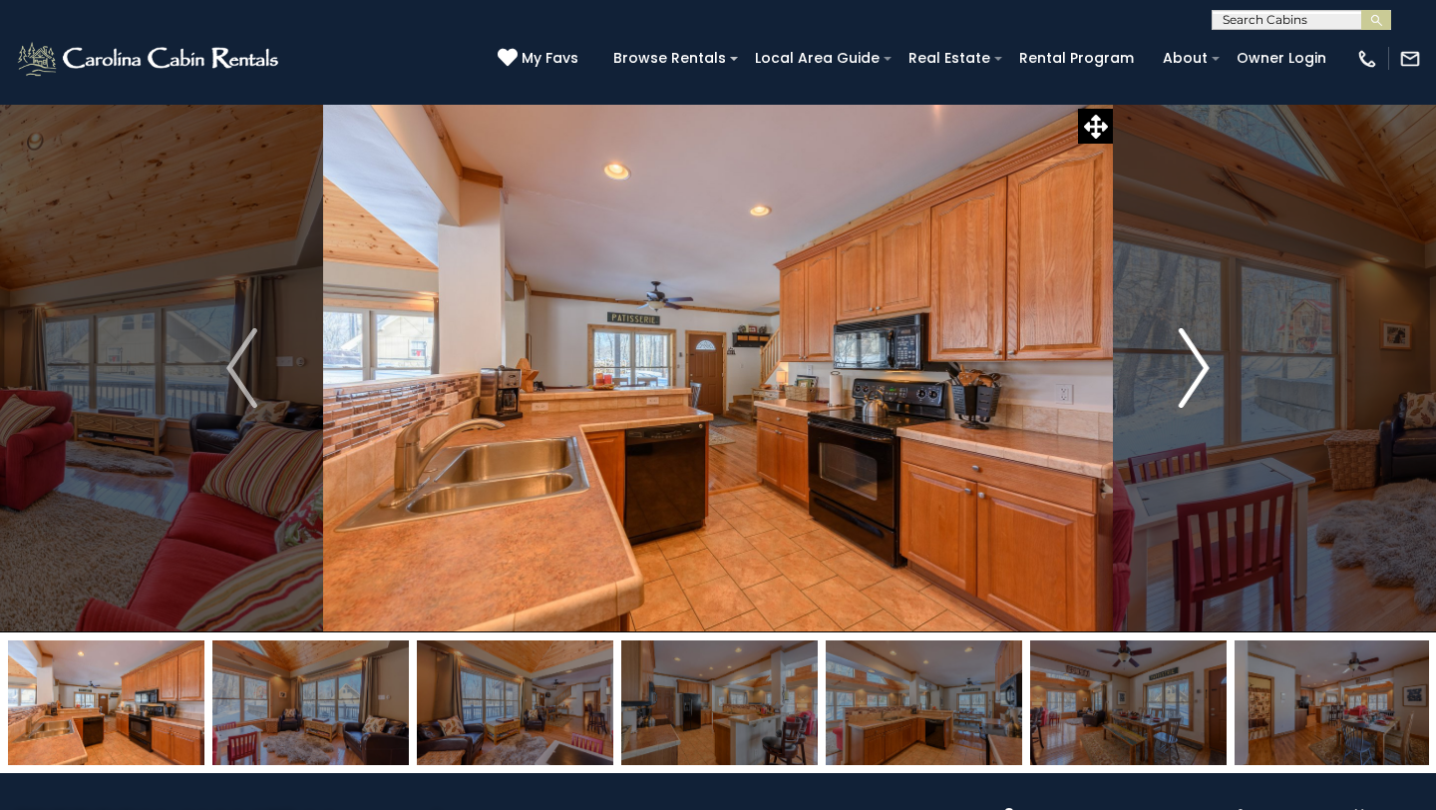
click at [1198, 372] on img "Next" at bounding box center [1194, 368] width 30 height 80
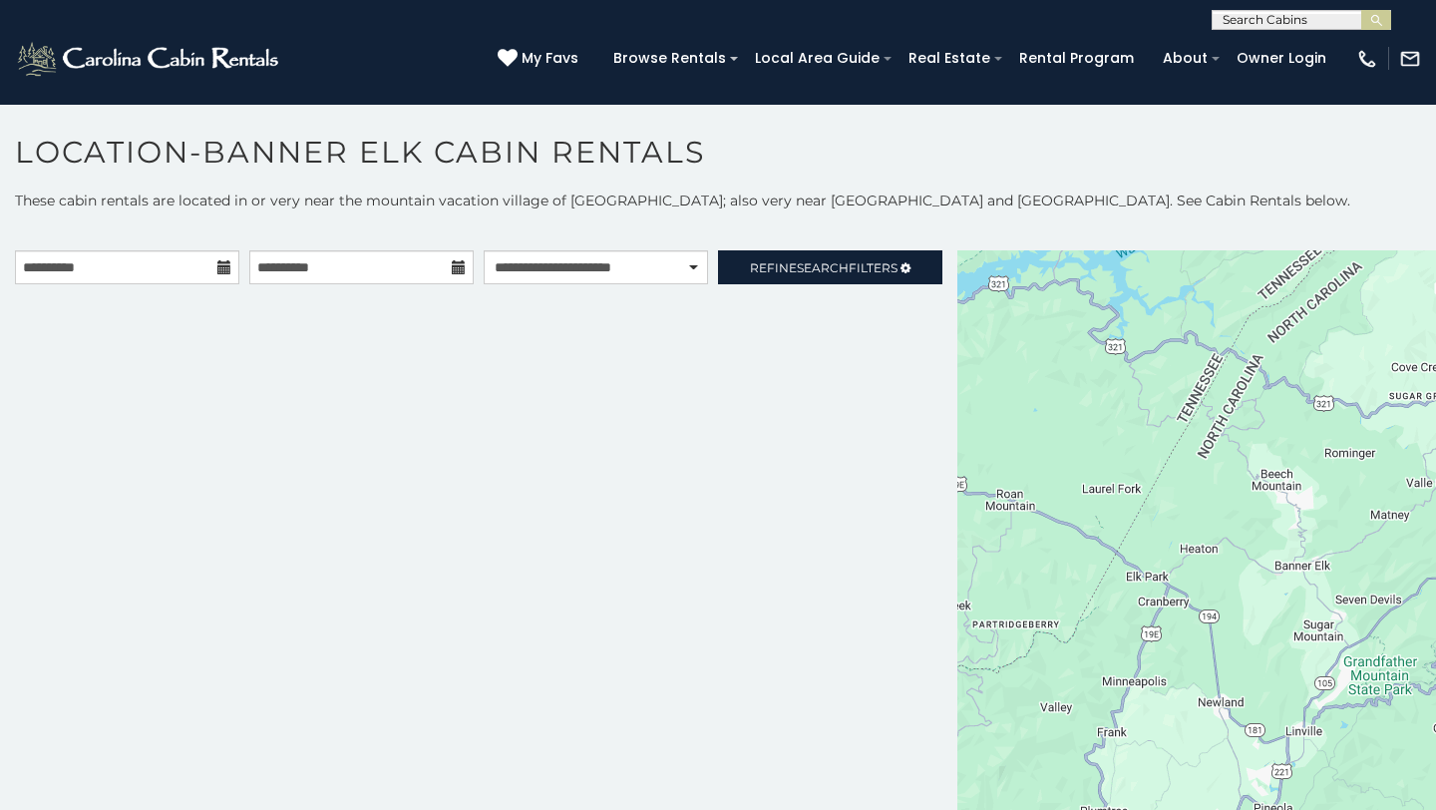
scroll to position [11, 0]
